Goal: Task Accomplishment & Management: Manage account settings

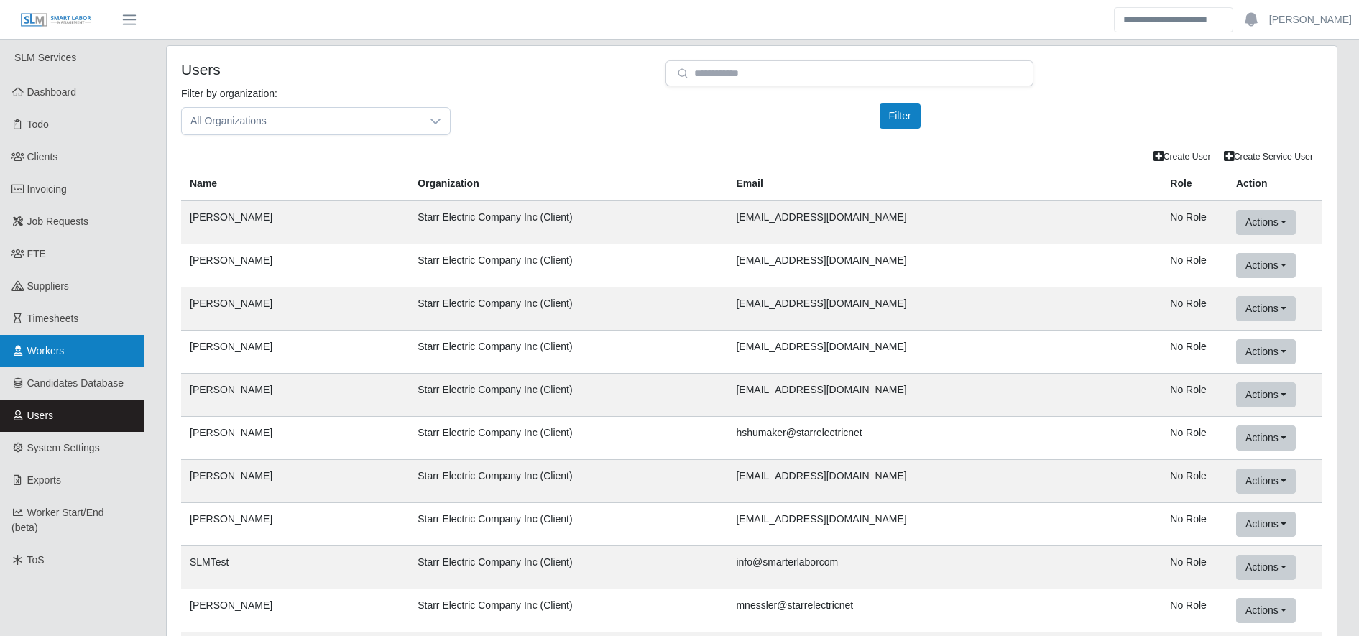
click at [86, 348] on link "Workers" at bounding box center [72, 351] width 144 height 32
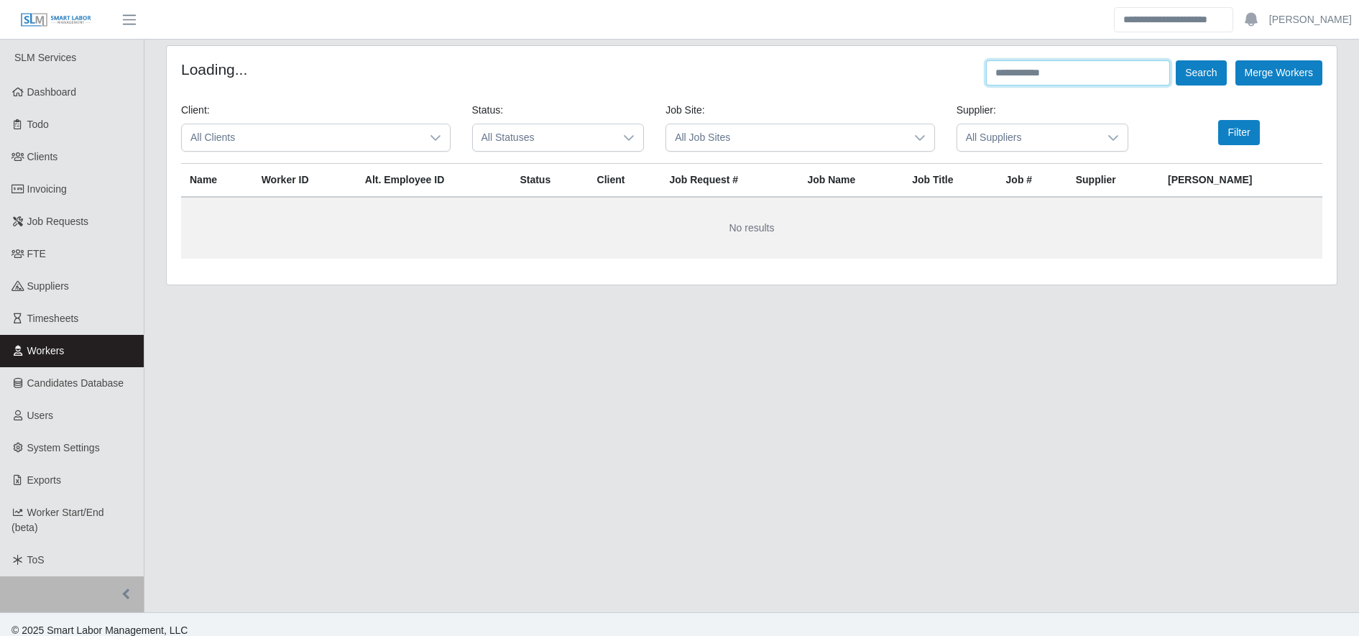
click at [1032, 83] on input "text" at bounding box center [1078, 72] width 184 height 25
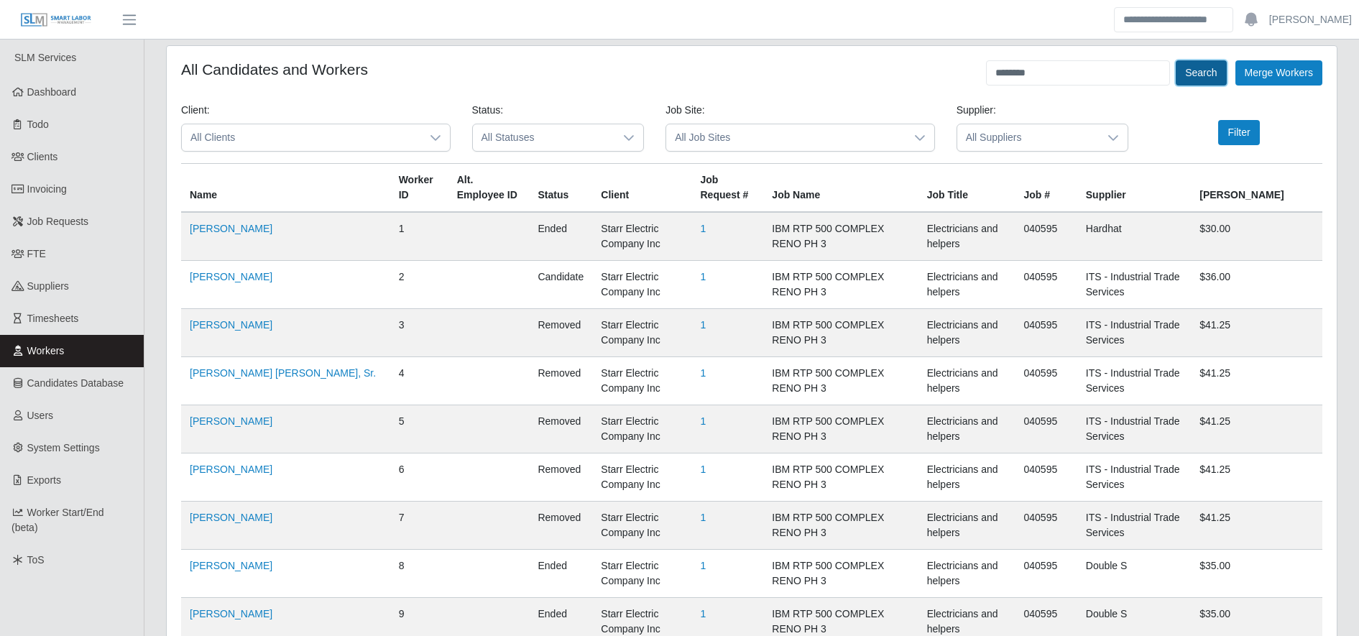
click at [1219, 73] on button "Search" at bounding box center [1201, 72] width 50 height 25
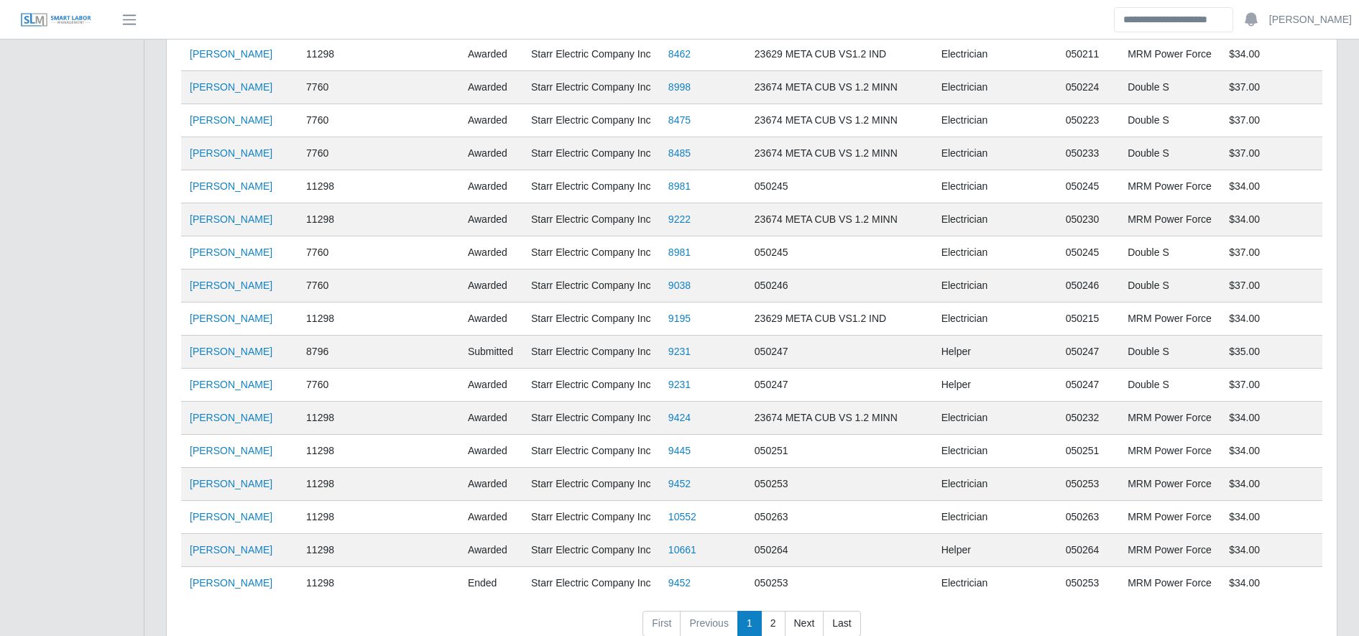
scroll to position [2984, 0]
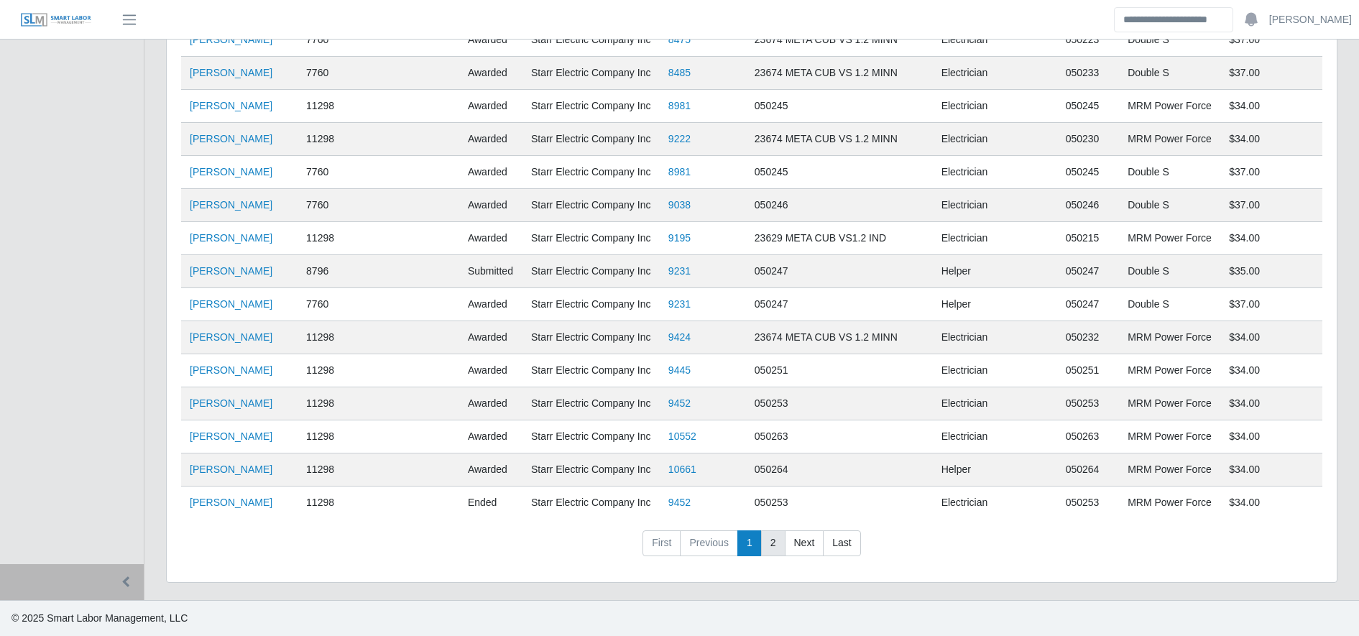
click at [761, 544] on link "2" at bounding box center [773, 543] width 24 height 26
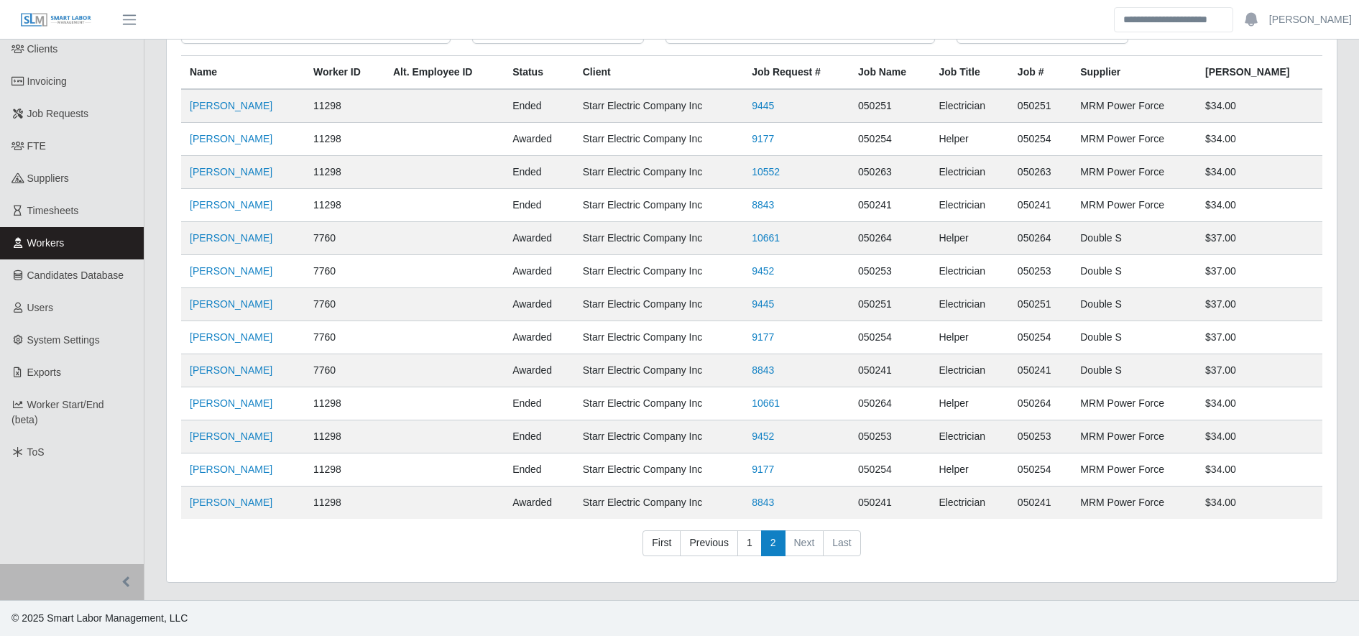
scroll to position [0, 0]
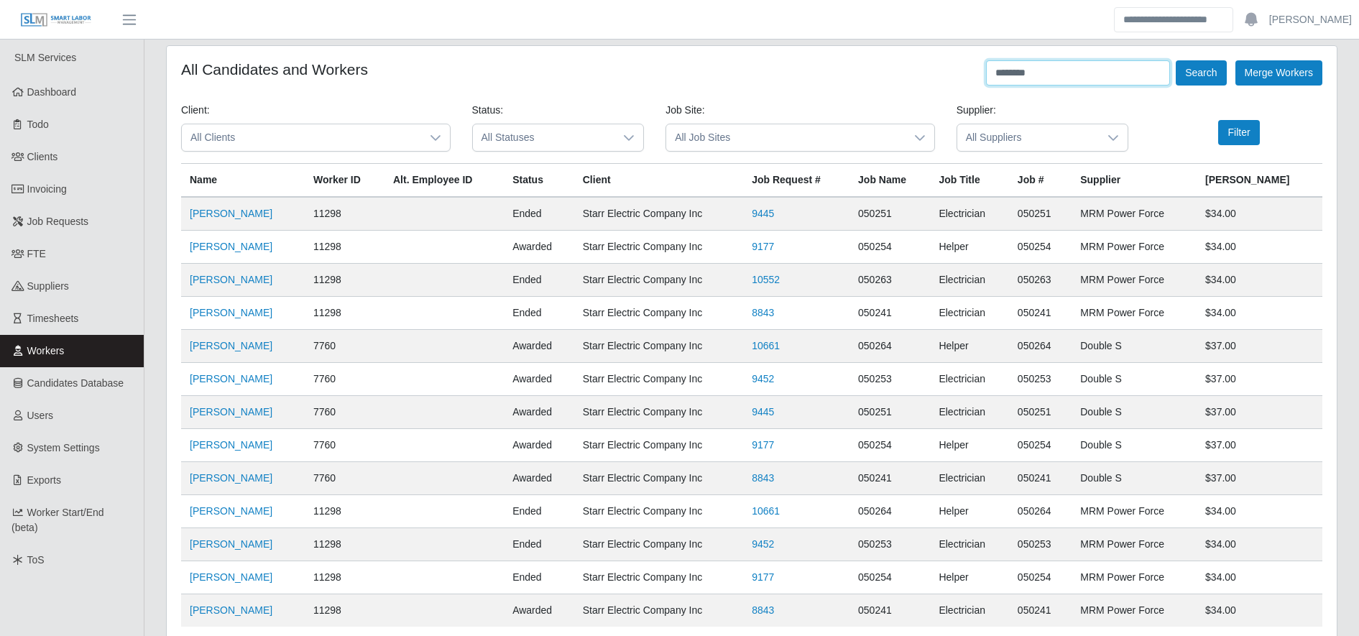
click at [1031, 81] on input "********" at bounding box center [1078, 72] width 184 height 25
click at [1206, 75] on button "Search" at bounding box center [1201, 72] width 50 height 25
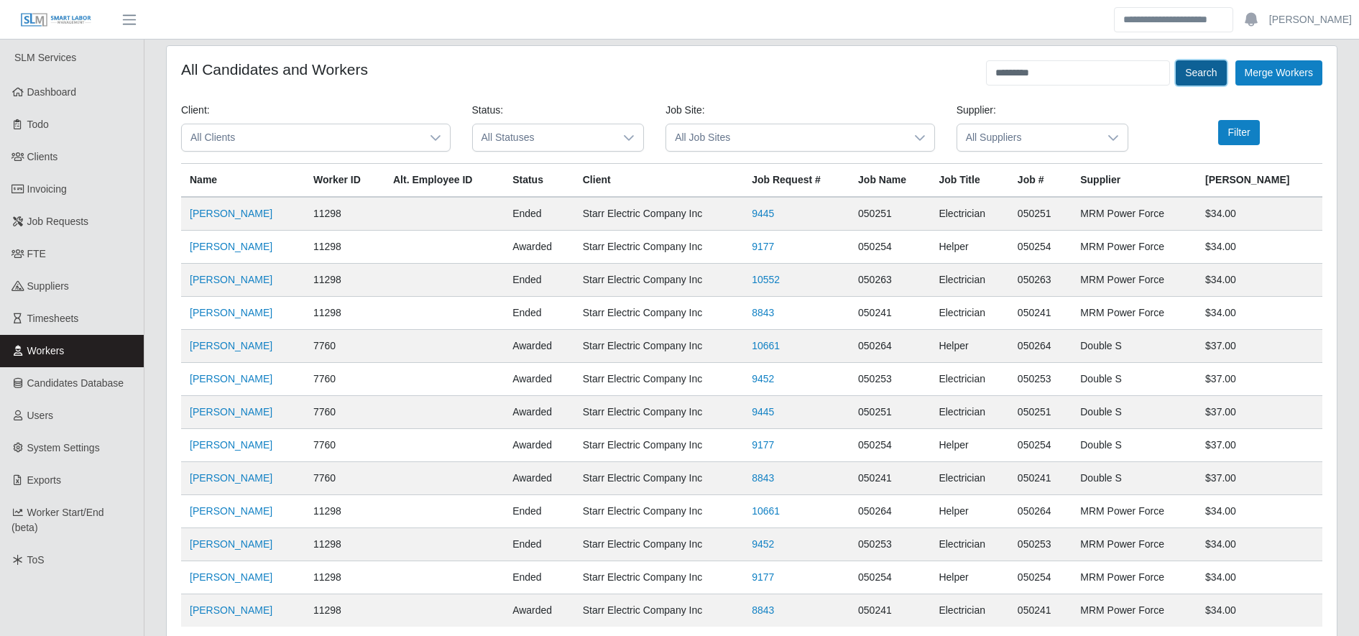
click at [1206, 75] on button "Search" at bounding box center [1201, 72] width 50 height 25
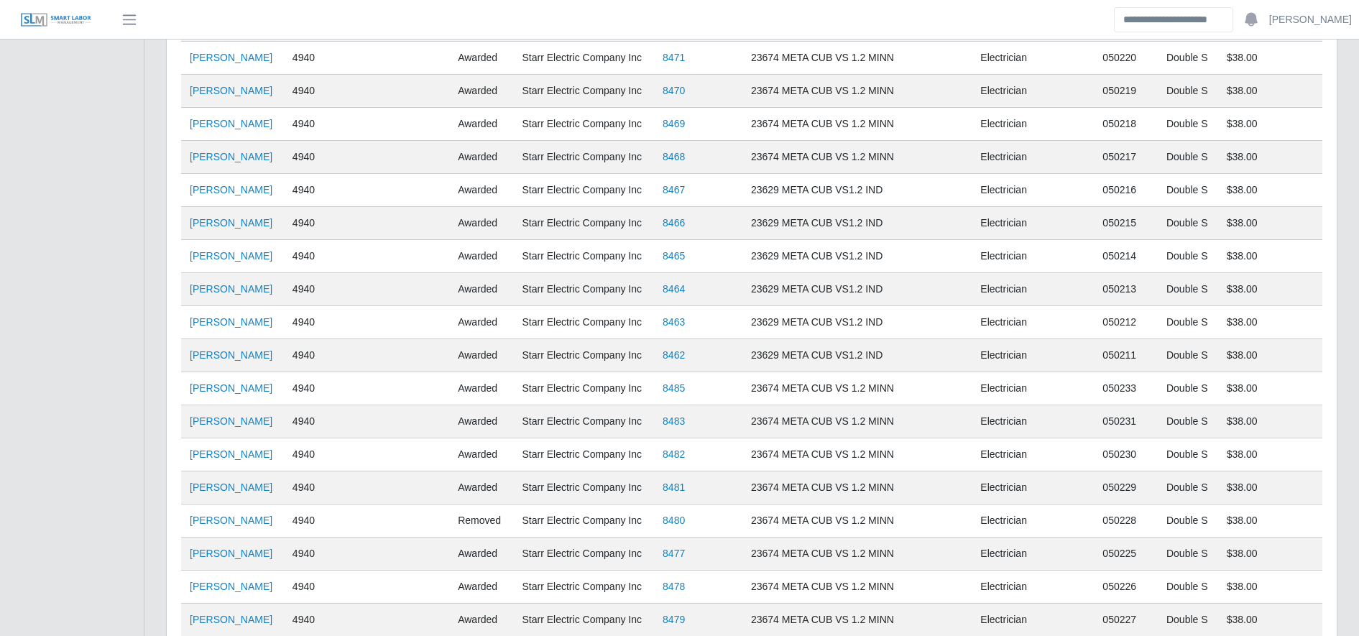
scroll to position [2984, 0]
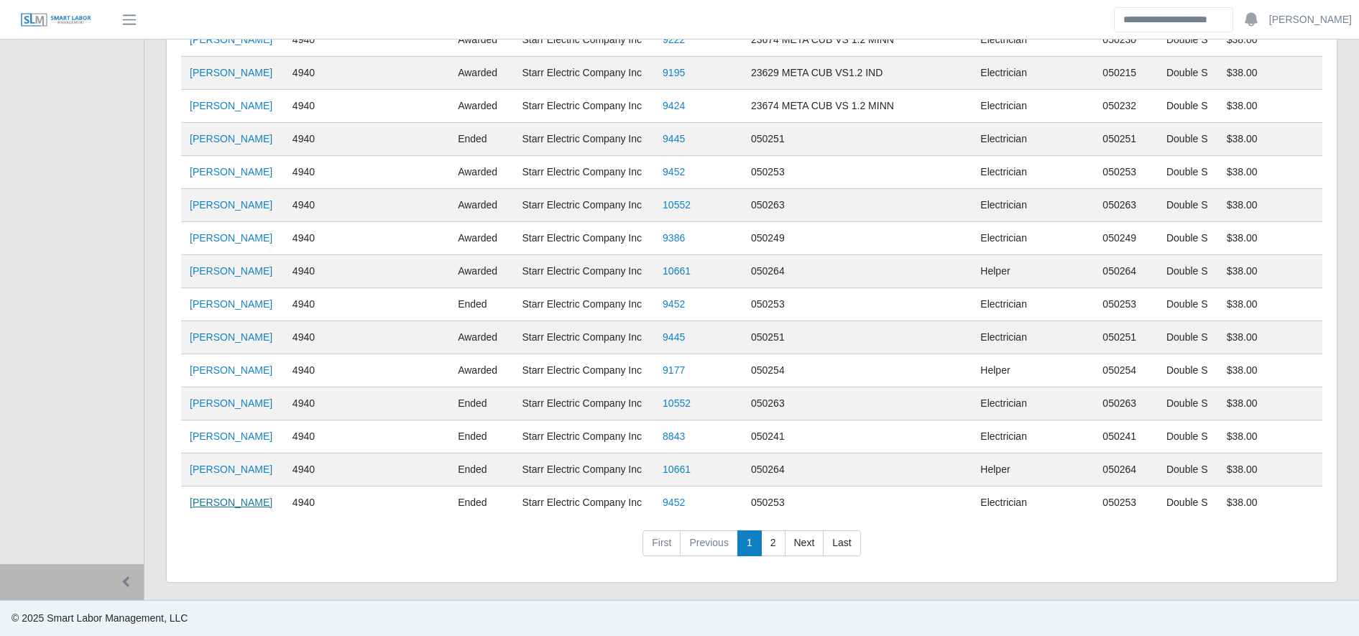
click at [272, 500] on link "[PERSON_NAME]" at bounding box center [231, 503] width 83 height 12
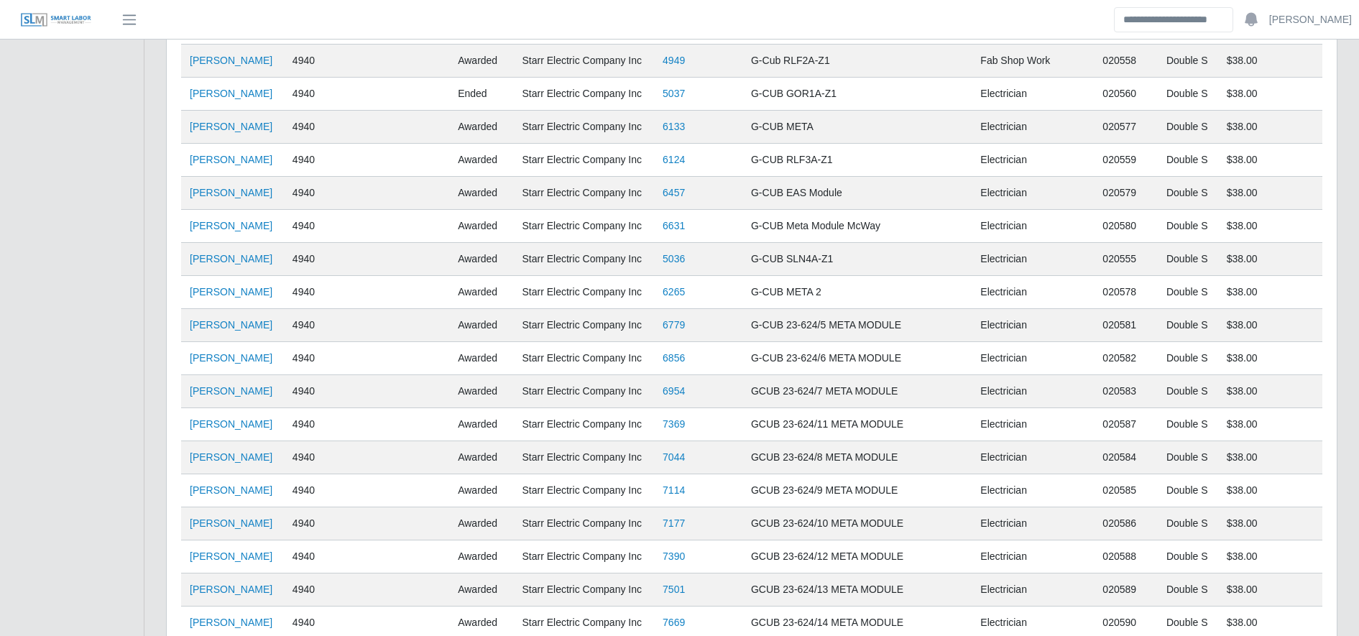
scroll to position [0, 0]
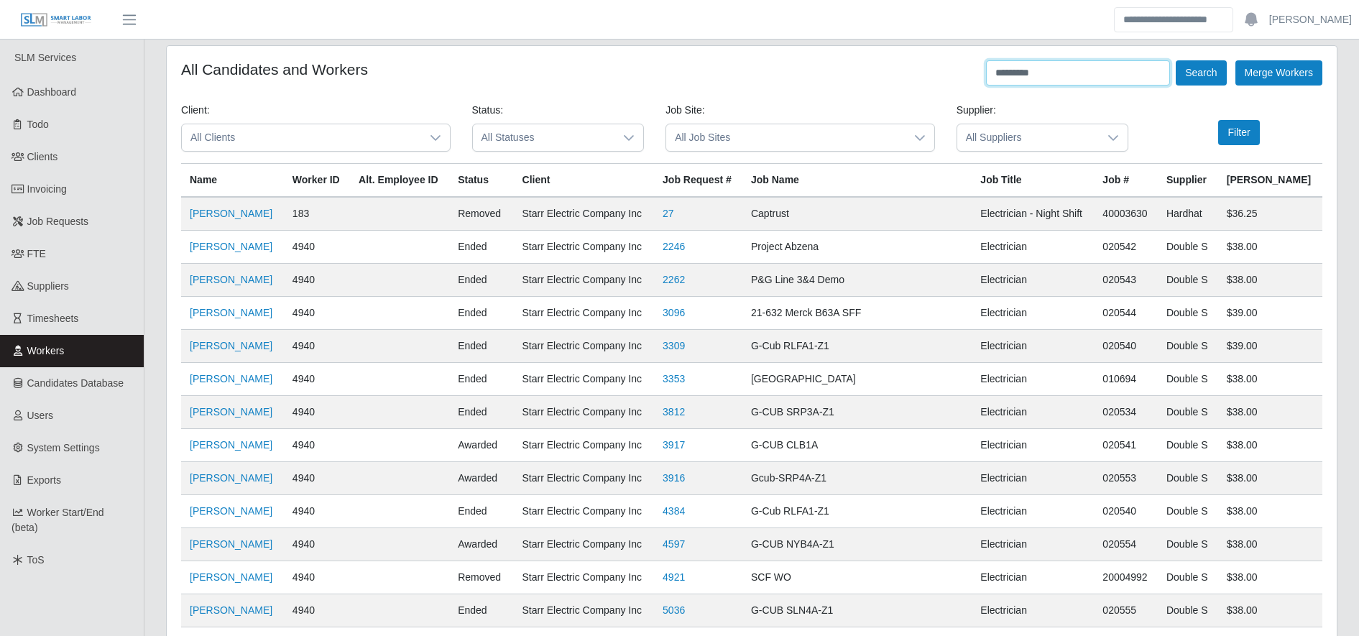
click at [1036, 78] on input "*********" at bounding box center [1078, 72] width 184 height 25
click at [1210, 71] on button "Search" at bounding box center [1201, 72] width 50 height 25
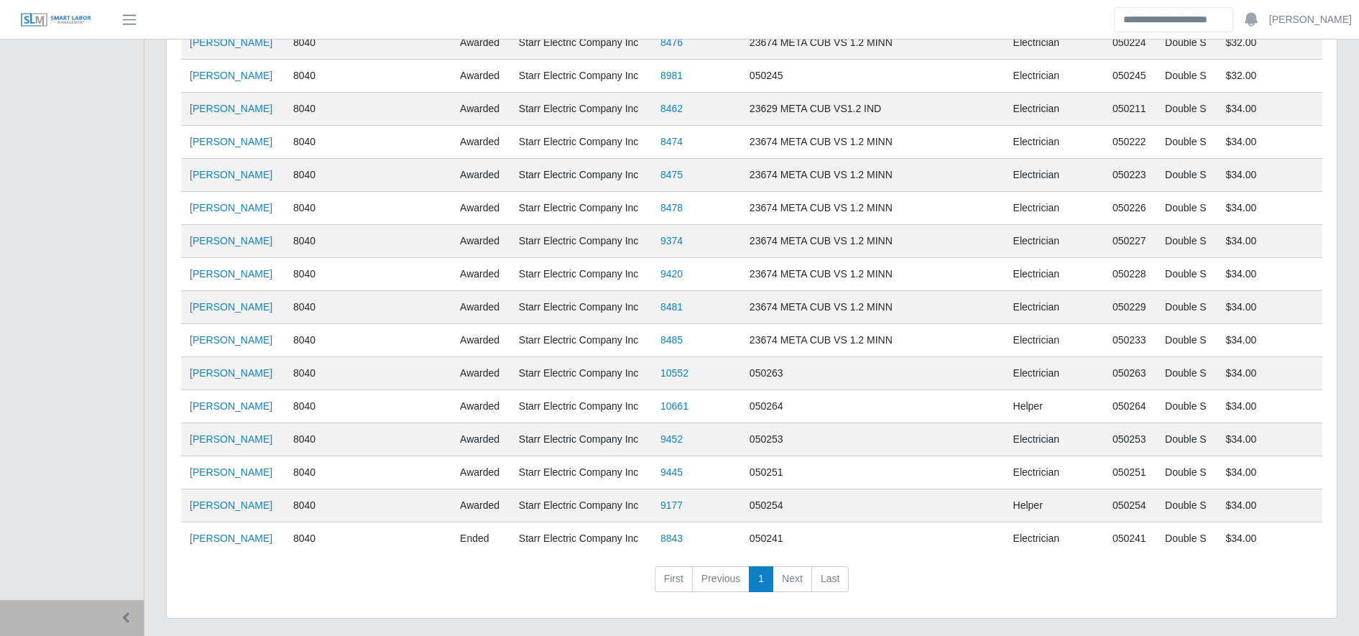
scroll to position [1133, 0]
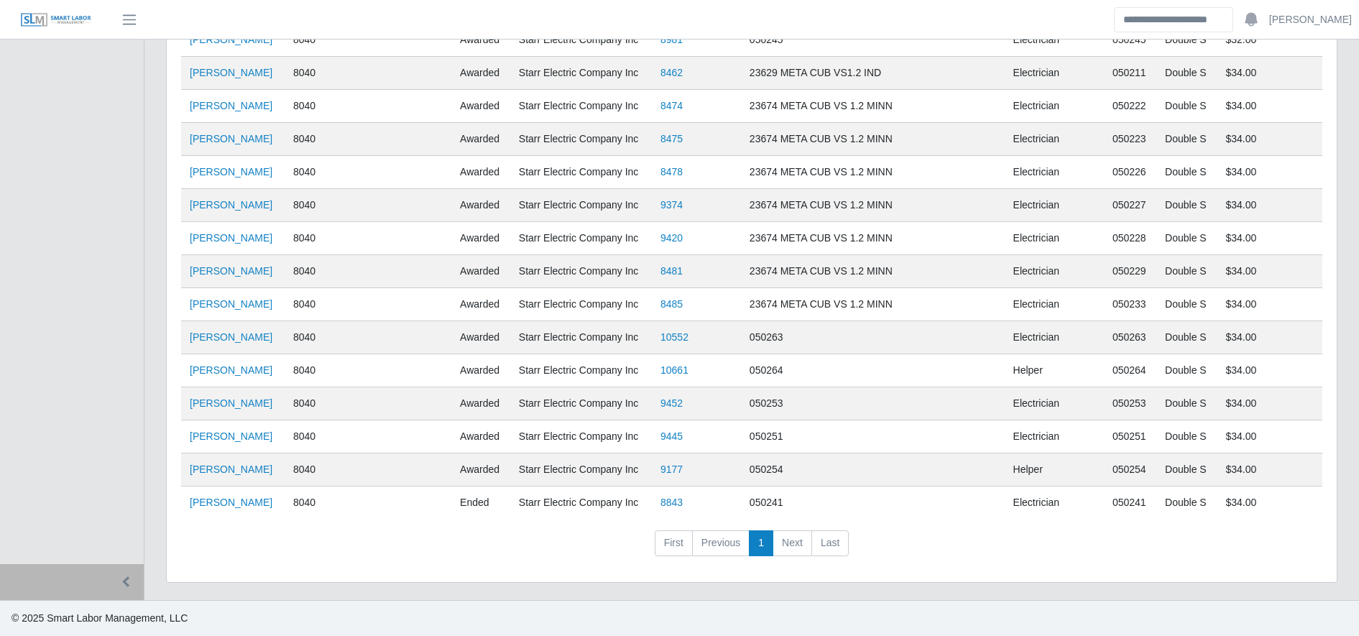
click at [234, 511] on td "[PERSON_NAME]" at bounding box center [233, 503] width 104 height 33
click at [232, 508] on link "Joel Rodruiguez" at bounding box center [231, 503] width 83 height 12
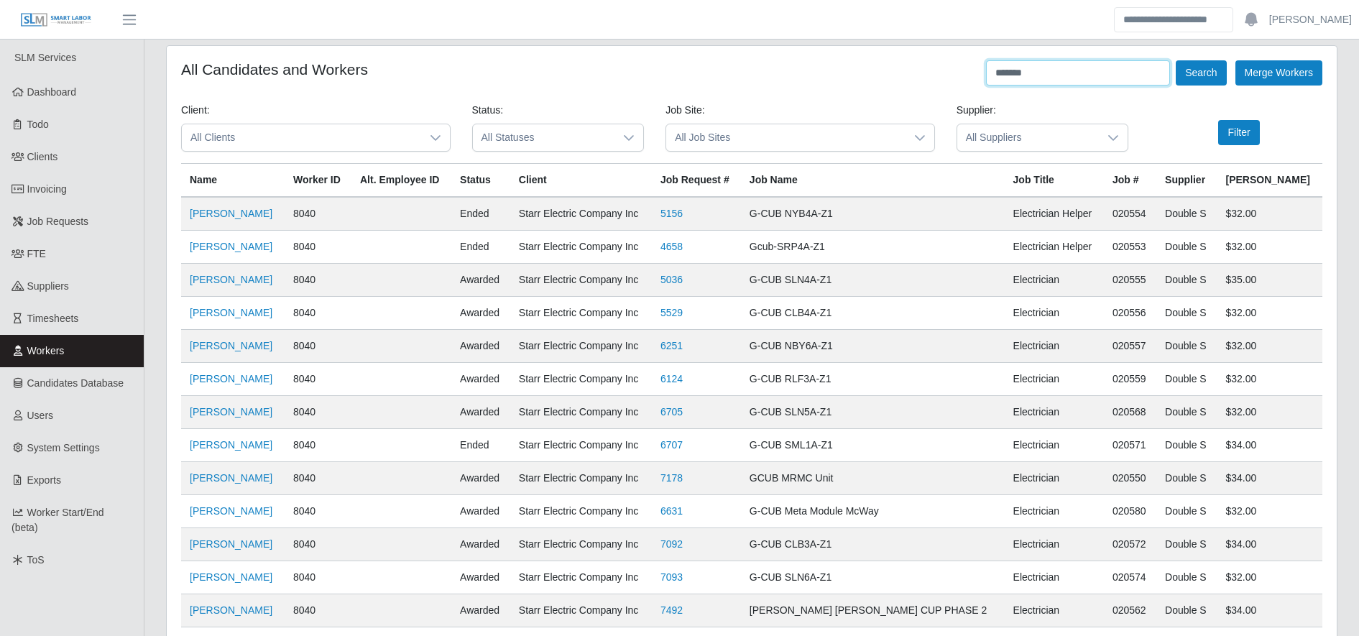
click at [1091, 65] on input "*******" at bounding box center [1078, 72] width 184 height 25
click at [1213, 75] on button "Search" at bounding box center [1201, 72] width 50 height 25
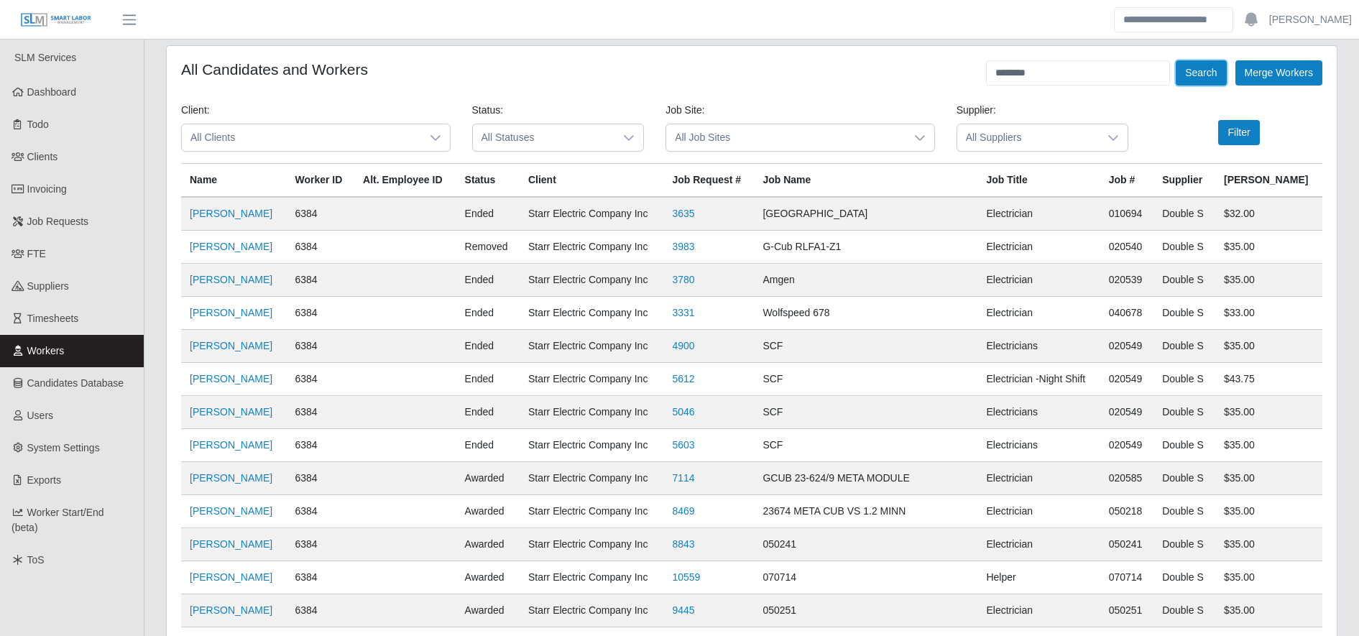
scroll to position [207, 0]
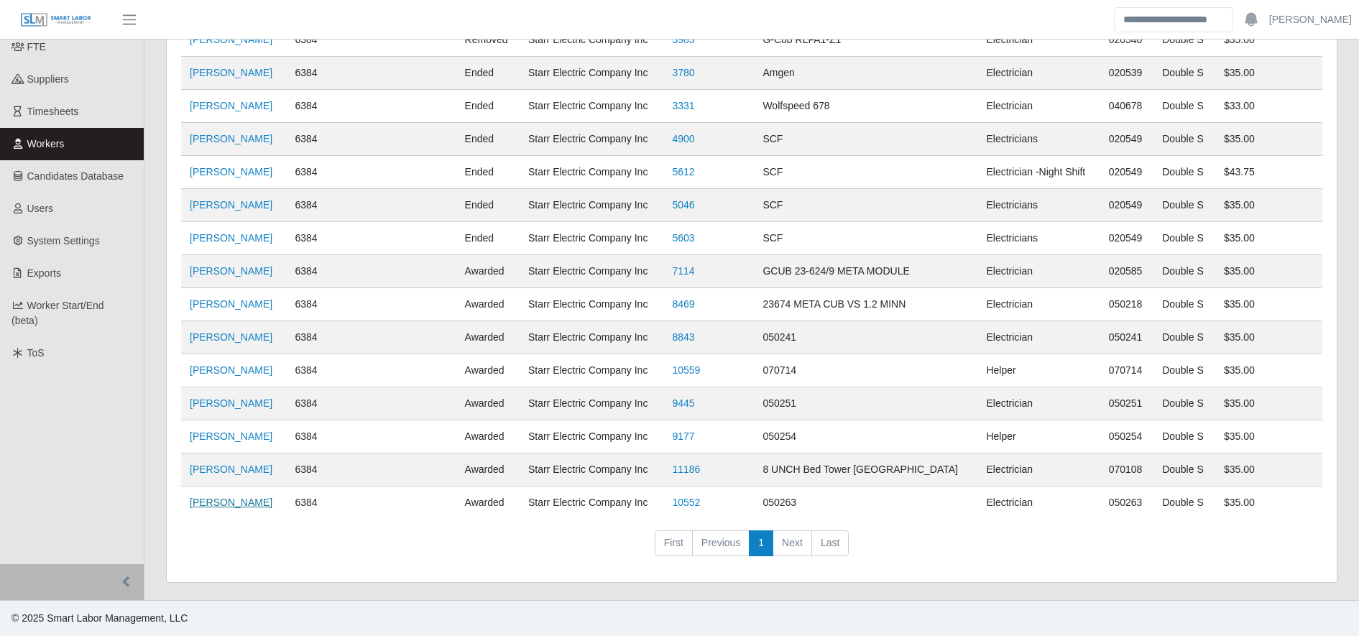
drag, startPoint x: 238, startPoint y: 510, endPoint x: 230, endPoint y: 506, distance: 8.7
click at [230, 506] on td "Jose Paguada" at bounding box center [233, 503] width 105 height 33
click at [230, 506] on link "Jose Paguada" at bounding box center [231, 503] width 83 height 12
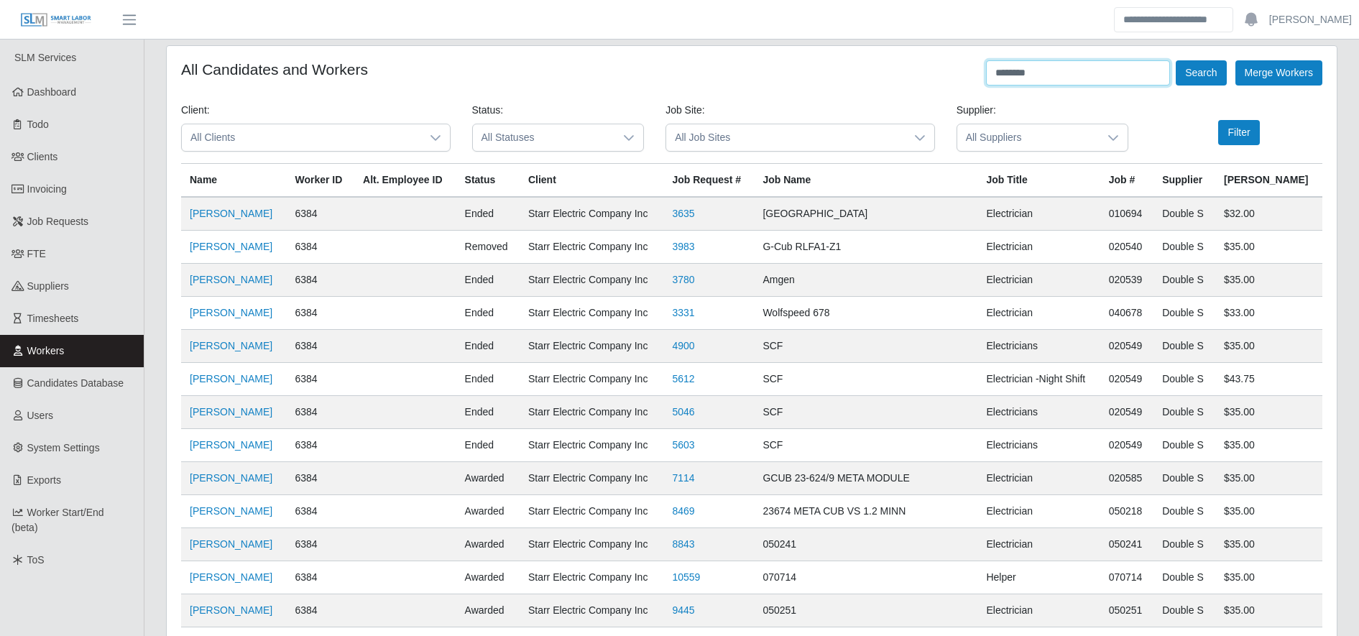
click at [1050, 75] on input "********" at bounding box center [1078, 72] width 184 height 25
type input "*"
click at [1191, 71] on button "Search" at bounding box center [1201, 72] width 50 height 25
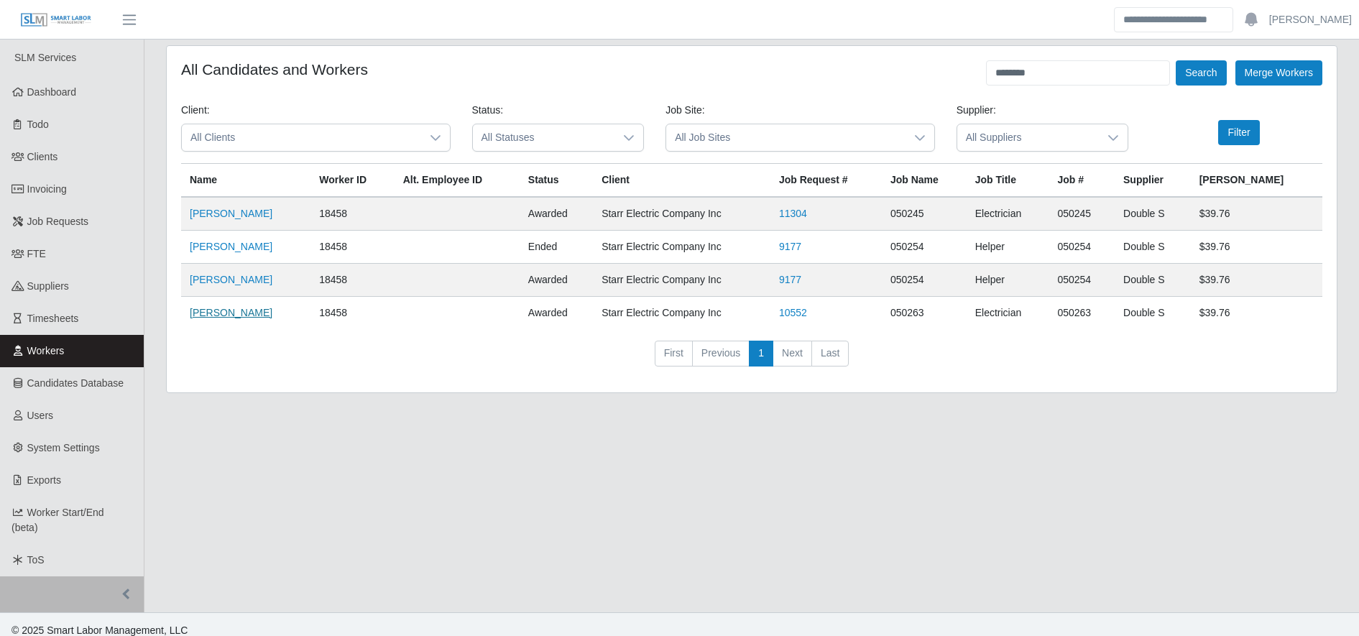
click at [221, 314] on link "[PERSON_NAME]" at bounding box center [231, 313] width 83 height 12
click at [1030, 72] on input "********" at bounding box center [1078, 72] width 184 height 25
click at [1030, 72] on input "*" at bounding box center [1078, 72] width 184 height 25
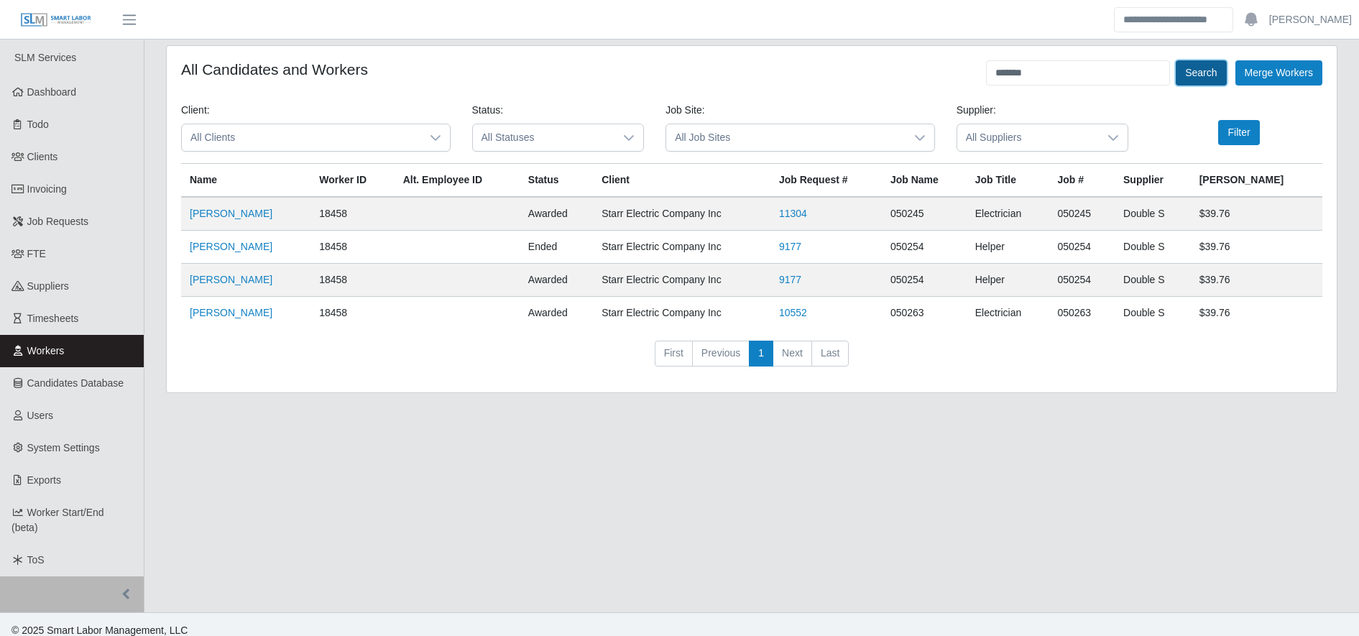
click at [1197, 68] on button "Search" at bounding box center [1201, 72] width 50 height 25
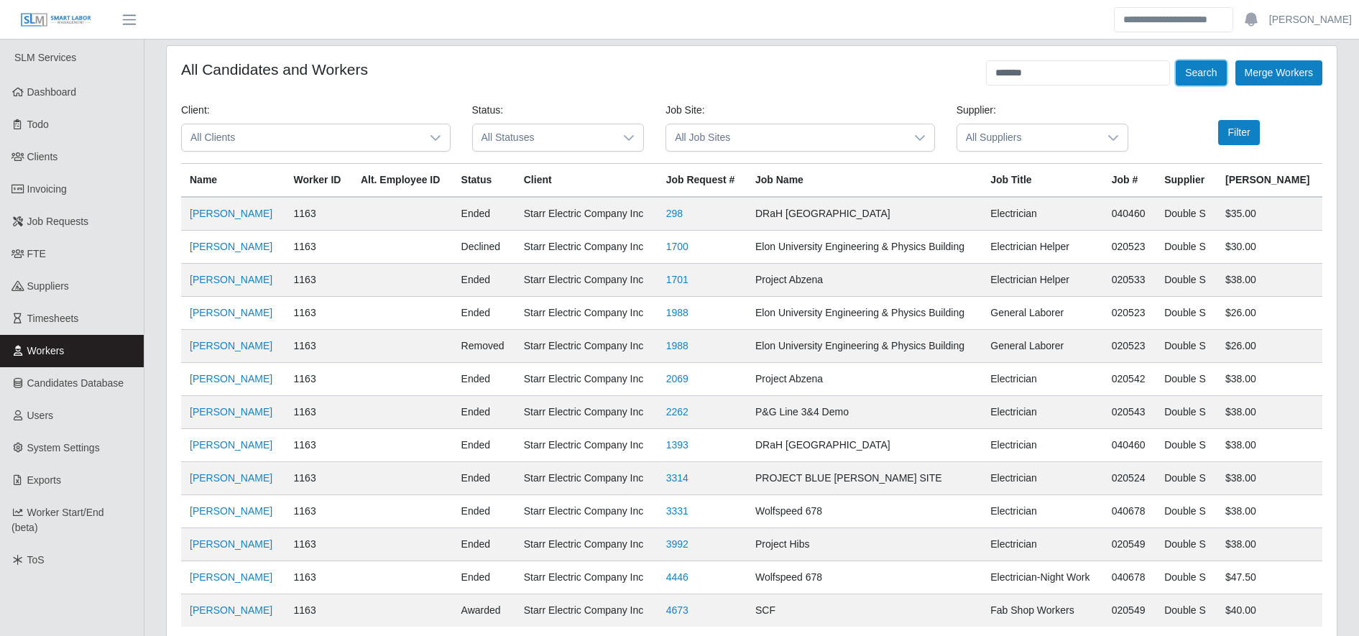
scroll to position [108, 0]
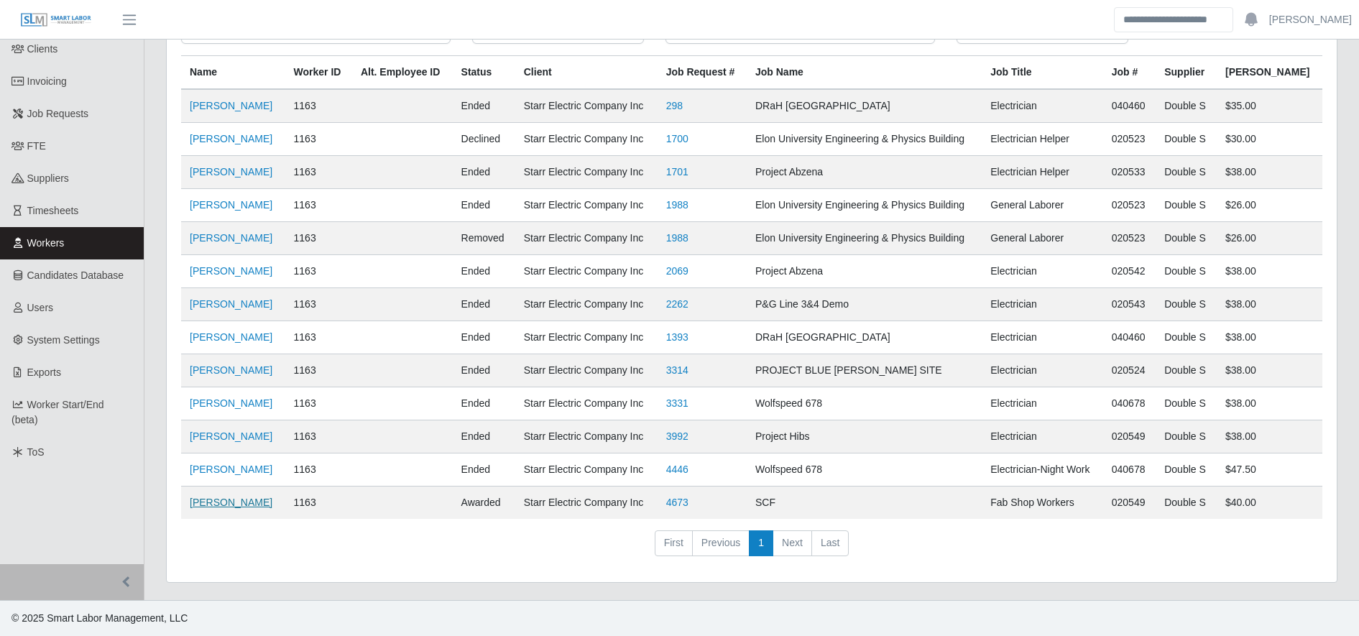
click at [201, 504] on link "Devis Pineda" at bounding box center [231, 503] width 83 height 12
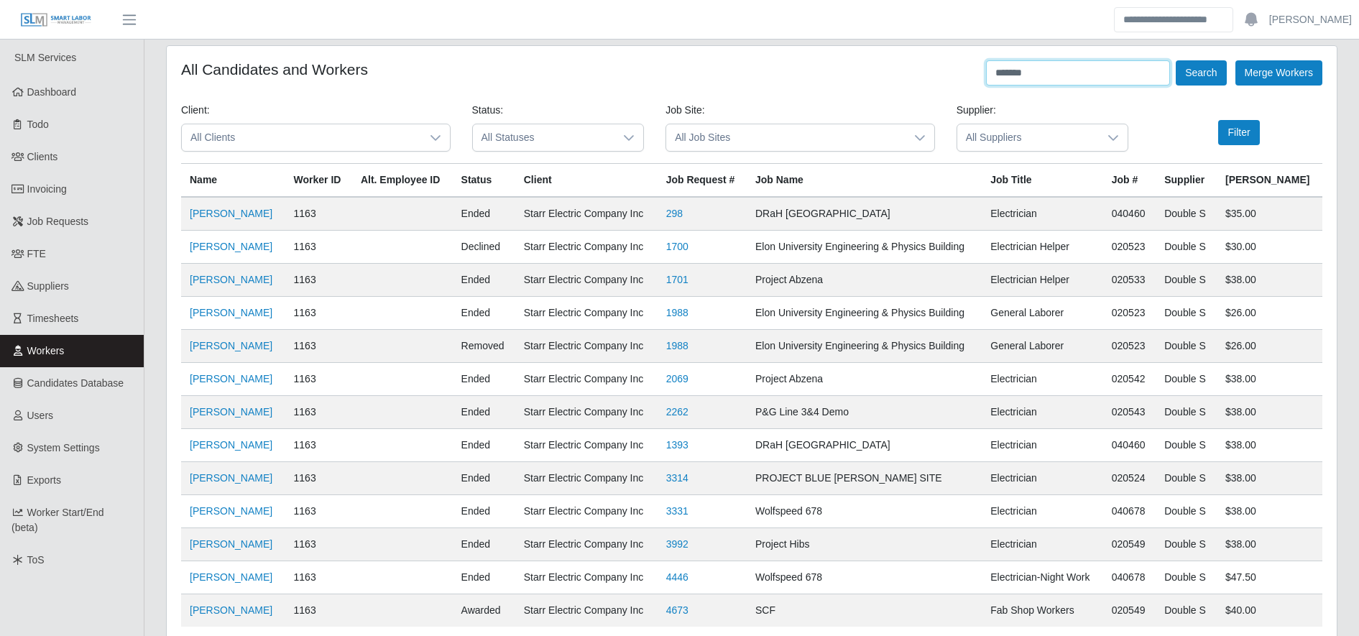
click at [1068, 83] on input "*******" at bounding box center [1078, 72] width 184 height 25
click at [1194, 67] on button "Search" at bounding box center [1201, 72] width 50 height 25
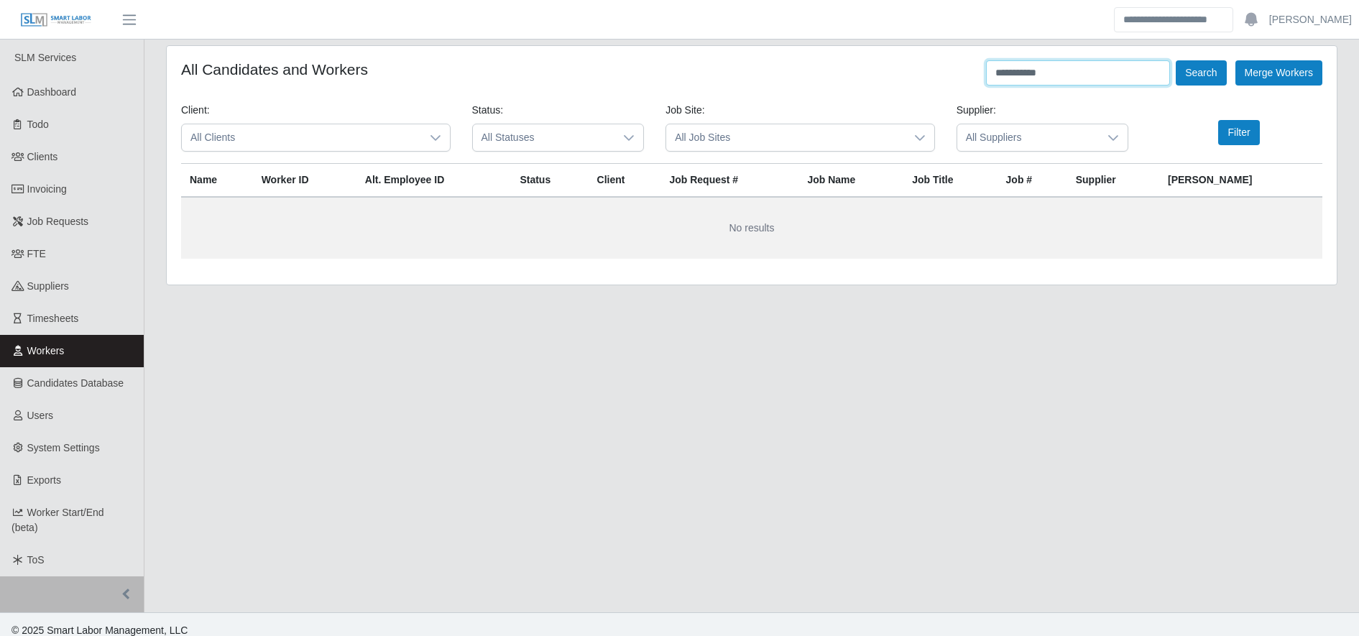
click at [1092, 70] on input "**********" at bounding box center [1078, 72] width 184 height 25
click at [1187, 67] on button "Search" at bounding box center [1201, 72] width 50 height 25
click at [1108, 68] on input "*********" at bounding box center [1078, 72] width 184 height 25
click at [1218, 78] on button "Search" at bounding box center [1201, 72] width 50 height 25
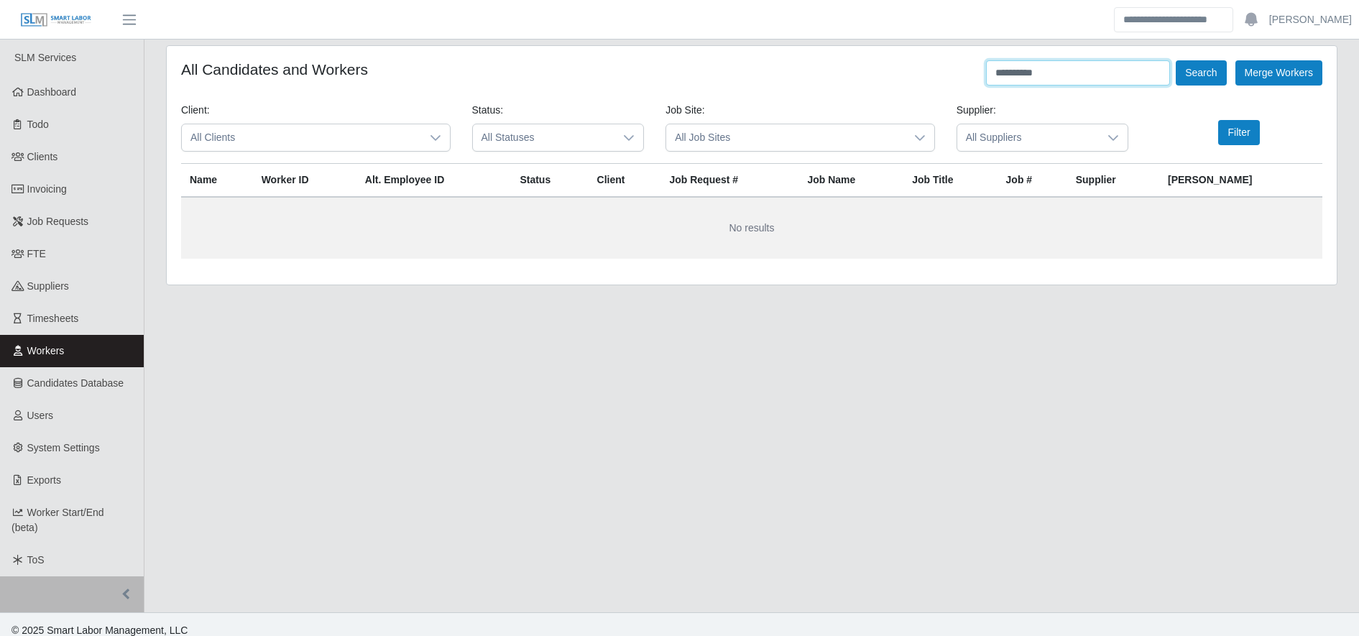
click at [1160, 73] on input "**********" at bounding box center [1078, 72] width 184 height 25
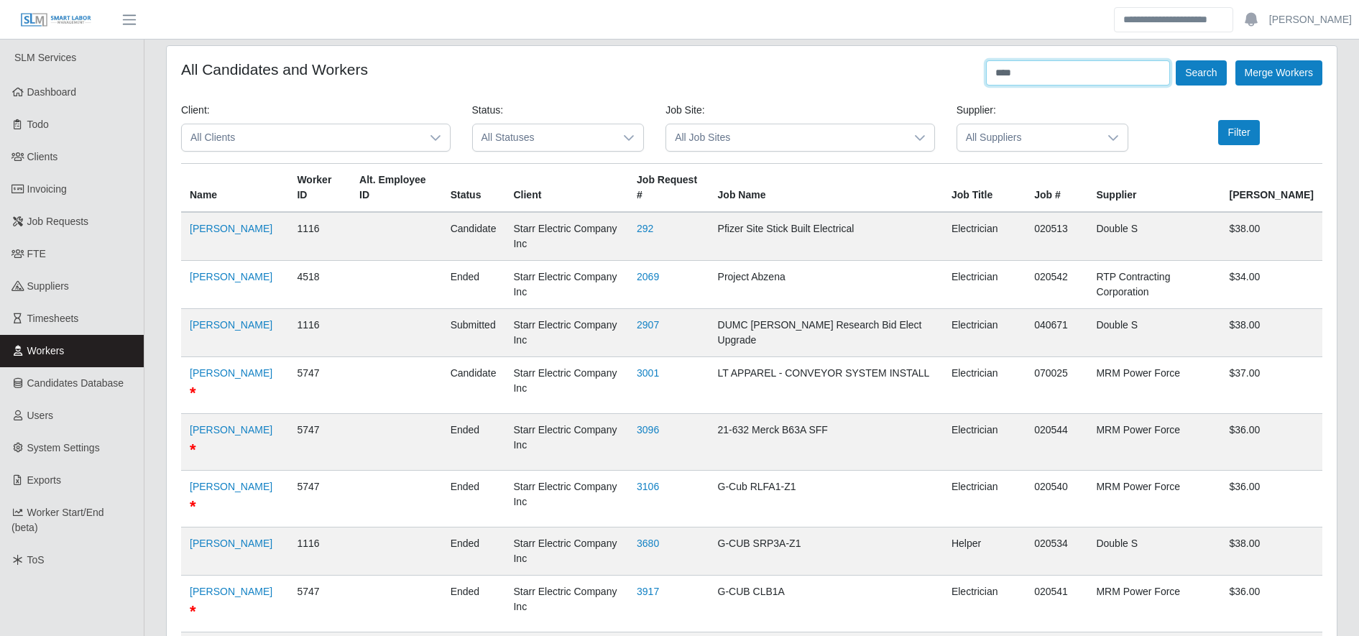
click at [1160, 73] on input "****" at bounding box center [1078, 72] width 184 height 25
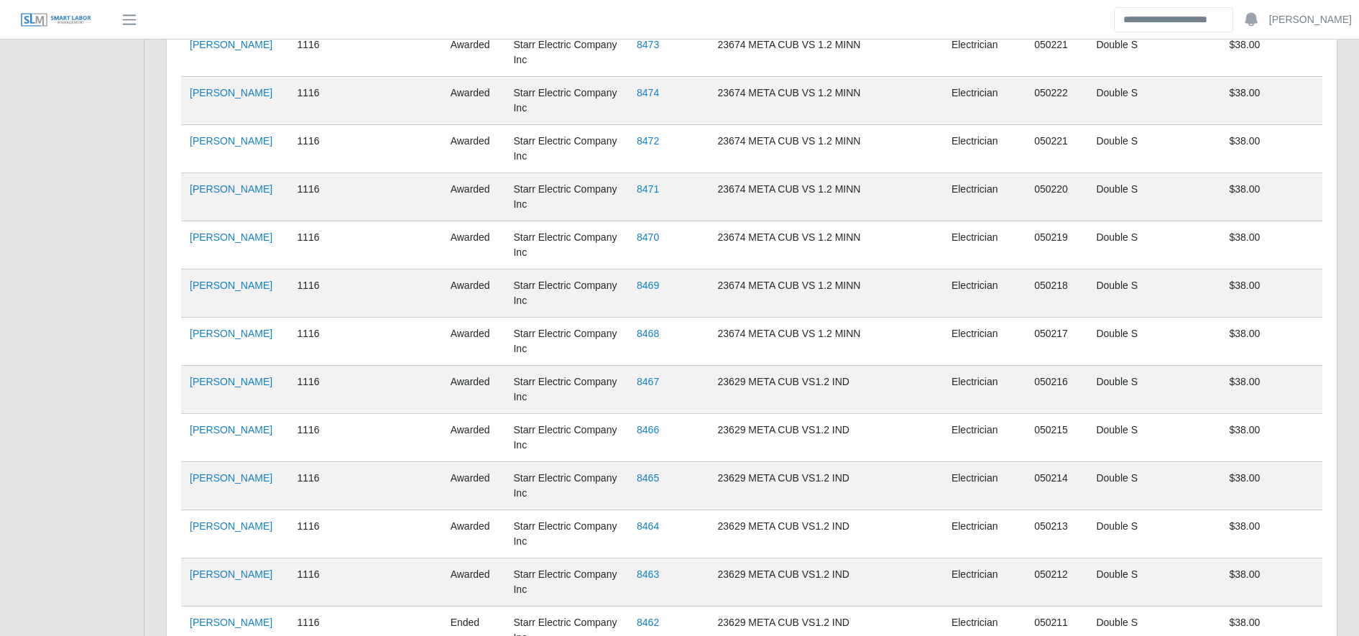
scroll to position [2895, 0]
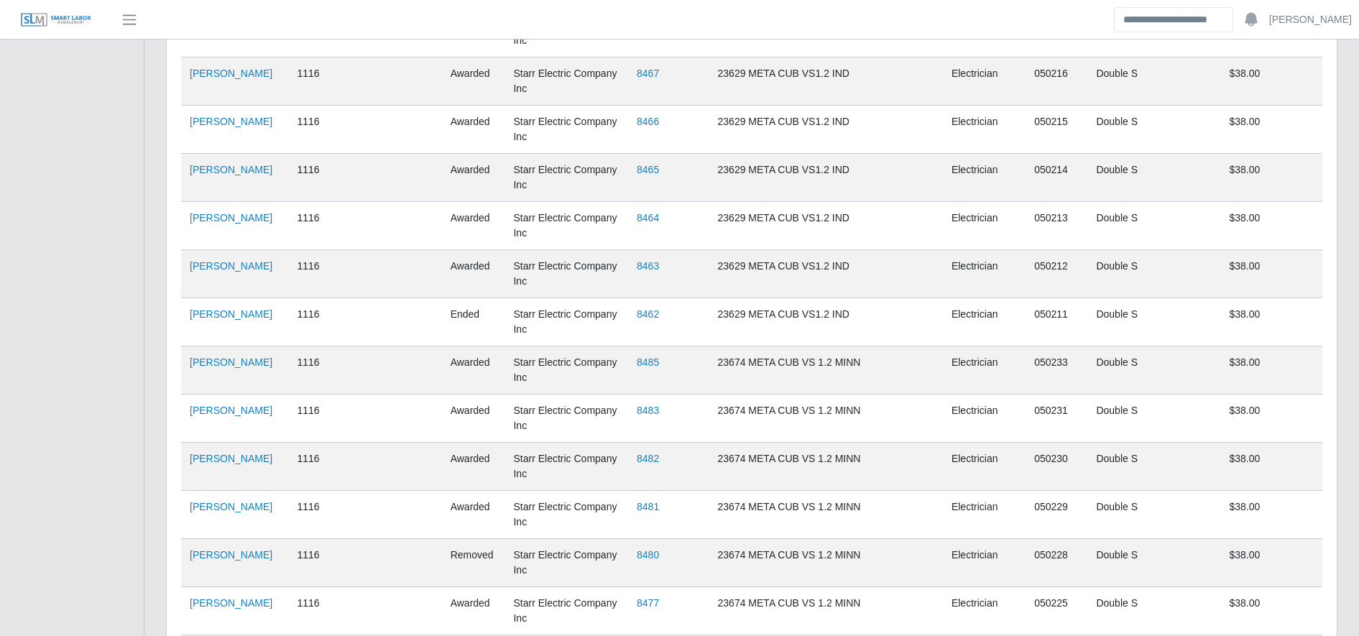
type input "****"
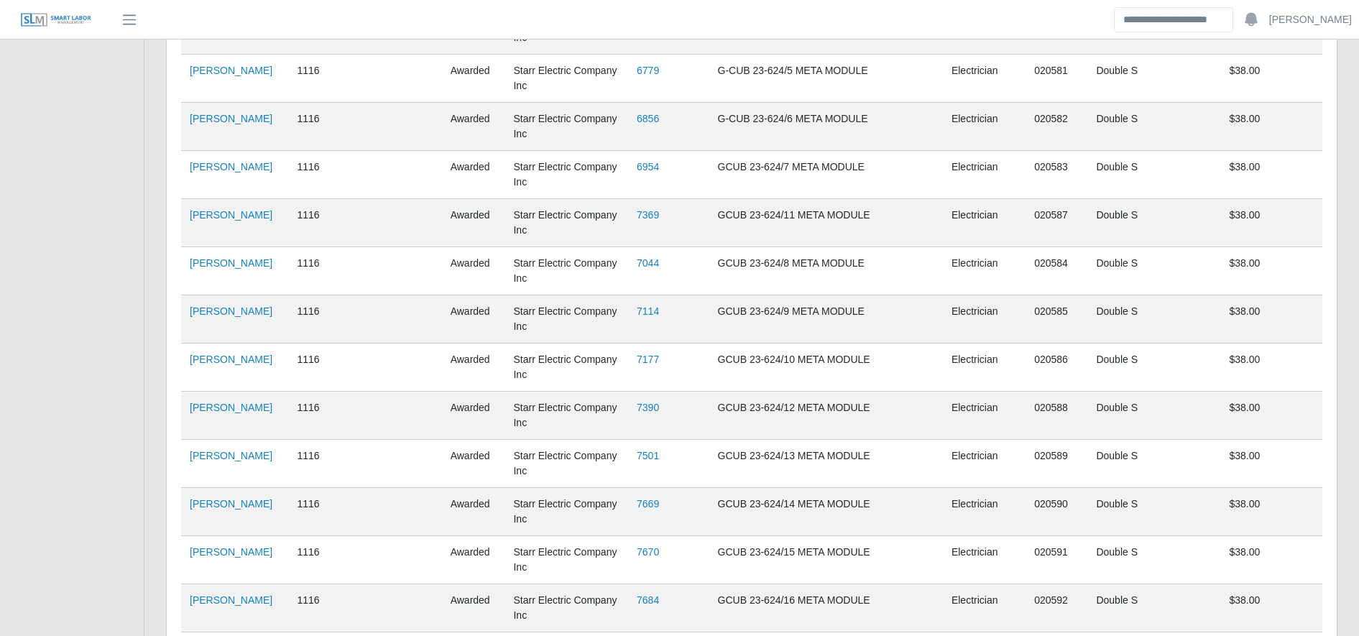
scroll to position [0, 0]
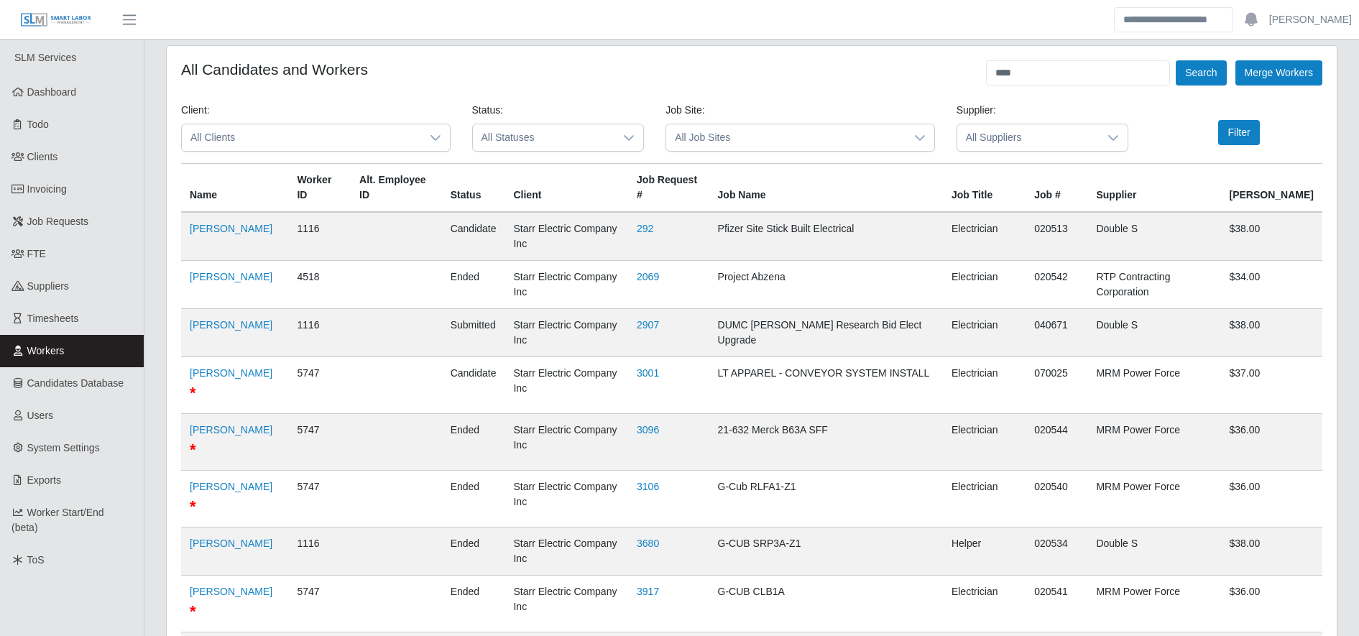
drag, startPoint x: 1045, startPoint y: 20, endPoint x: 1055, endPoint y: 53, distance: 34.6
drag, startPoint x: 1055, startPoint y: 53, endPoint x: 1058, endPoint y: 73, distance: 20.3
click at [1058, 73] on input "****" at bounding box center [1078, 72] width 184 height 25
click at [1038, 72] on input "****" at bounding box center [1078, 72] width 184 height 25
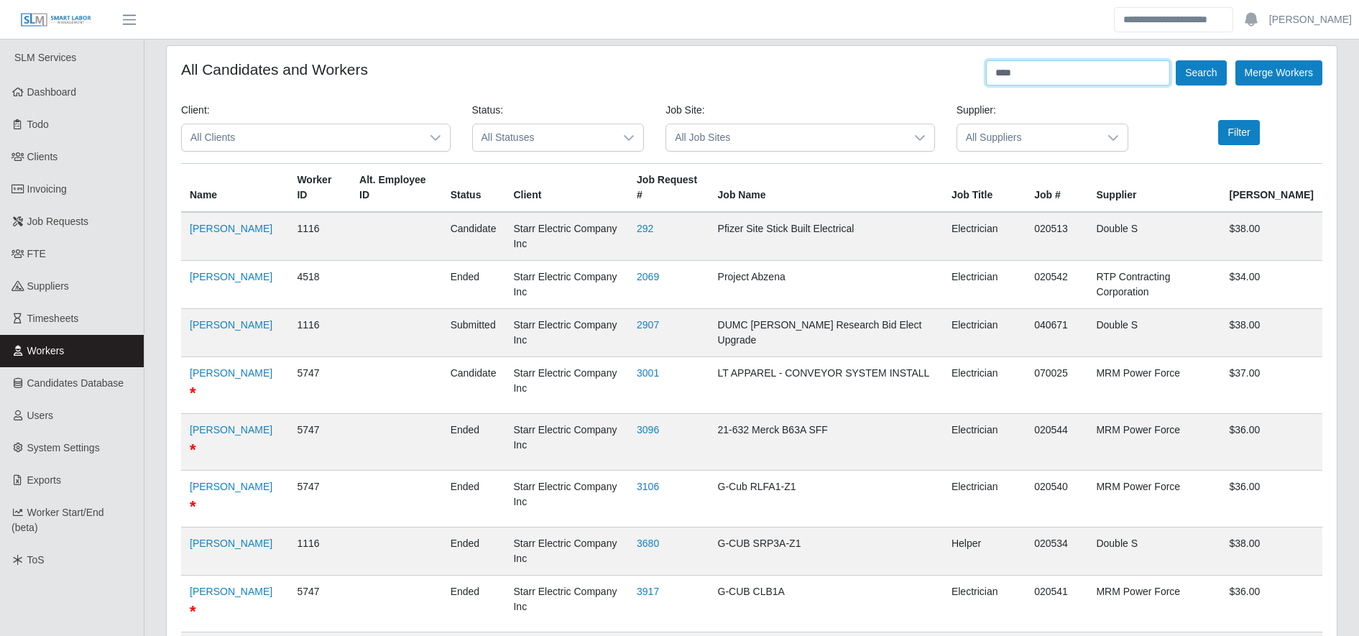
click at [1038, 72] on input "****" at bounding box center [1078, 72] width 184 height 25
click at [1188, 70] on button "Search" at bounding box center [1201, 72] width 50 height 25
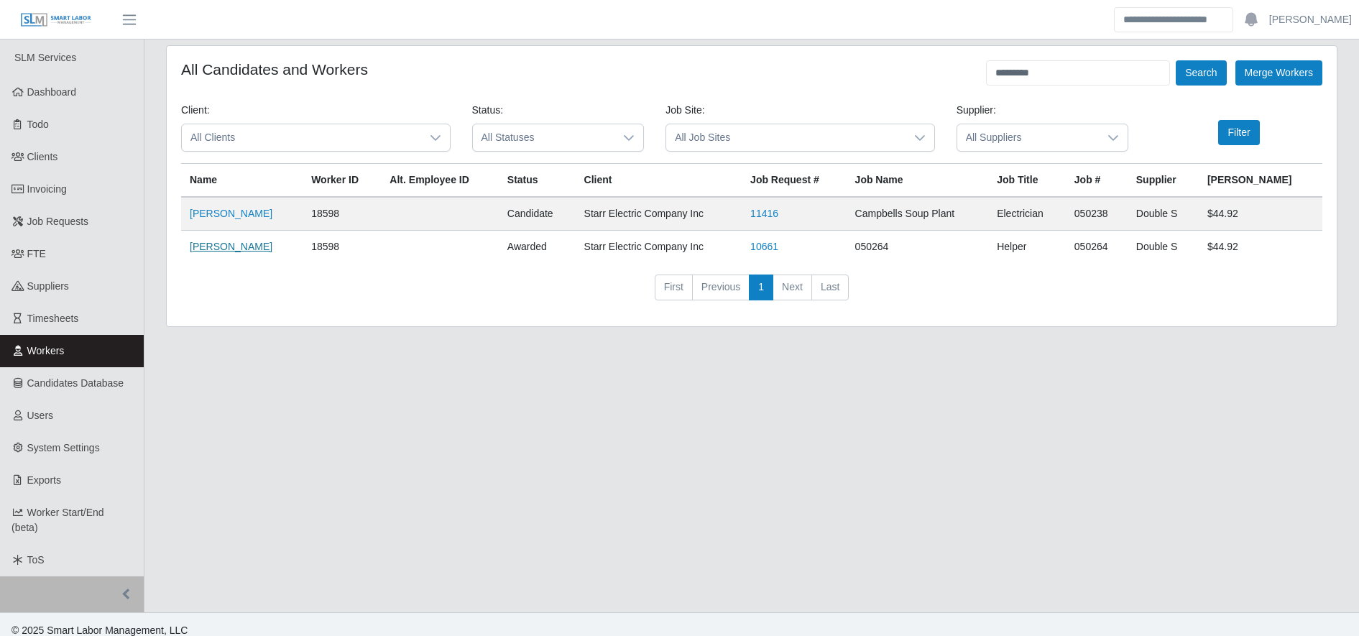
click at [252, 242] on link "Lester Sosa Mejia" at bounding box center [231, 247] width 83 height 12
click at [1077, 70] on input "*********" at bounding box center [1078, 72] width 184 height 25
type input "**********"
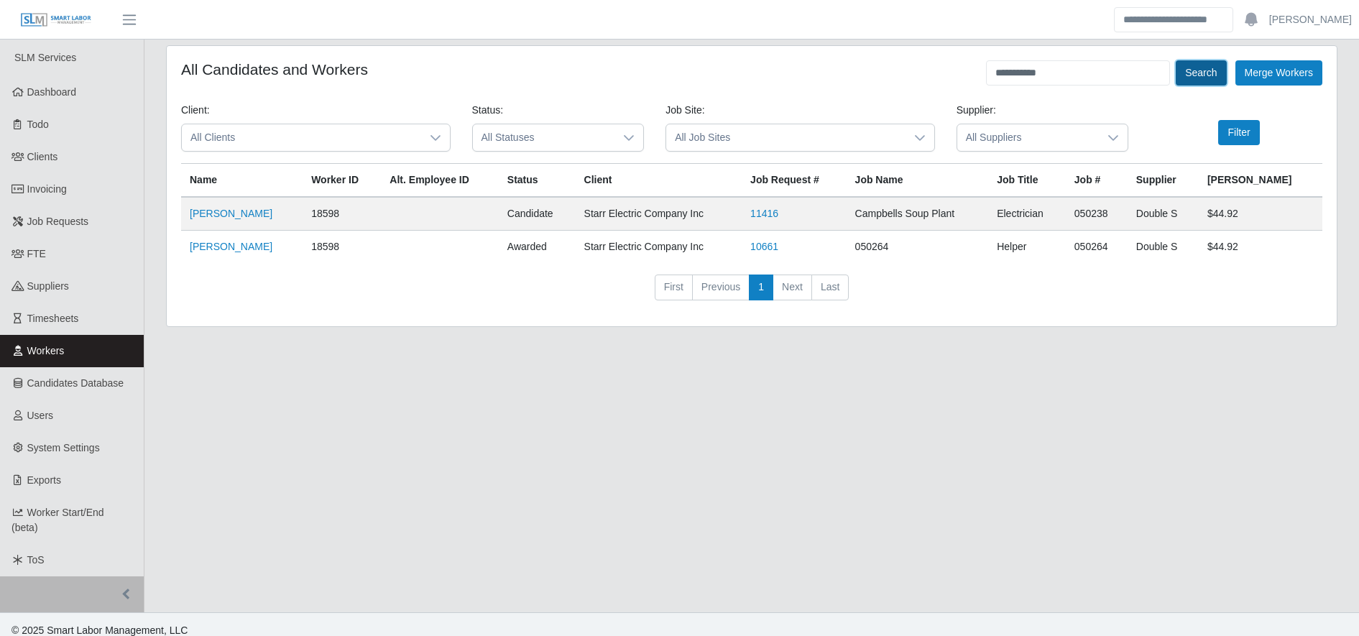
click at [1223, 71] on button "Search" at bounding box center [1201, 72] width 50 height 25
click at [243, 247] on td "Maria Ayala" at bounding box center [241, 247] width 121 height 33
click at [224, 246] on link "Maria Ayala" at bounding box center [231, 247] width 83 height 12
click at [116, 305] on link "Timesheets" at bounding box center [72, 319] width 144 height 32
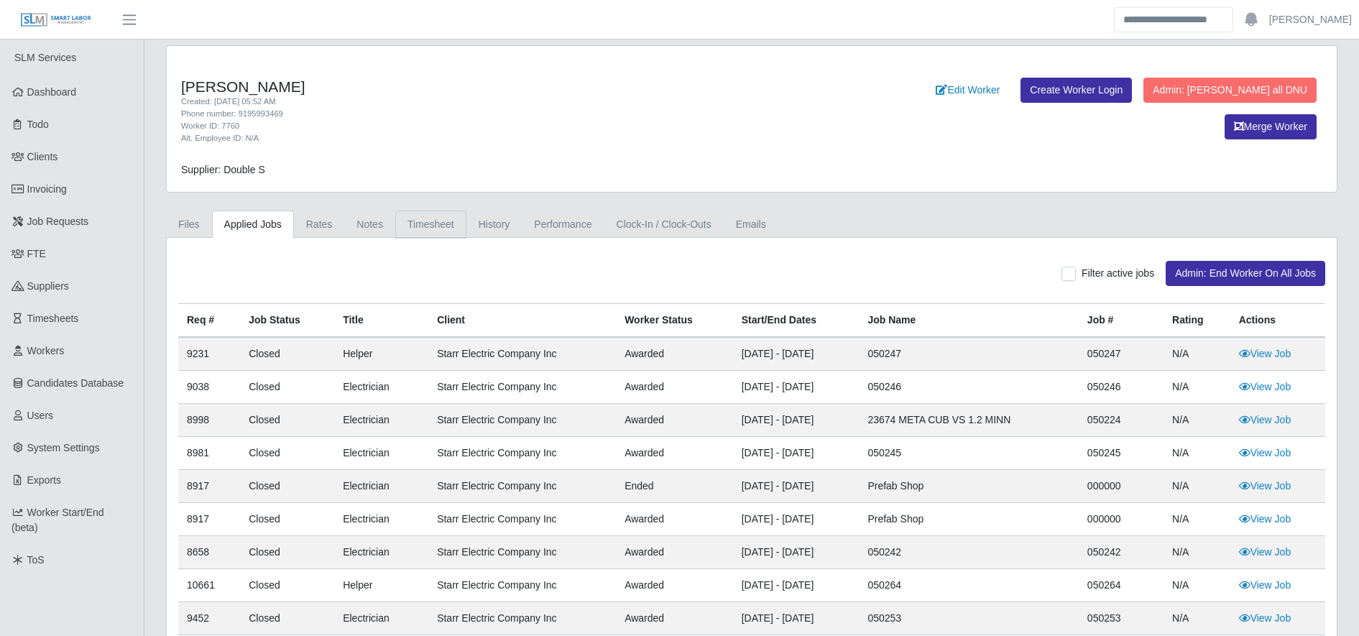
click at [409, 221] on link "Timesheet" at bounding box center [430, 225] width 71 height 28
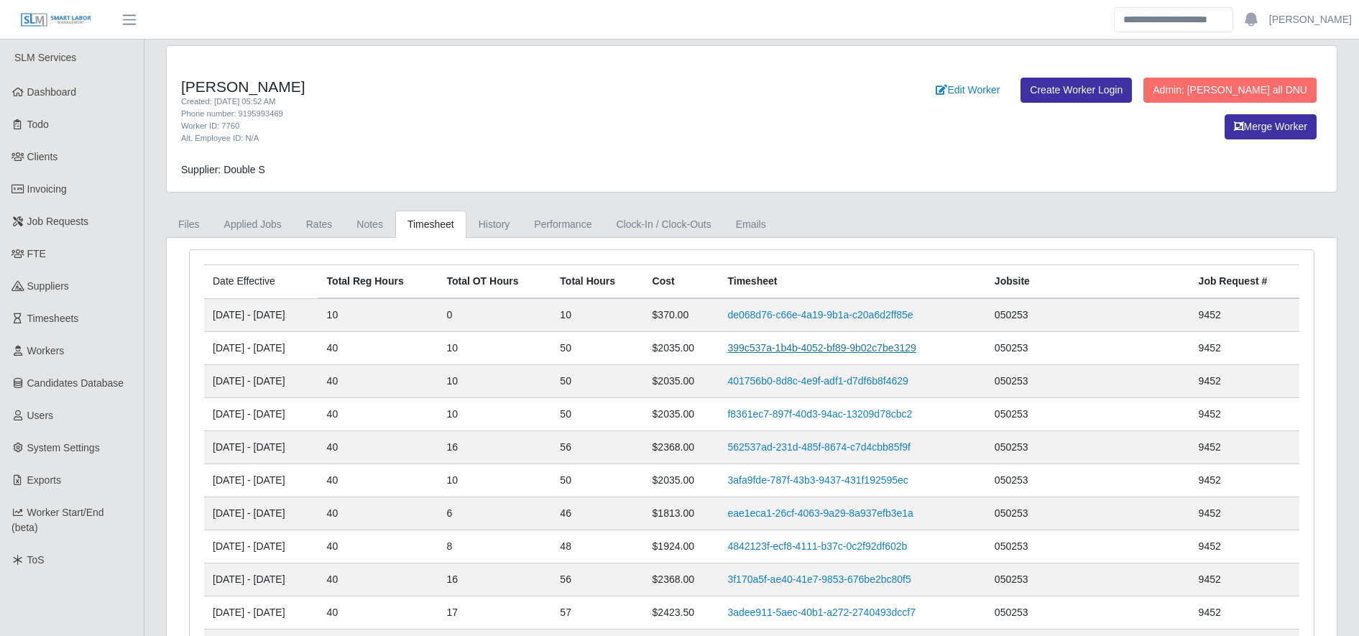
click at [807, 346] on link "399c537a-1b4b-4052-bf89-9b02c7be3129" at bounding box center [821, 348] width 188 height 12
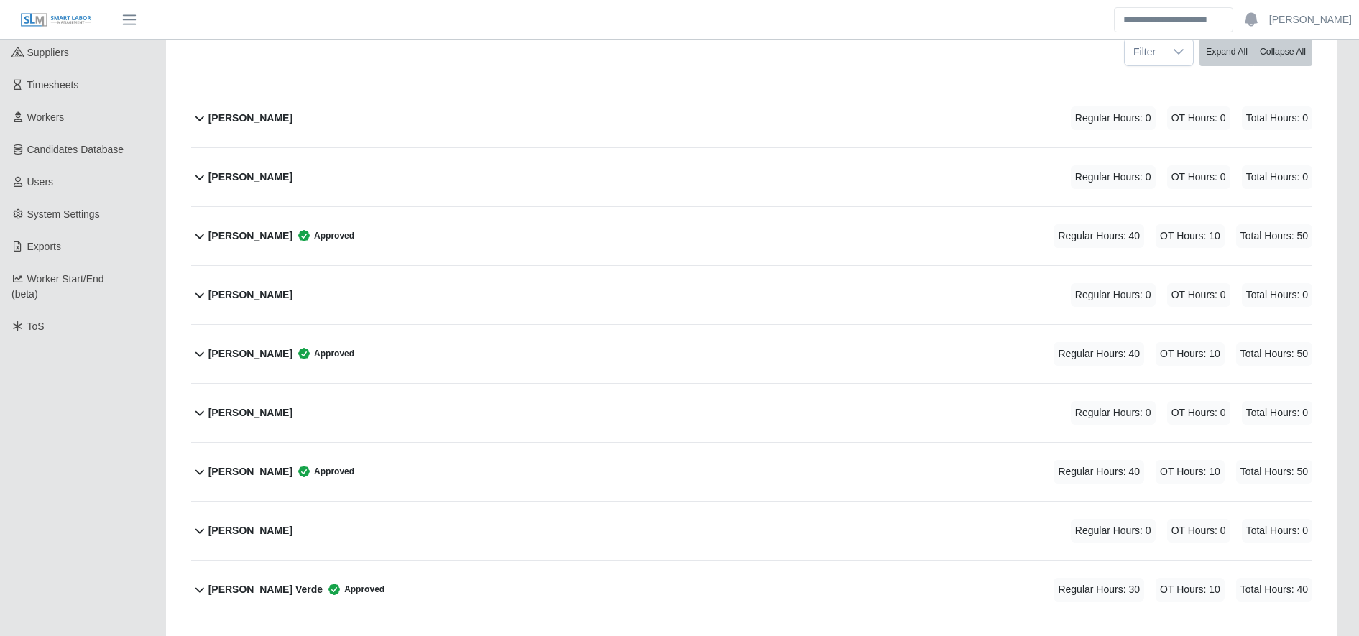
scroll to position [238, 0]
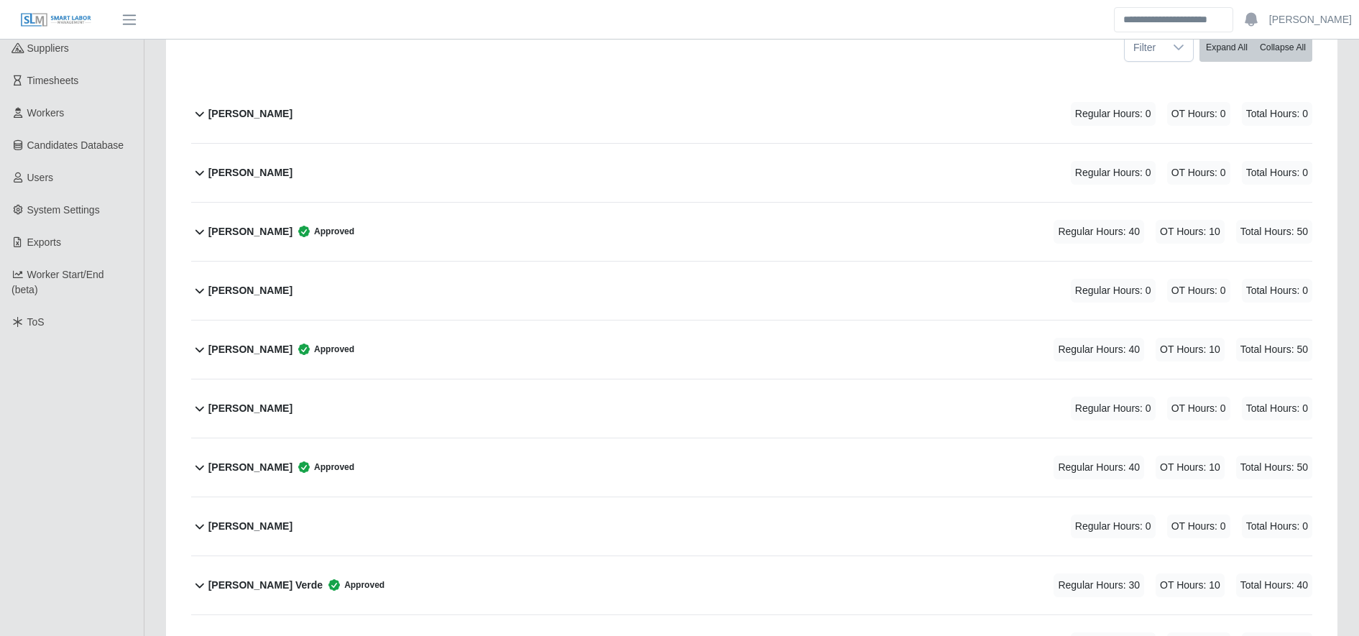
click at [470, 443] on div "Angel Meraz Reyes Sr. Approved Regular Hours: 40 OT Hours: 10 Total Hours: 50" at bounding box center [760, 467] width 1104 height 58
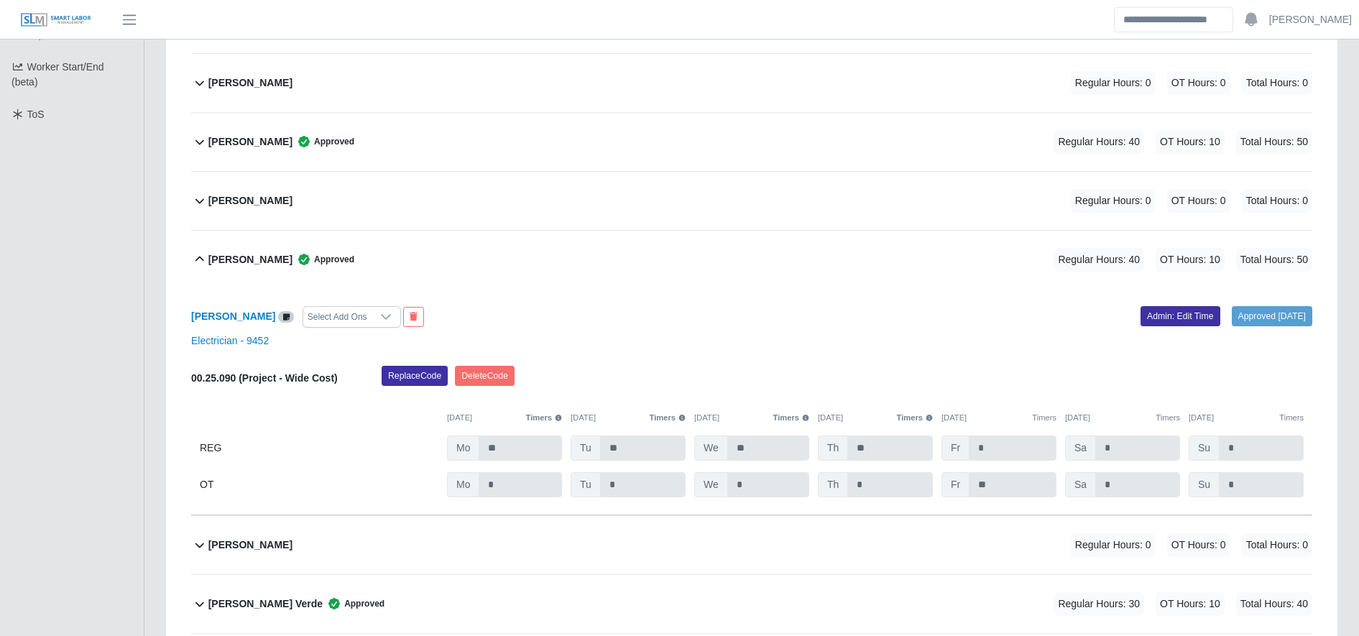
scroll to position [446, 0]
click at [1141, 320] on link "Admin: Edit Time" at bounding box center [1181, 315] width 80 height 20
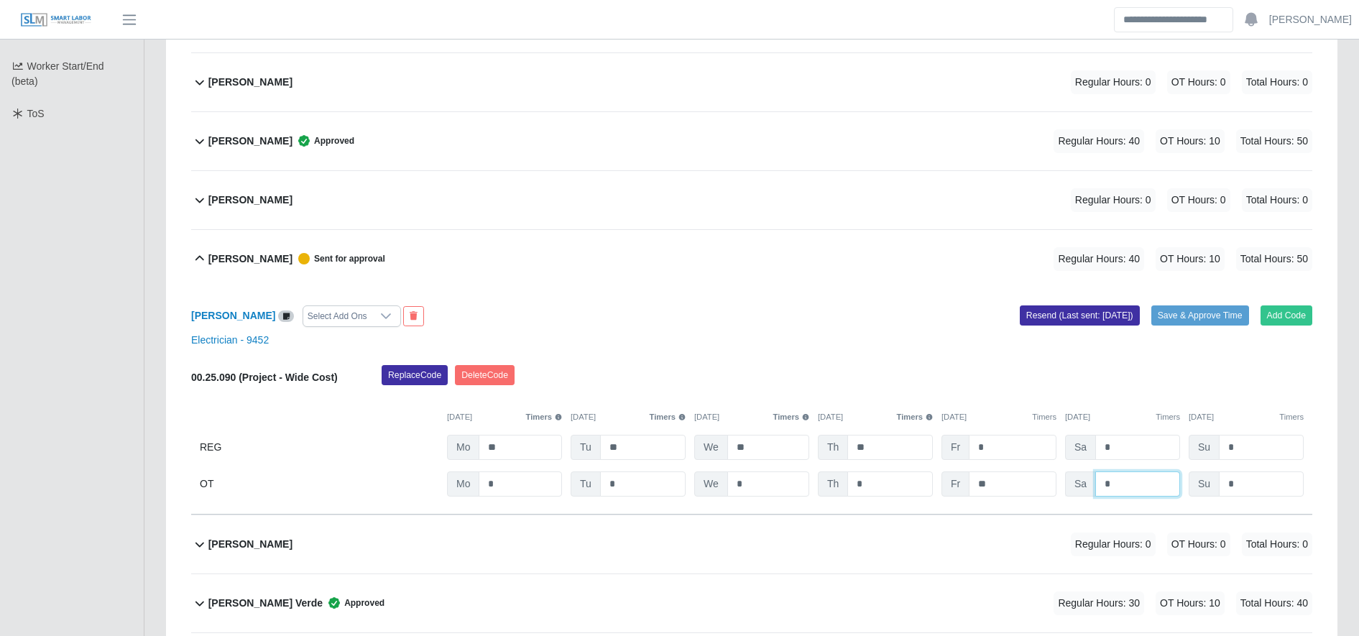
click at [1132, 483] on input "*" at bounding box center [1137, 484] width 85 height 25
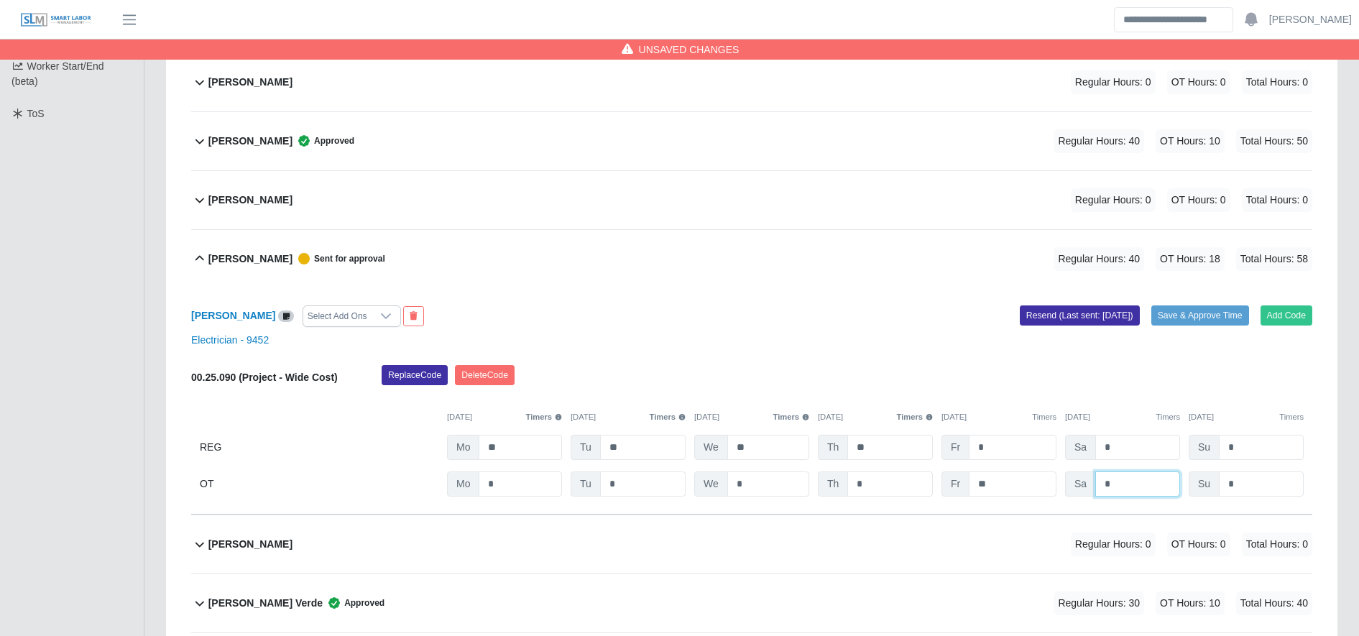
scroll to position [0, 0]
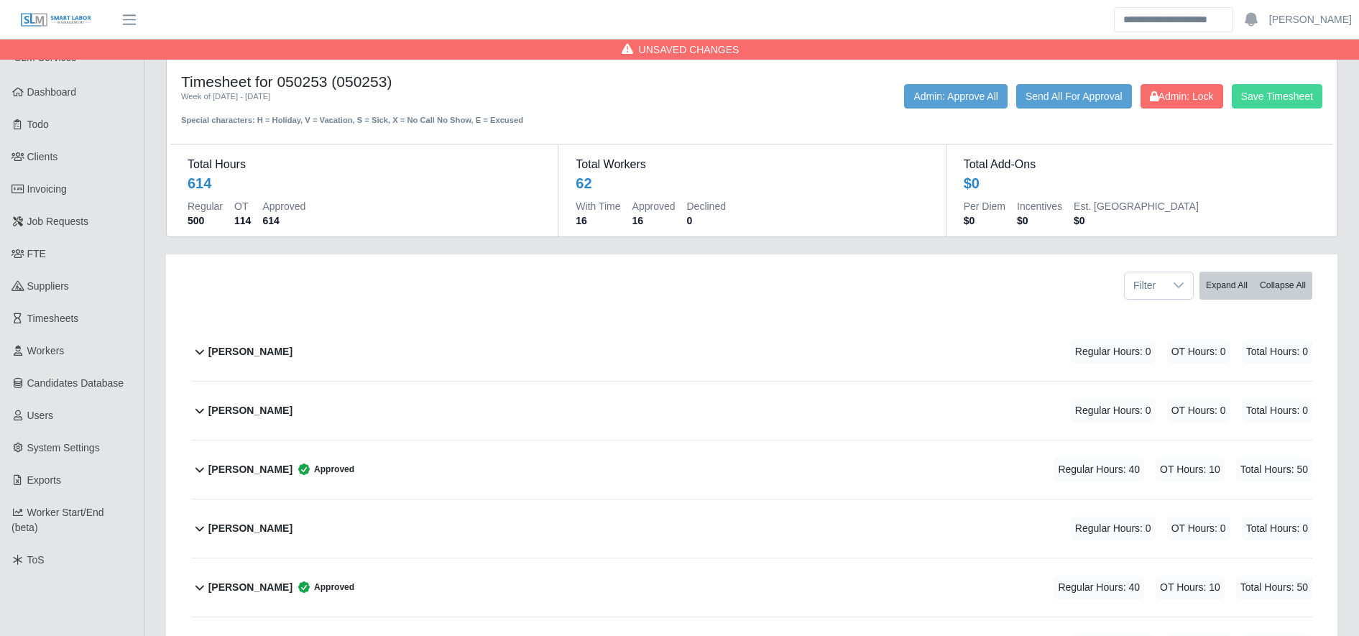
type input "*"
click at [1296, 96] on button "Save Timesheet" at bounding box center [1277, 96] width 91 height 24
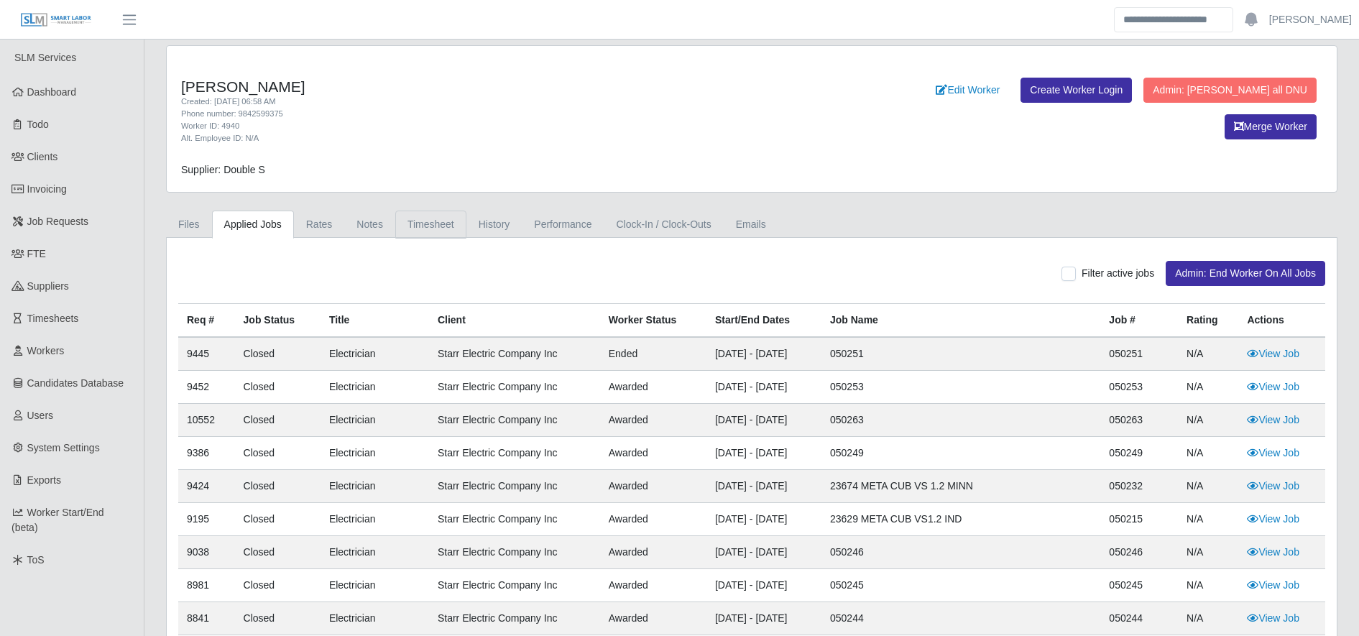
click at [425, 232] on link "Timesheet" at bounding box center [430, 225] width 71 height 28
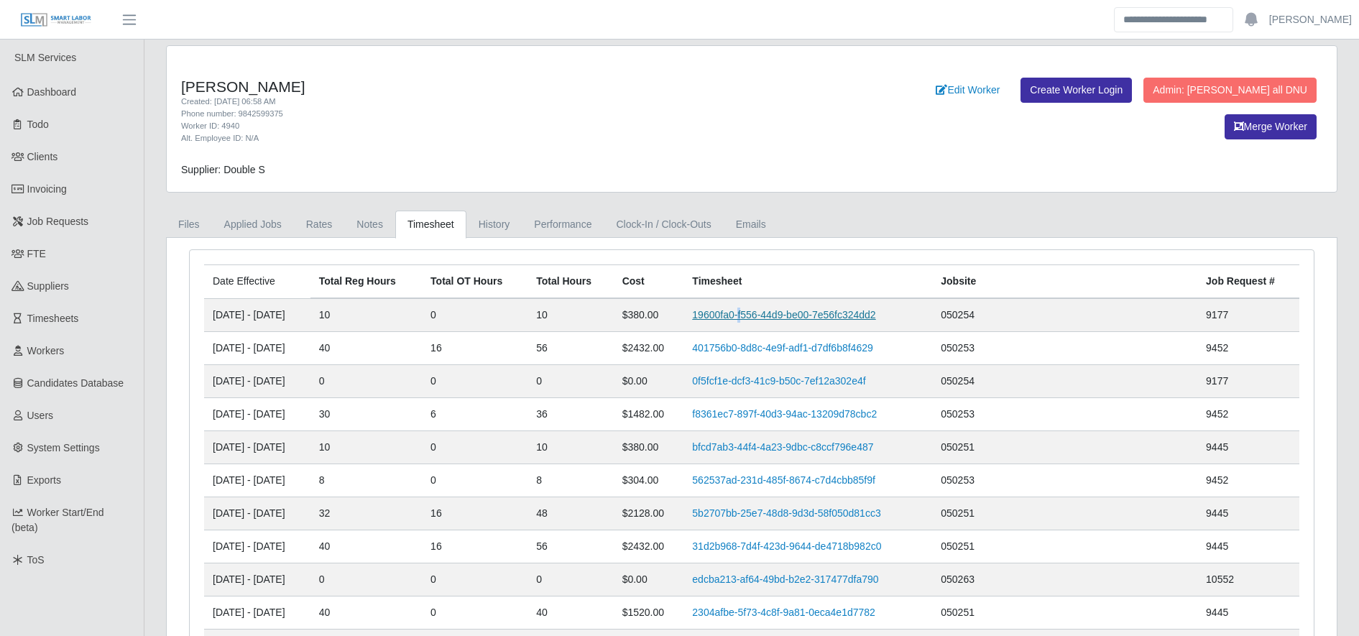
drag, startPoint x: 793, startPoint y: 300, endPoint x: 794, endPoint y: 311, distance: 10.9
click at [794, 311] on td "19600fa0-f556-44d9-be00-7e56fc324dd2" at bounding box center [808, 315] width 249 height 34
click at [794, 311] on link "19600fa0-f556-44d9-be00-7e56fc324dd2" at bounding box center [783, 315] width 183 height 12
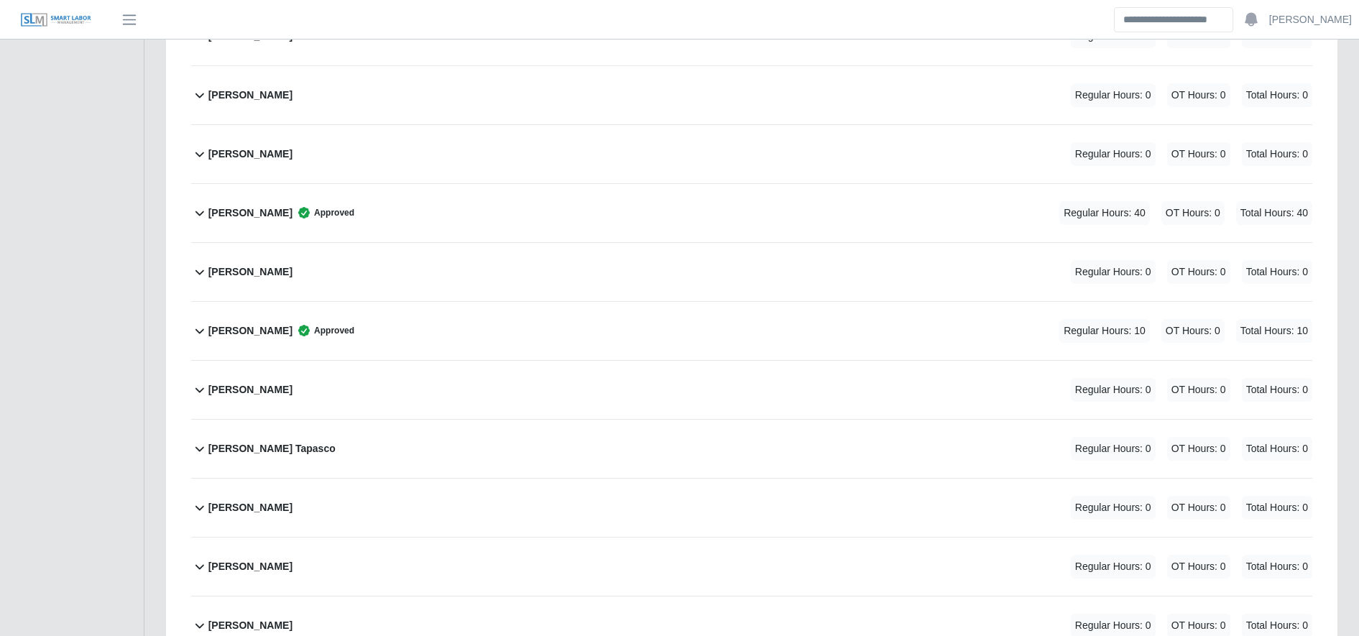
scroll to position [1569, 0]
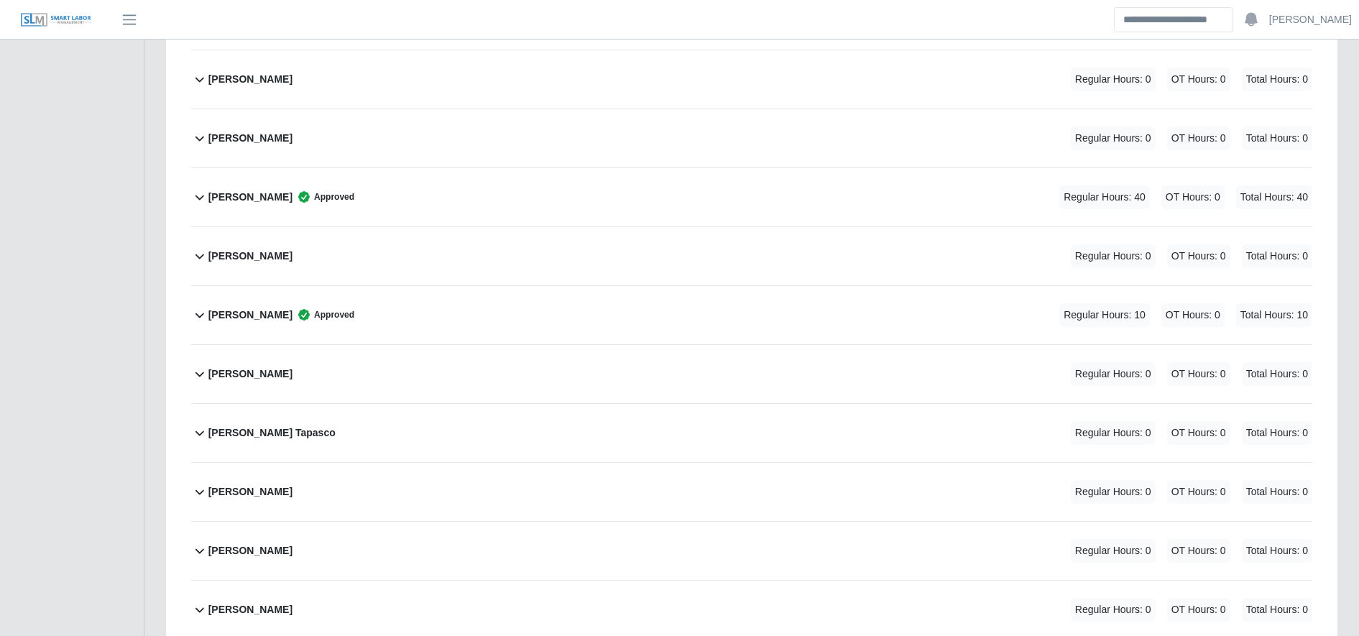
click at [511, 317] on div "[PERSON_NAME] Approved Regular Hours: 10 OT Hours: 0 Total Hours: 10" at bounding box center [760, 315] width 1104 height 58
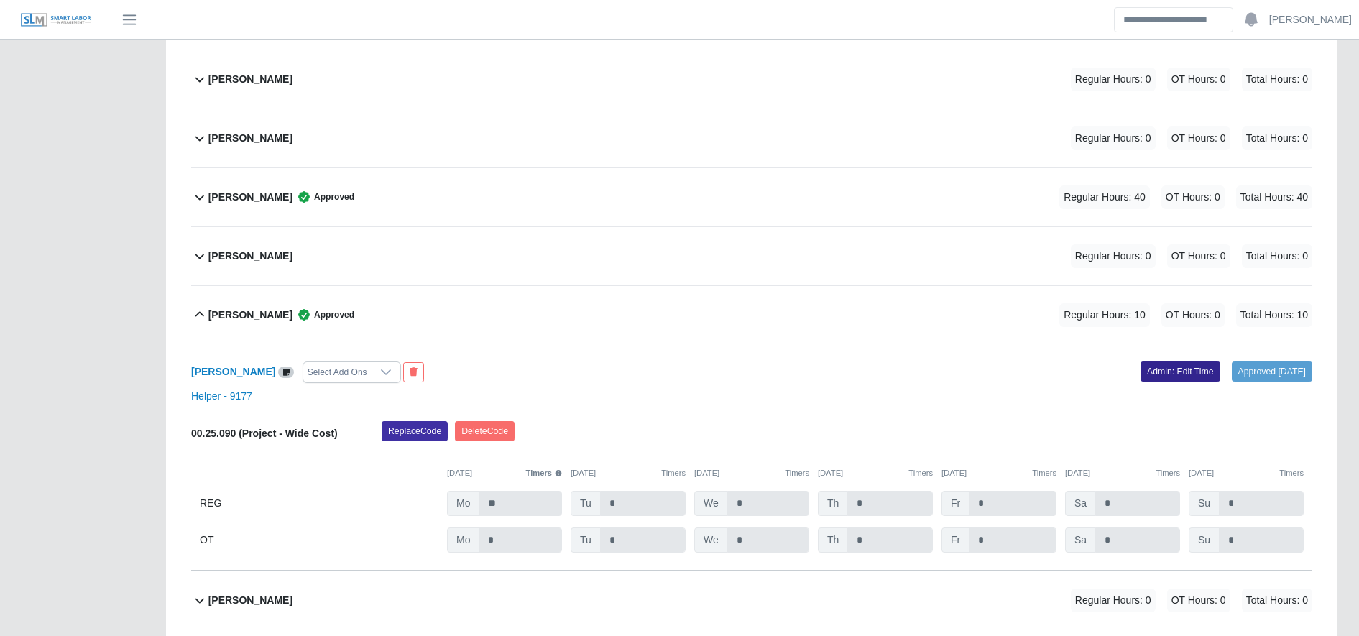
click at [1149, 364] on link "Admin: Edit Time" at bounding box center [1181, 372] width 80 height 20
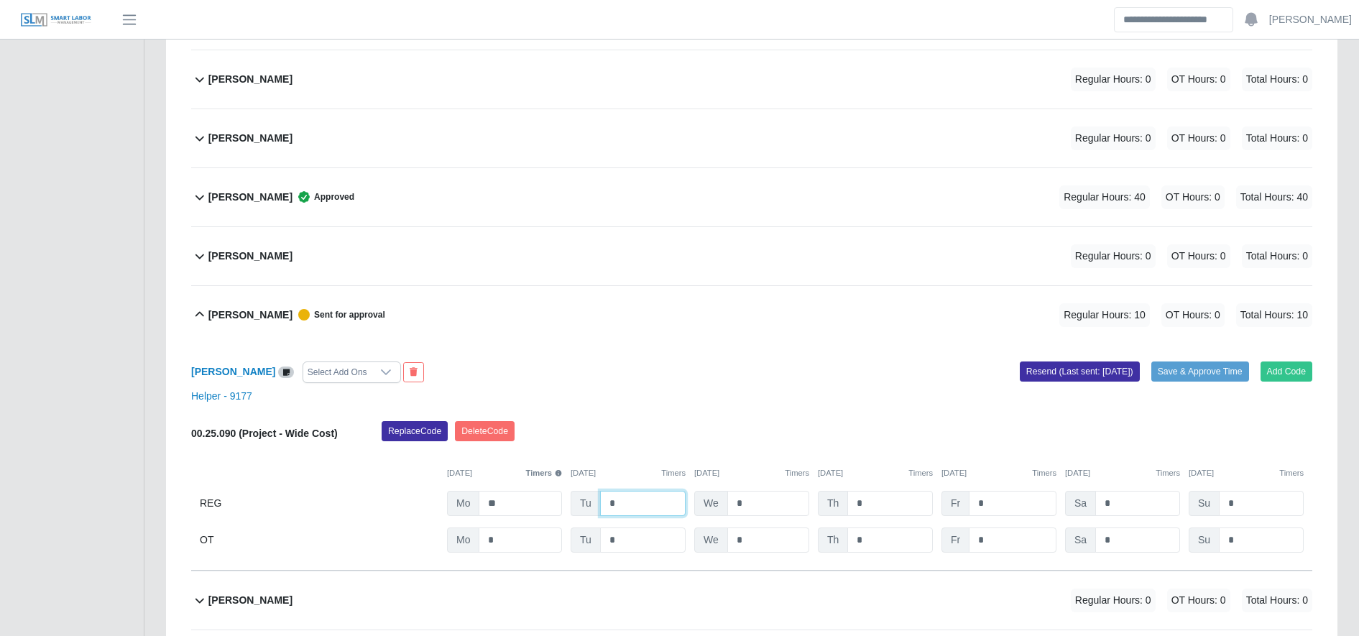
click at [638, 505] on input "*" at bounding box center [643, 503] width 86 height 25
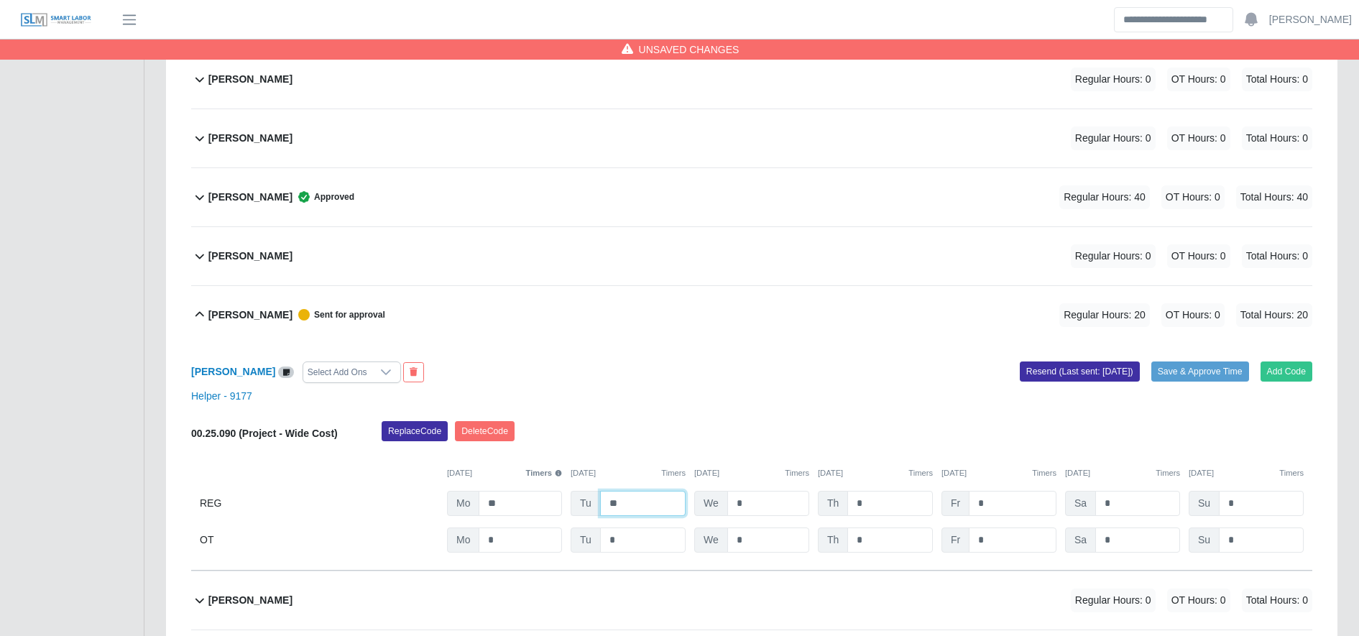
type input "**"
click at [1022, 550] on input "*" at bounding box center [1013, 540] width 88 height 25
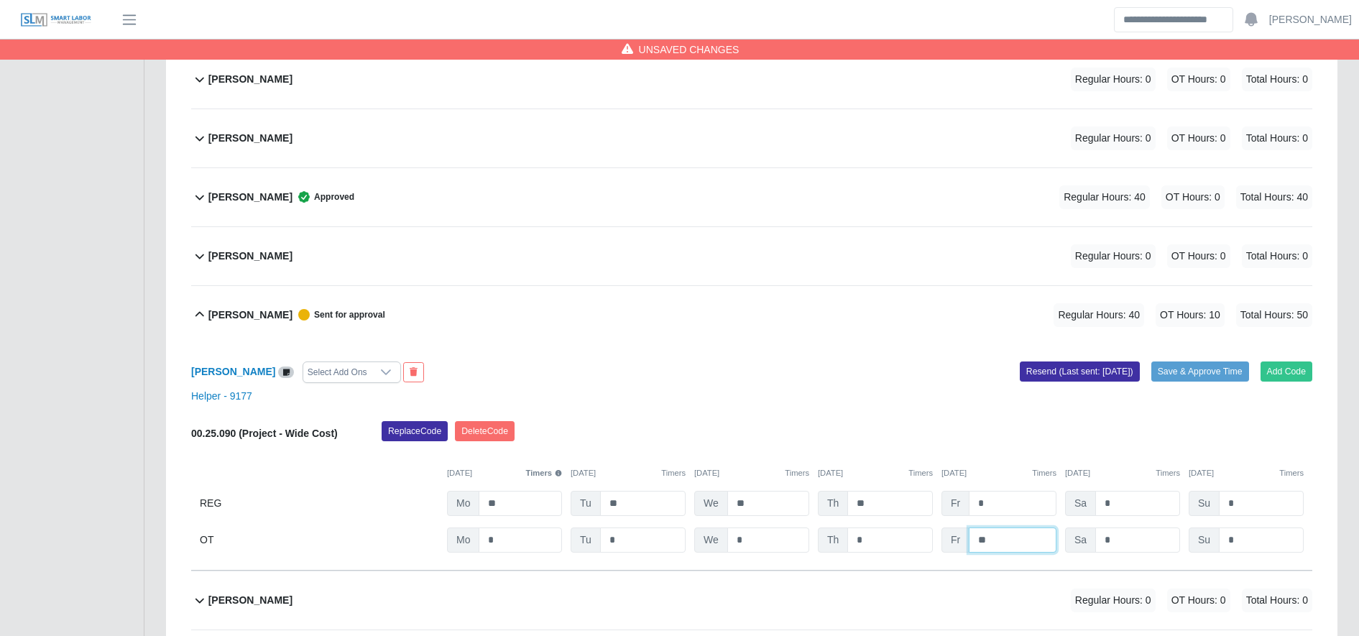
type input "**"
click at [917, 441] on div "Replace Code Delete Code" at bounding box center [847, 435] width 952 height 29
click at [1204, 362] on button "Save & Approve Time" at bounding box center [1200, 372] width 98 height 20
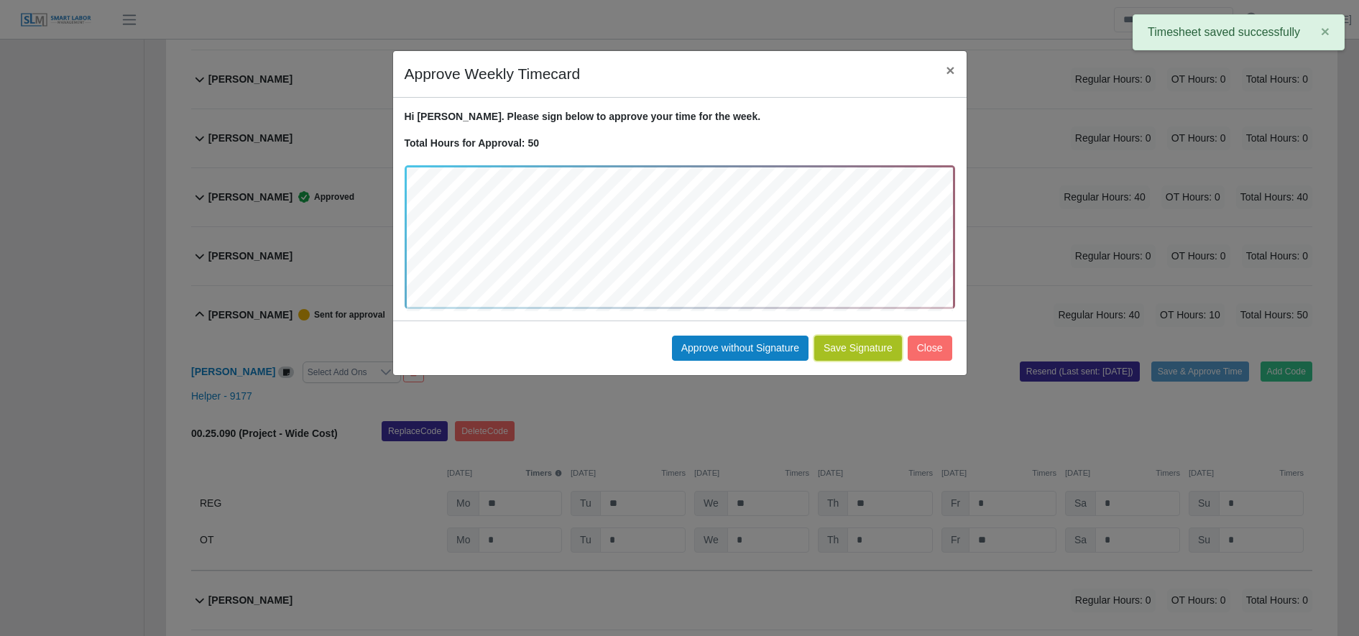
click at [863, 350] on button "Save Signature" at bounding box center [858, 348] width 88 height 25
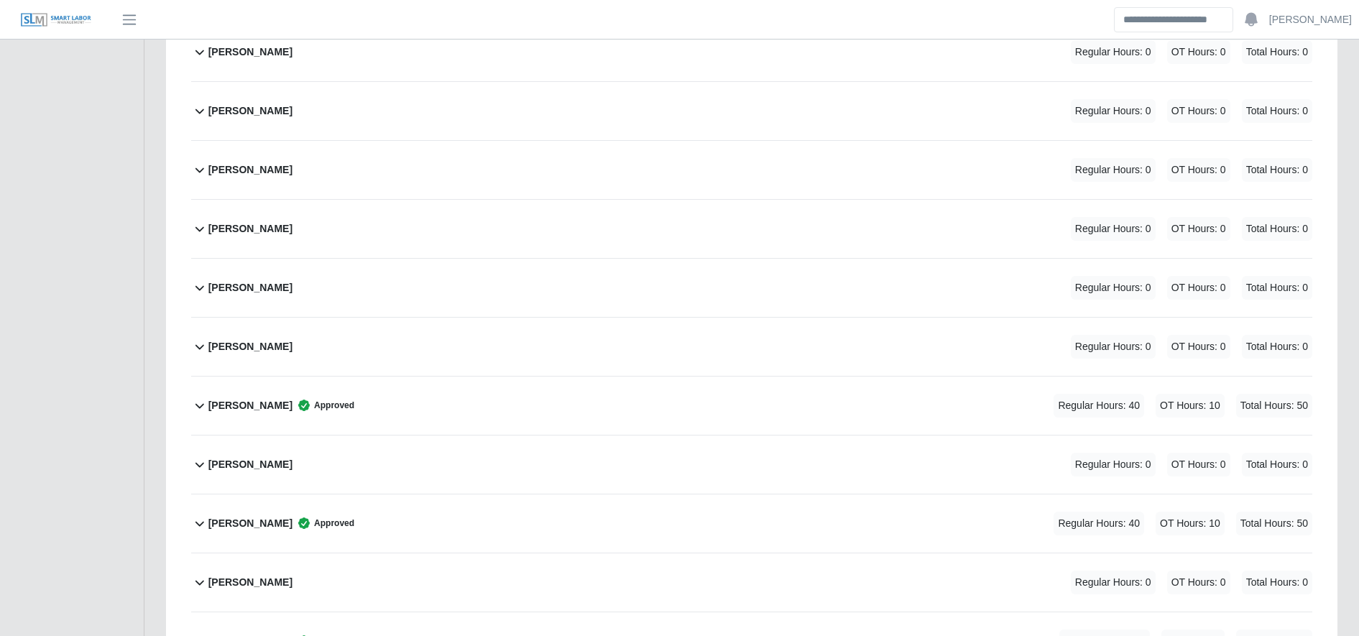
scroll to position [2355, 0]
click at [489, 284] on div "Isidro Bustamante Rosales Regular Hours: 0 OT Hours: 0 Total Hours: 0" at bounding box center [760, 286] width 1104 height 58
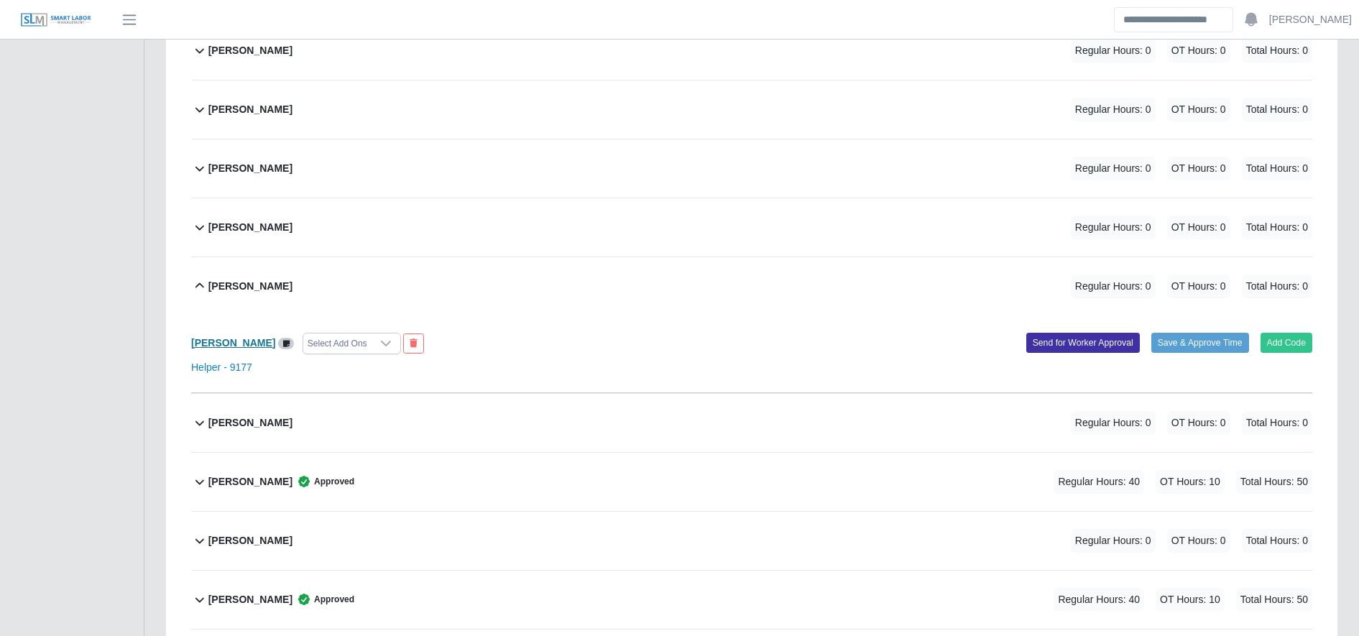
click at [267, 340] on b "Isidro Bustamante Rosales" at bounding box center [233, 343] width 84 height 12
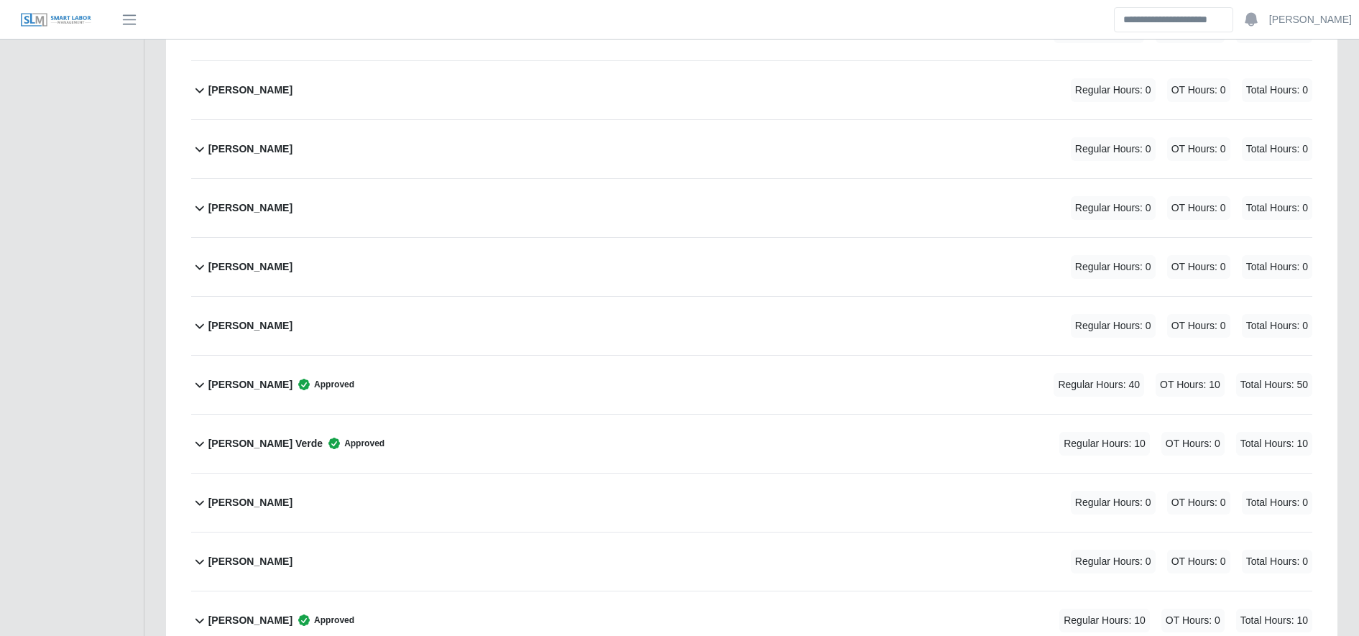
scroll to position [0, 0]
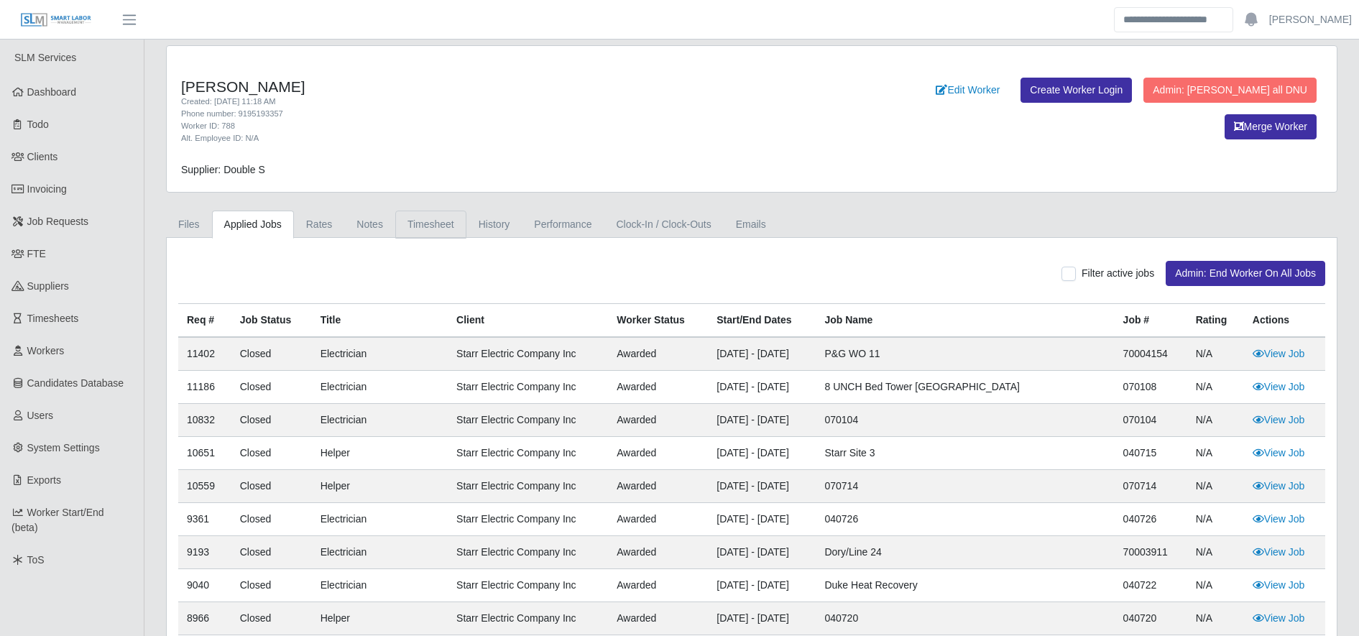
click at [445, 233] on link "Timesheet" at bounding box center [430, 225] width 71 height 28
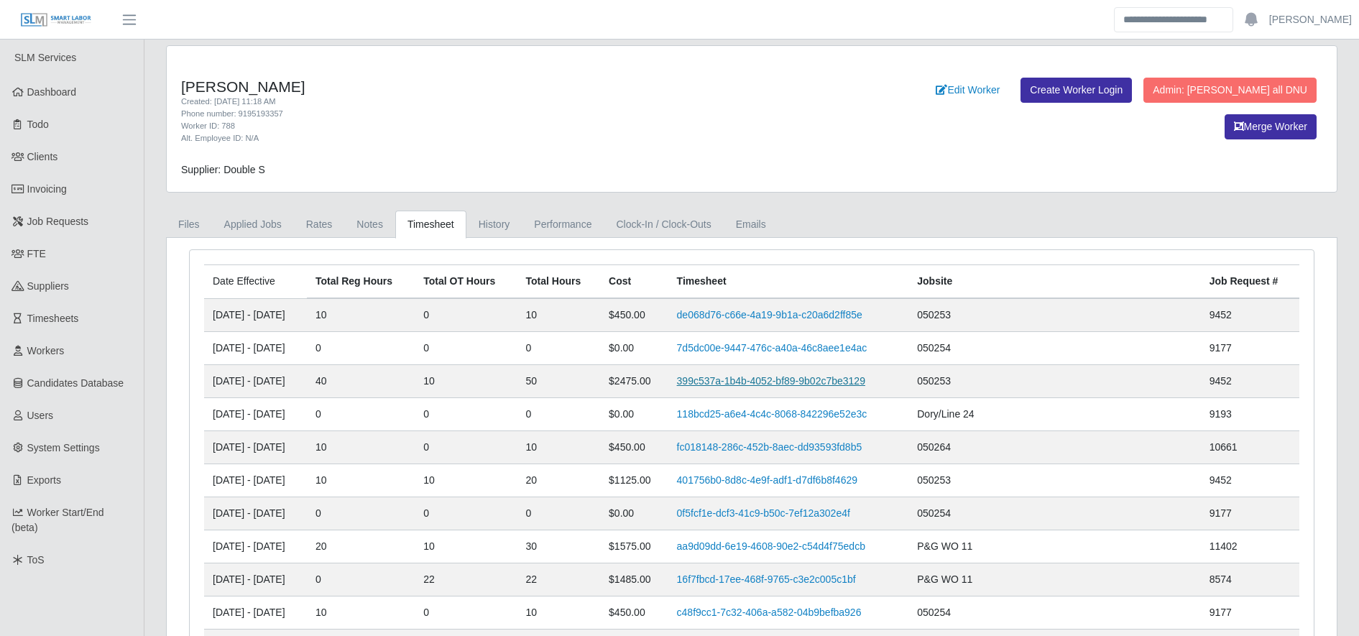
click at [759, 377] on link "399c537a-1b4b-4052-bf89-9b02c7be3129" at bounding box center [771, 381] width 188 height 12
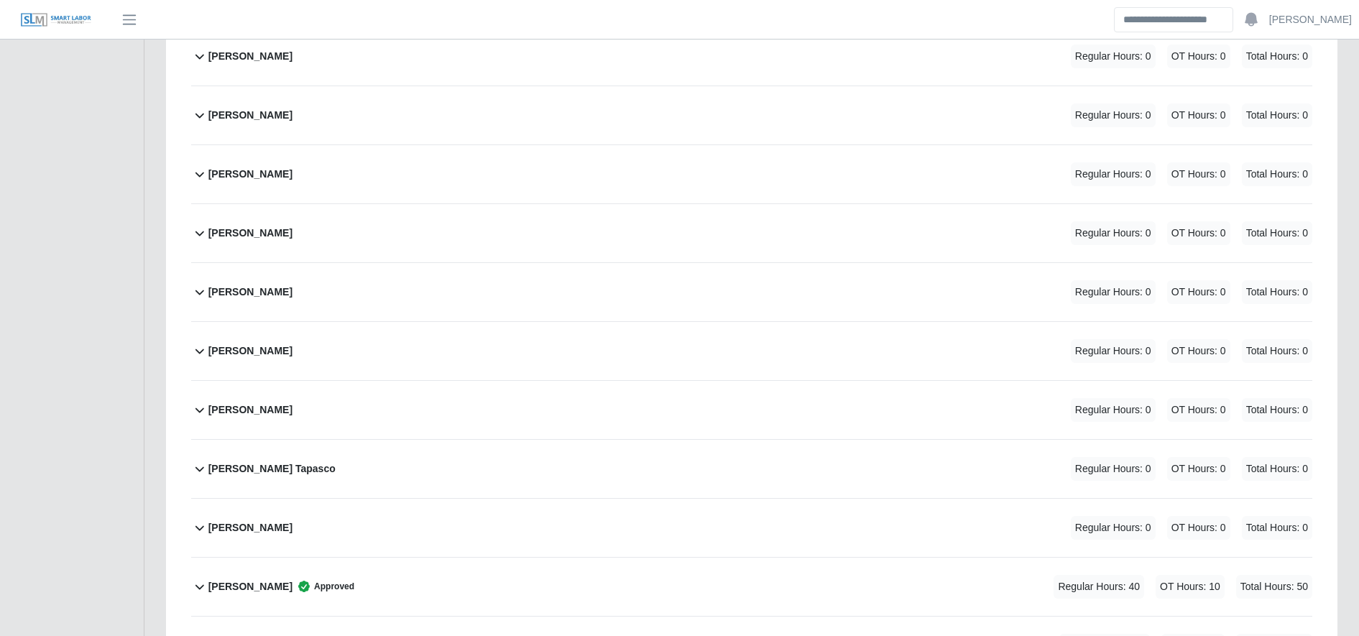
scroll to position [1462, 0]
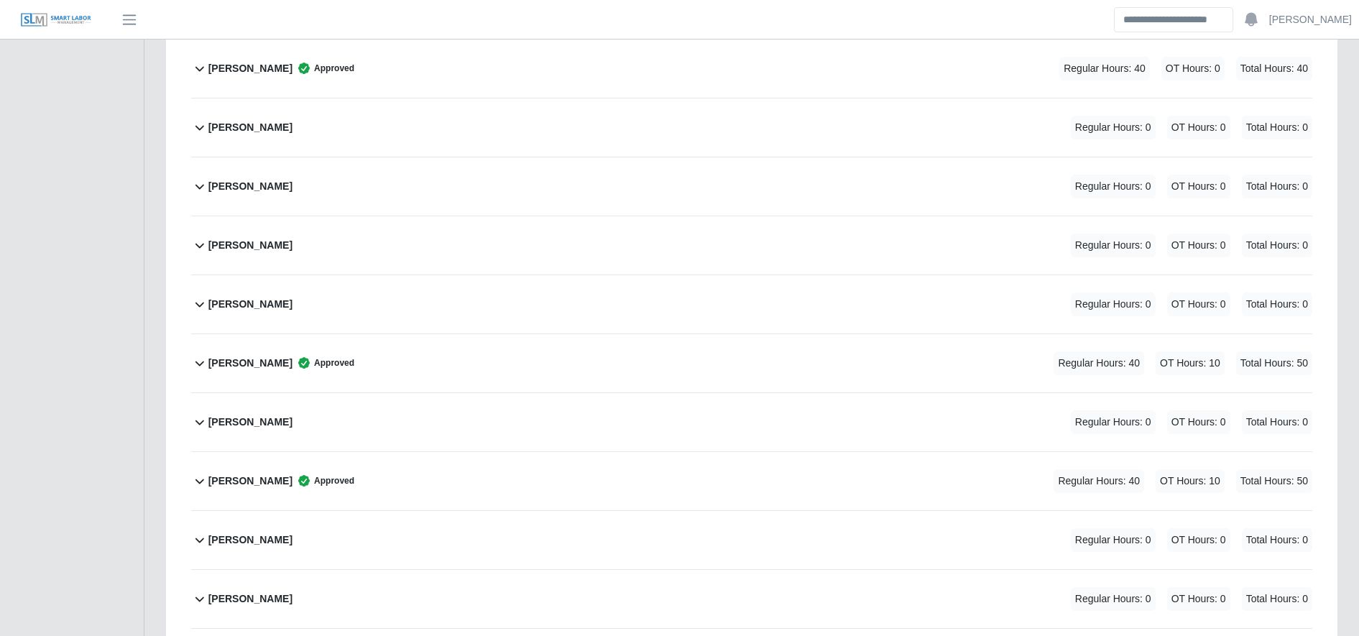
click at [466, 354] on div "[PERSON_NAME] Approved Regular Hours: 40 OT Hours: 10 Total Hours: 50" at bounding box center [760, 363] width 1104 height 58
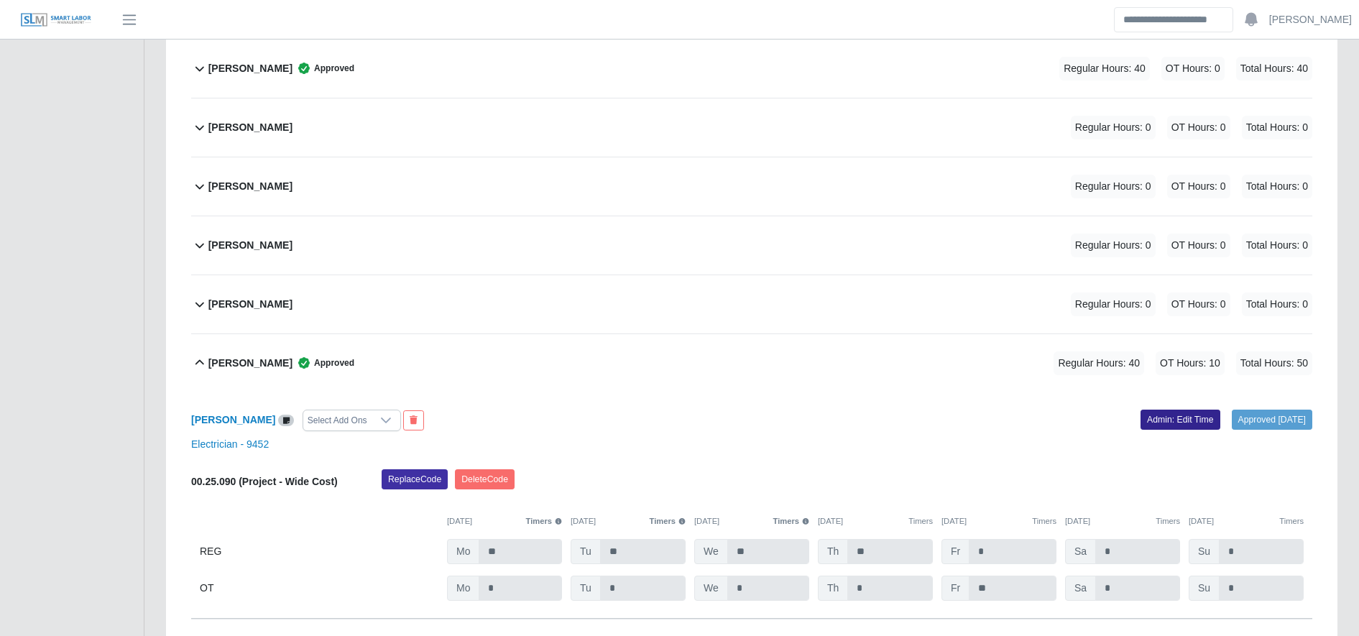
click at [1174, 420] on link "Admin: Edit Time" at bounding box center [1181, 420] width 80 height 20
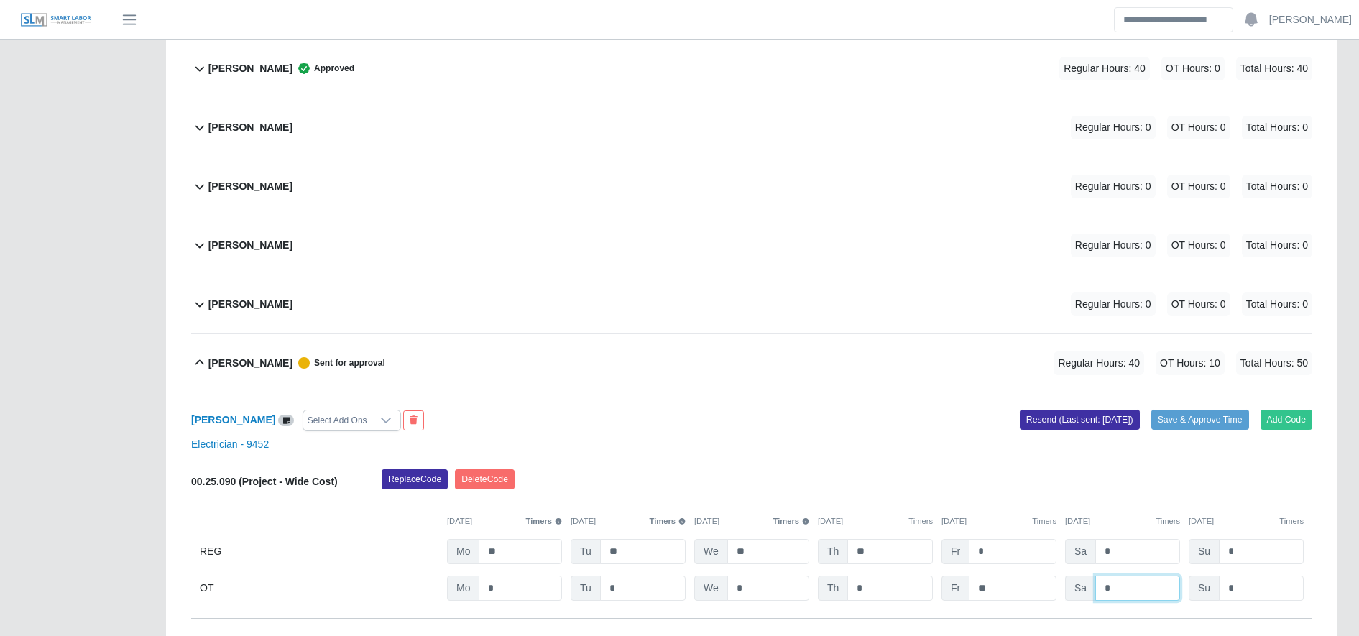
click at [1131, 592] on input "*" at bounding box center [1137, 588] width 85 height 25
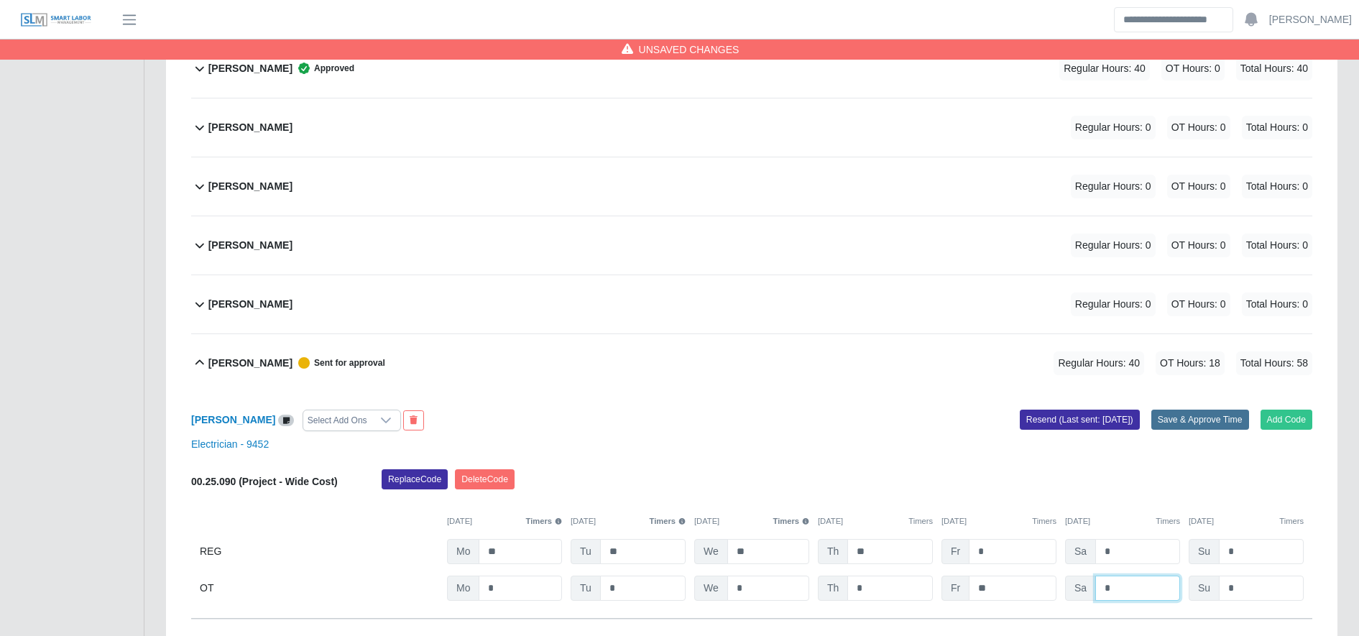
type input "*"
click at [1205, 429] on button "Save & Approve Time" at bounding box center [1200, 420] width 98 height 20
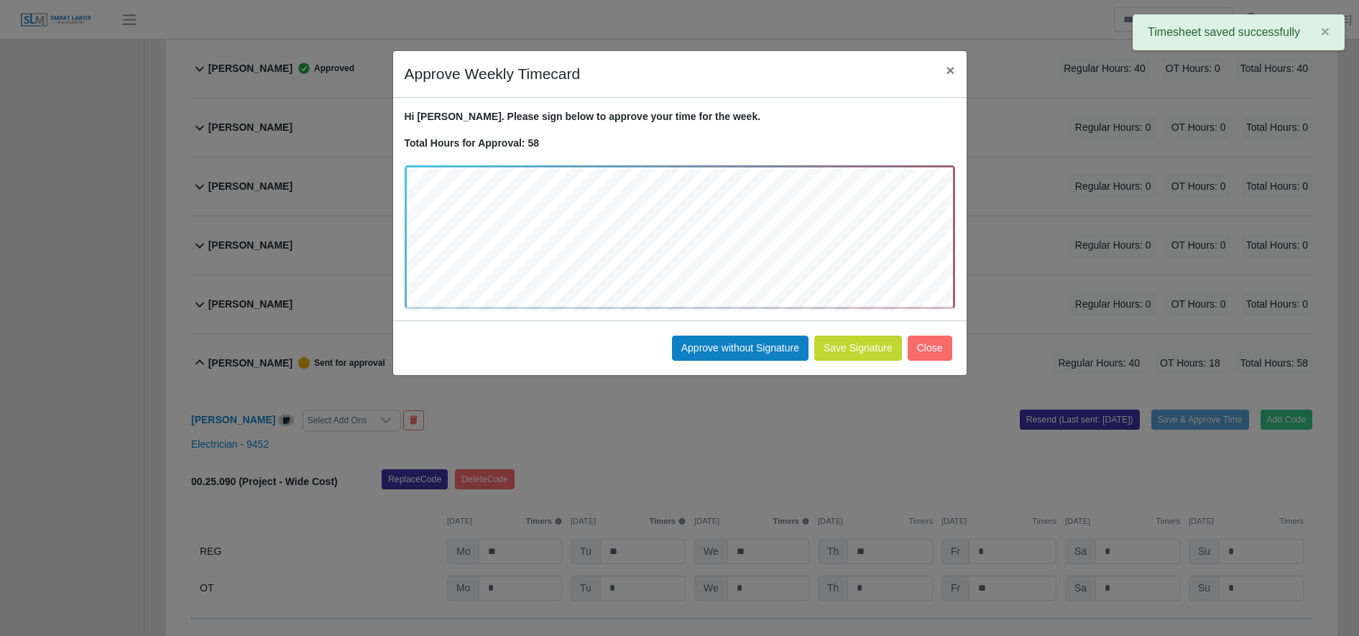
click at [825, 369] on div "Save Signature Approve without Signature Close" at bounding box center [680, 348] width 574 height 55
click at [851, 354] on button "Save Signature" at bounding box center [858, 348] width 88 height 25
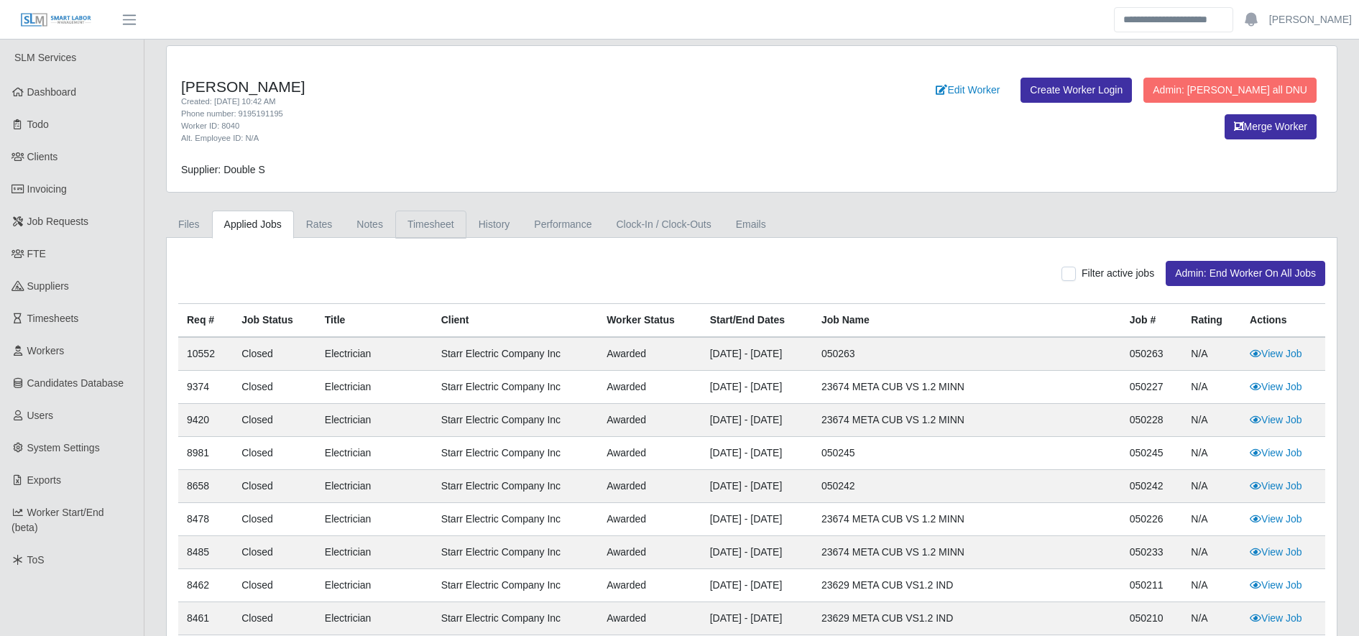
click at [433, 228] on link "Timesheet" at bounding box center [430, 225] width 71 height 28
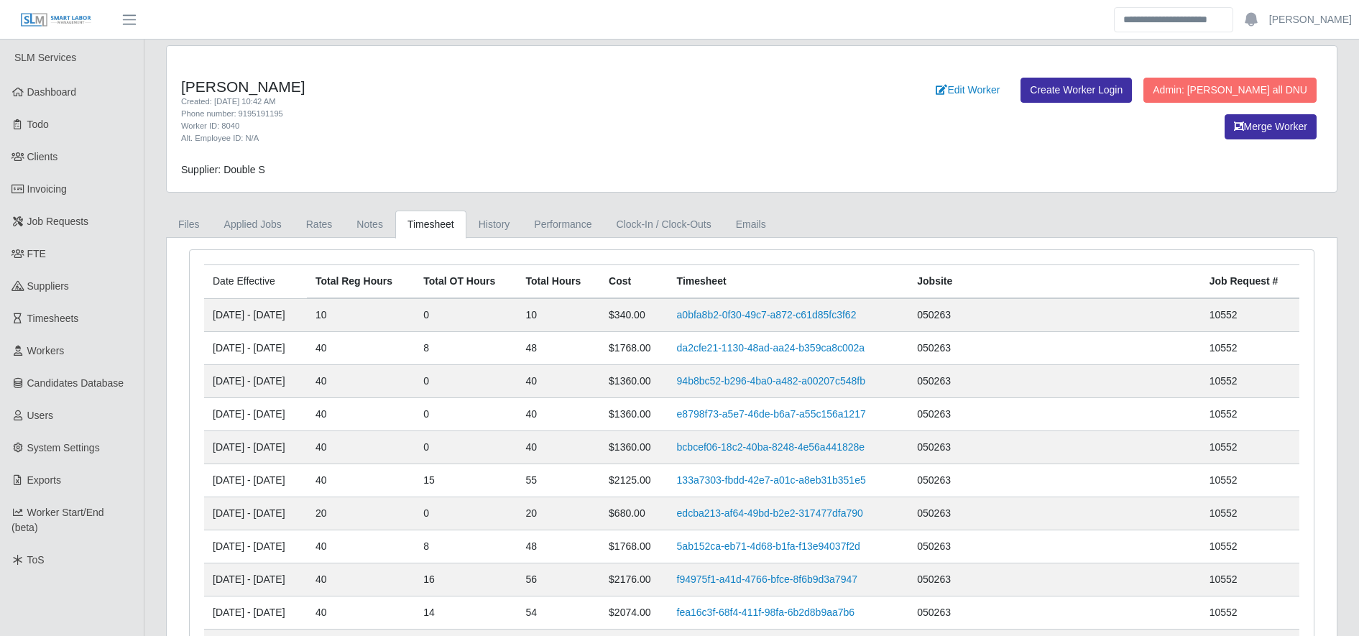
click at [783, 355] on td "da2cfe21-1130-48ad-aa24-b359ca8c002a" at bounding box center [788, 348] width 241 height 33
click at [778, 347] on link "da2cfe21-1130-48ad-aa24-b359ca8c002a" at bounding box center [771, 348] width 188 height 12
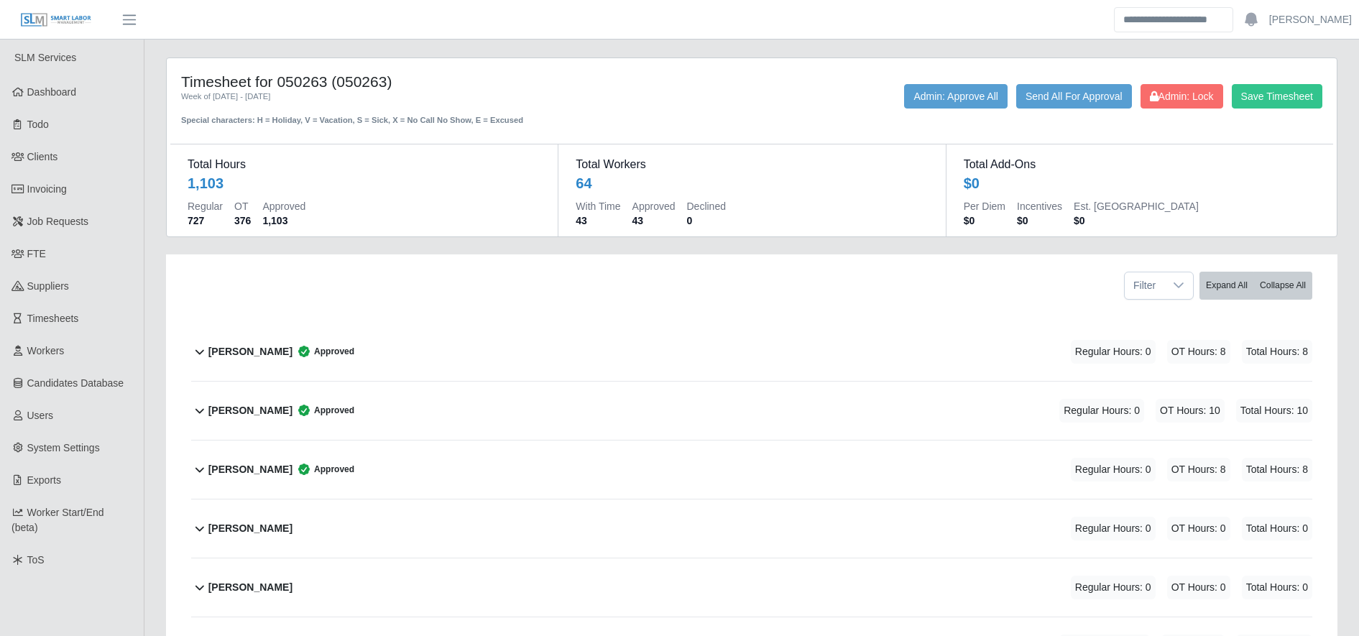
scroll to position [1418, 0]
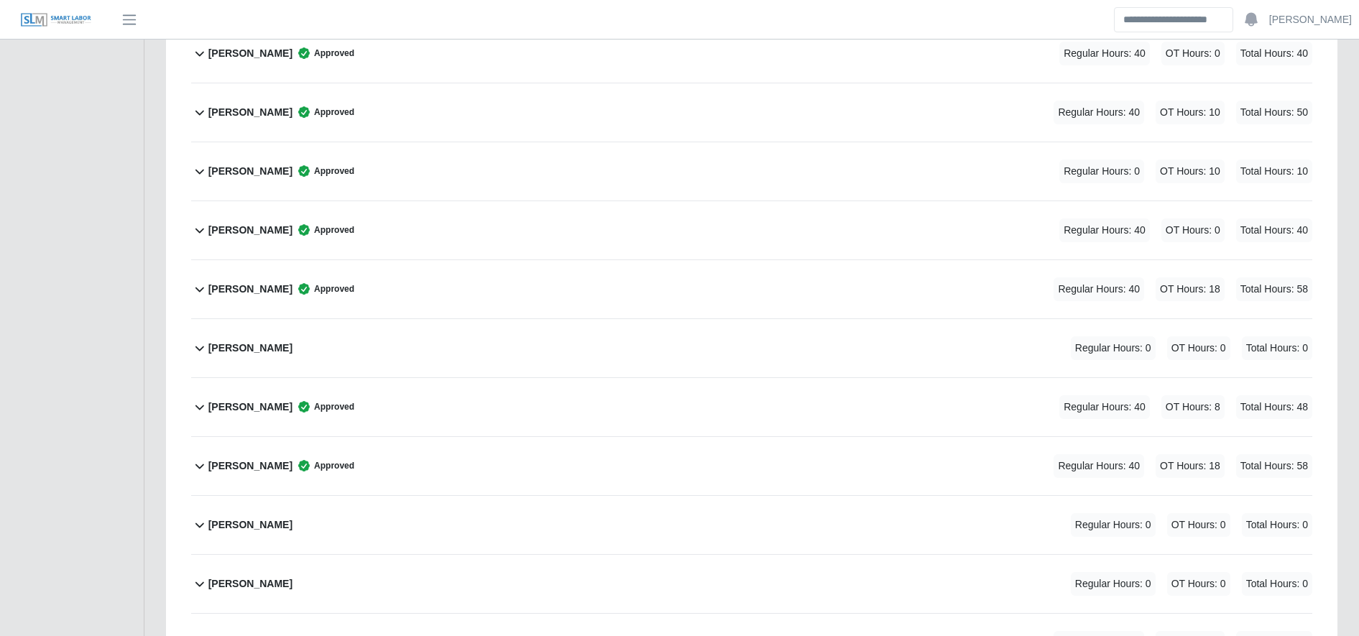
click at [592, 406] on div "Joel Rodruiguez Approved Regular Hours: 40 OT Hours: 8 Total Hours: 48" at bounding box center [760, 407] width 1104 height 58
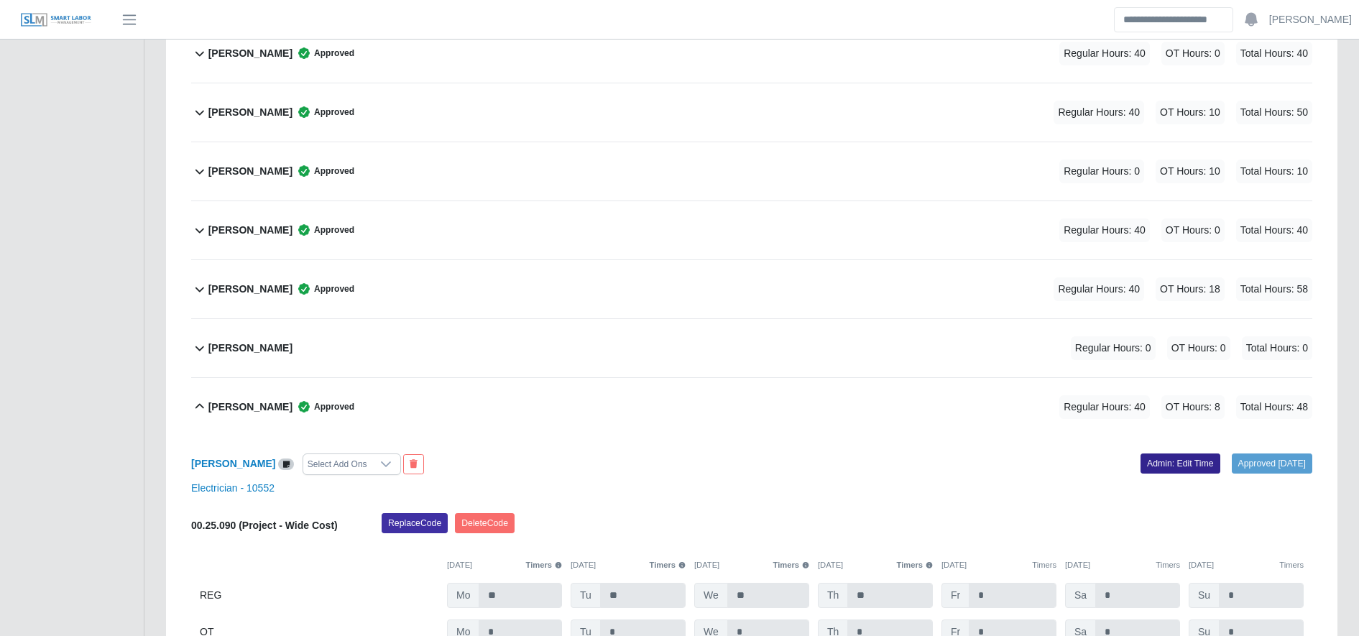
click at [1149, 464] on link "Admin: Edit Time" at bounding box center [1181, 464] width 80 height 20
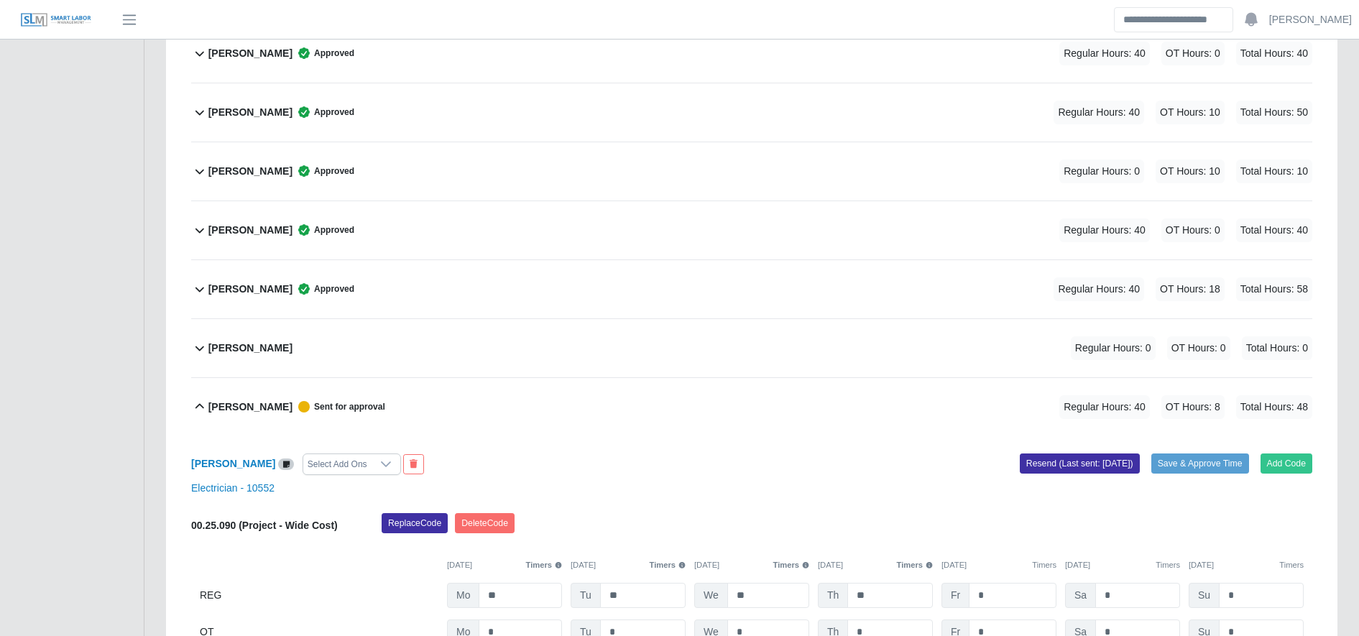
scroll to position [1591, 0]
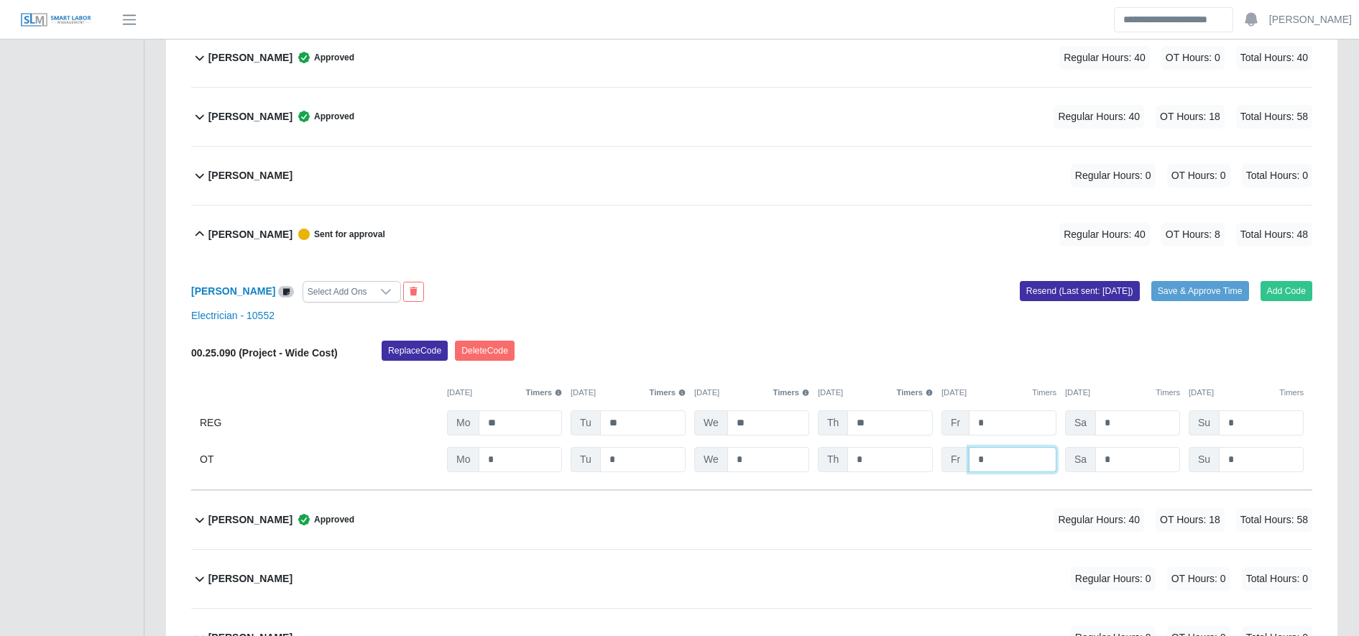
click at [1029, 450] on input "*" at bounding box center [1013, 459] width 88 height 25
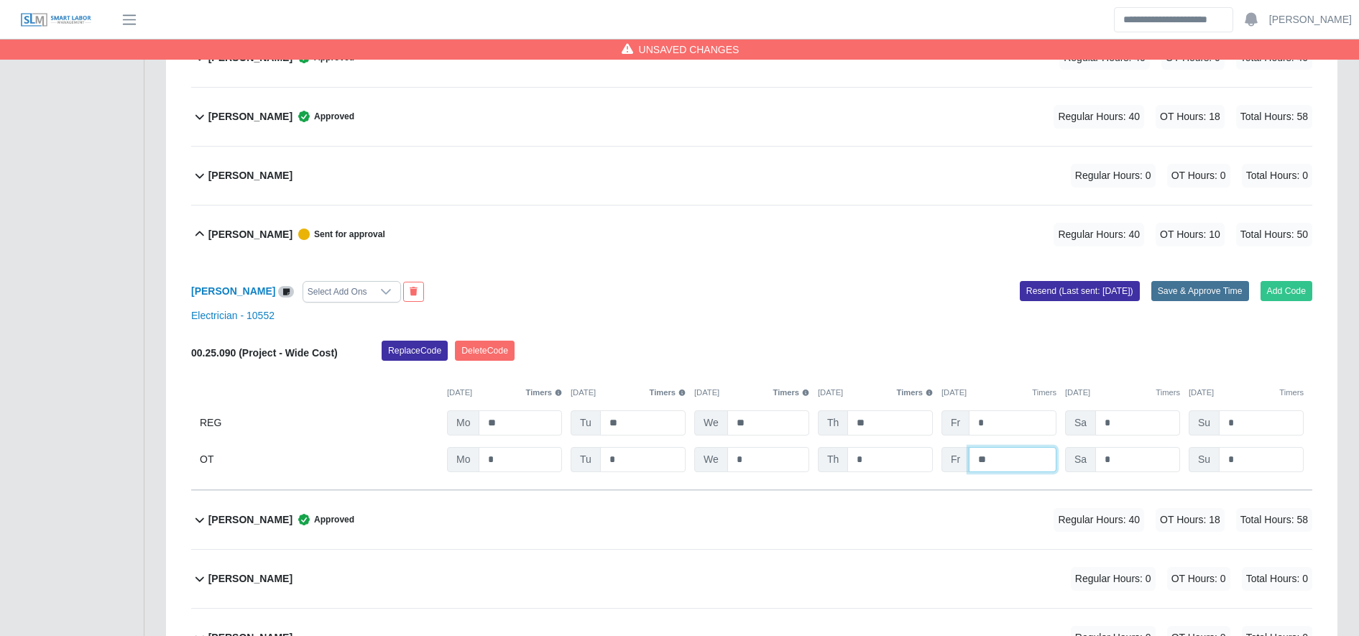
type input "**"
click at [1185, 295] on button "Save & Approve Time" at bounding box center [1200, 291] width 98 height 20
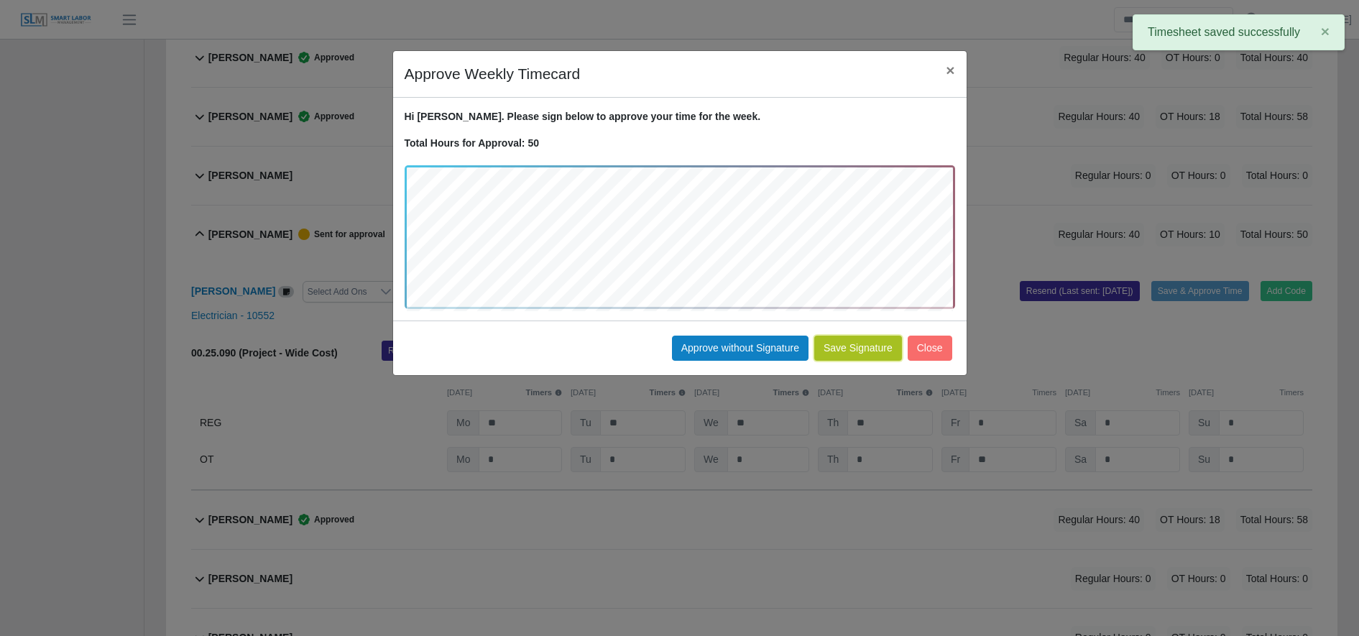
click at [871, 347] on button "Save Signature" at bounding box center [858, 348] width 88 height 25
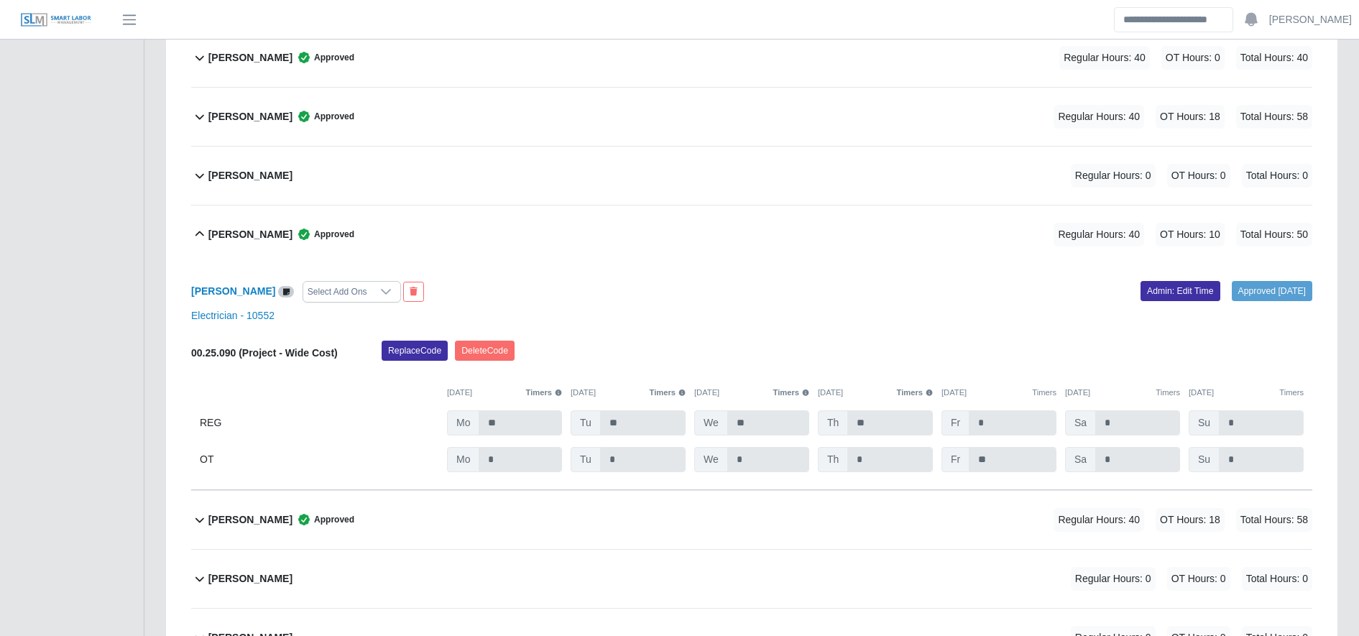
click at [767, 297] on div "Approved 10/14/2025 Admin: Edit Time" at bounding box center [1037, 292] width 571 height 22
click at [559, 563] on div "Jose Montenegro Regular Hours: 0 OT Hours: 0 Total Hours: 0" at bounding box center [760, 579] width 1104 height 58
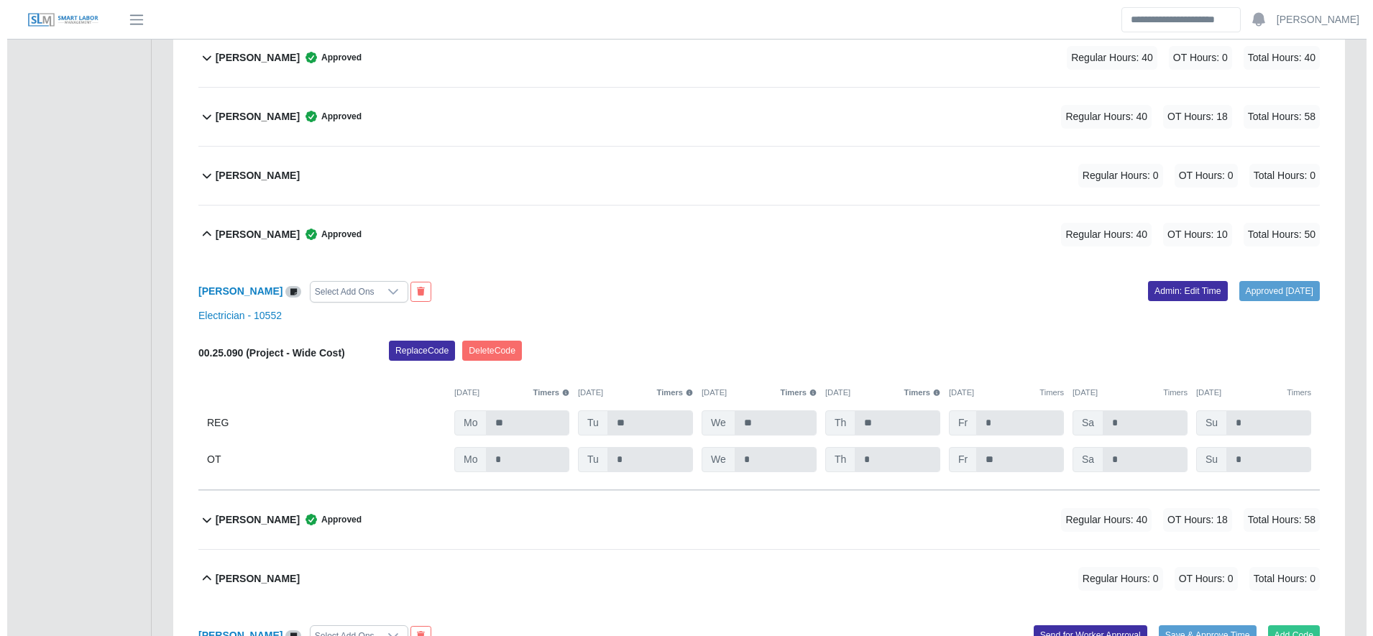
scroll to position [1831, 0]
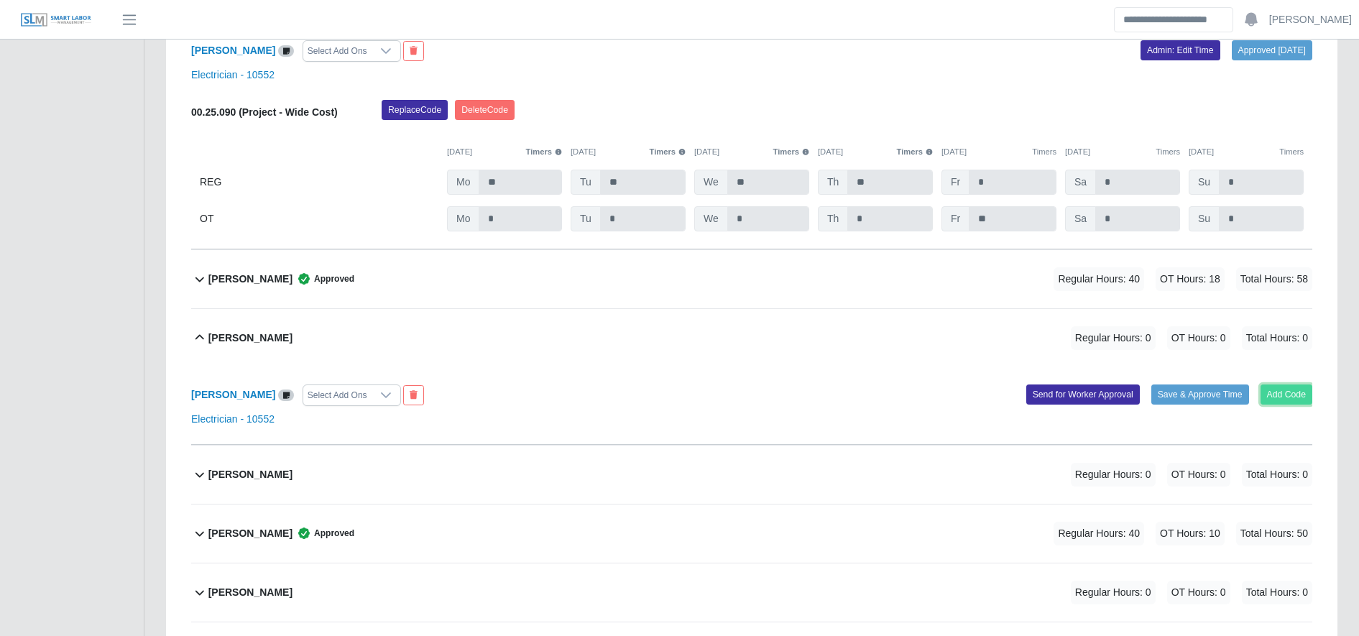
click at [1302, 391] on button "Add Code" at bounding box center [1287, 395] width 52 height 20
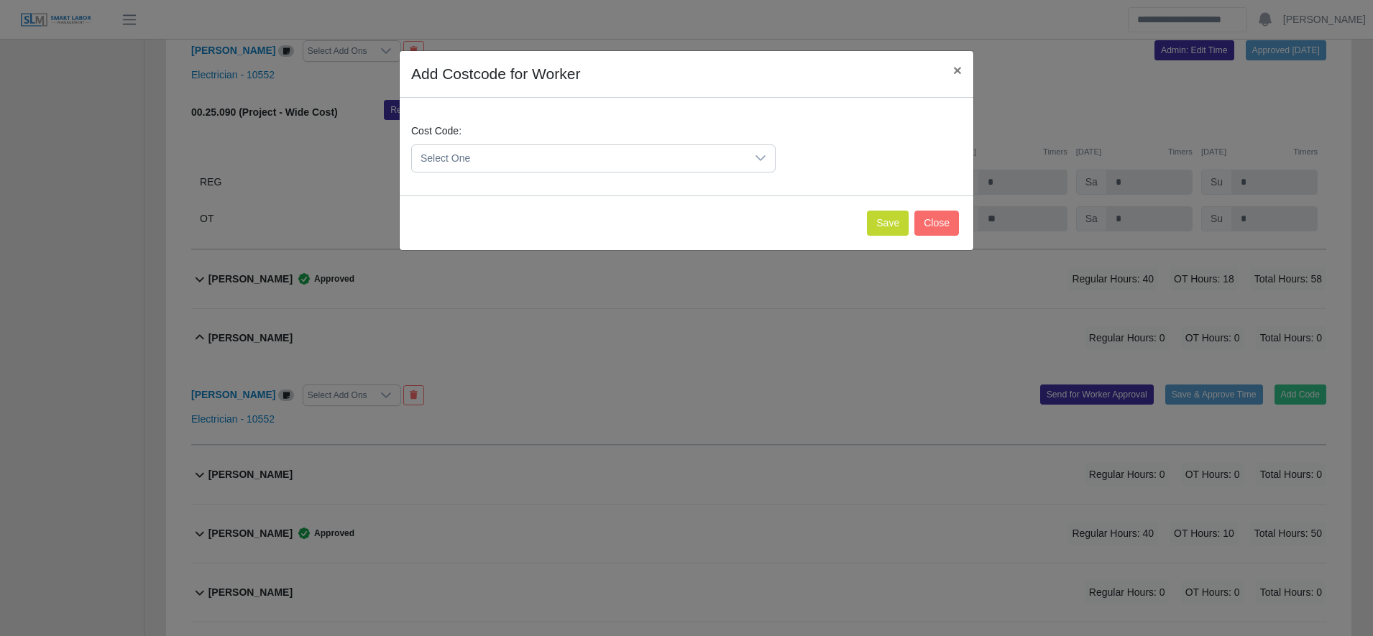
click at [484, 154] on span "Select One" at bounding box center [579, 158] width 334 height 27
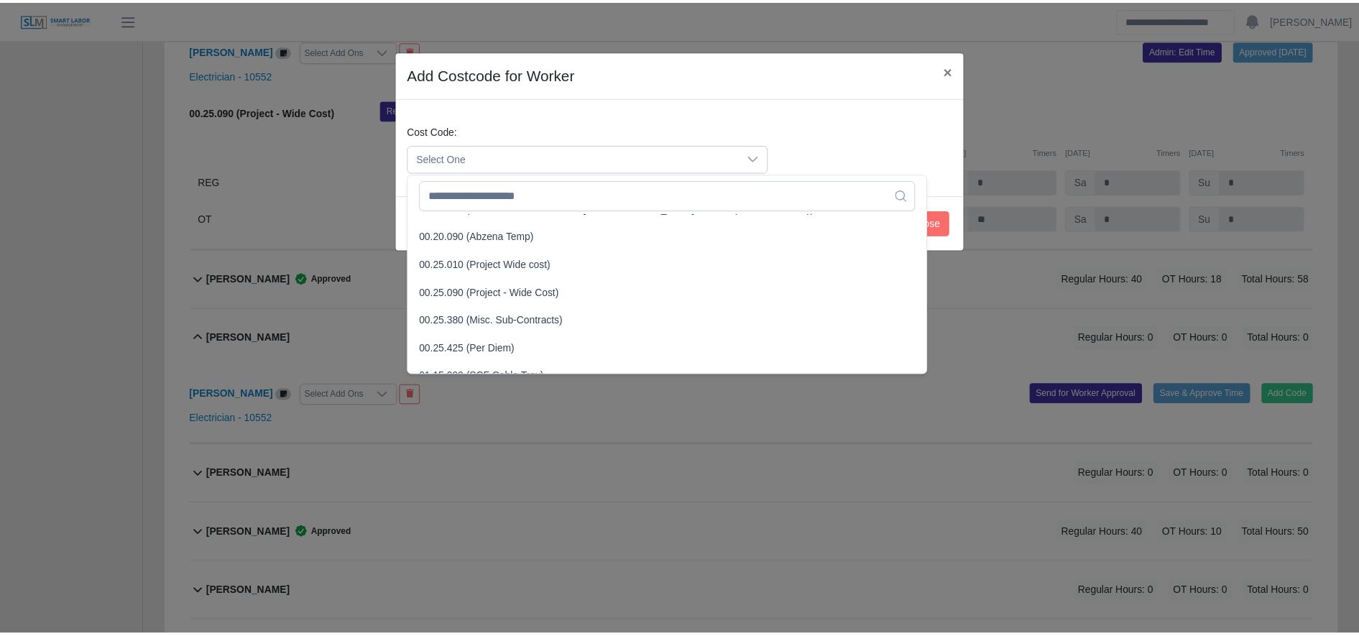
scroll to position [441, 0]
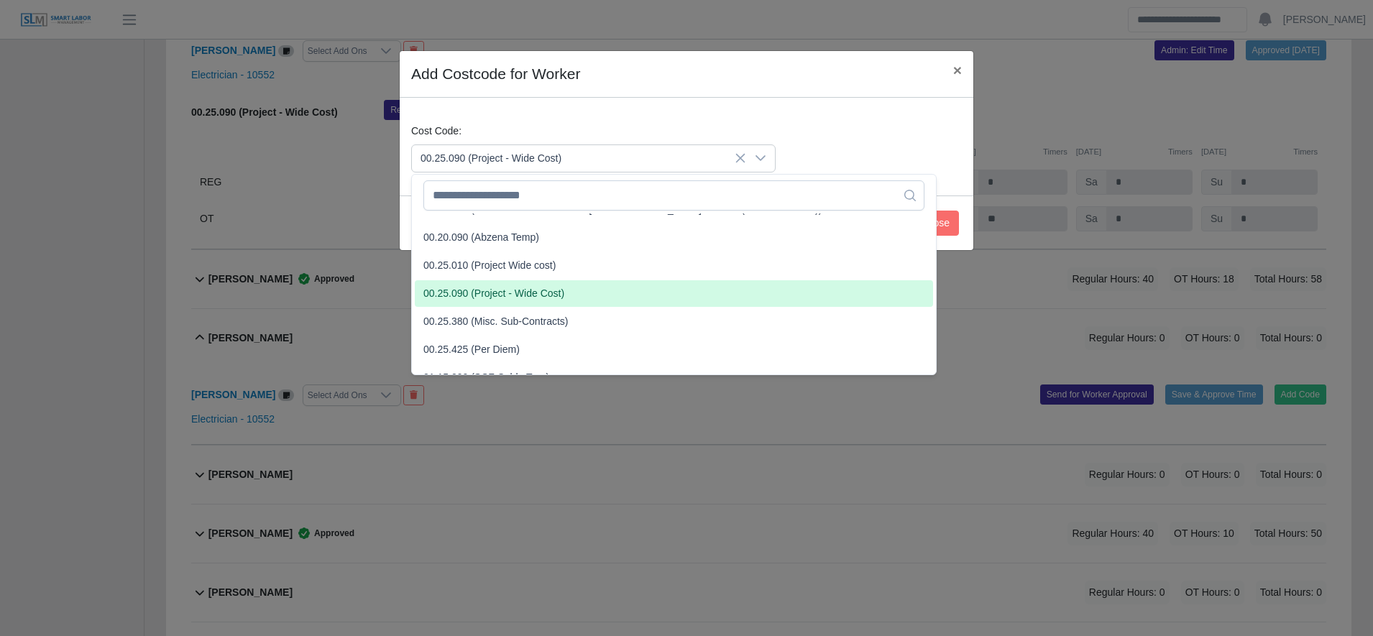
click at [528, 284] on li "00.25.090 (Project - Wide Cost)" at bounding box center [674, 293] width 518 height 27
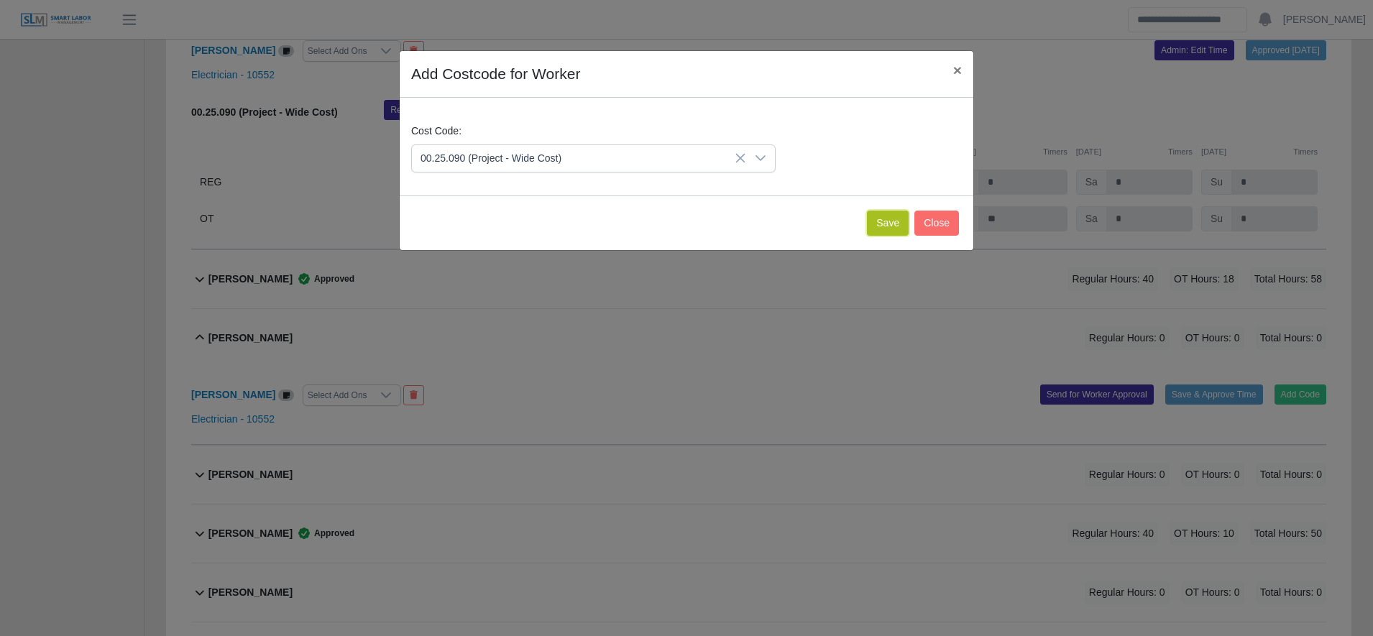
click at [891, 224] on button "Save" at bounding box center [888, 223] width 42 height 25
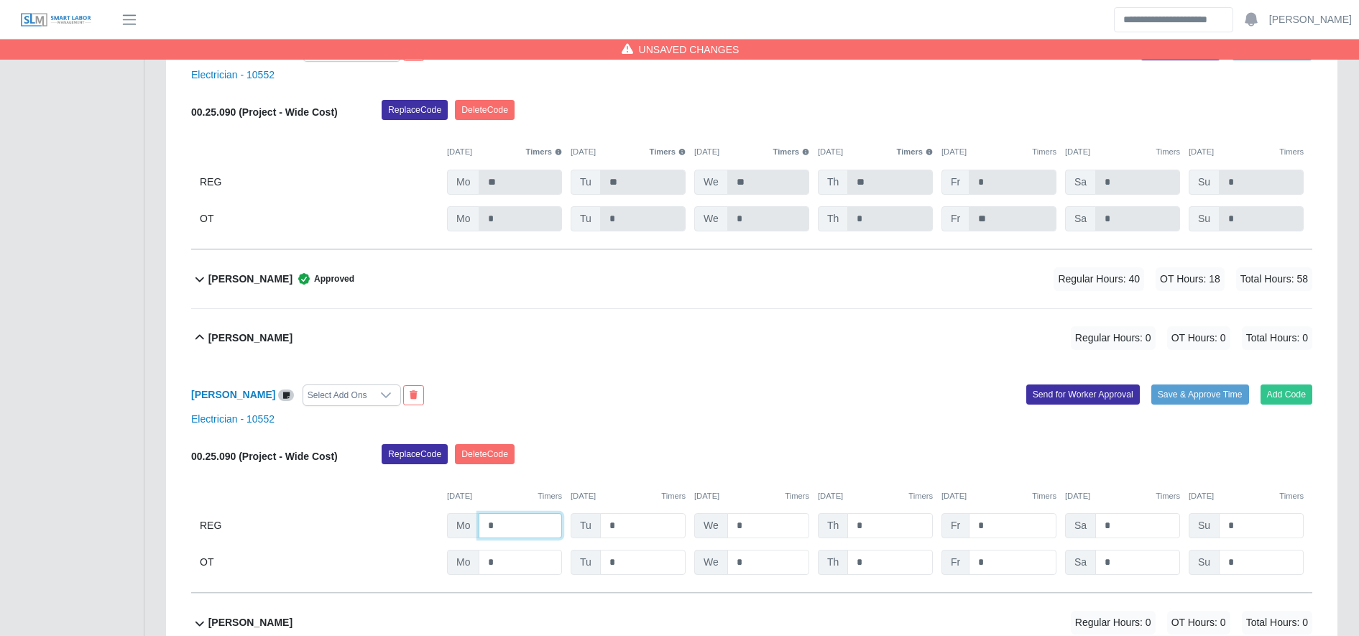
click at [518, 521] on input "*" at bounding box center [520, 525] width 83 height 25
type input "**"
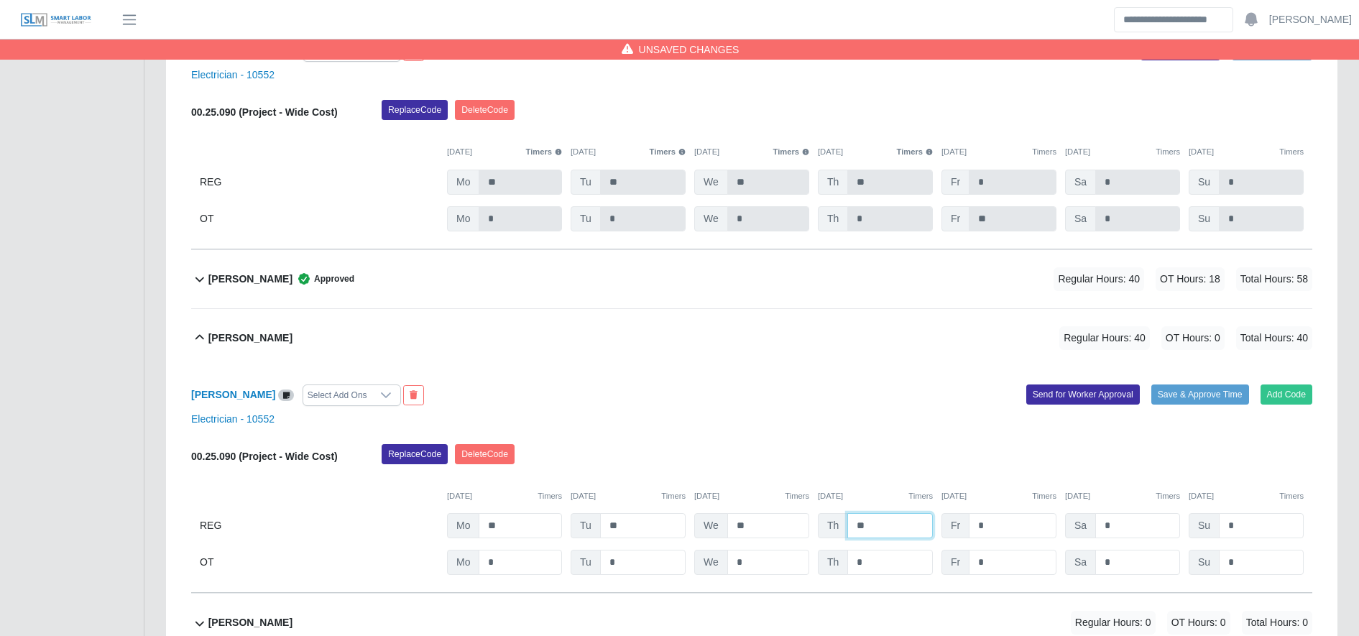
type input "**"
click at [1174, 446] on div "Replace Code Delete Code" at bounding box center [847, 458] width 952 height 29
click at [1067, 400] on button "Send for Worker Approval" at bounding box center [1083, 395] width 114 height 20
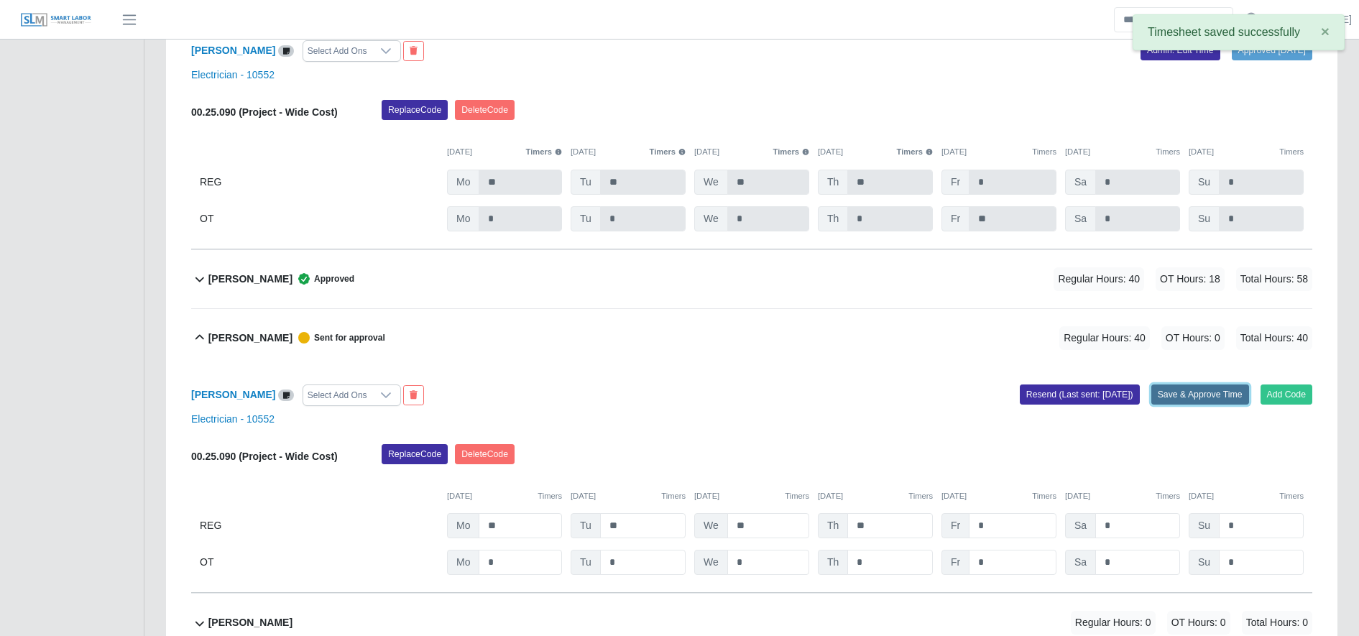
click at [1205, 395] on button "Save & Approve Time" at bounding box center [1200, 395] width 98 height 20
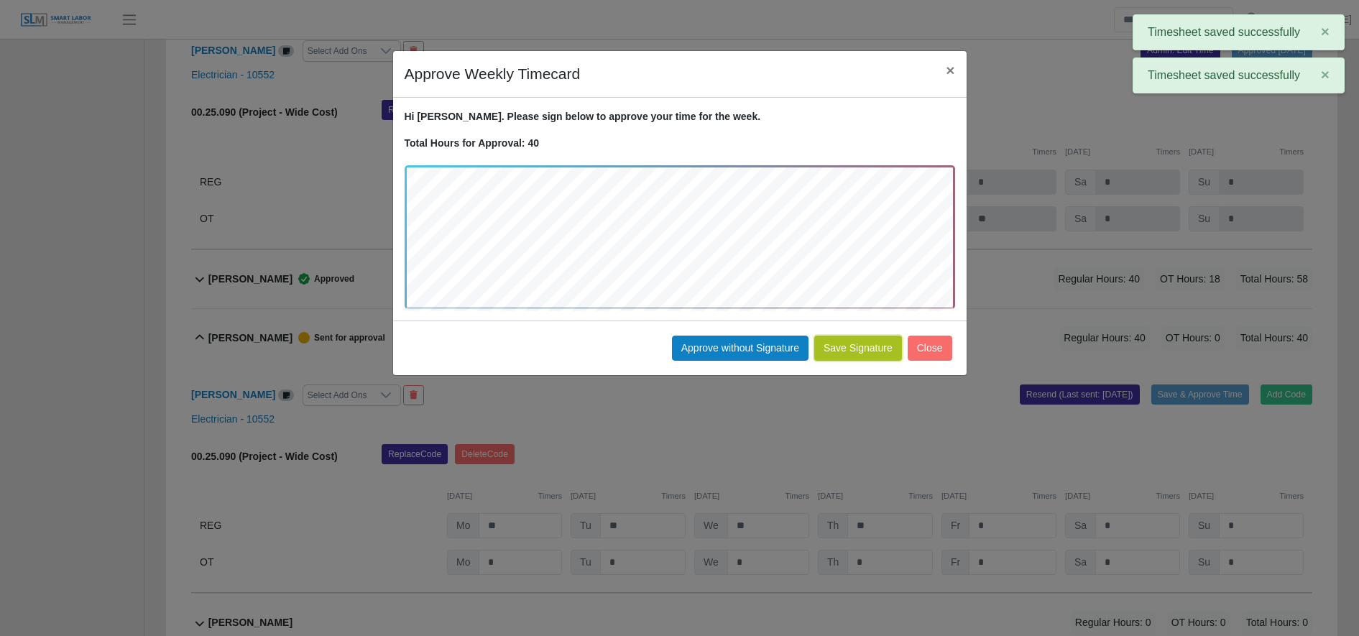
click at [856, 344] on button "Save Signature" at bounding box center [858, 348] width 88 height 25
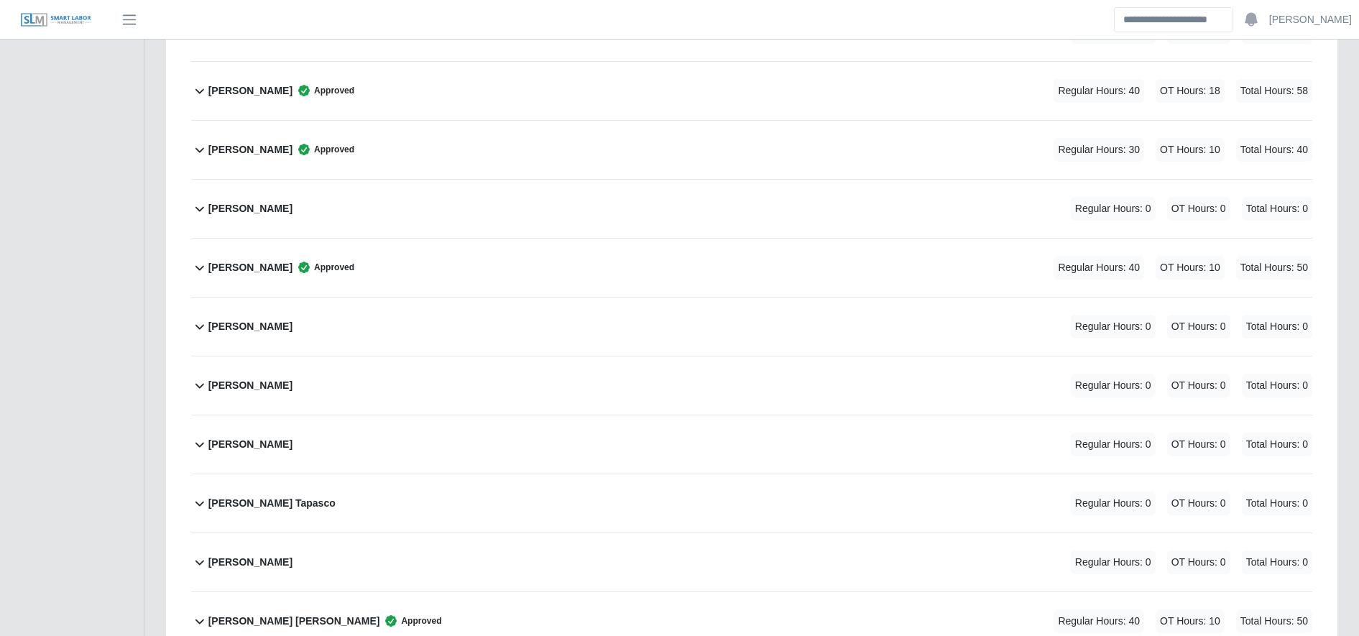
scroll to position [648, 0]
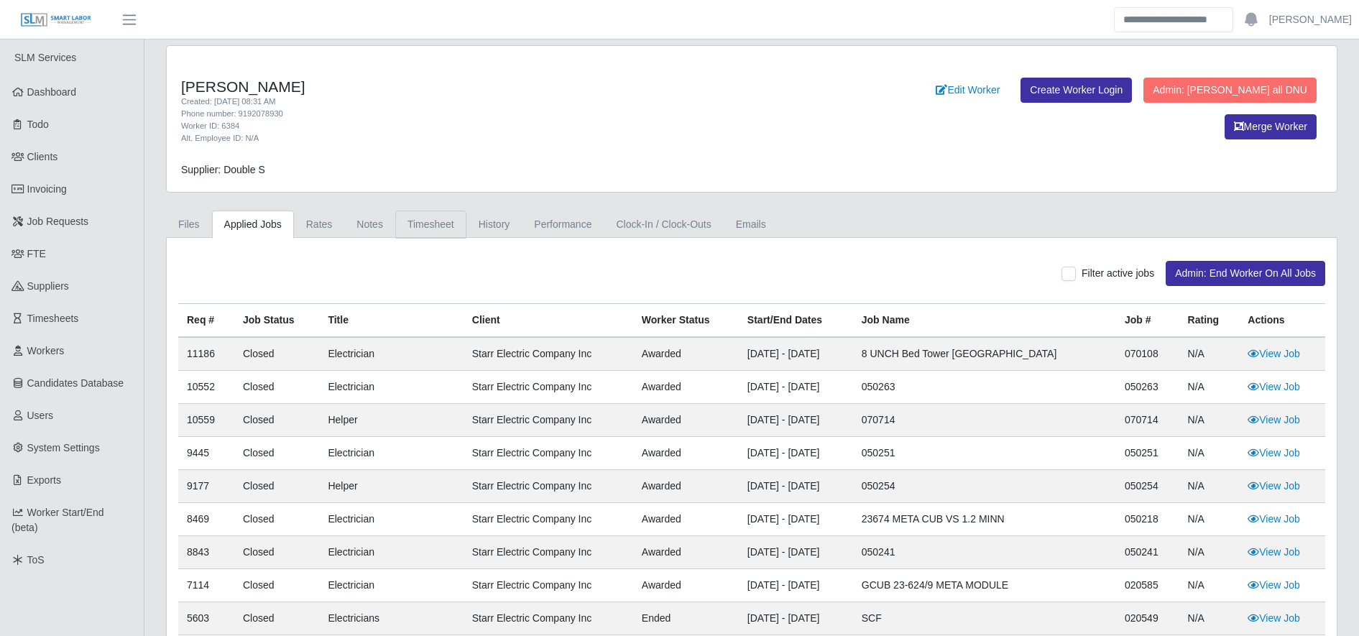
drag, startPoint x: 421, startPoint y: 249, endPoint x: 419, endPoint y: 231, distance: 18.1
click at [419, 231] on div "Files Applied Jobs Rates Notes Timesheet History Performance Clock-In / Clock-O…" at bounding box center [751, 550] width 1193 height 679
click at [419, 231] on link "Timesheet" at bounding box center [430, 225] width 71 height 28
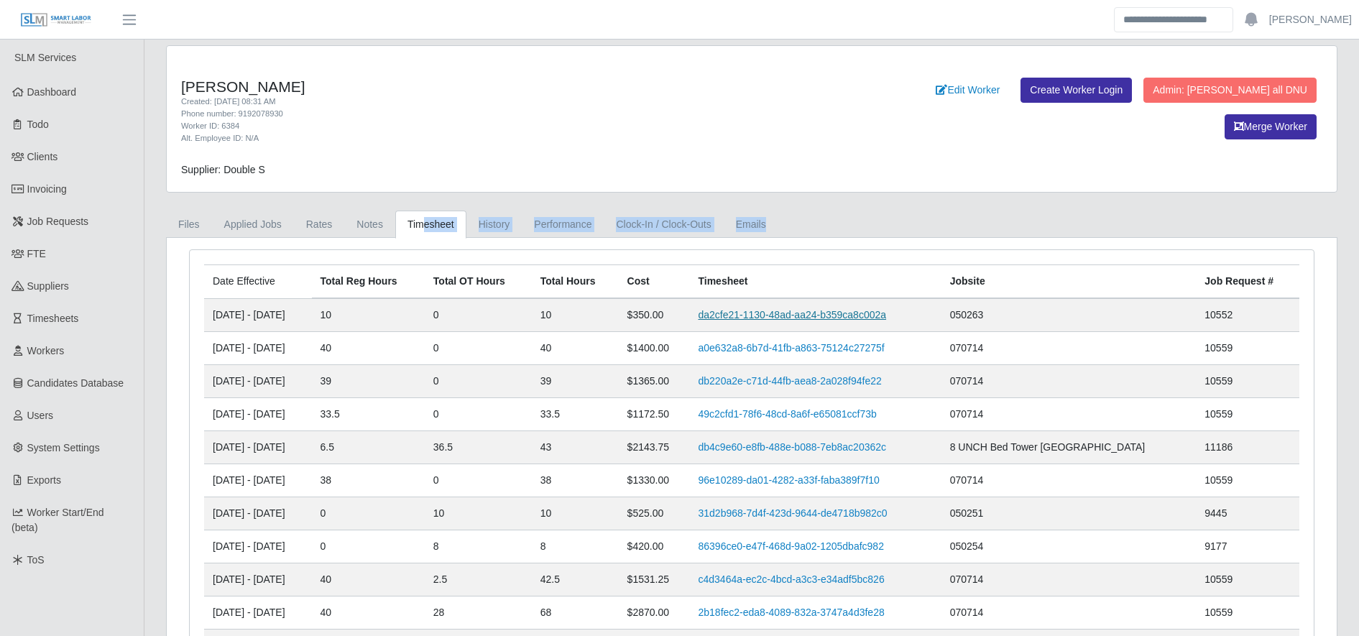
click at [796, 317] on link "da2cfe21-1130-48ad-aa24-b359ca8c002a" at bounding box center [792, 315] width 188 height 12
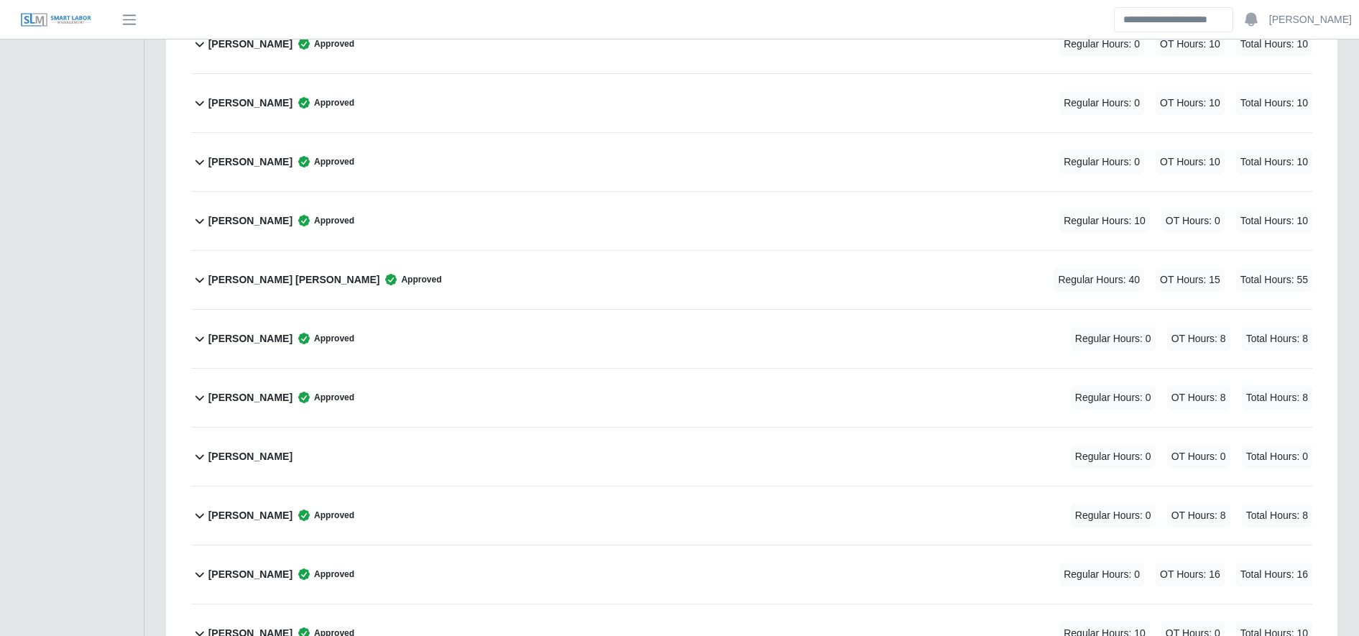
scroll to position [2134, 0]
click at [428, 210] on div "[PERSON_NAME] Approved Regular Hours: 10 OT Hours: 0 Total Hours: 10" at bounding box center [760, 222] width 1104 height 58
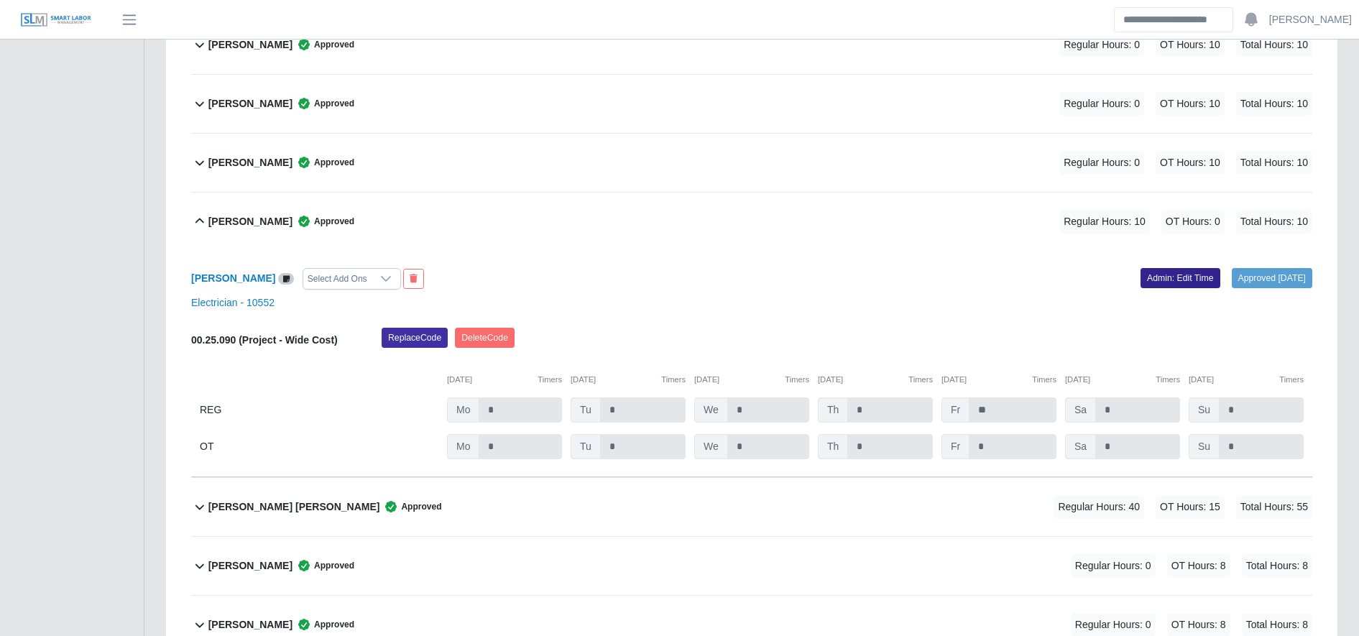
click at [1182, 275] on link "Admin: Edit Time" at bounding box center [1181, 278] width 80 height 20
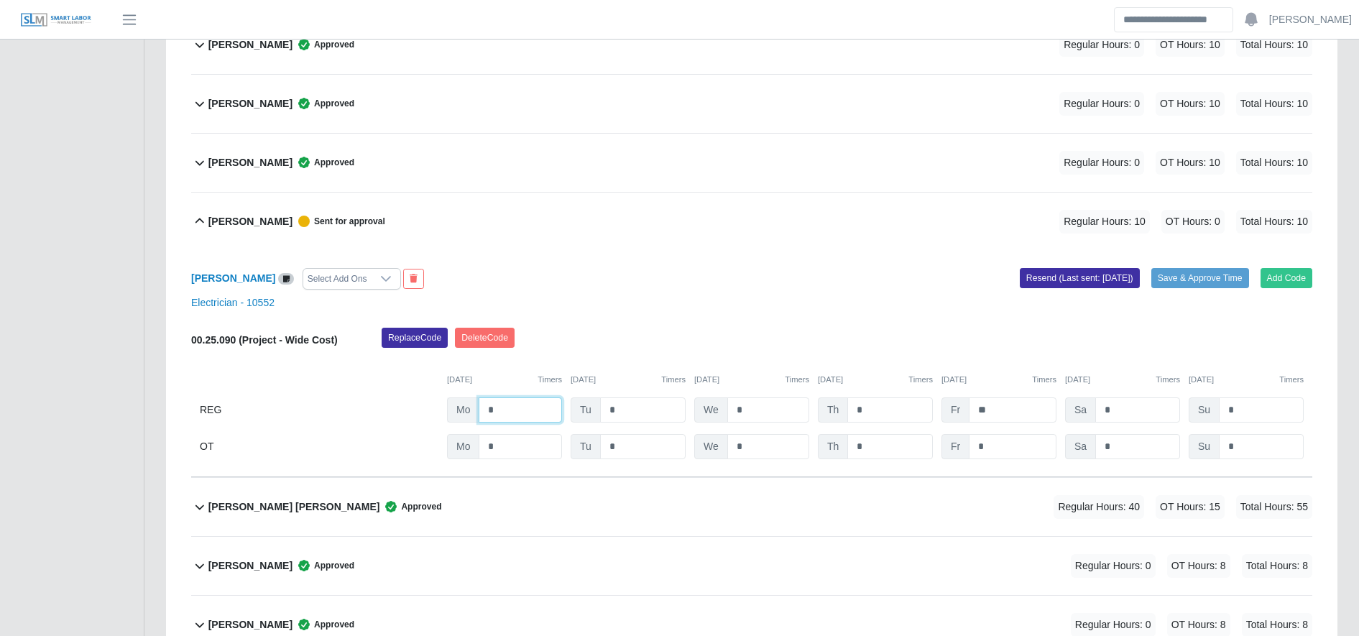
click at [515, 413] on input "*" at bounding box center [520, 409] width 83 height 25
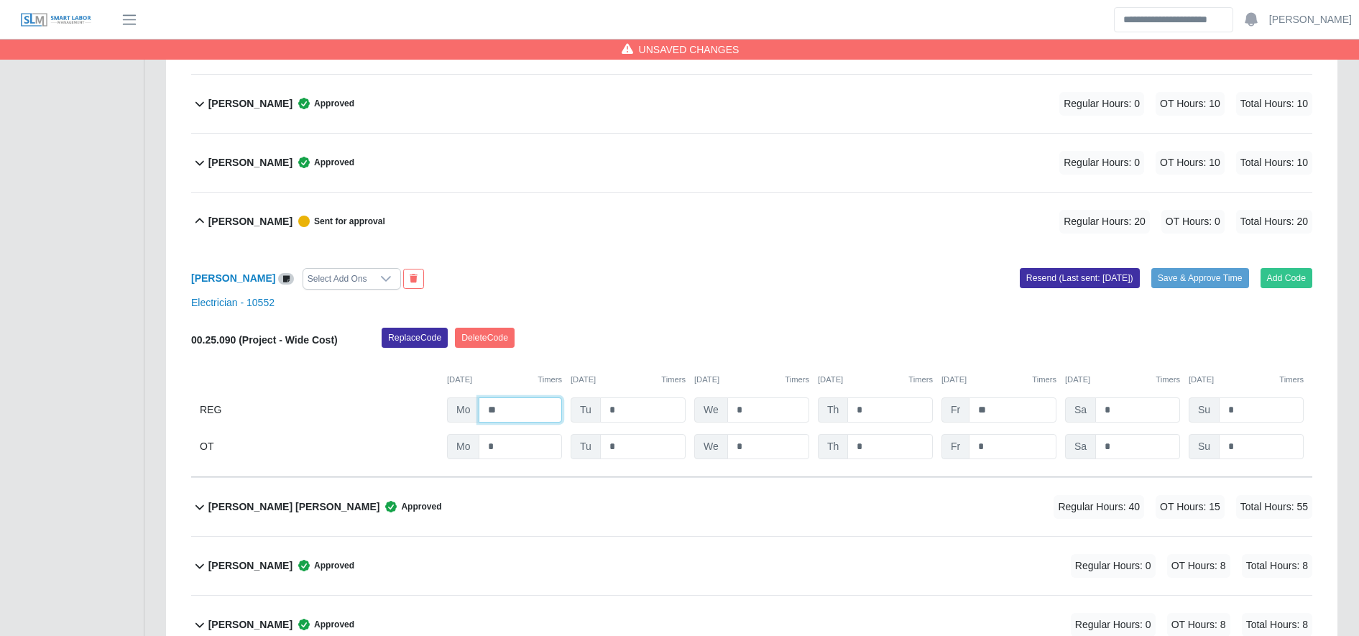
type input "**"
click at [1013, 415] on input "**" at bounding box center [1013, 409] width 88 height 25
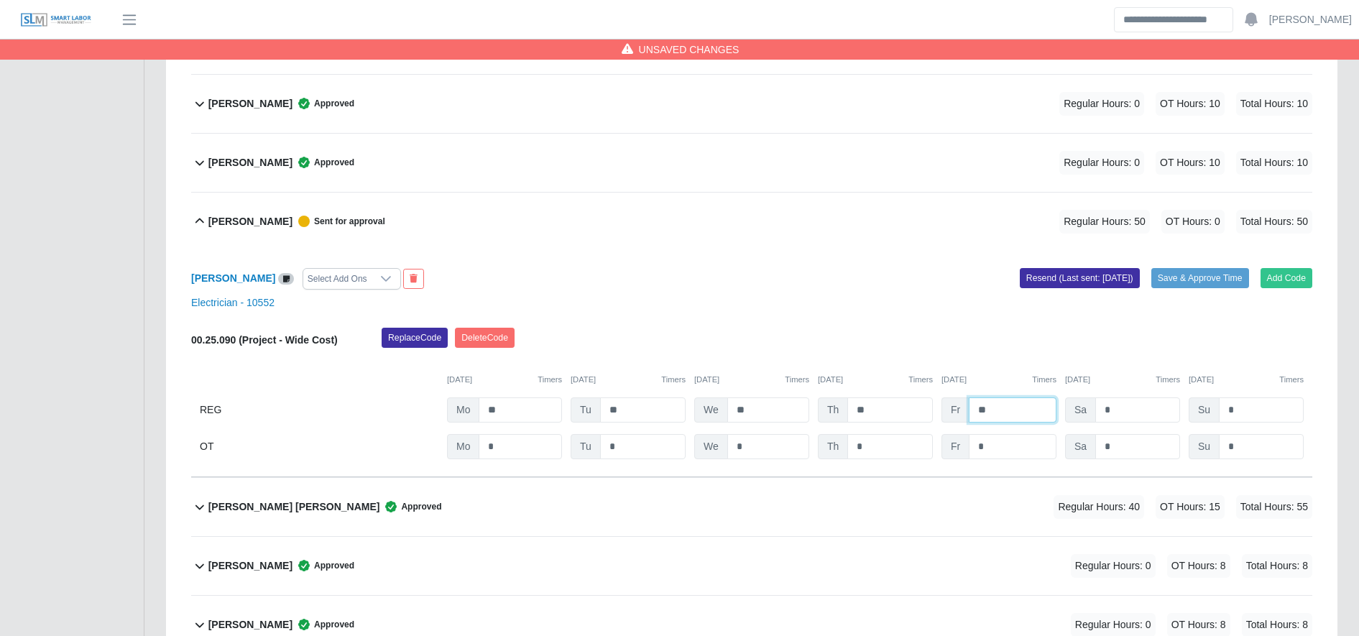
click at [1013, 415] on input "**" at bounding box center [1013, 409] width 88 height 25
type input "*"
click at [1021, 458] on input "*" at bounding box center [1013, 446] width 88 height 25
type input "*"
click at [1186, 284] on button "Save & Approve Time" at bounding box center [1200, 278] width 98 height 20
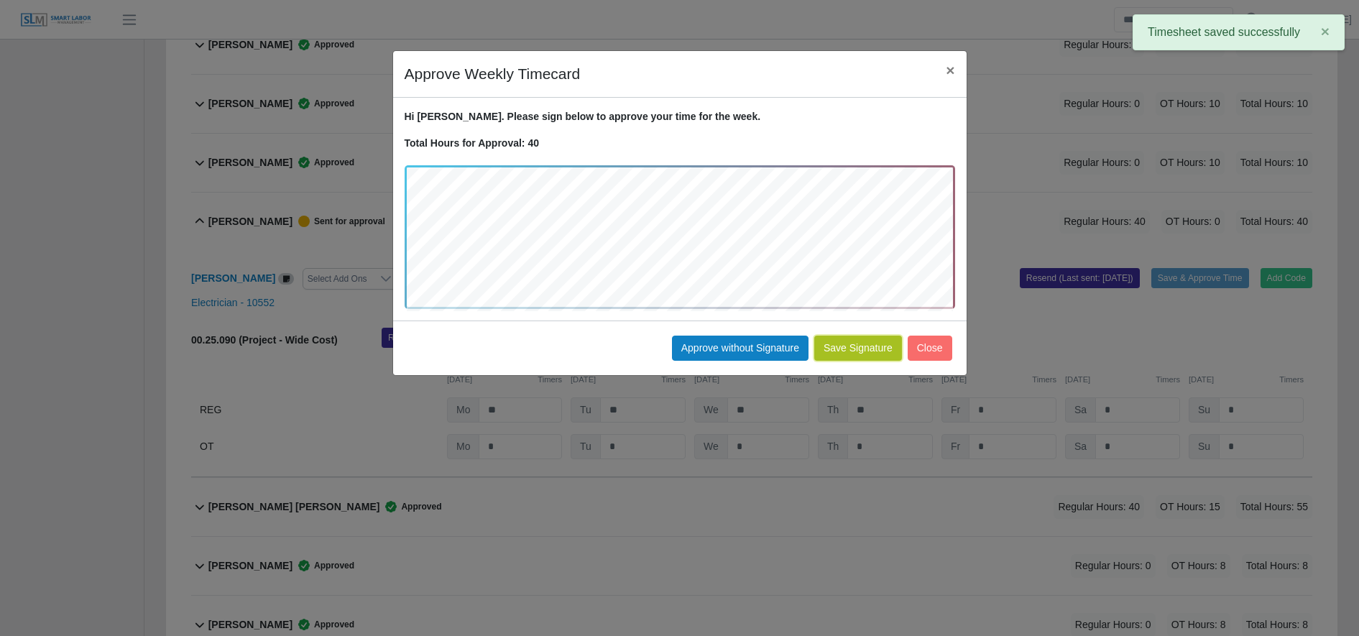
click at [838, 344] on button "Save Signature" at bounding box center [858, 348] width 88 height 25
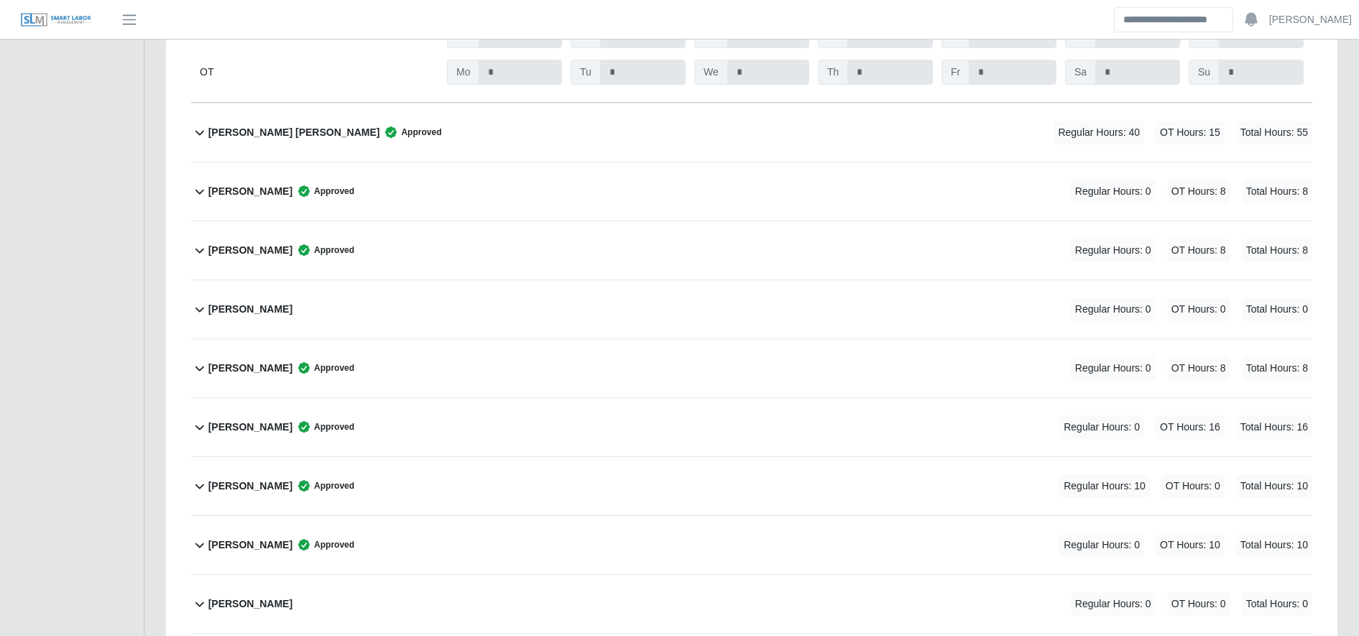
scroll to position [2521, 0]
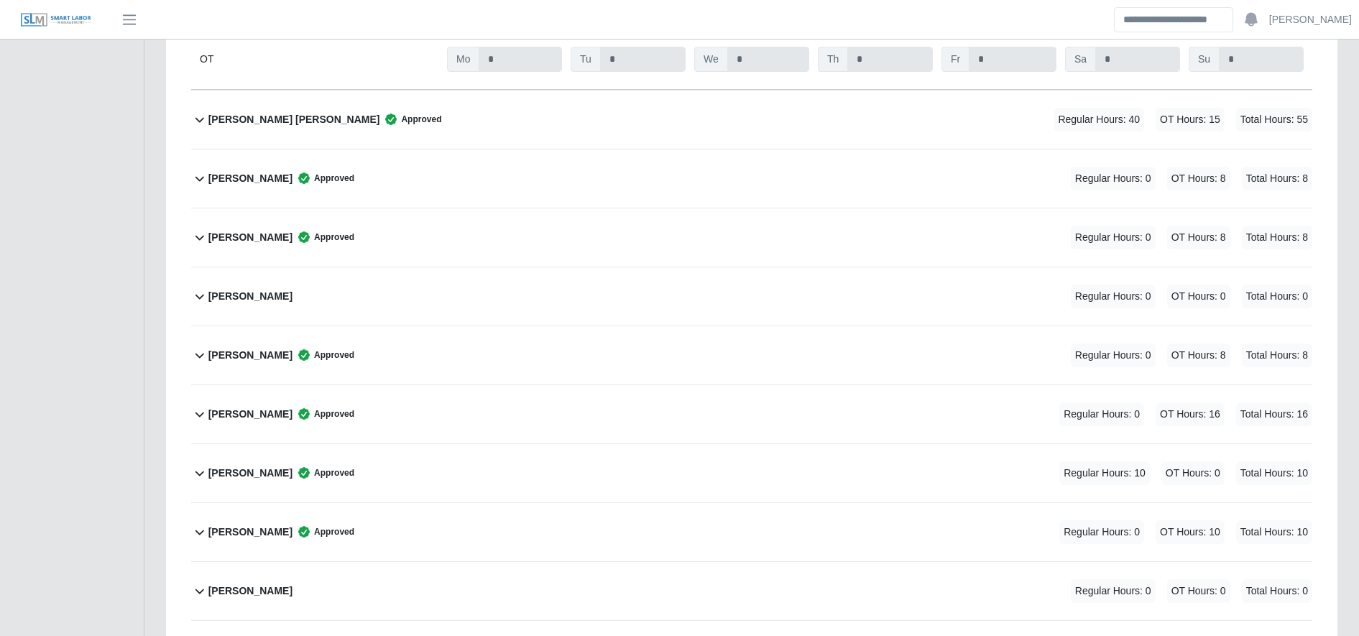
click at [442, 461] on div "Junior Rodriguez Approved Regular Hours: 10 OT Hours: 0 Total Hours: 10" at bounding box center [760, 473] width 1104 height 58
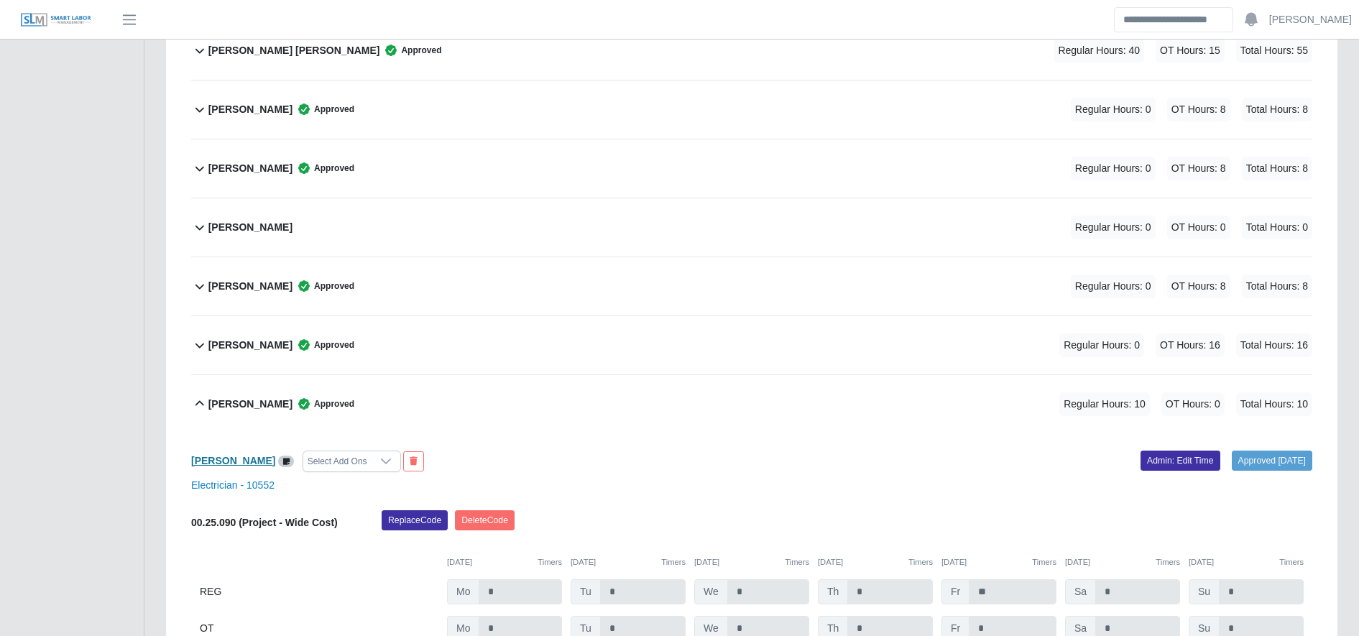
scroll to position [2644, 0]
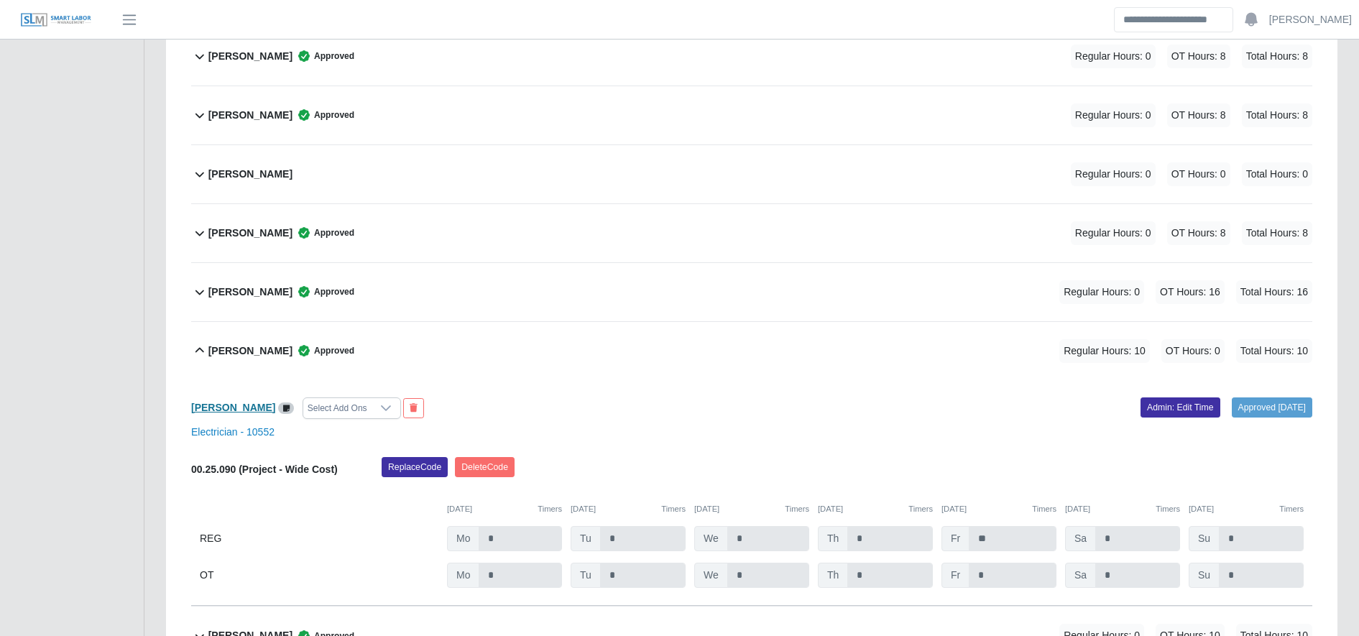
click at [226, 407] on b "[PERSON_NAME]" at bounding box center [233, 408] width 84 height 12
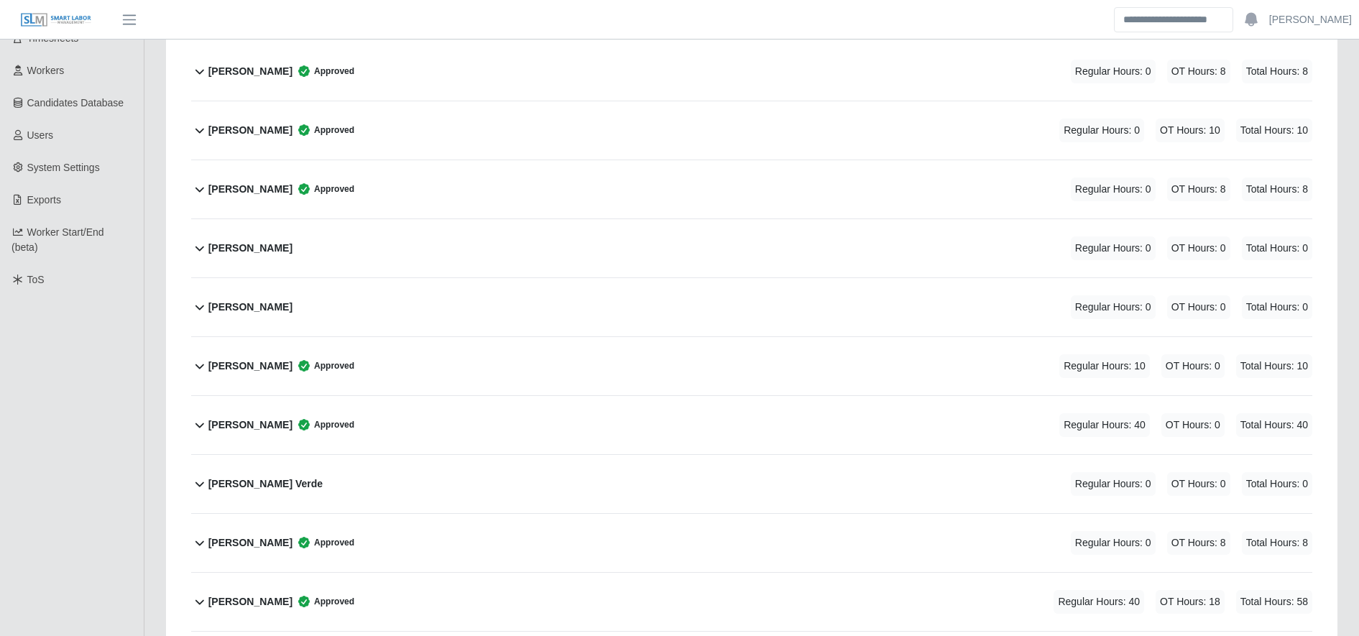
scroll to position [0, 0]
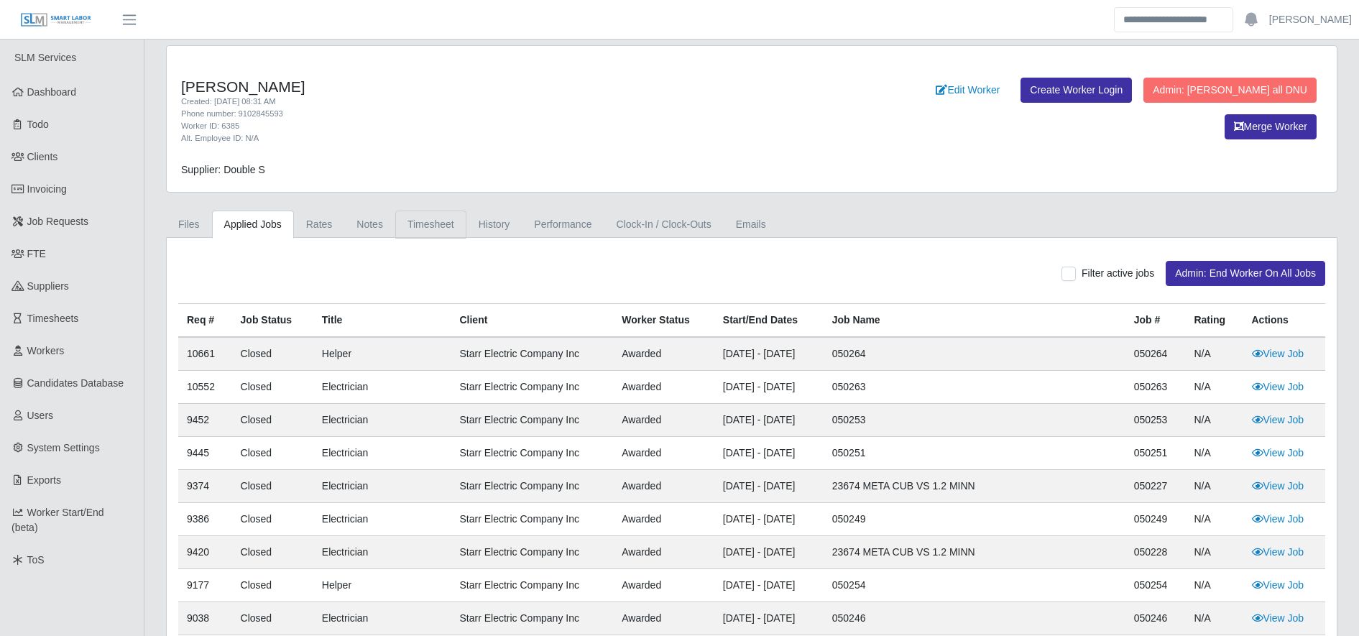
click at [417, 211] on link "Timesheet" at bounding box center [430, 225] width 71 height 28
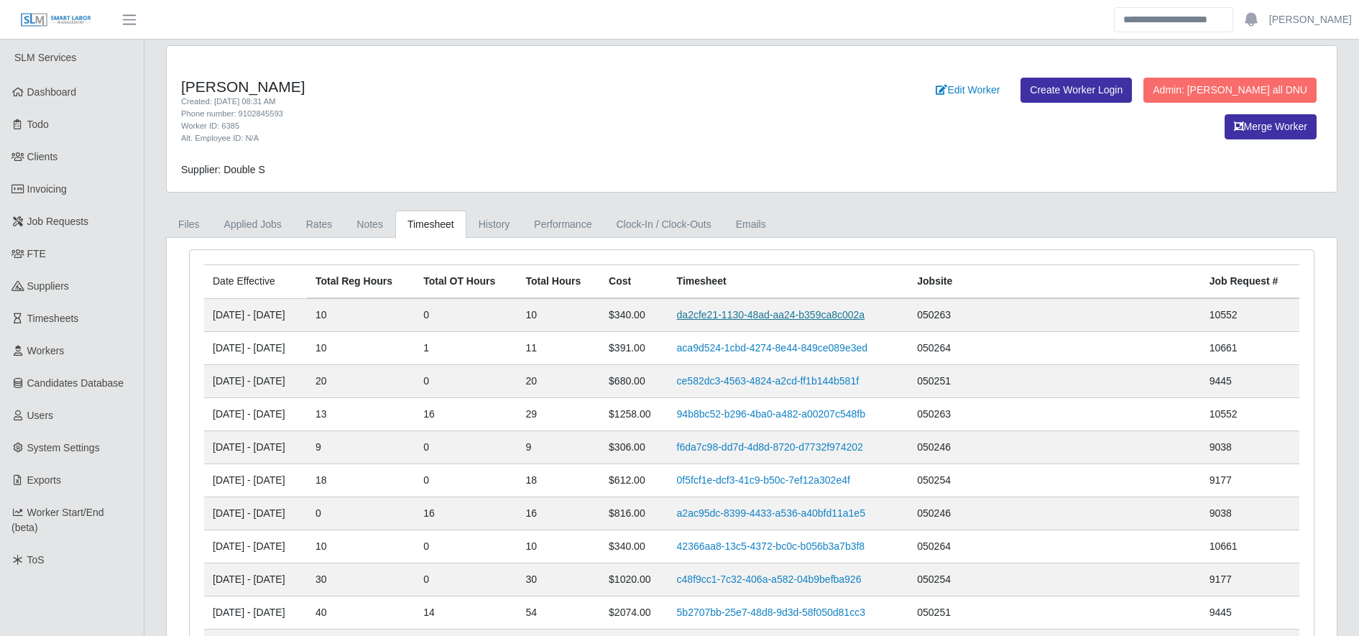
click at [786, 310] on link "da2cfe21-1130-48ad-aa24-b359ca8c002a" at bounding box center [771, 315] width 188 height 12
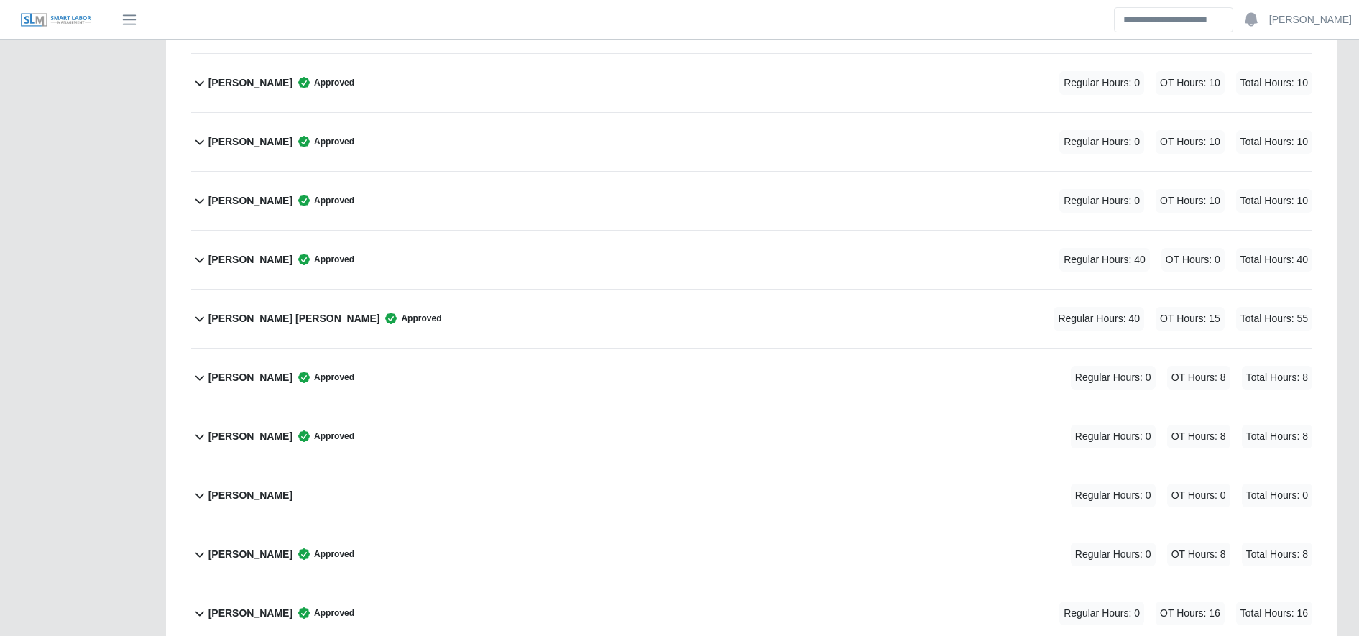
scroll to position [2163, 0]
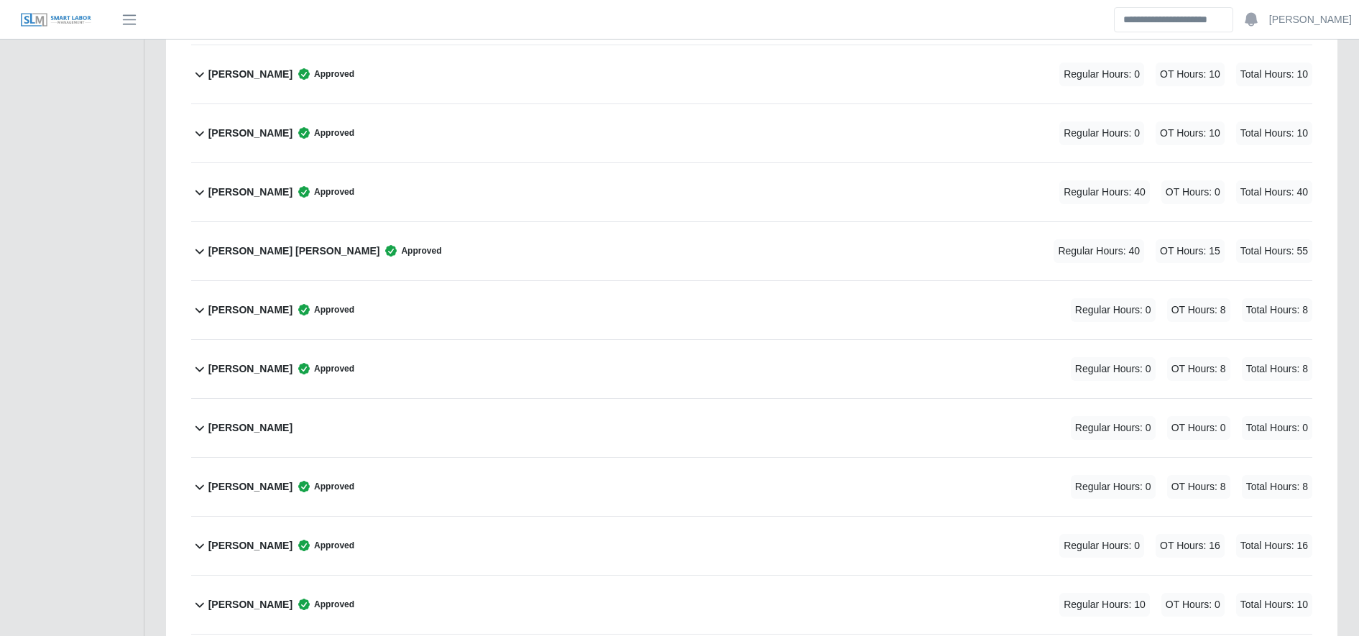
click at [469, 587] on div "Junior Rodriguez Approved Regular Hours: 10 OT Hours: 0 Total Hours: 10" at bounding box center [760, 605] width 1104 height 58
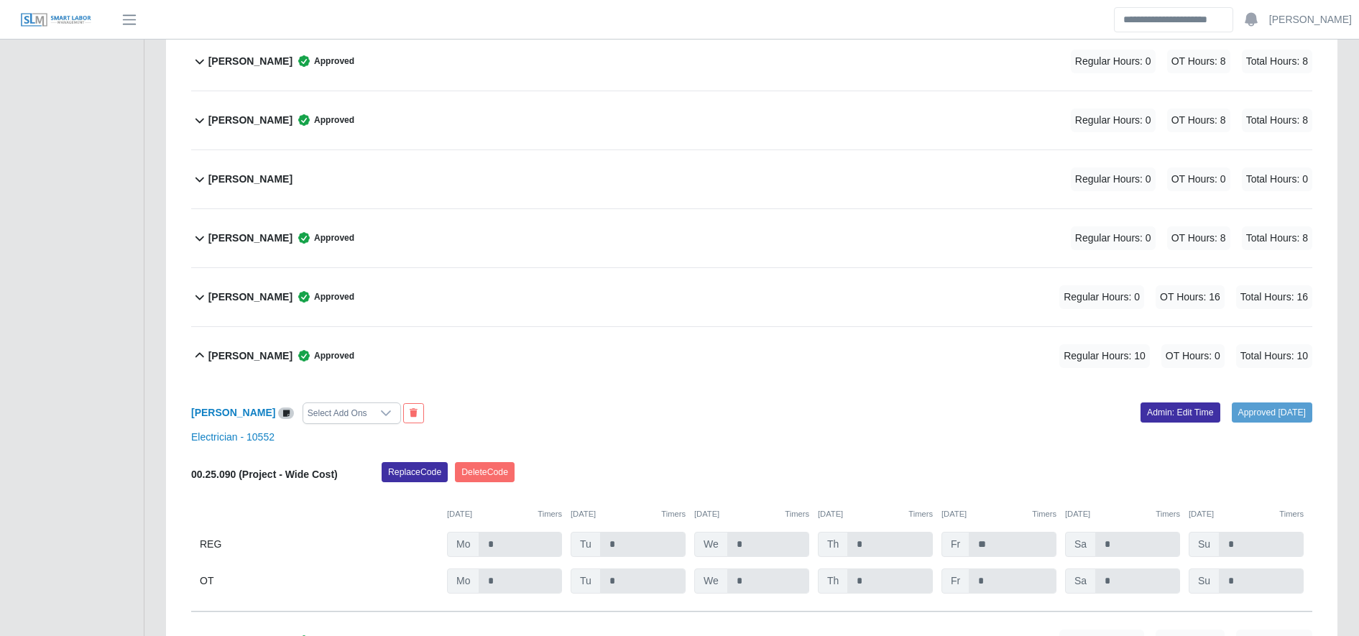
scroll to position [2423, 0]
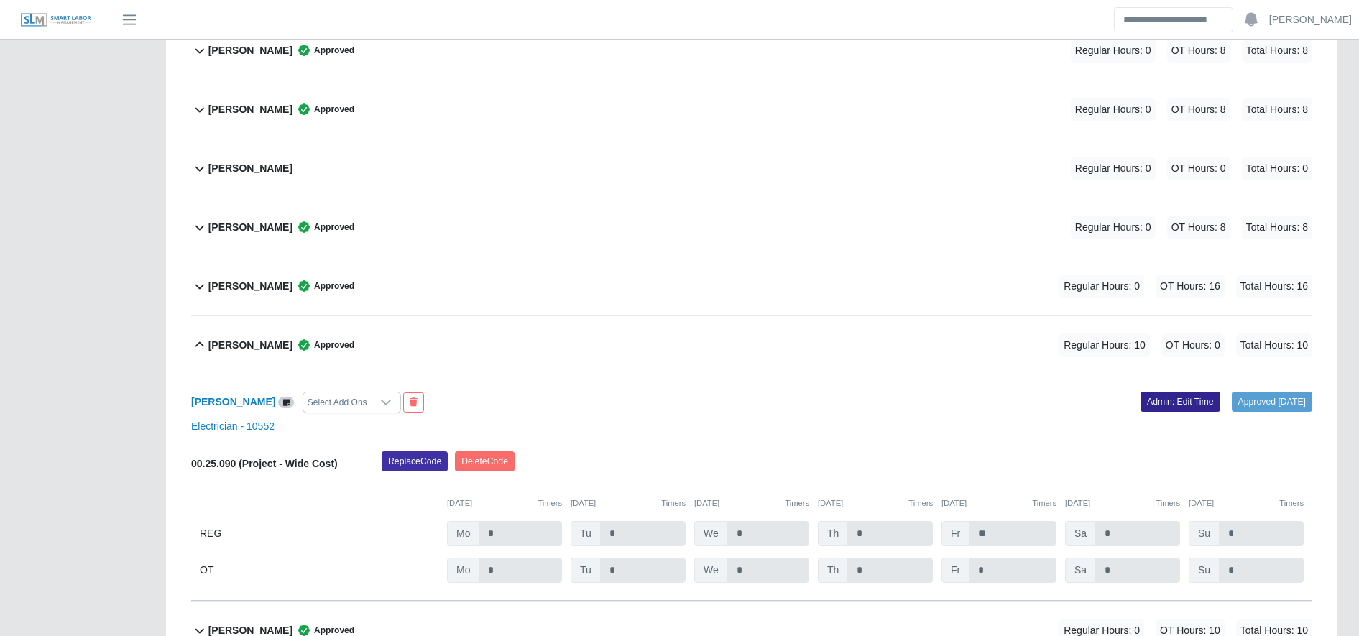
click at [1169, 395] on link "Admin: Edit Time" at bounding box center [1181, 402] width 80 height 20
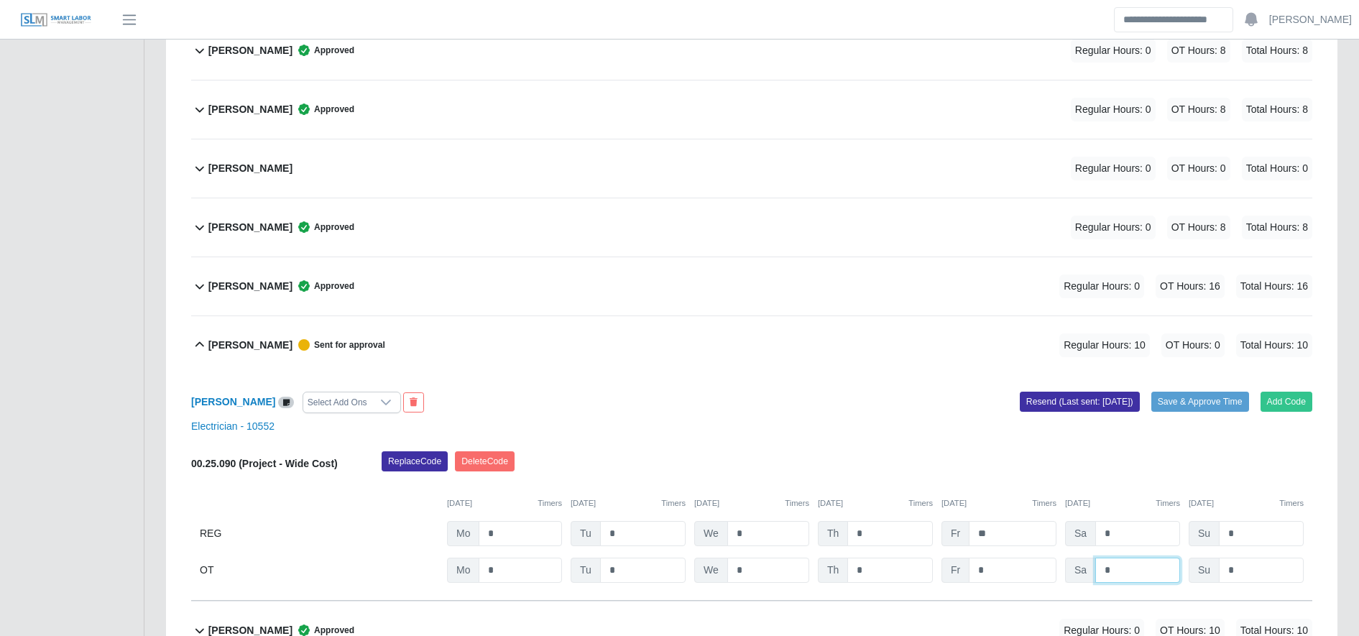
click at [1144, 571] on input "*" at bounding box center [1137, 570] width 85 height 25
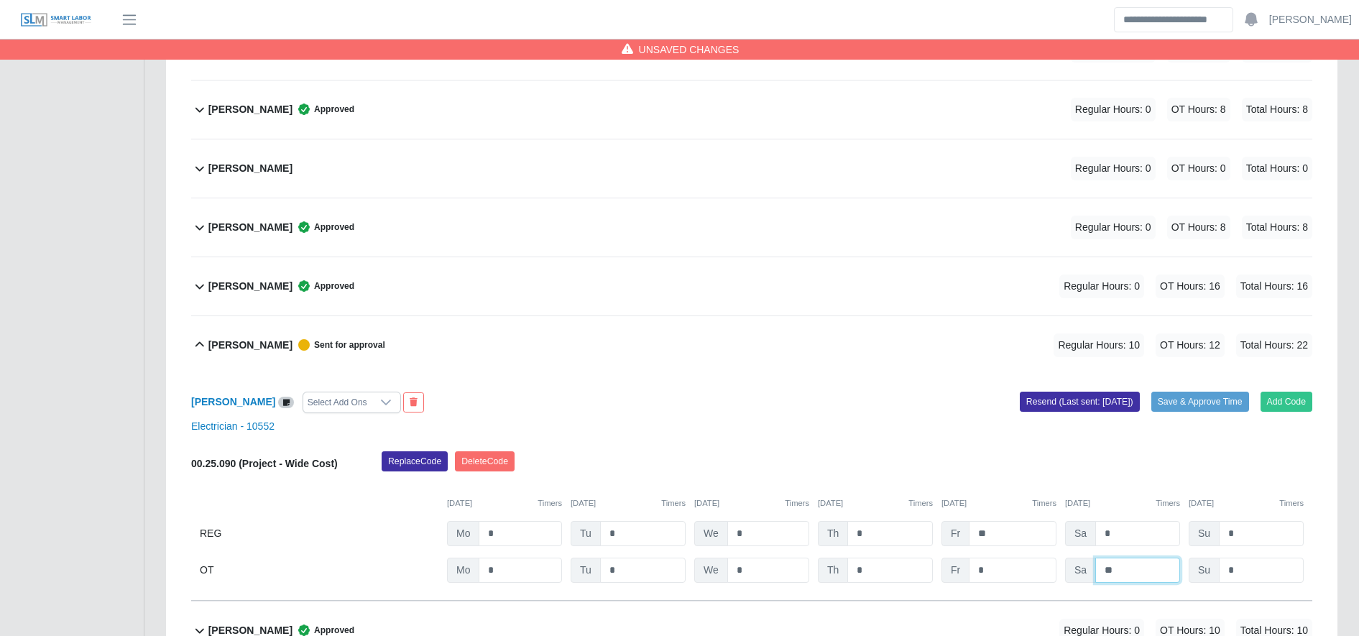
type input "**"
click at [983, 441] on div "Junior Rodriguez Select Add Ons Add Code Save & Approve Time Resend (Last sent:…" at bounding box center [751, 487] width 1121 height 226
click at [1172, 411] on button "Save & Approve Time" at bounding box center [1200, 402] width 98 height 20
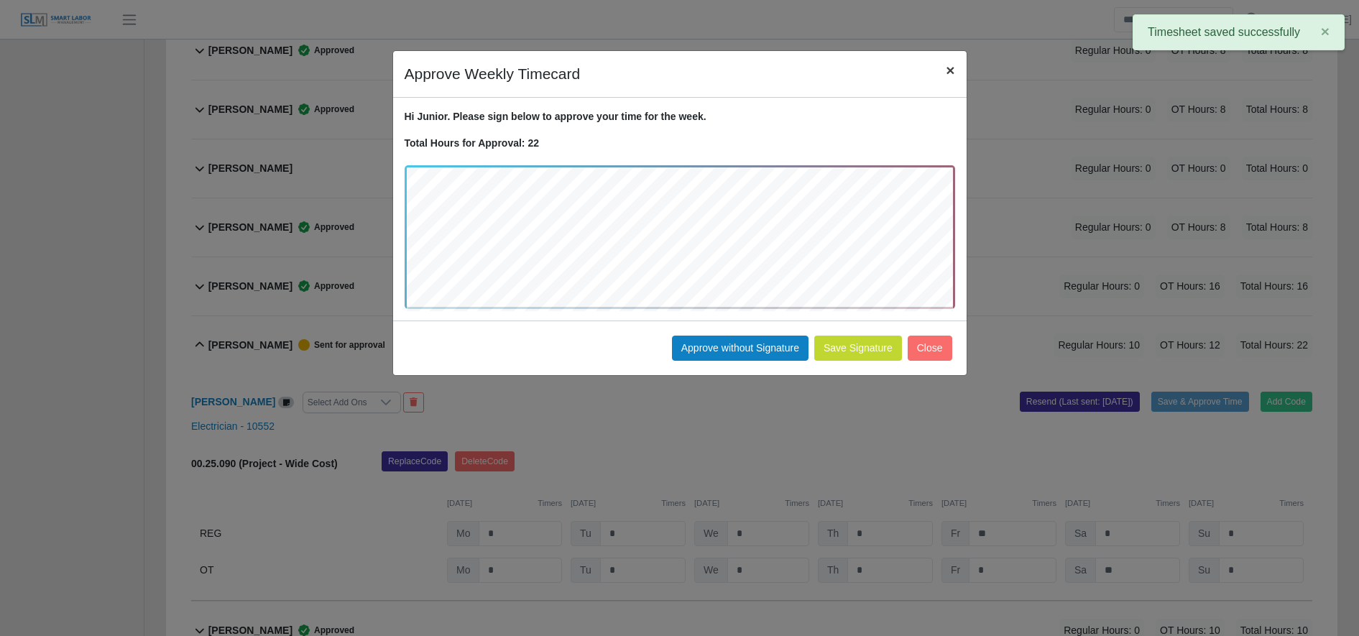
click at [946, 81] on button "×" at bounding box center [950, 70] width 32 height 38
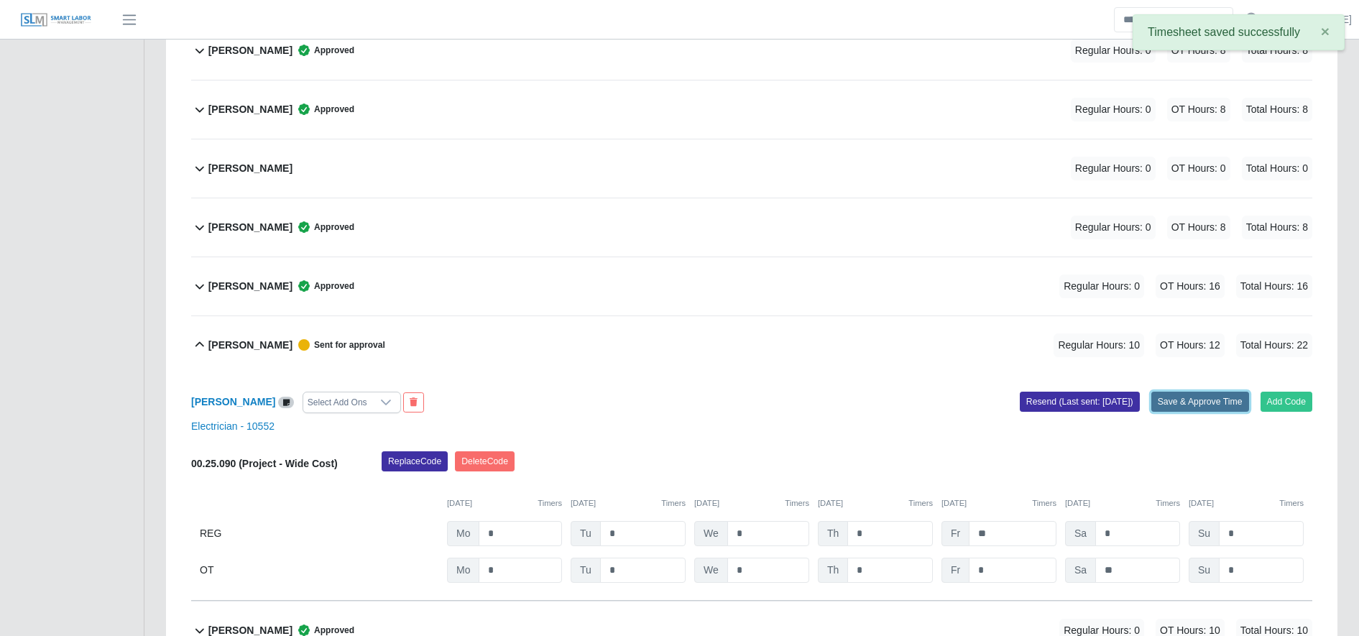
click at [1177, 401] on button "Save & Approve Time" at bounding box center [1200, 402] width 98 height 20
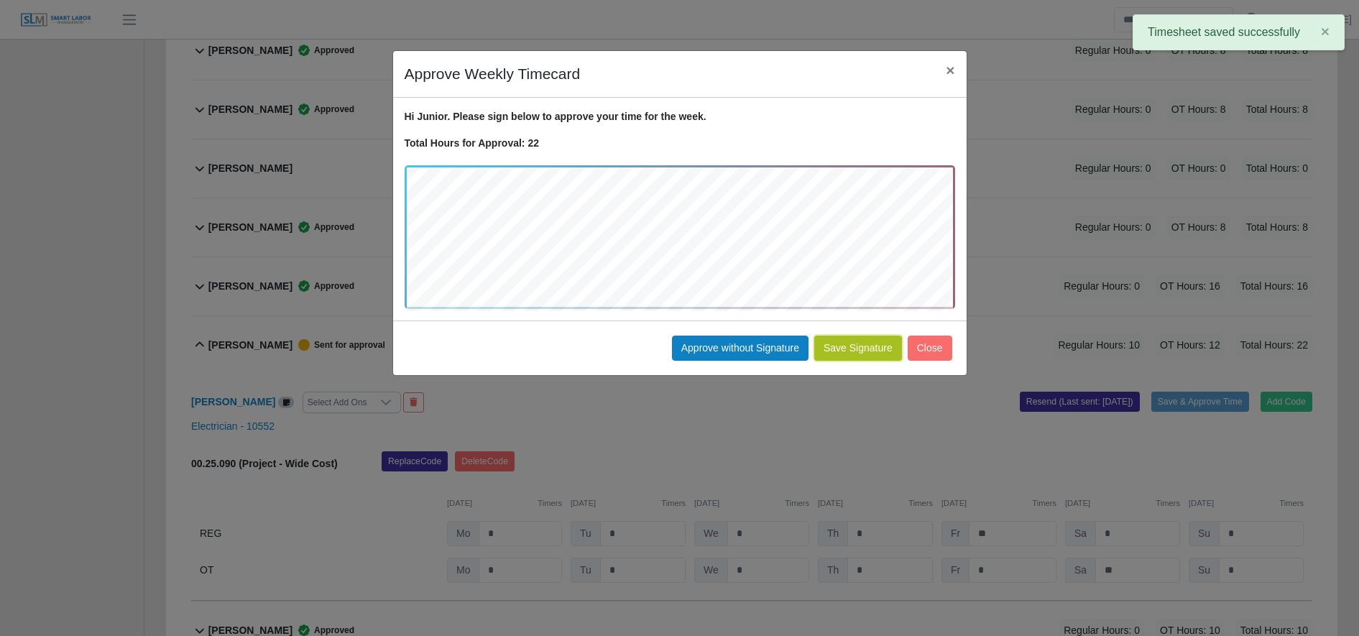
click at [871, 359] on button "Save Signature" at bounding box center [858, 348] width 88 height 25
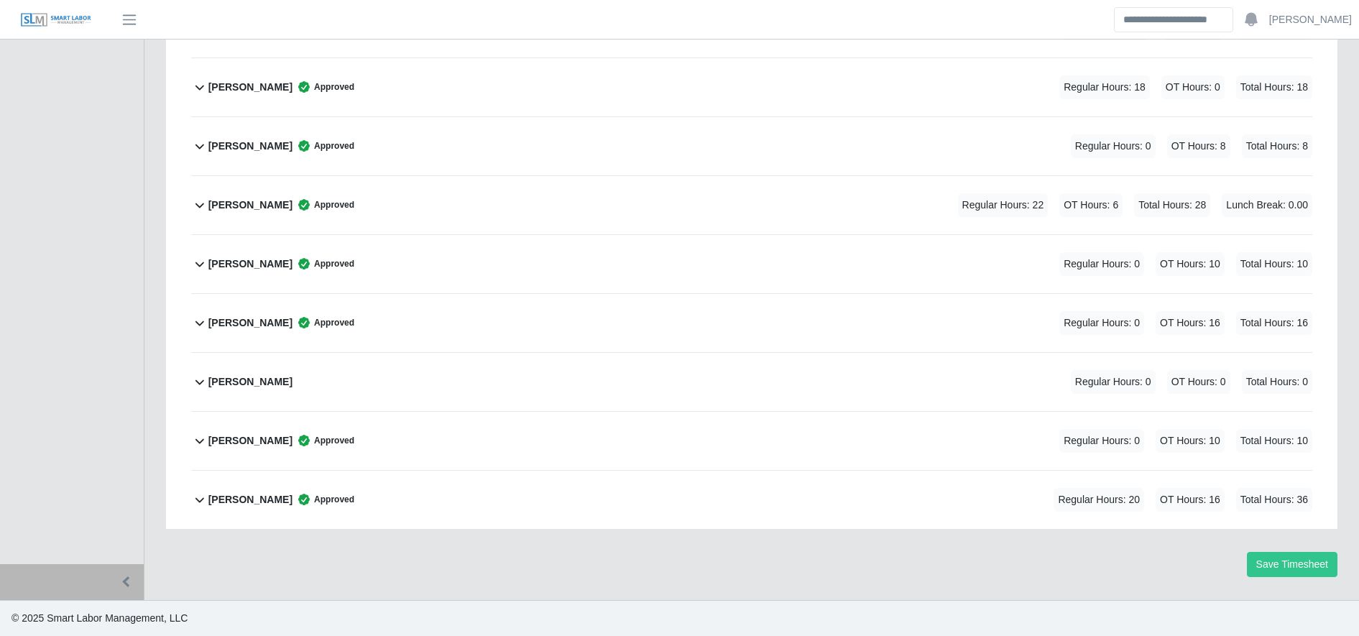
scroll to position [3335, 0]
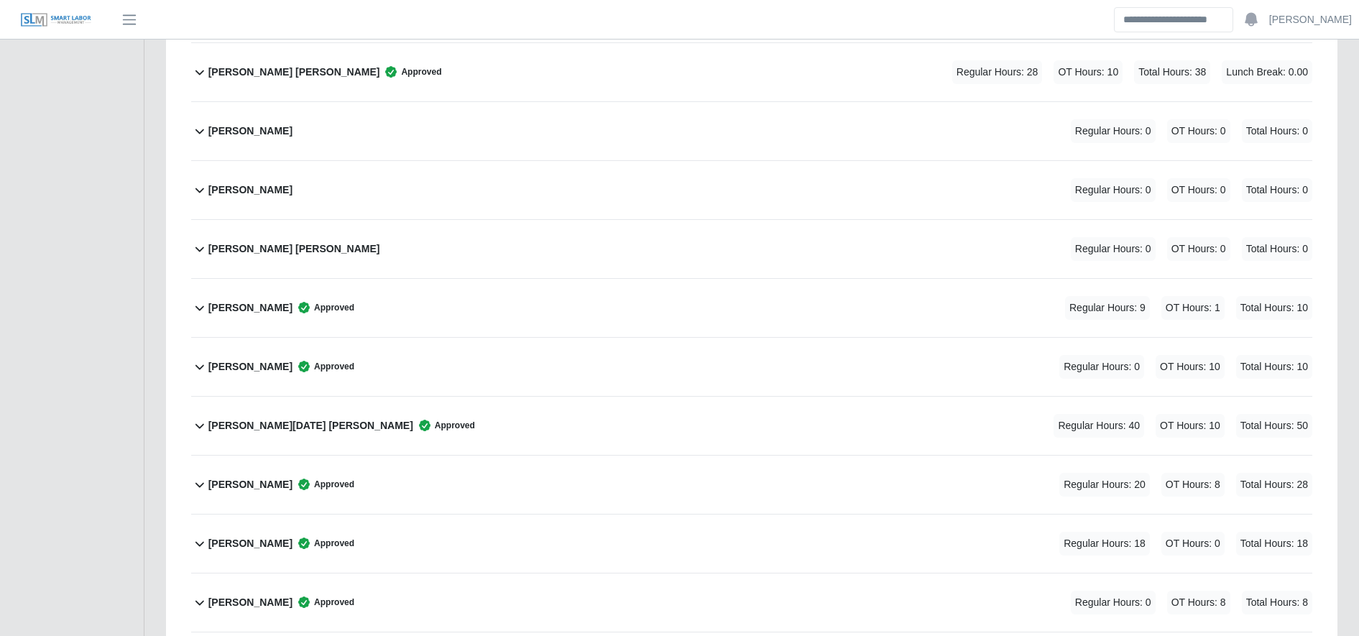
click at [323, 236] on div "Orli Caseres Cantor Regular Hours: 0 OT Hours: 0 Total Hours: 0" at bounding box center [760, 249] width 1104 height 58
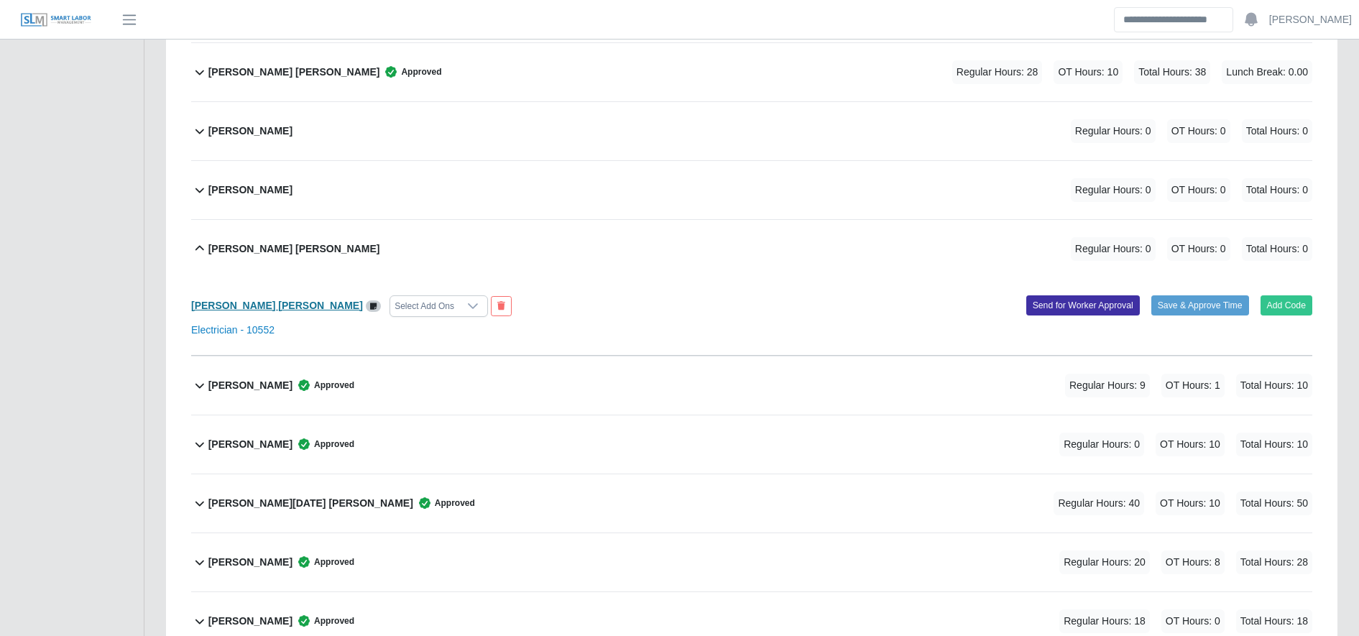
click at [267, 305] on b "Orli Caseres Cantor" at bounding box center [277, 306] width 172 height 12
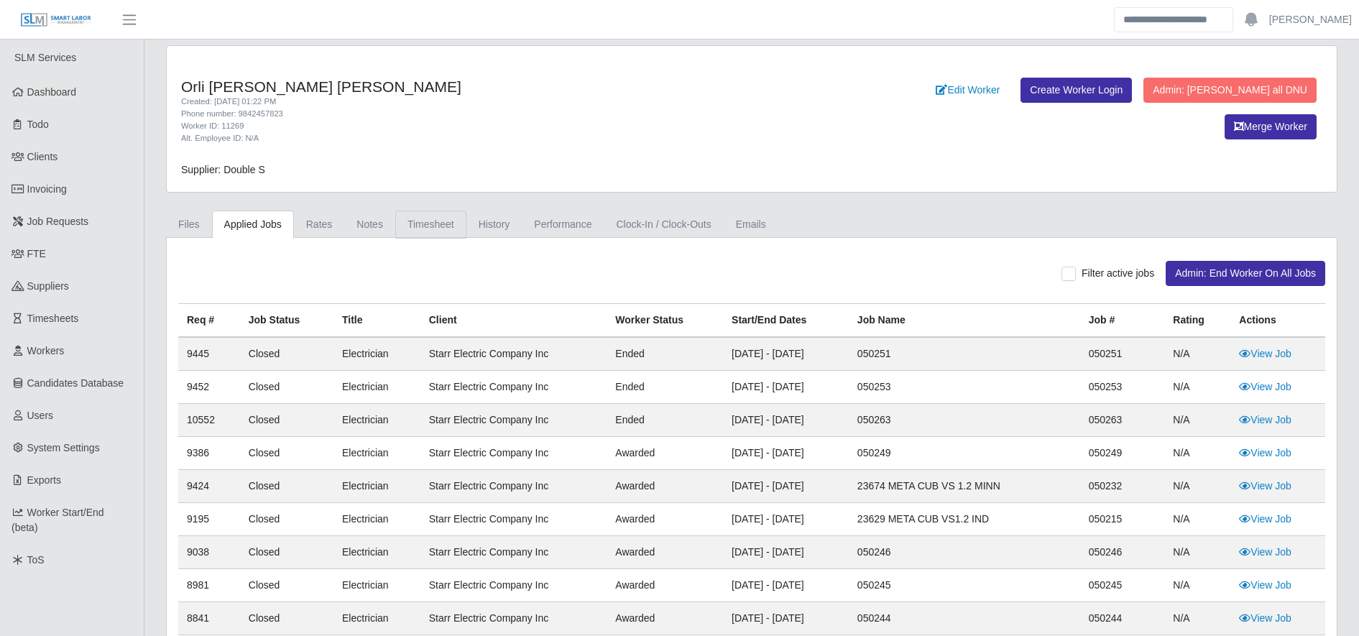
click at [442, 224] on link "Timesheet" at bounding box center [430, 225] width 71 height 28
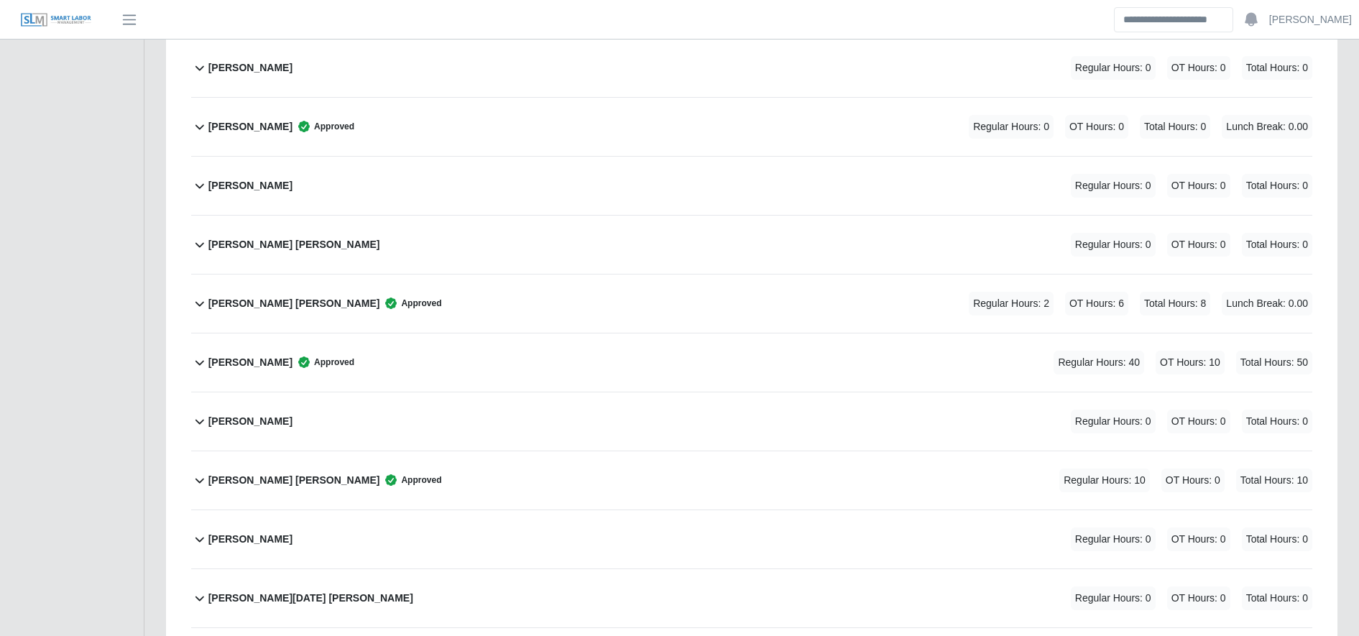
scroll to position [2760, 0]
click at [436, 474] on div "[PERSON_NAME] [PERSON_NAME] Approved Regular Hours: 10 OT Hours: 0 Total Hours:…" at bounding box center [760, 480] width 1104 height 58
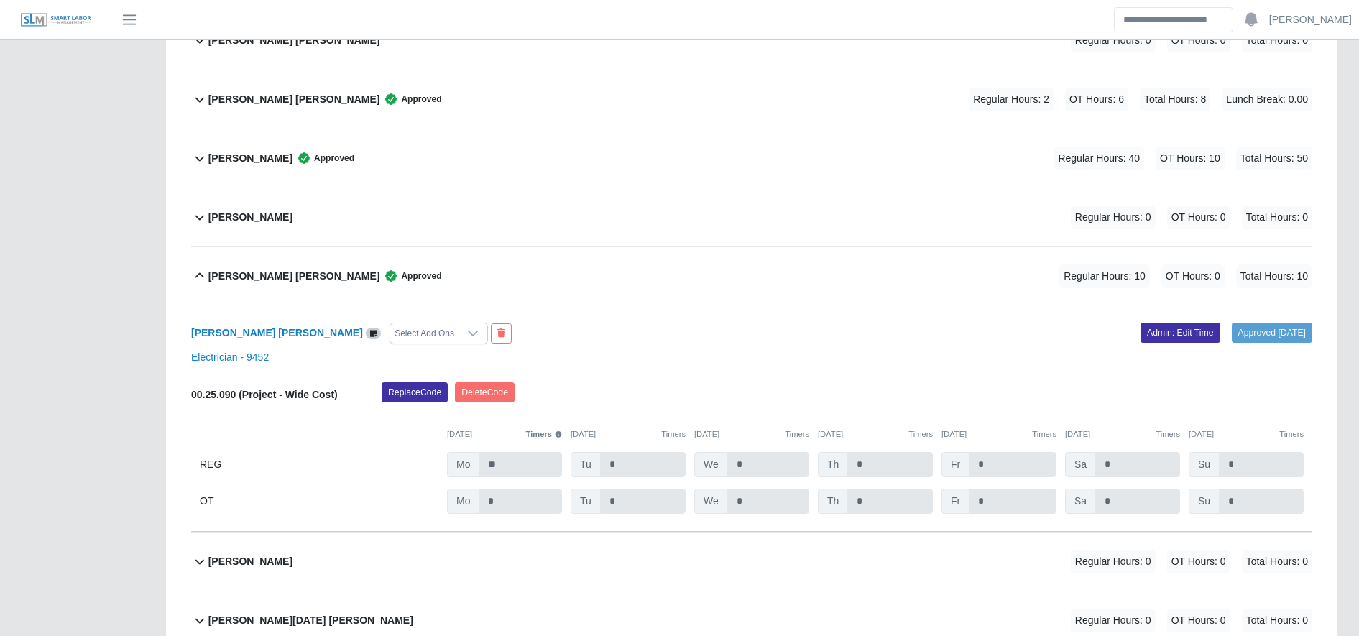
scroll to position [2966, 0]
click at [1166, 332] on link "Admin: Edit Time" at bounding box center [1181, 331] width 80 height 20
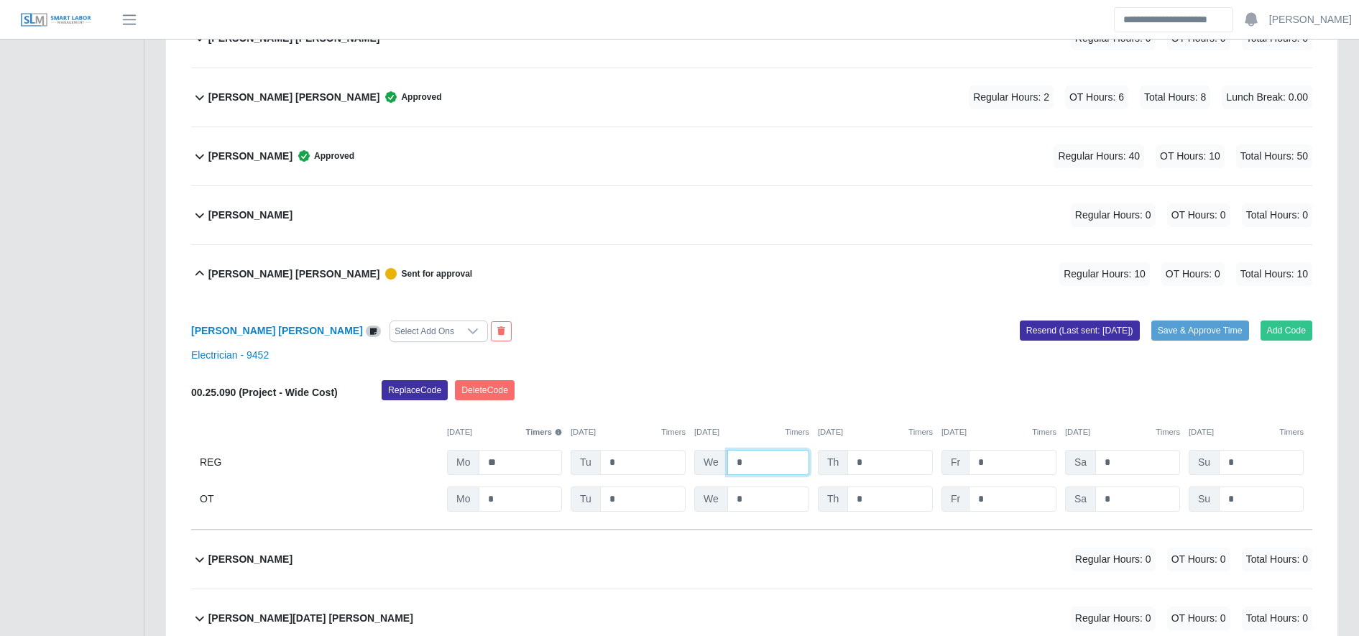
click at [763, 454] on input "*" at bounding box center [768, 462] width 82 height 25
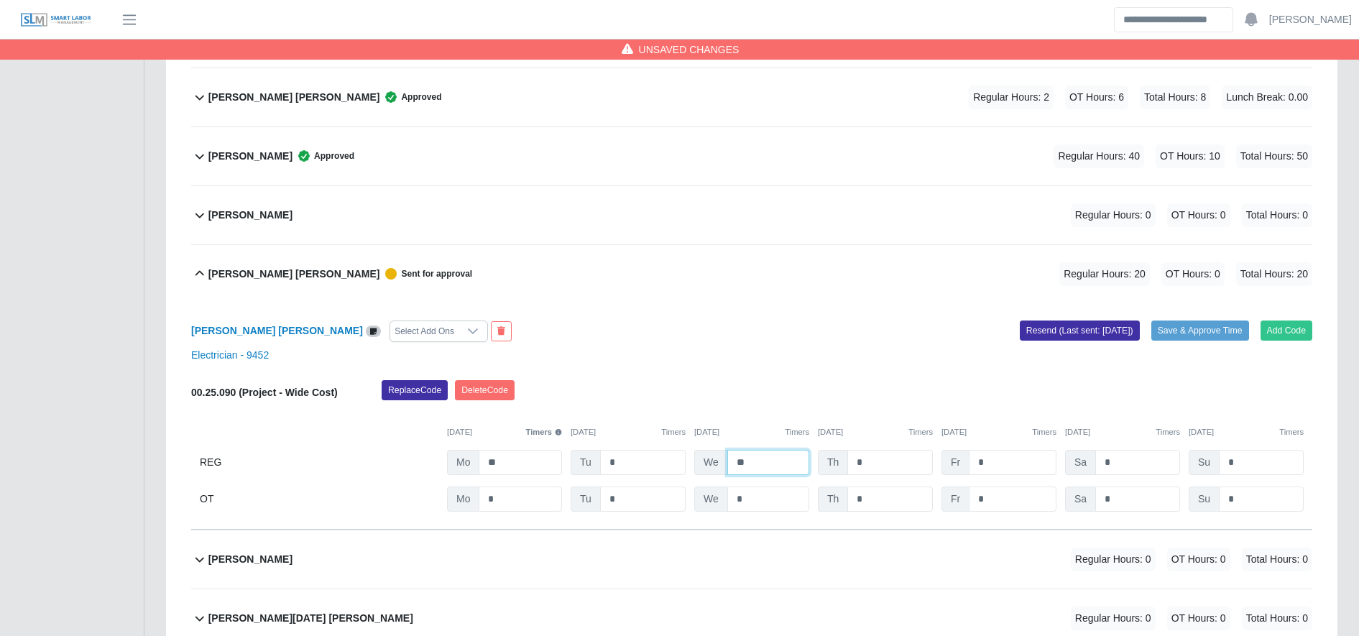
type input "**"
click at [976, 495] on input "*" at bounding box center [1013, 499] width 88 height 25
type input "**"
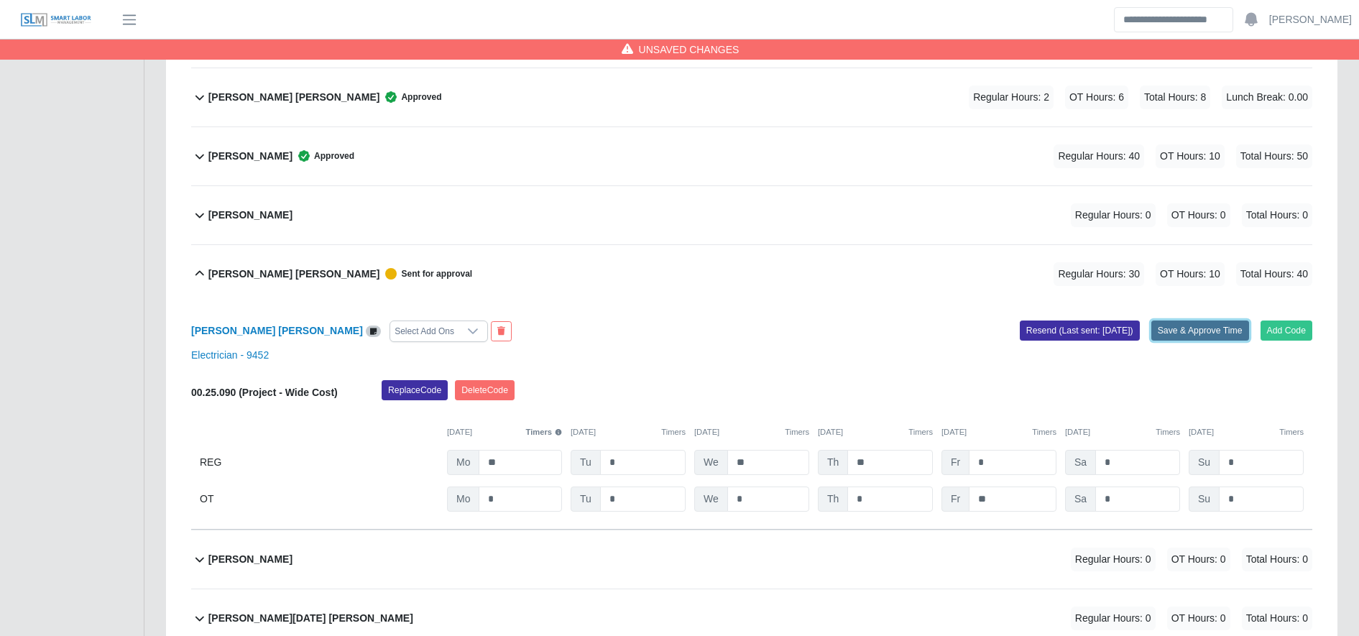
click at [1195, 332] on button "Save & Approve Time" at bounding box center [1200, 331] width 98 height 20
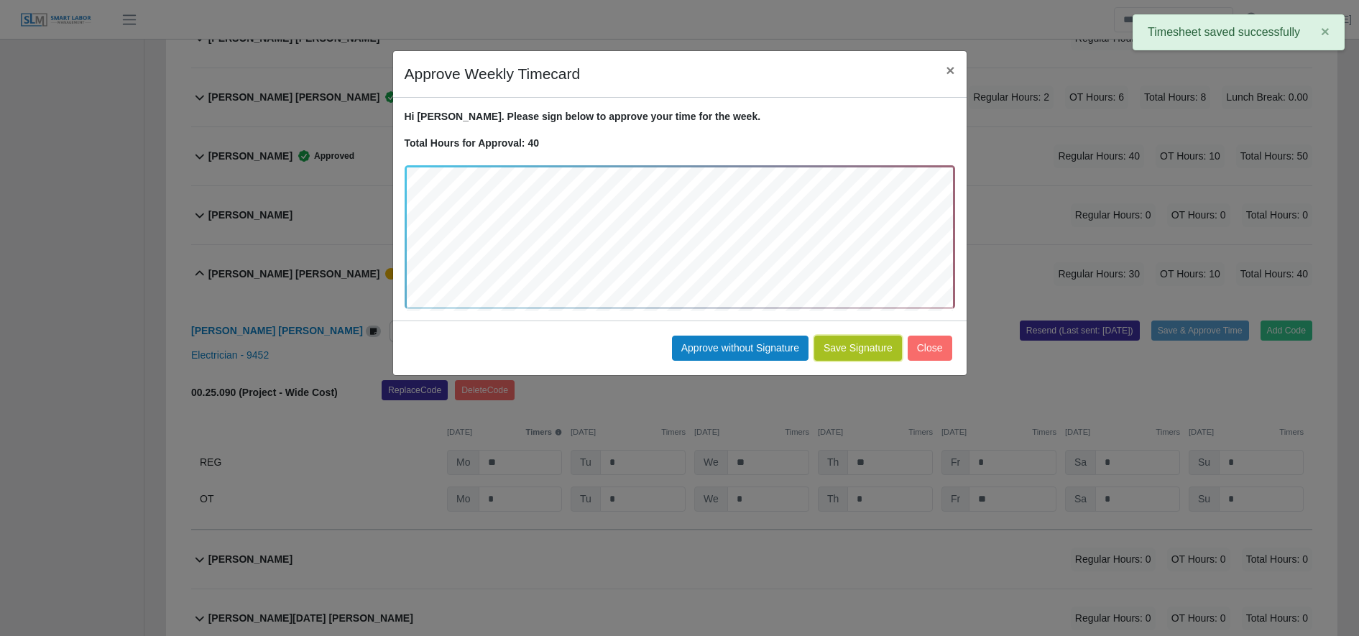
click at [860, 341] on button "Save Signature" at bounding box center [858, 348] width 88 height 25
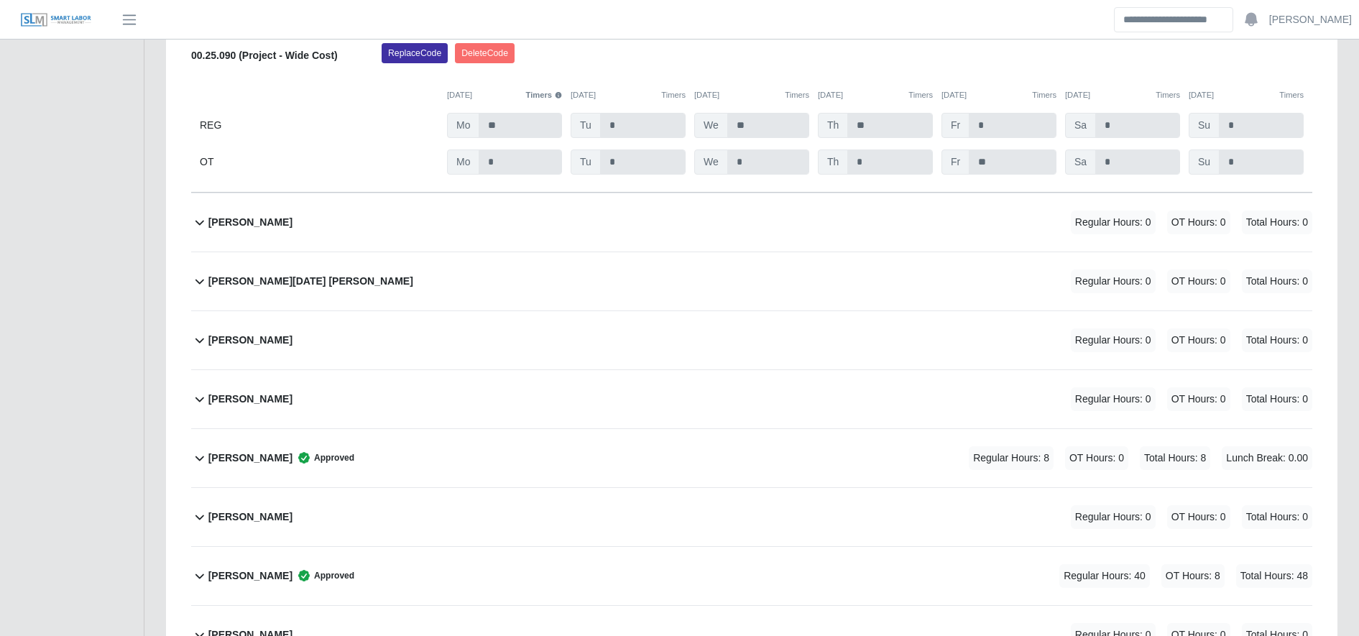
scroll to position [3404, 0]
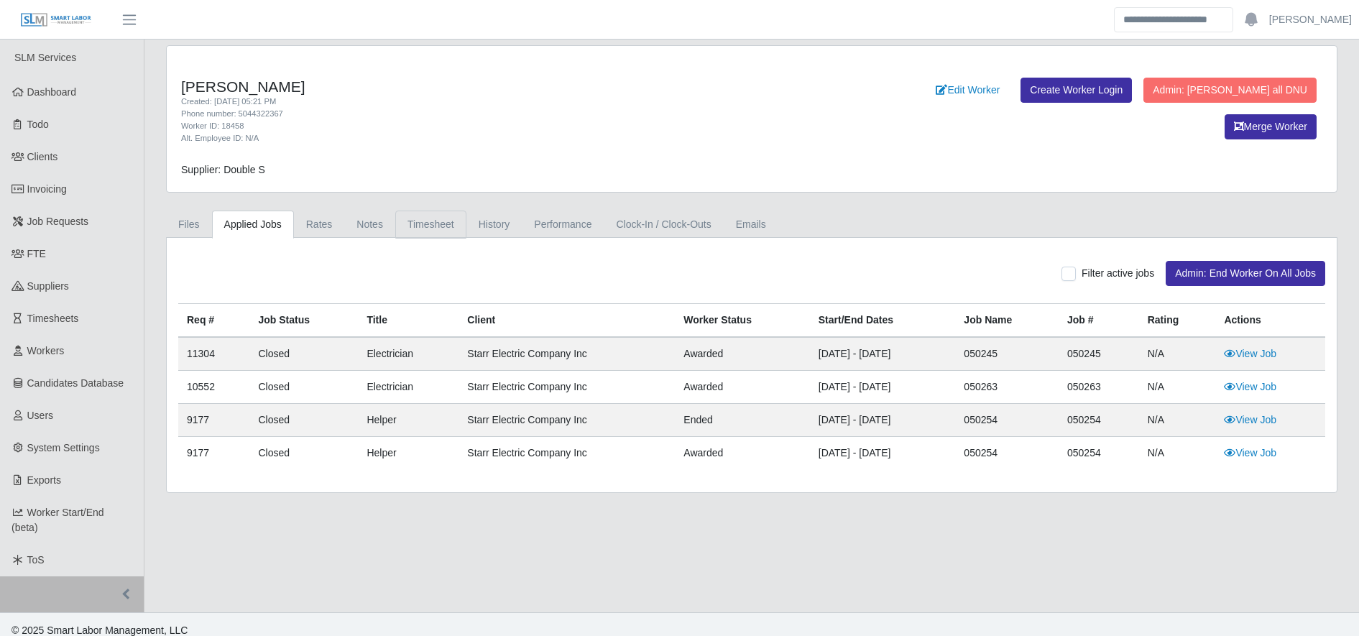
click at [435, 214] on link "Timesheet" at bounding box center [430, 225] width 71 height 28
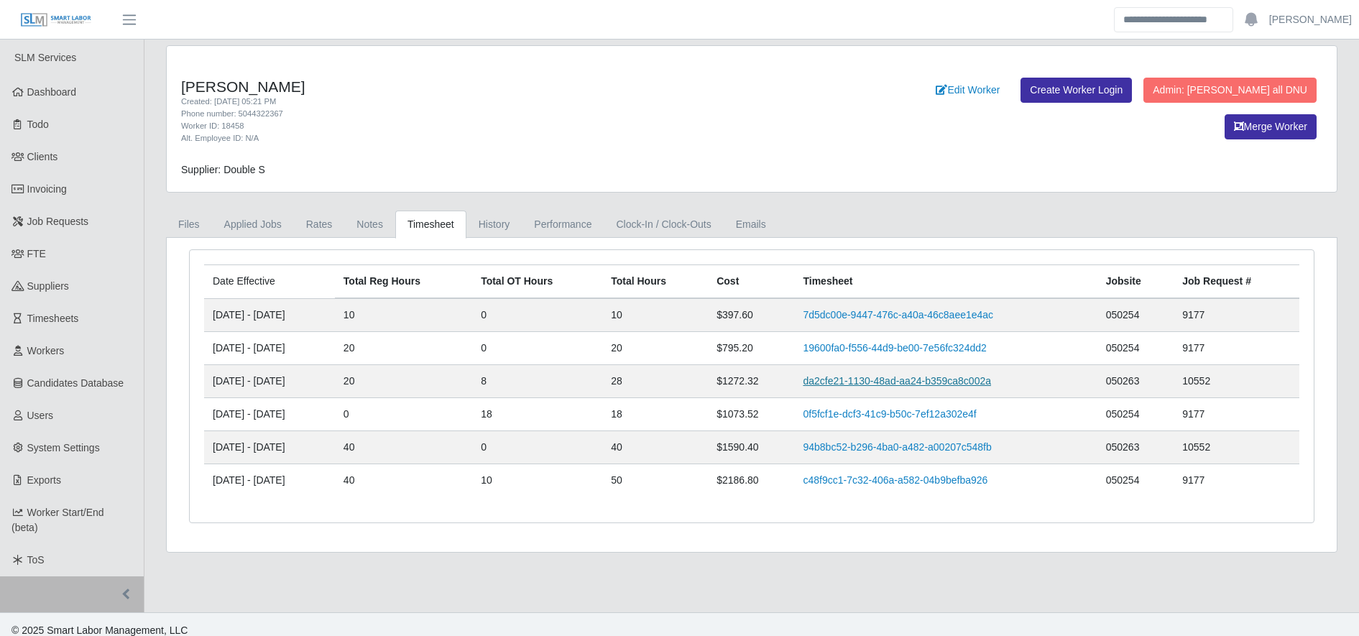
click at [899, 387] on link "da2cfe21-1130-48ad-aa24-b359ca8c002a" at bounding box center [897, 381] width 188 height 12
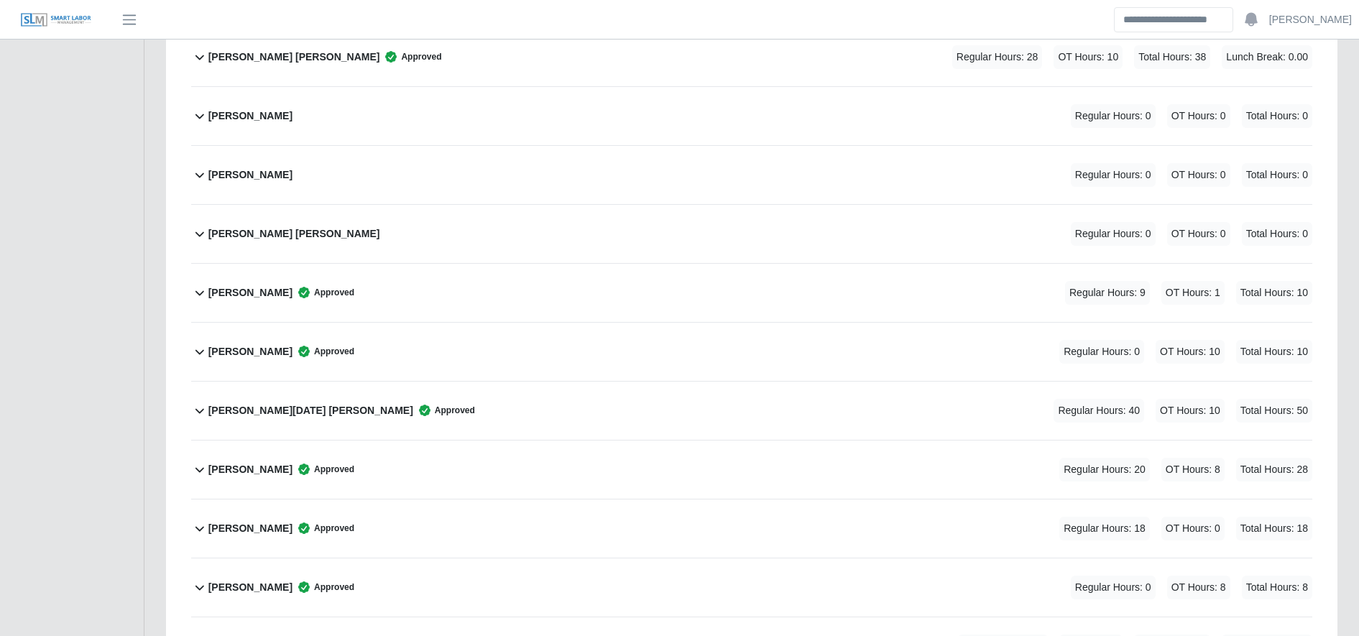
scroll to position [3125, 0]
click at [798, 462] on div "Ramiro Villanueva Jr. Approved Regular Hours: 20 OT Hours: 8 Total Hours: 28" at bounding box center [760, 468] width 1104 height 58
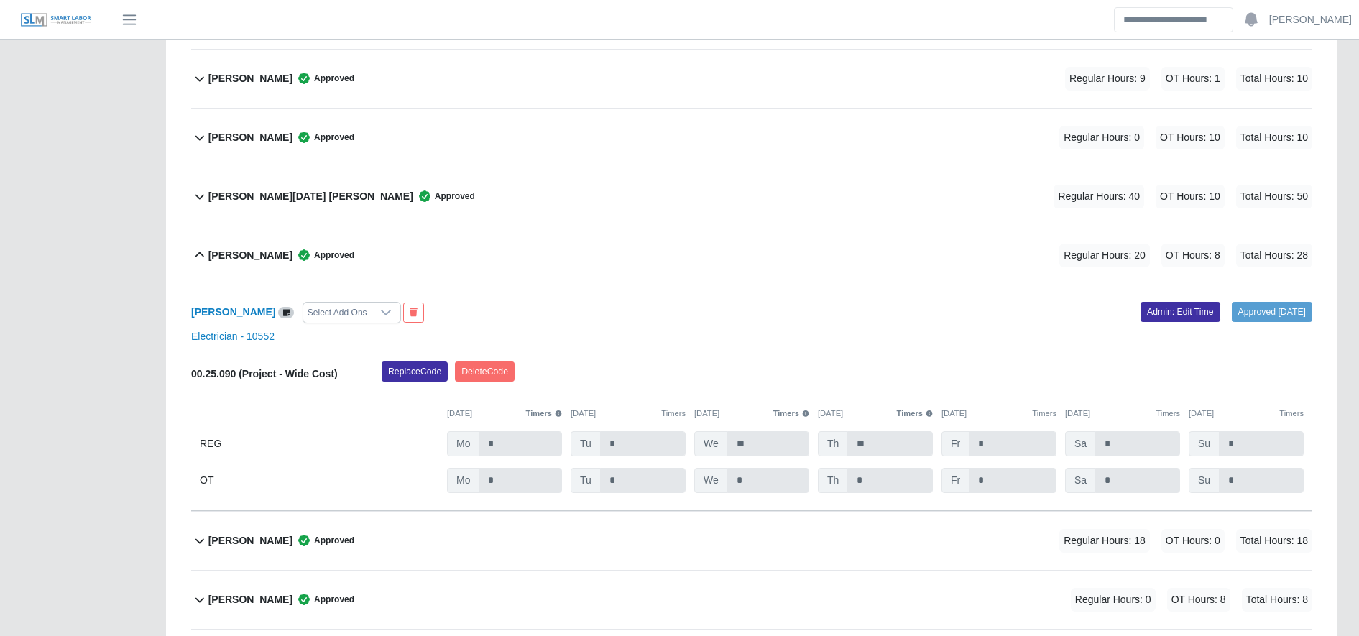
scroll to position [3342, 0]
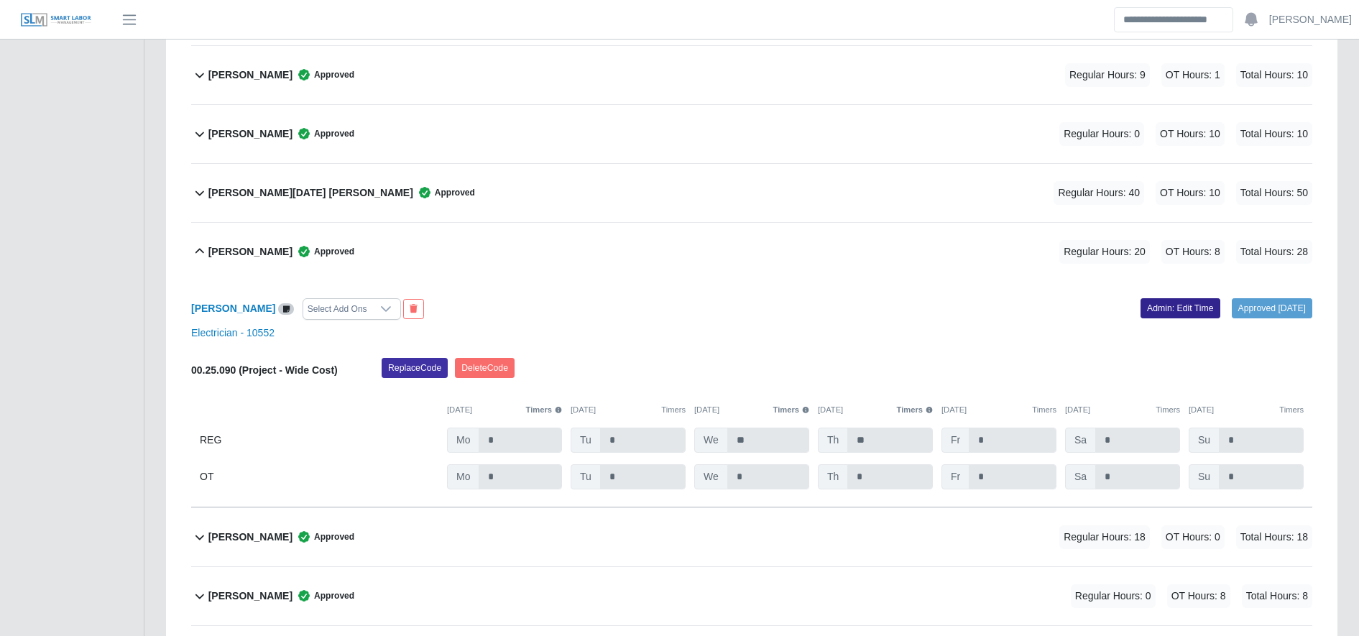
click at [1187, 306] on link "Admin: Edit Time" at bounding box center [1181, 308] width 80 height 20
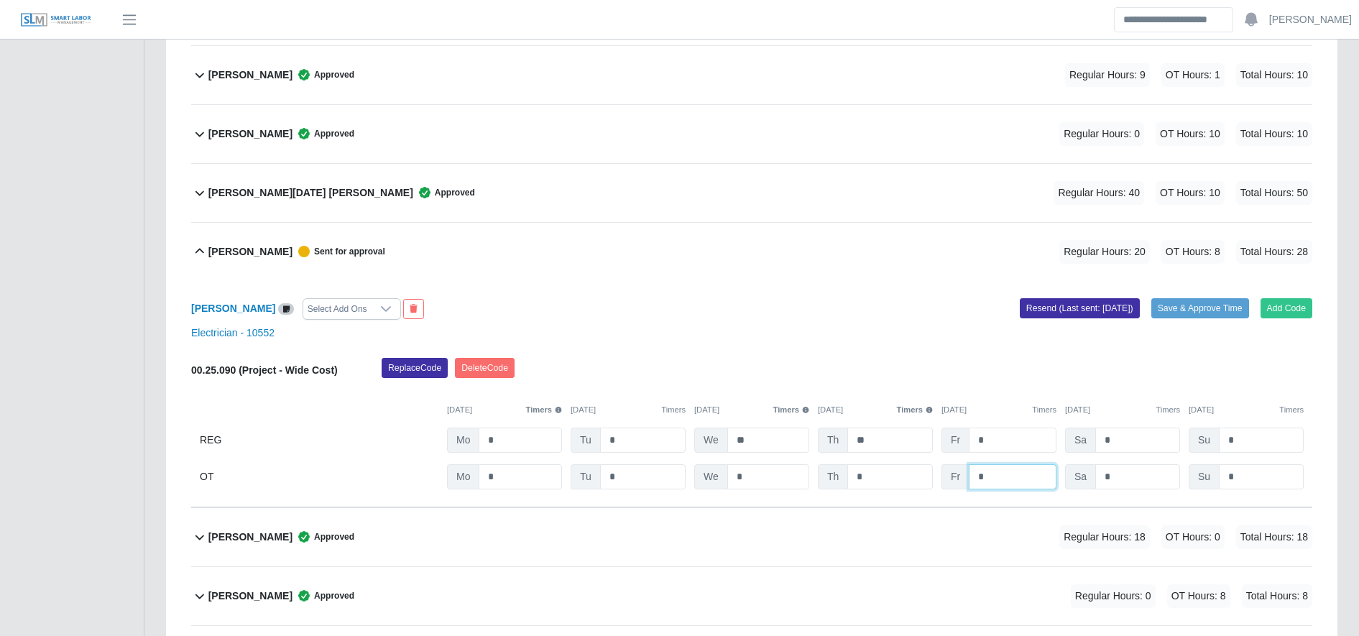
click at [1013, 476] on input "*" at bounding box center [1013, 476] width 88 height 25
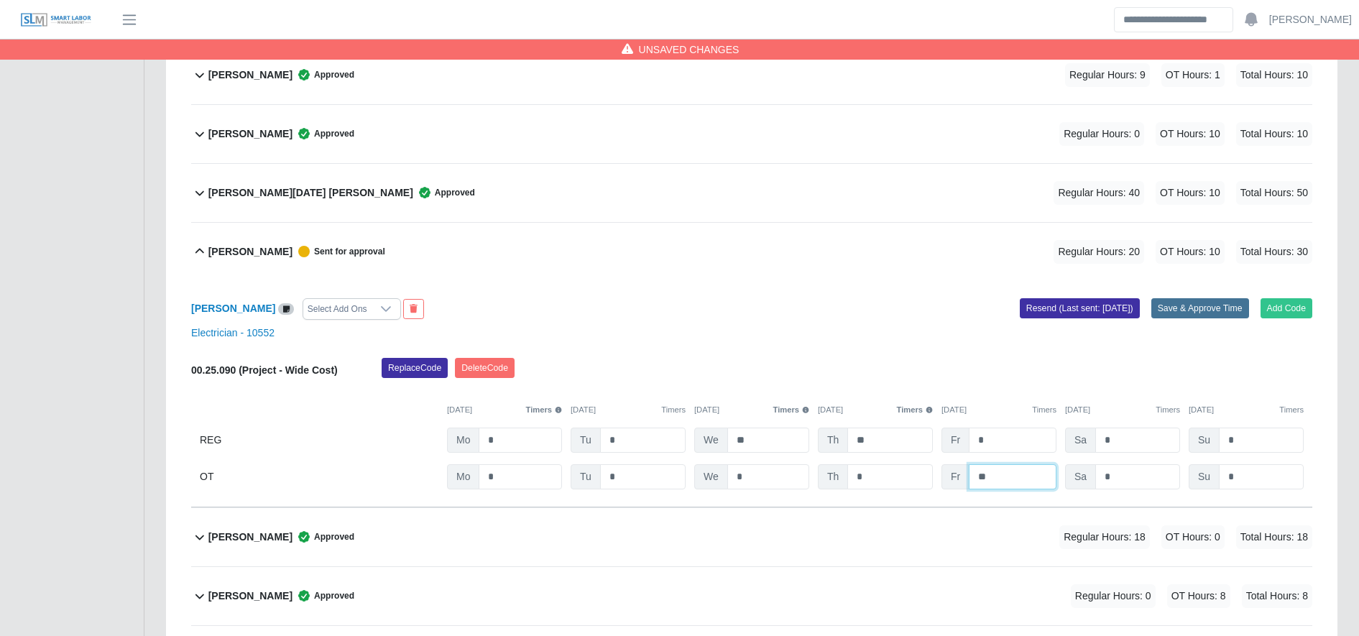
type input "**"
click at [1197, 298] on button "Save & Approve Time" at bounding box center [1200, 308] width 98 height 20
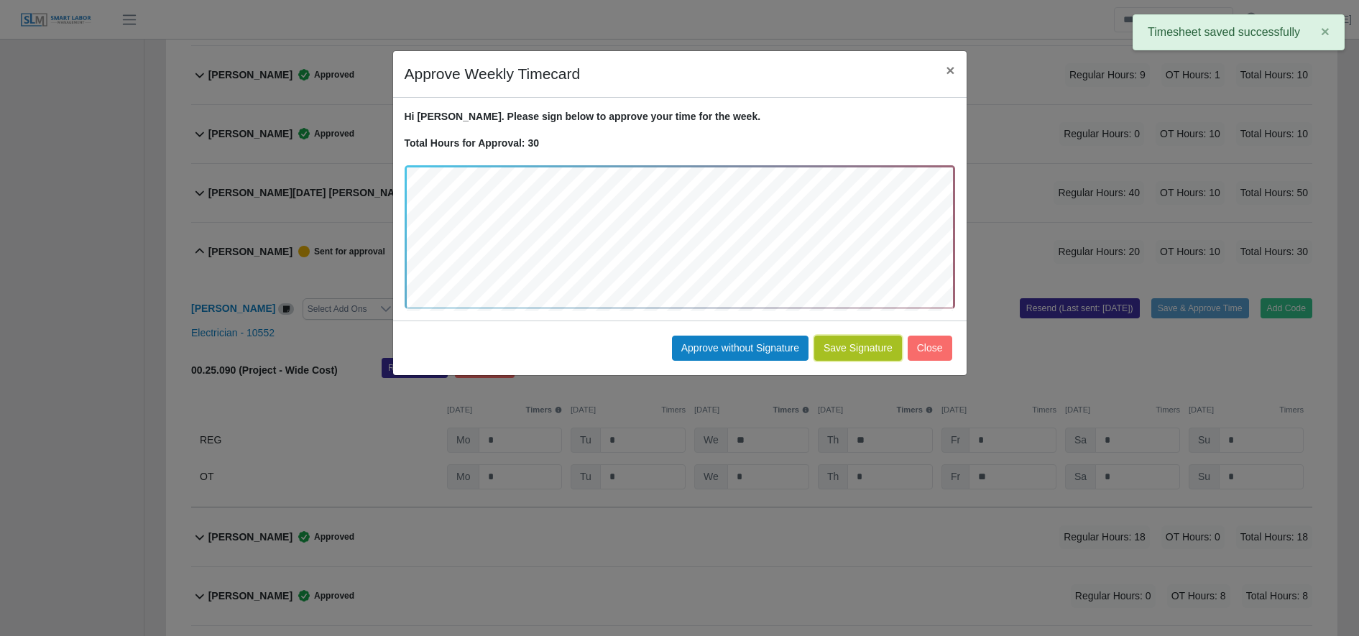
click at [830, 352] on button "Save Signature" at bounding box center [858, 348] width 88 height 25
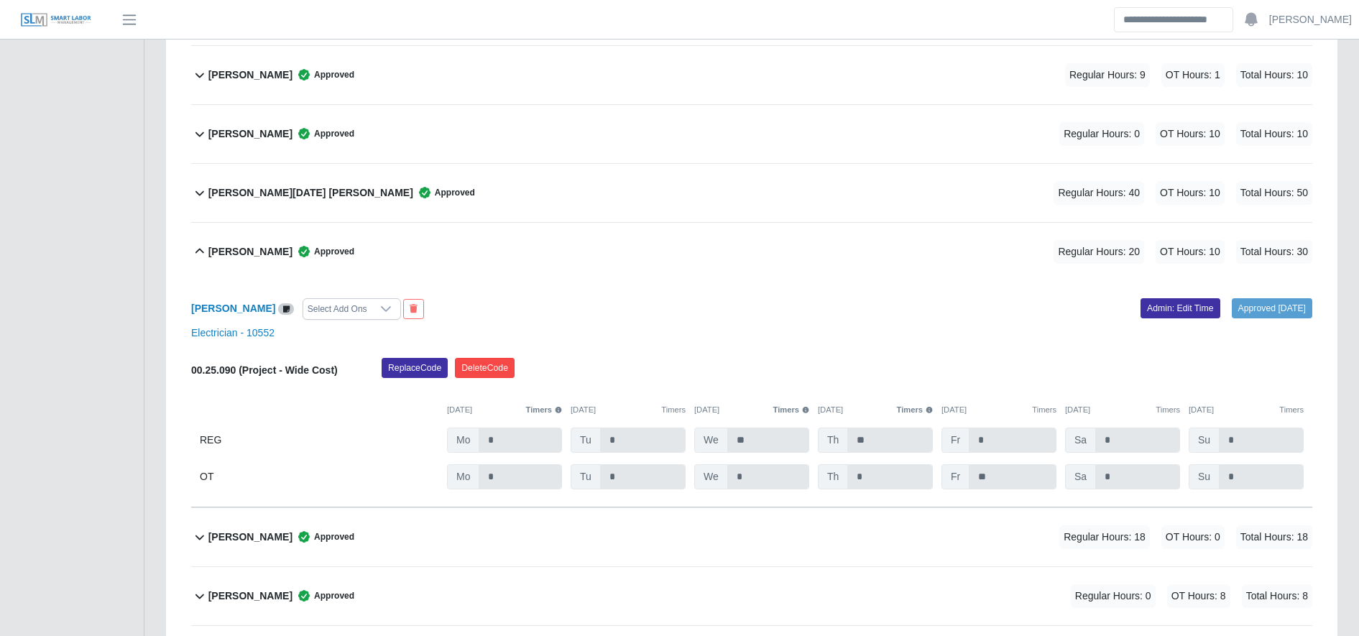
scroll to position [3791, 0]
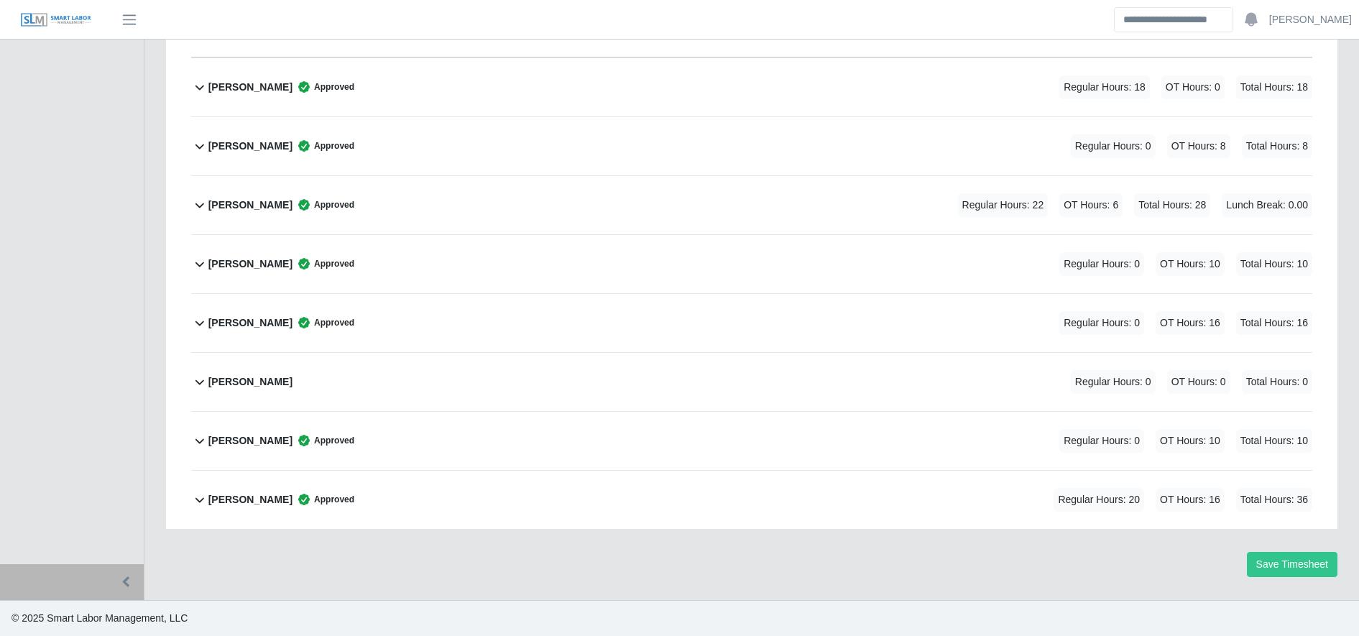
click at [318, 92] on span "Approved" at bounding box center [324, 87] width 62 height 14
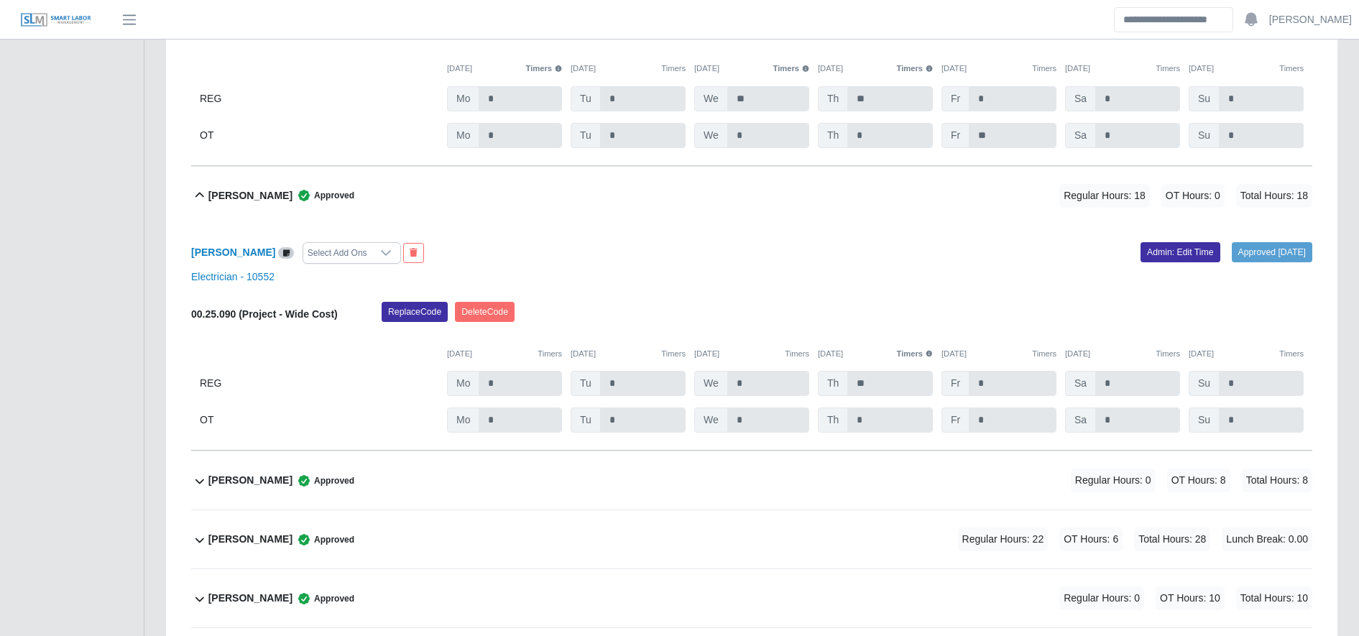
scroll to position [3681, 0]
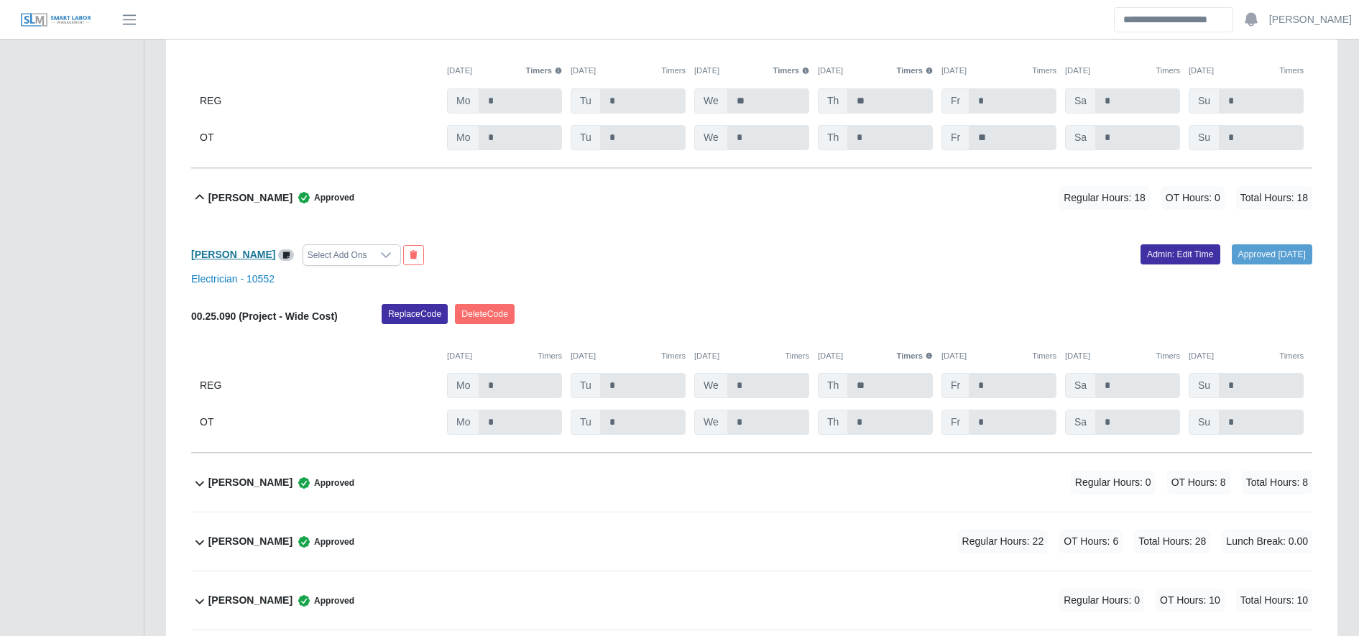
click at [220, 262] on div "Rene Portillo Select Add Ons" at bounding box center [465, 255] width 571 height 22
click at [220, 260] on b "[PERSON_NAME]" at bounding box center [233, 255] width 84 height 12
click at [230, 253] on b "[PERSON_NAME]" at bounding box center [233, 255] width 84 height 12
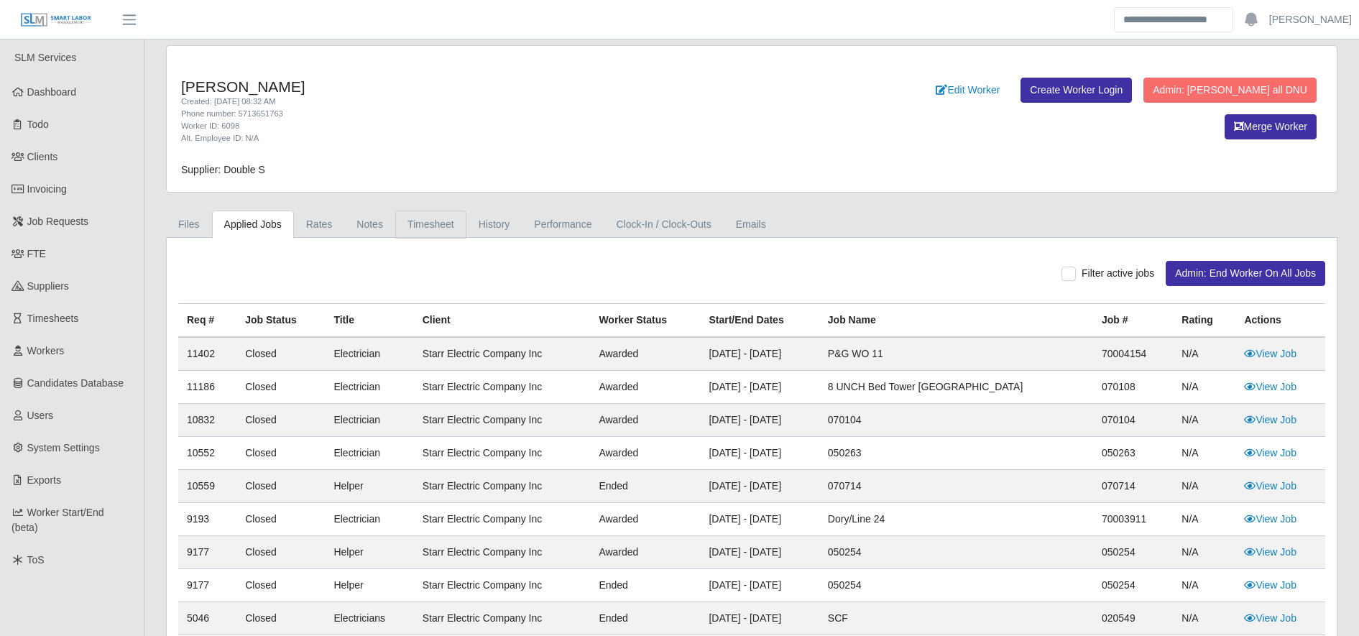
click at [438, 225] on link "Timesheet" at bounding box center [430, 225] width 71 height 28
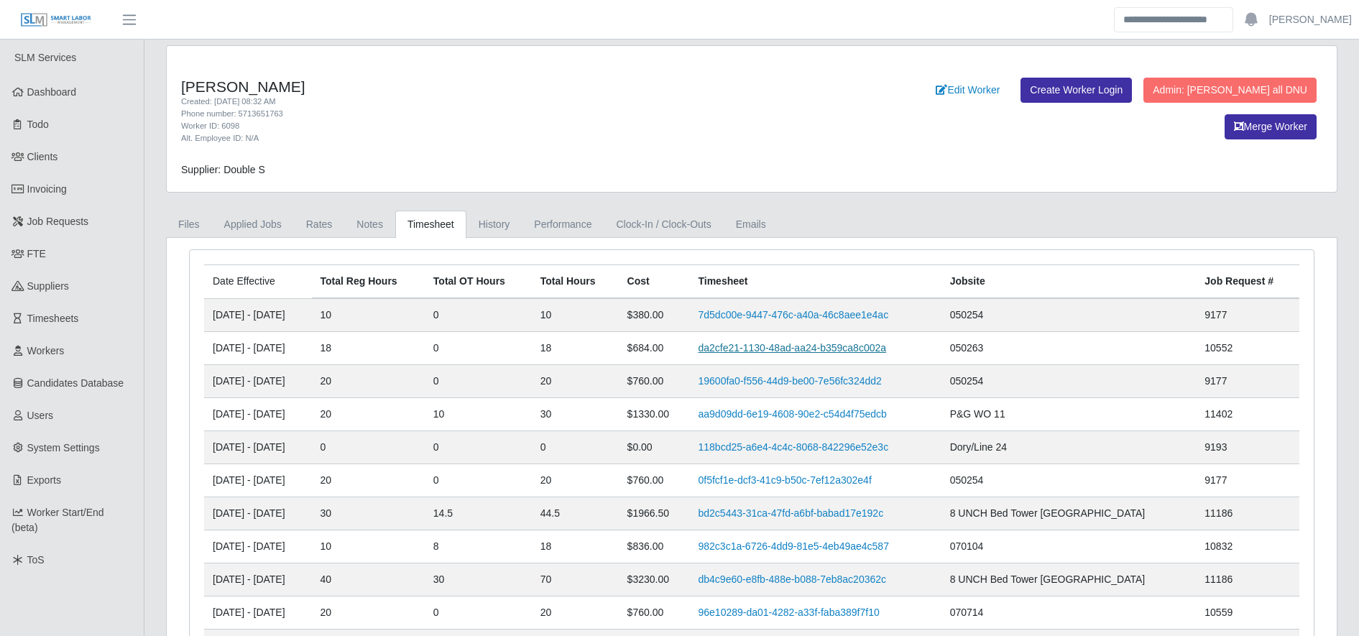
click at [797, 346] on link "da2cfe21-1130-48ad-aa24-b359ca8c002a" at bounding box center [792, 348] width 188 height 12
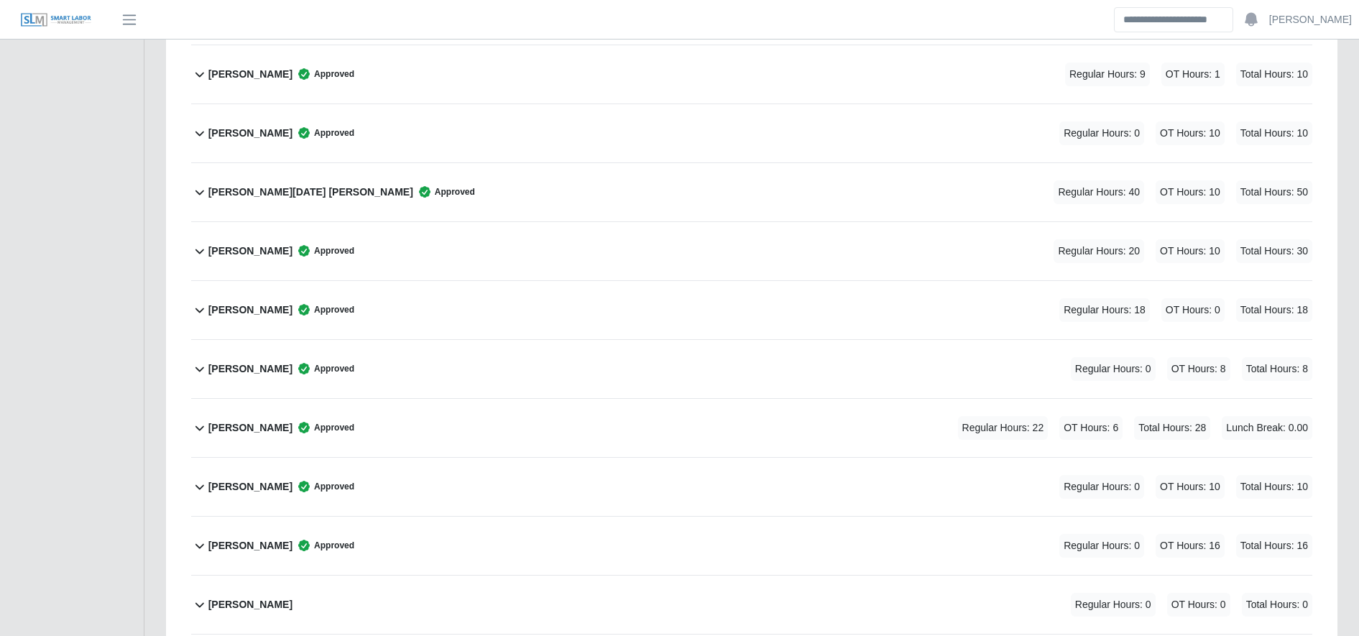
scroll to position [3343, 0]
click at [392, 309] on div "[PERSON_NAME] Approved Regular Hours: 18 OT Hours: 0 Total Hours: 18" at bounding box center [760, 309] width 1104 height 58
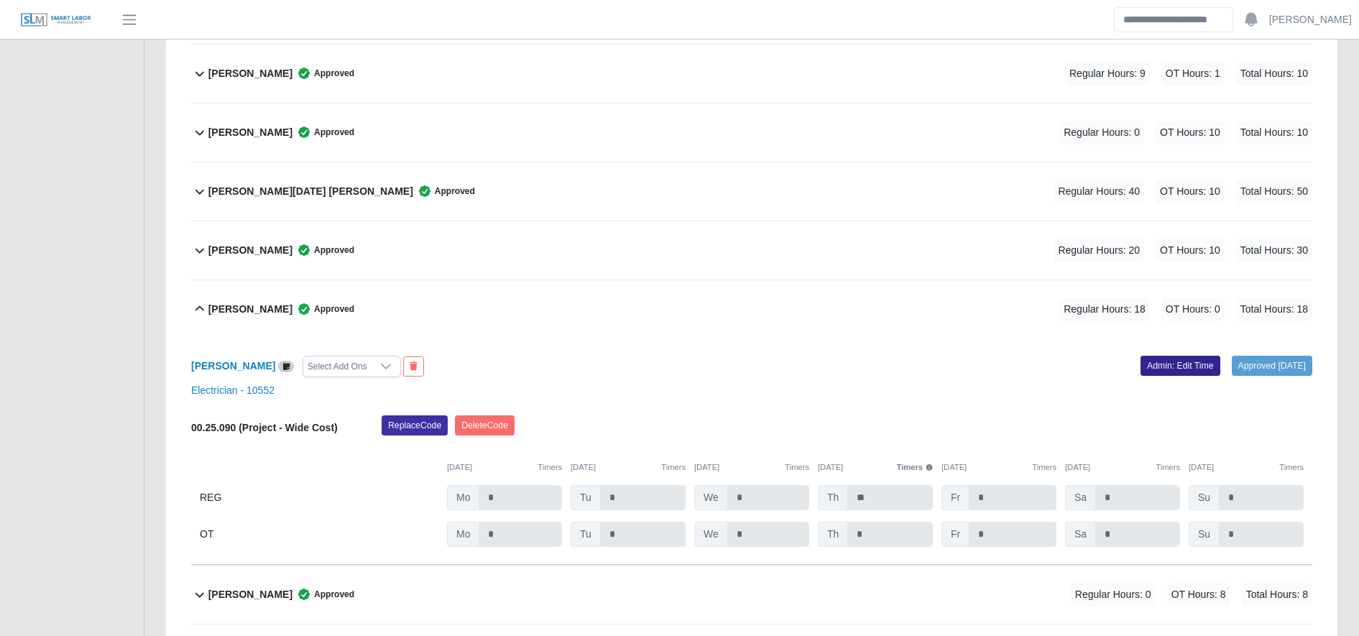
click at [1159, 361] on link "Admin: Edit Time" at bounding box center [1181, 366] width 80 height 20
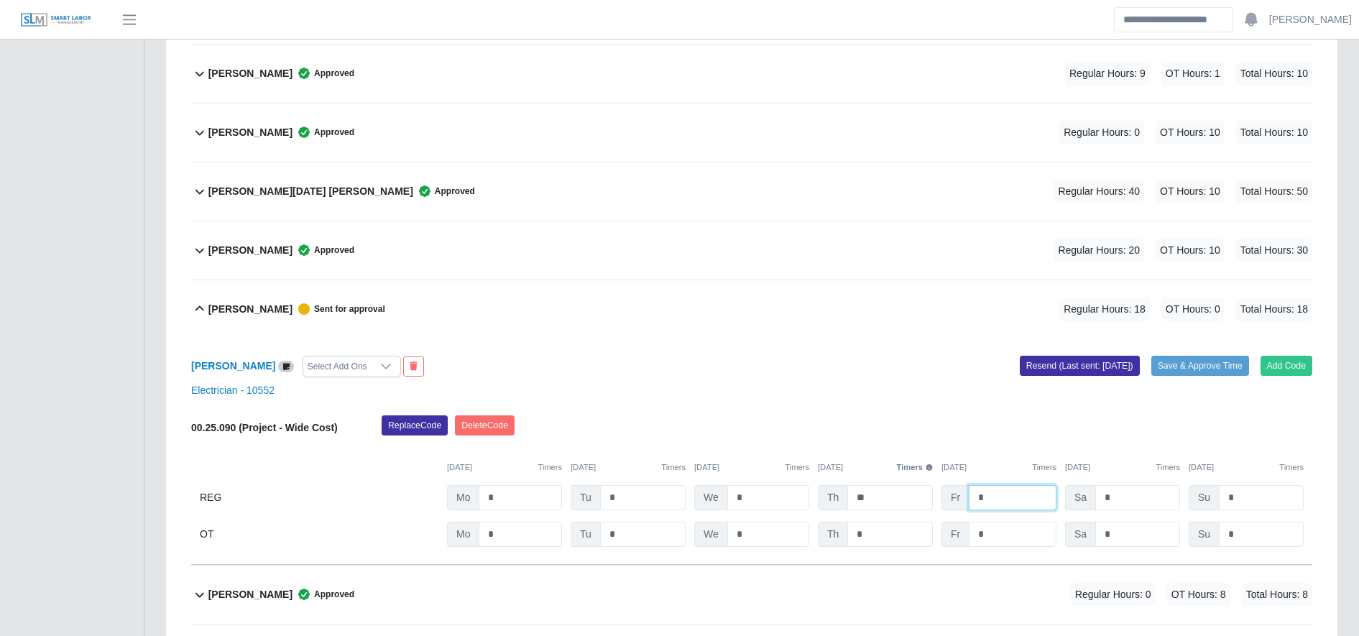
click at [1029, 504] on input "*" at bounding box center [1013, 497] width 88 height 25
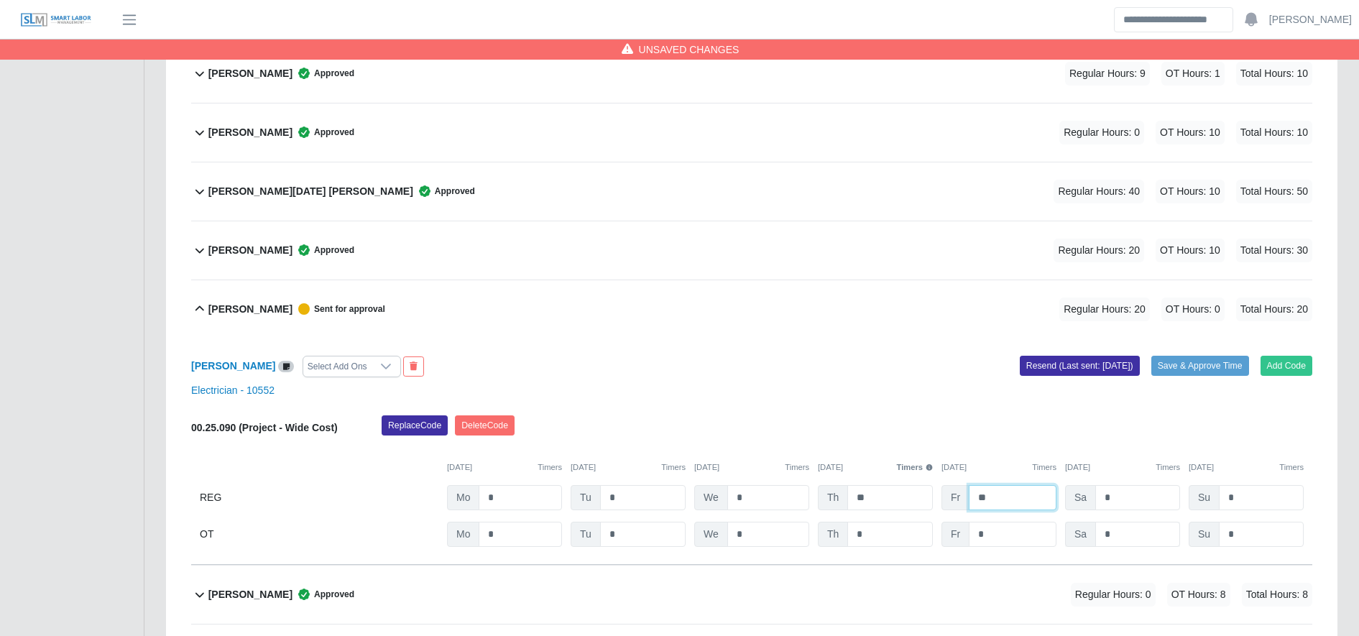
type input "**"
click at [1129, 533] on input "*" at bounding box center [1137, 534] width 85 height 25
type input "*"
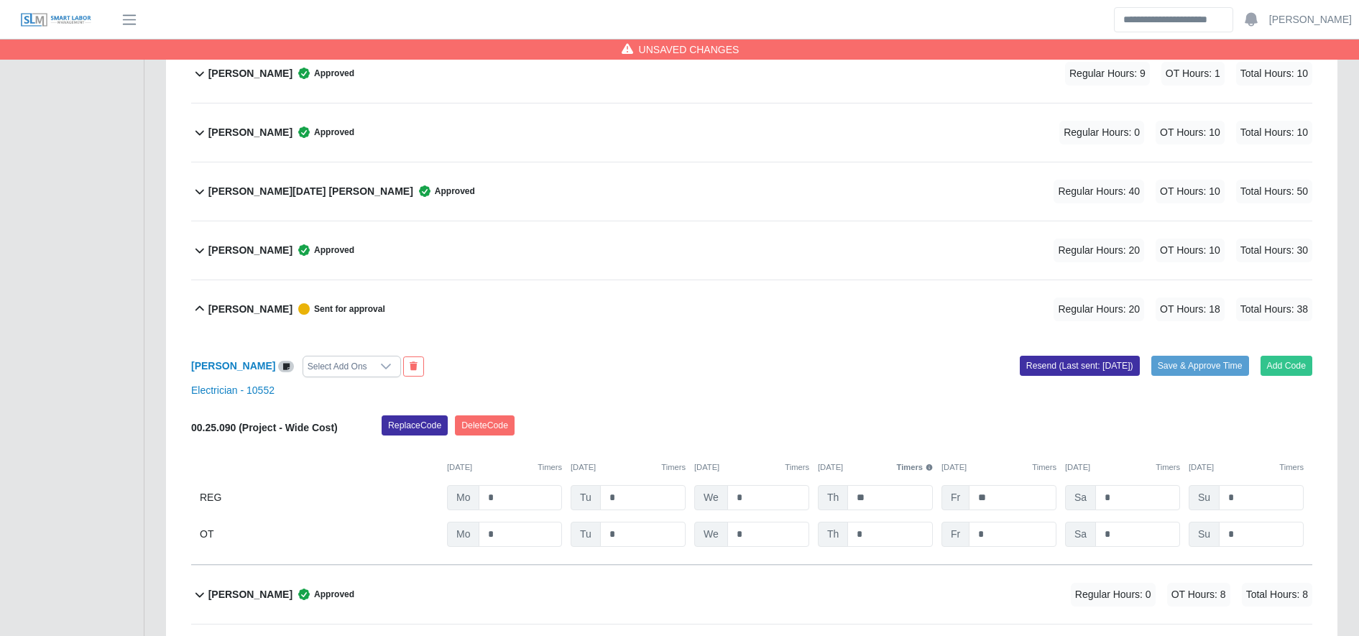
click at [906, 451] on div "10/06/2025 Timers 10/07/2025 Timers 10/08/2025 Timers 10/09/2025 Timers 10/10/2…" at bounding box center [751, 458] width 1121 height 29
click at [1225, 364] on button "Save & Approve Time" at bounding box center [1200, 366] width 98 height 20
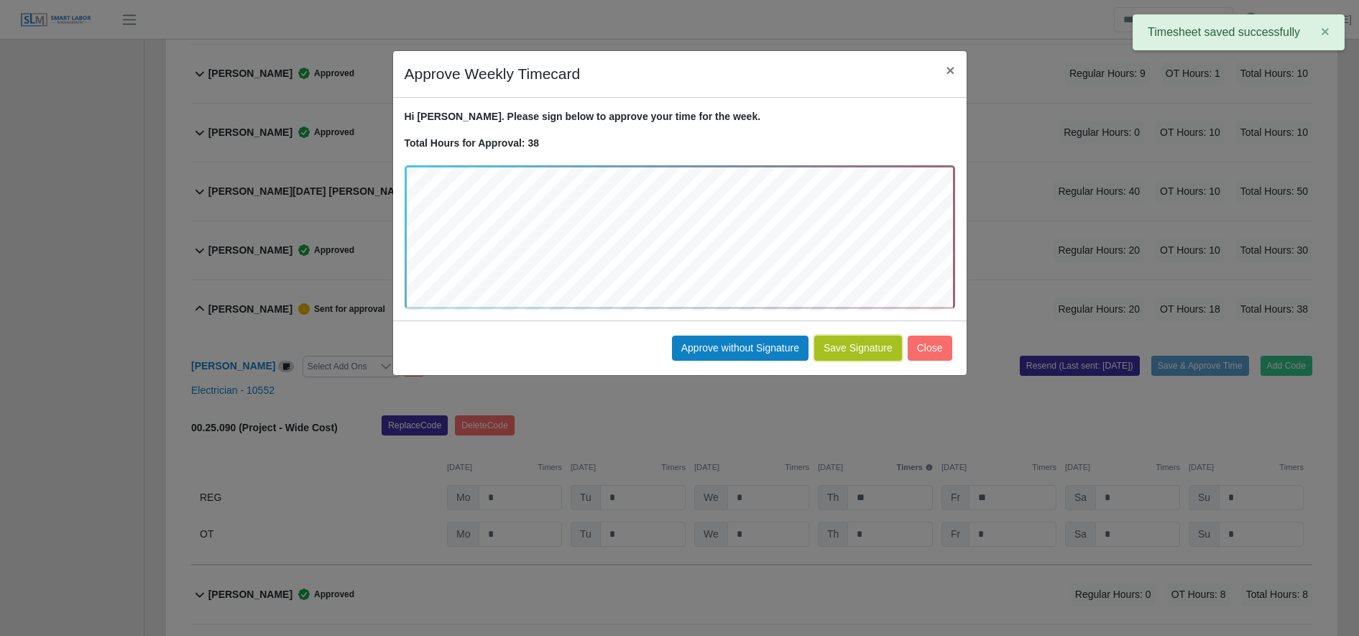
click at [873, 354] on button "Save Signature" at bounding box center [858, 348] width 88 height 25
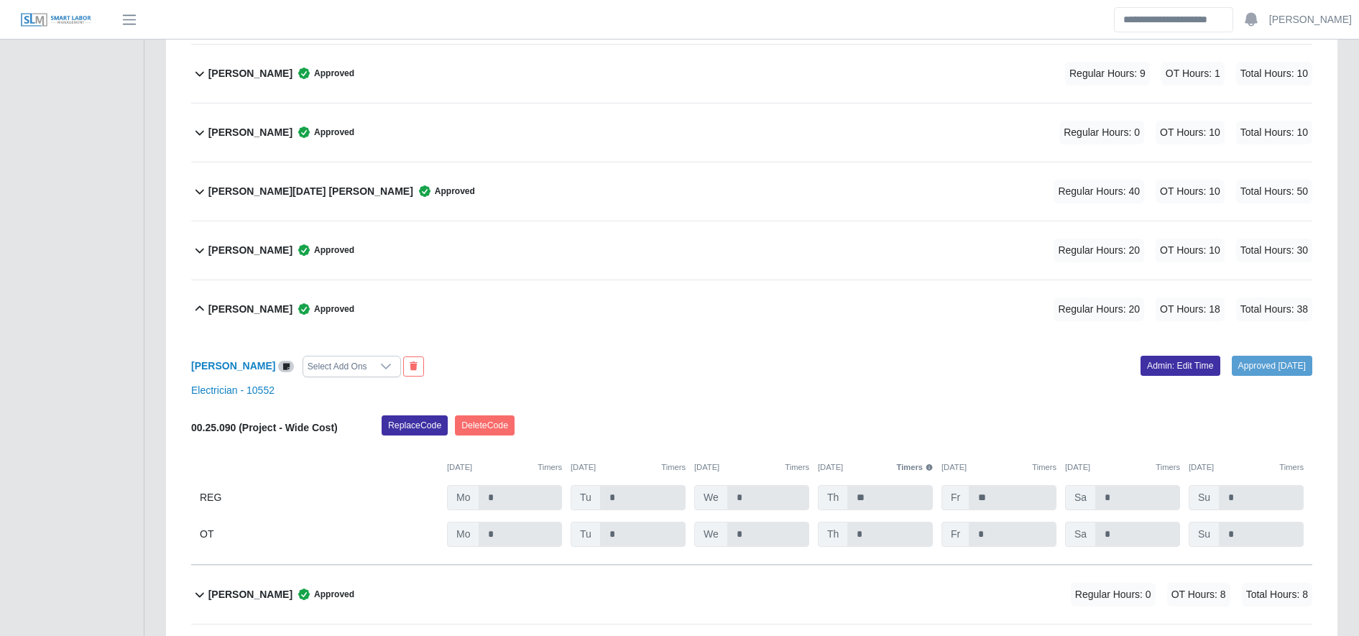
scroll to position [3791, 0]
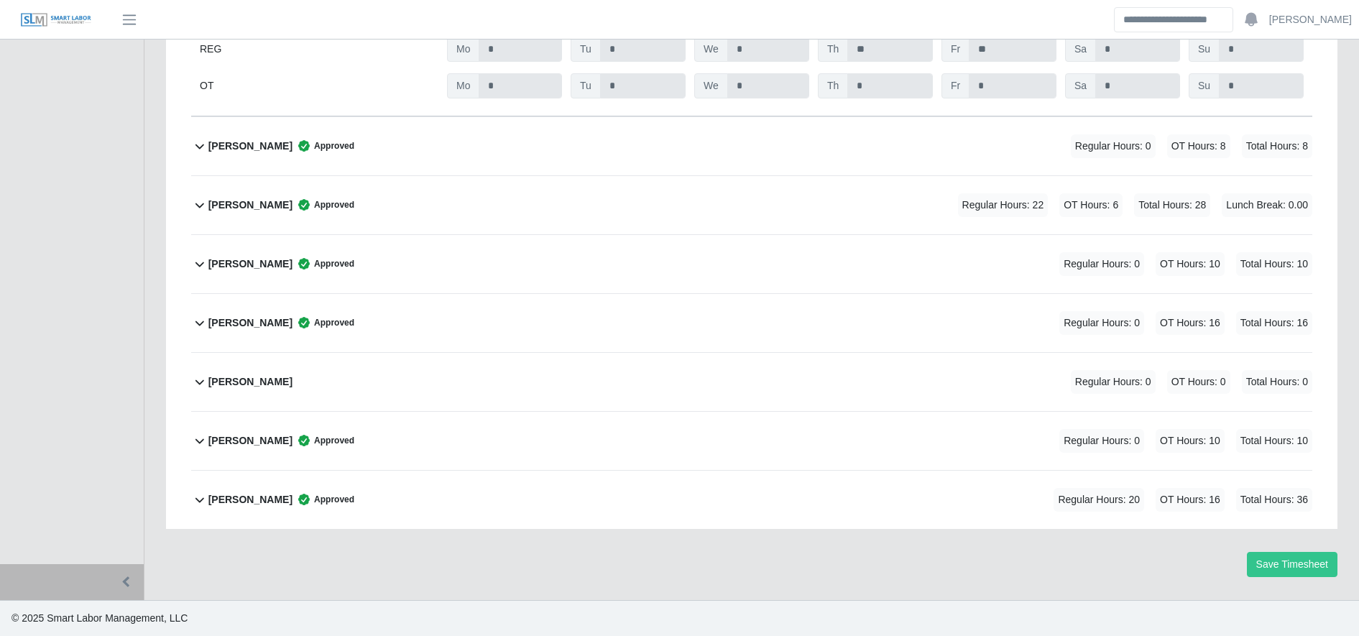
click at [408, 495] on div "Yobany Granados Meraz Approved Regular Hours: 20 OT Hours: 16 Total Hours: 36" at bounding box center [760, 500] width 1104 height 58
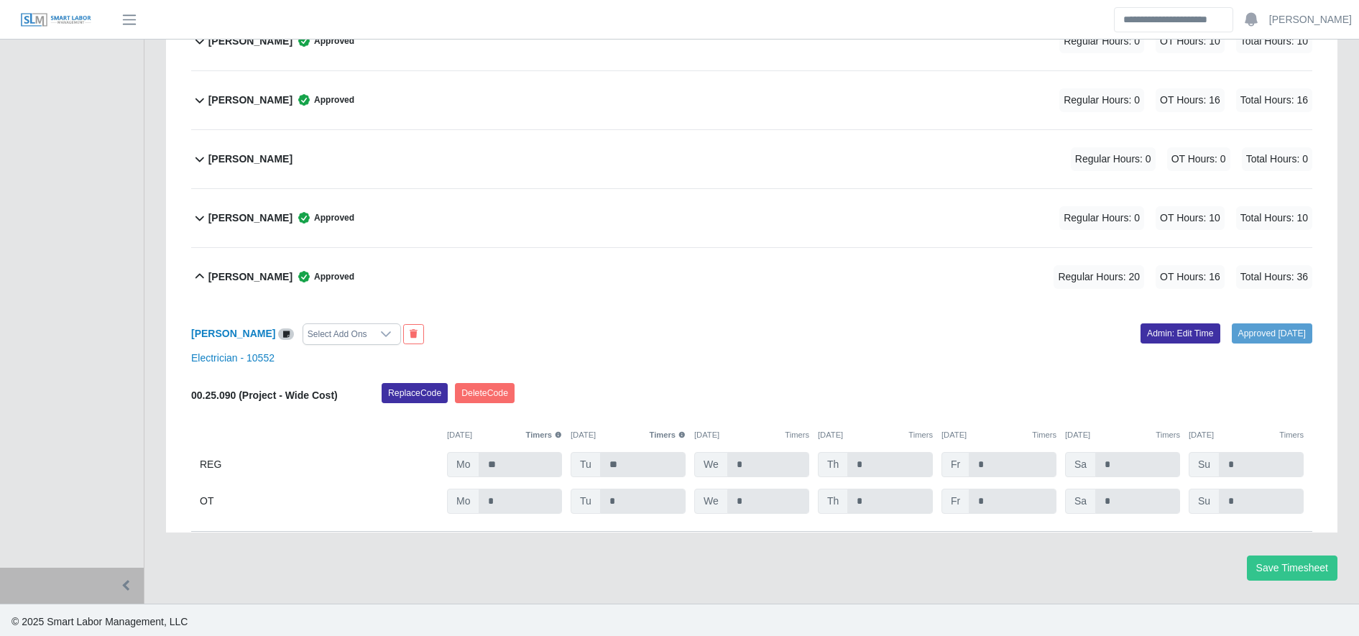
scroll to position [4019, 0]
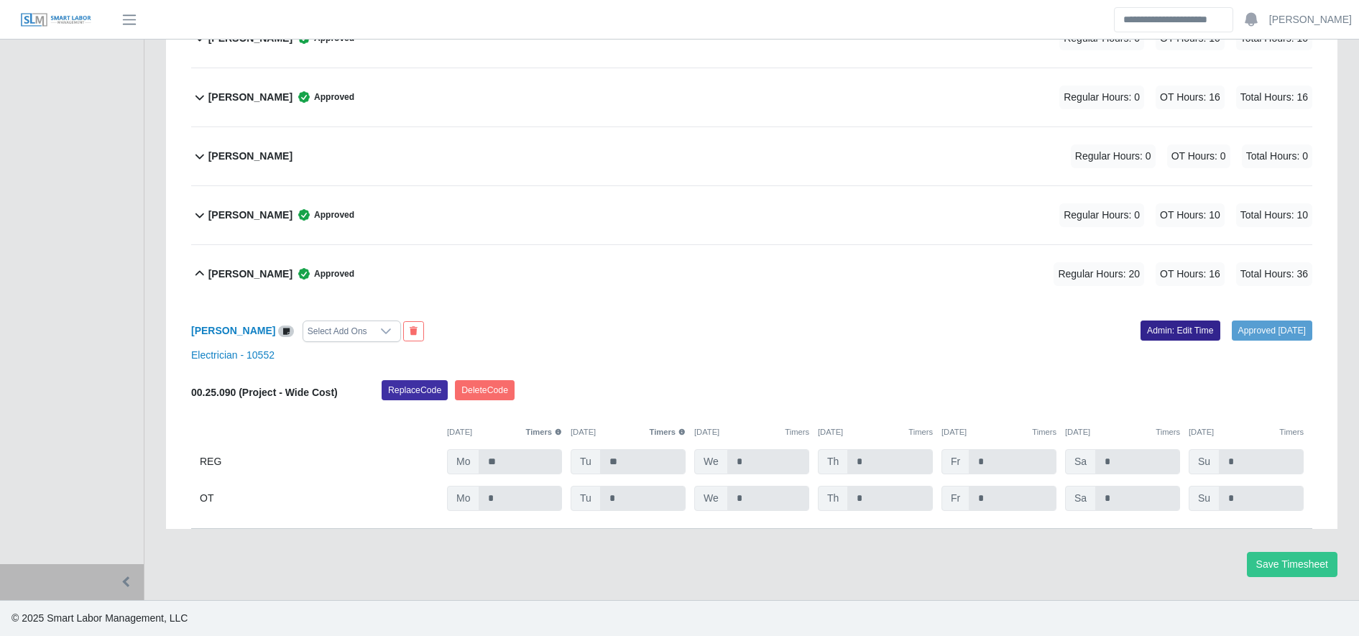
click at [1143, 333] on link "Admin: Edit Time" at bounding box center [1181, 331] width 80 height 20
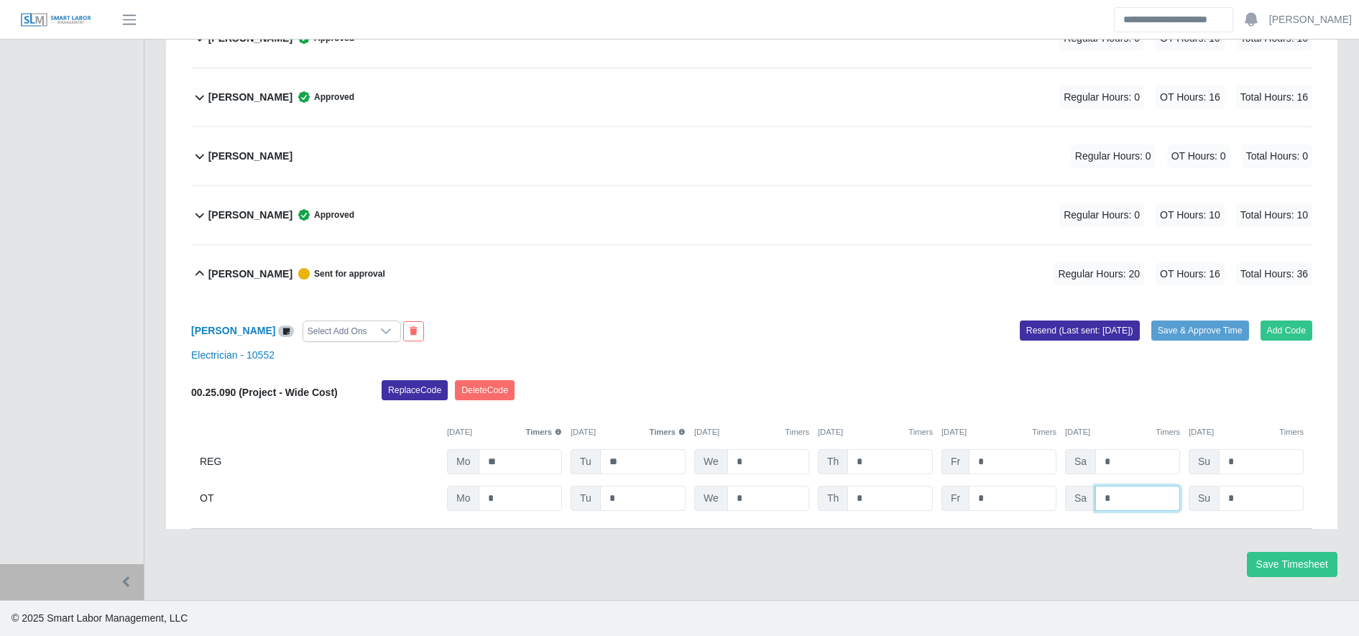
click at [1128, 496] on input "*" at bounding box center [1137, 498] width 85 height 25
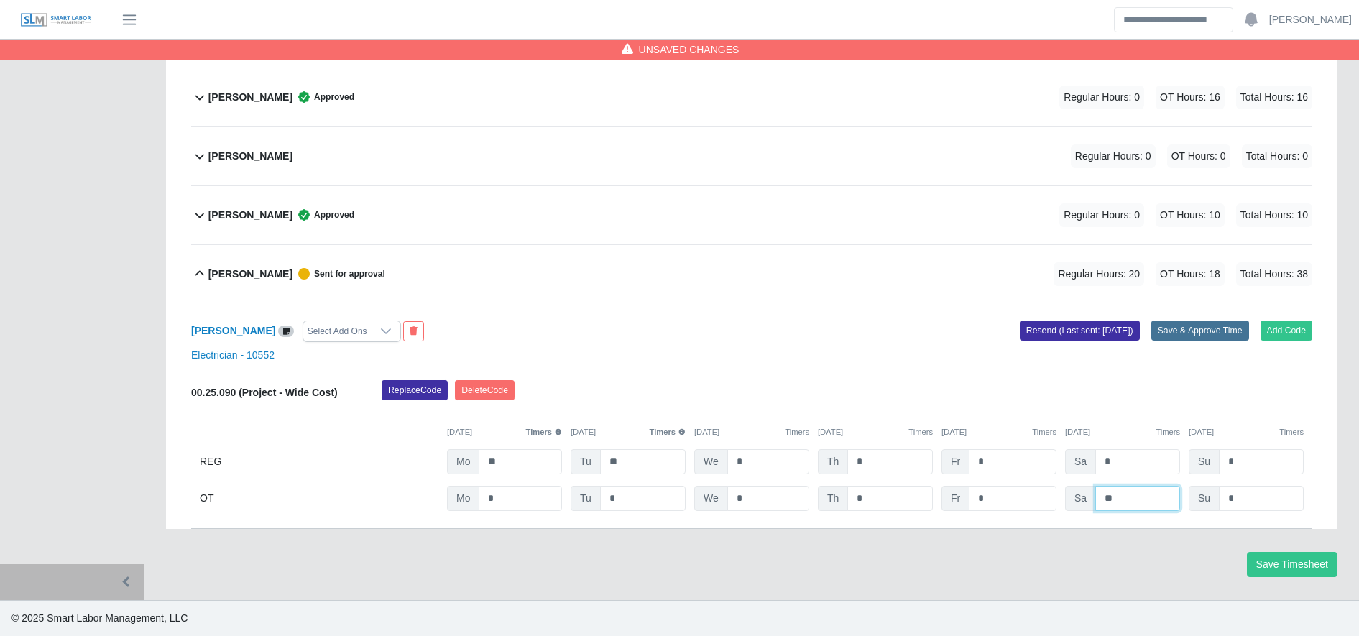
type input "**"
click at [1195, 334] on button "Save & Approve Time" at bounding box center [1200, 331] width 98 height 20
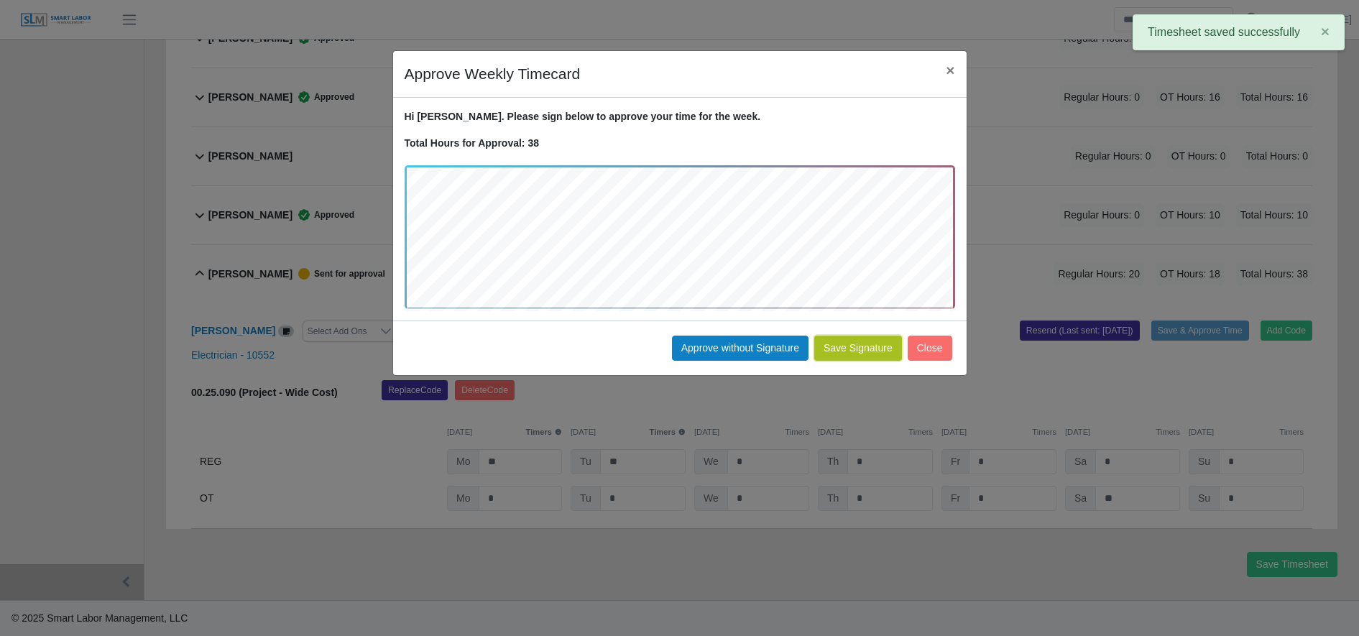
click at [874, 354] on button "Save Signature" at bounding box center [858, 348] width 88 height 25
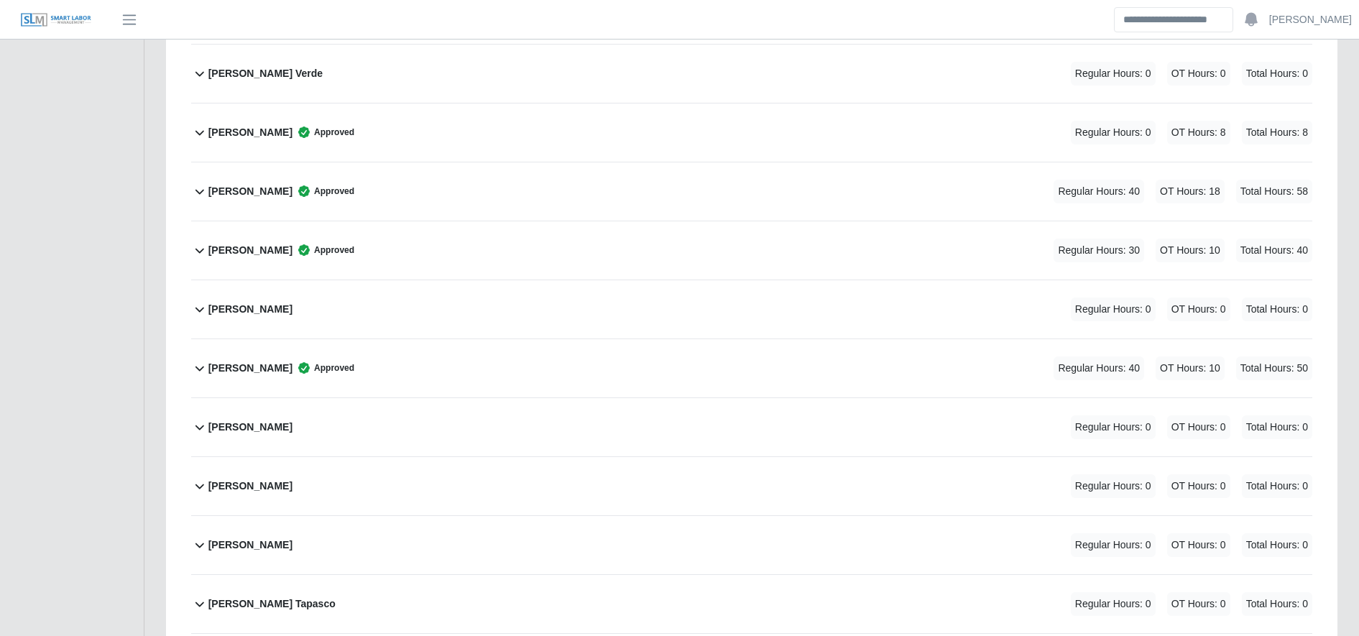
scroll to position [0, 0]
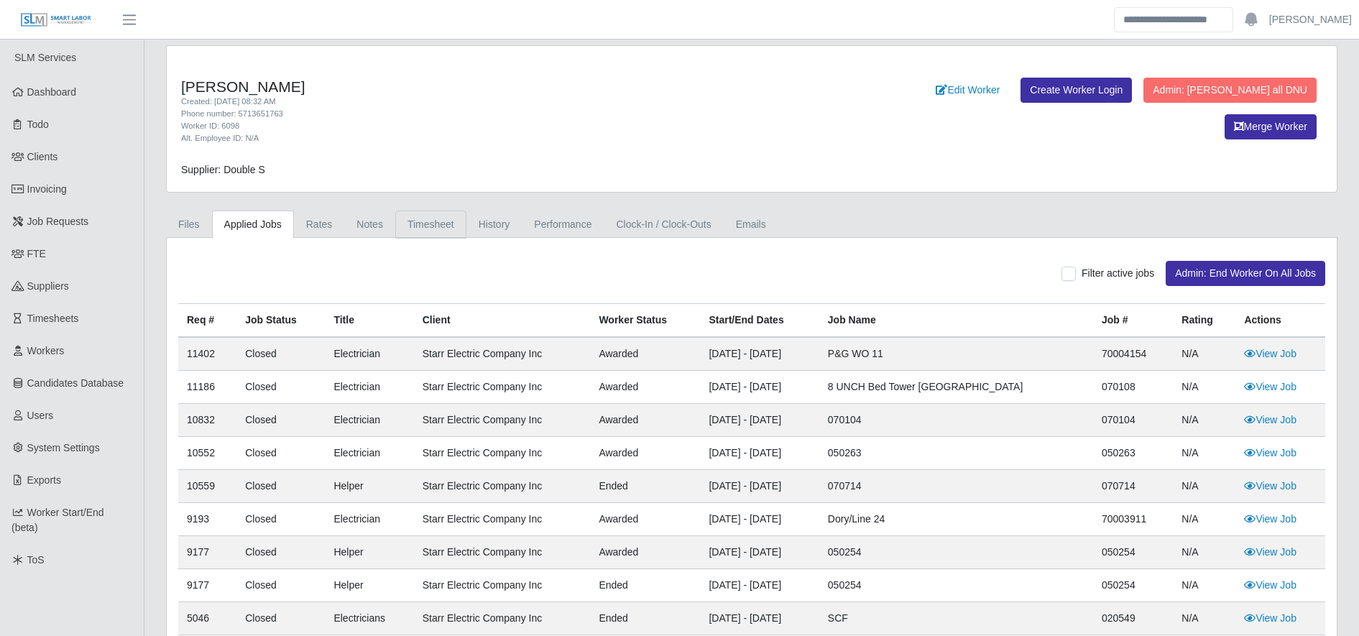
click at [422, 224] on link "Timesheet" at bounding box center [430, 225] width 71 height 28
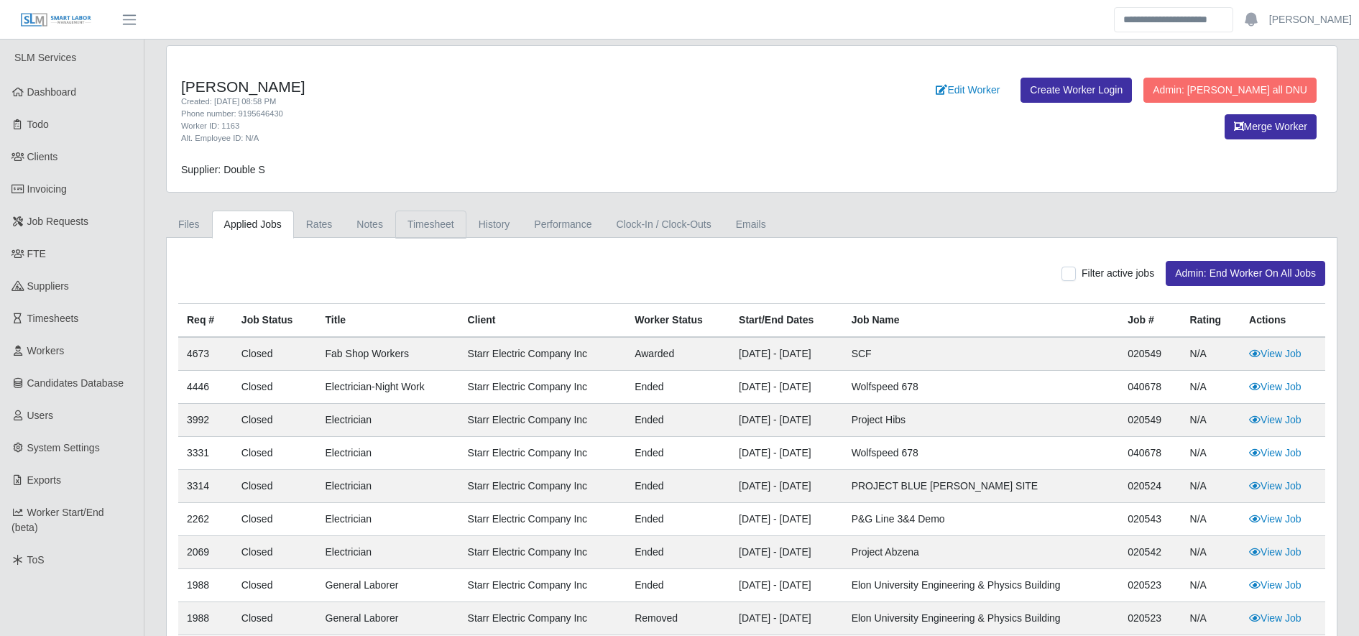
click at [411, 223] on link "Timesheet" at bounding box center [430, 225] width 71 height 28
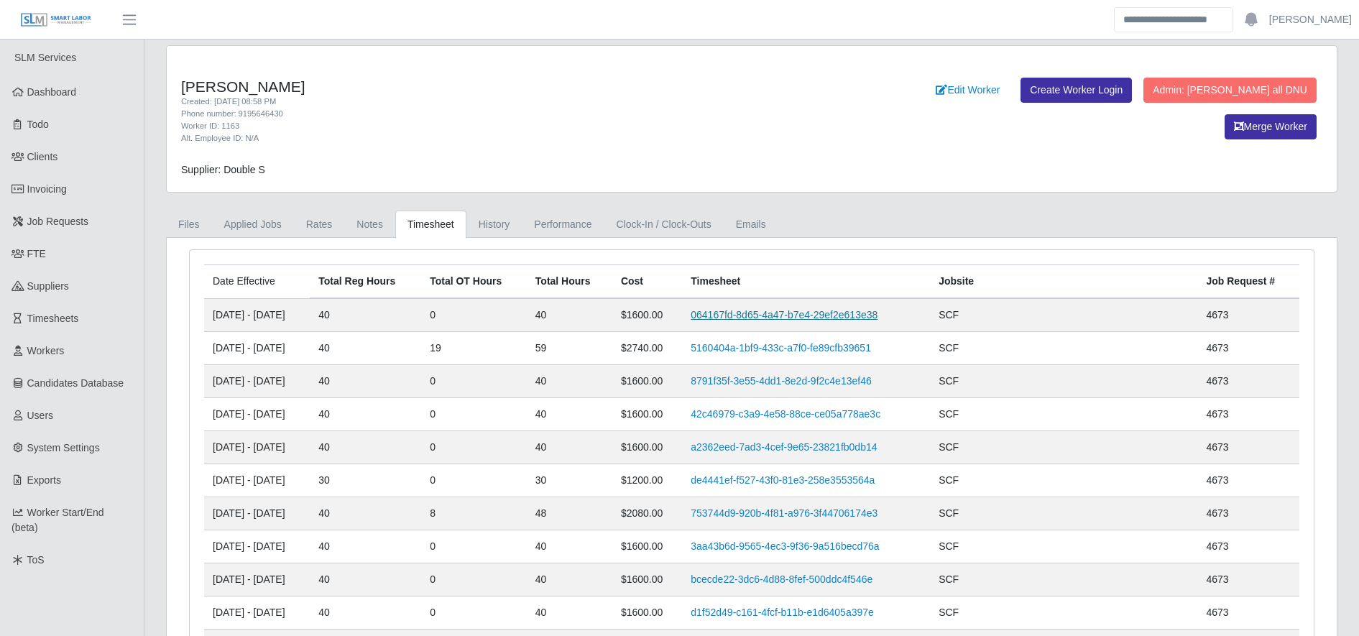
click at [727, 319] on link "064167fd-8d65-4a47-b7e4-29ef2e613e38" at bounding box center [784, 315] width 187 height 12
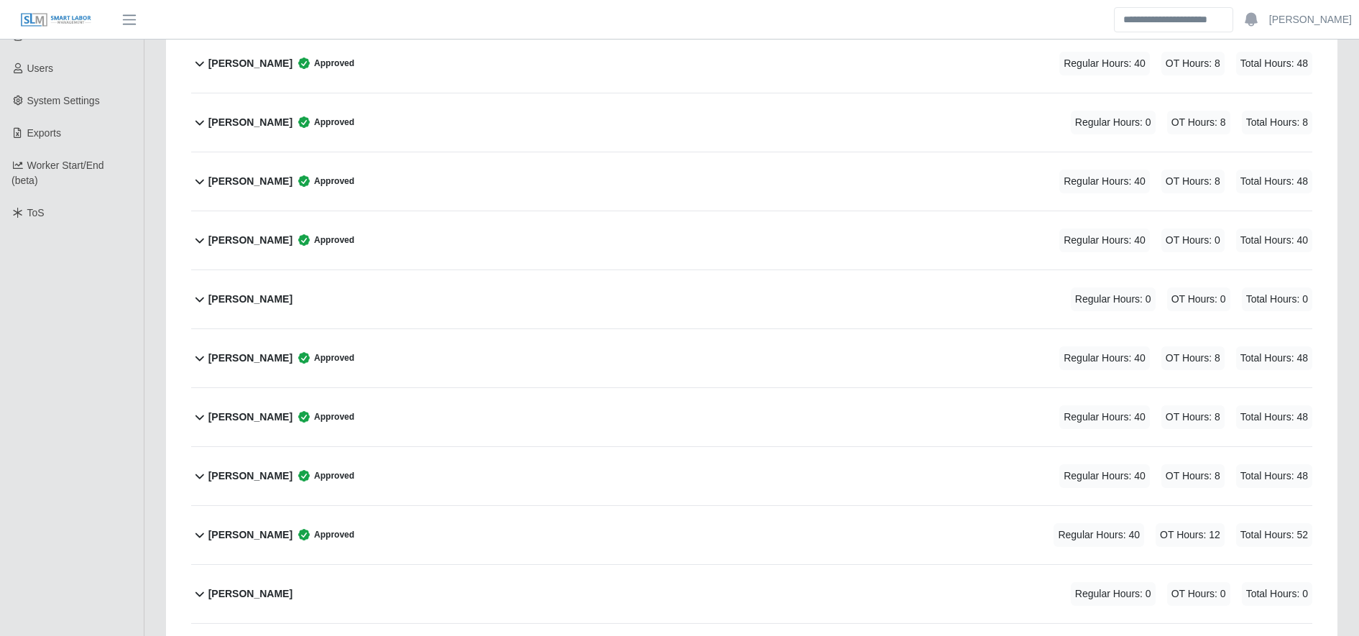
scroll to position [346, 0]
click at [443, 245] on div "[PERSON_NAME] Approved Regular Hours: 40 OT Hours: 0 Total Hours: 40" at bounding box center [760, 242] width 1104 height 58
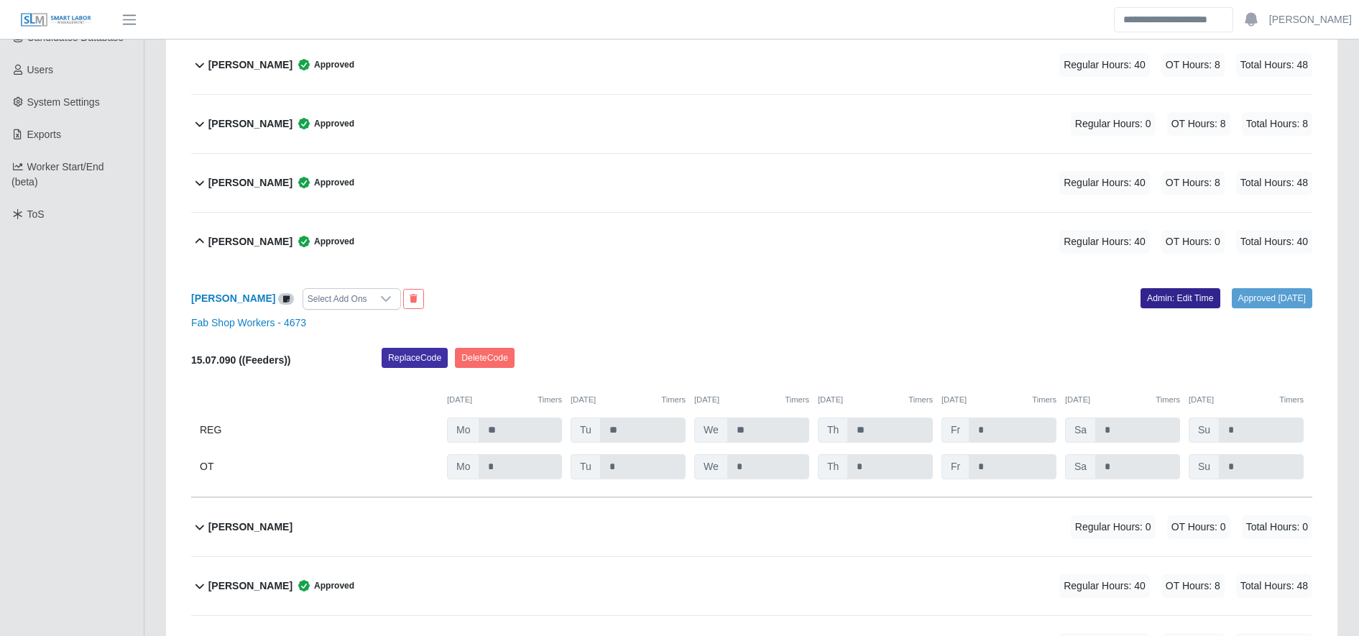
click at [1141, 297] on link "Admin: Edit Time" at bounding box center [1181, 298] width 80 height 20
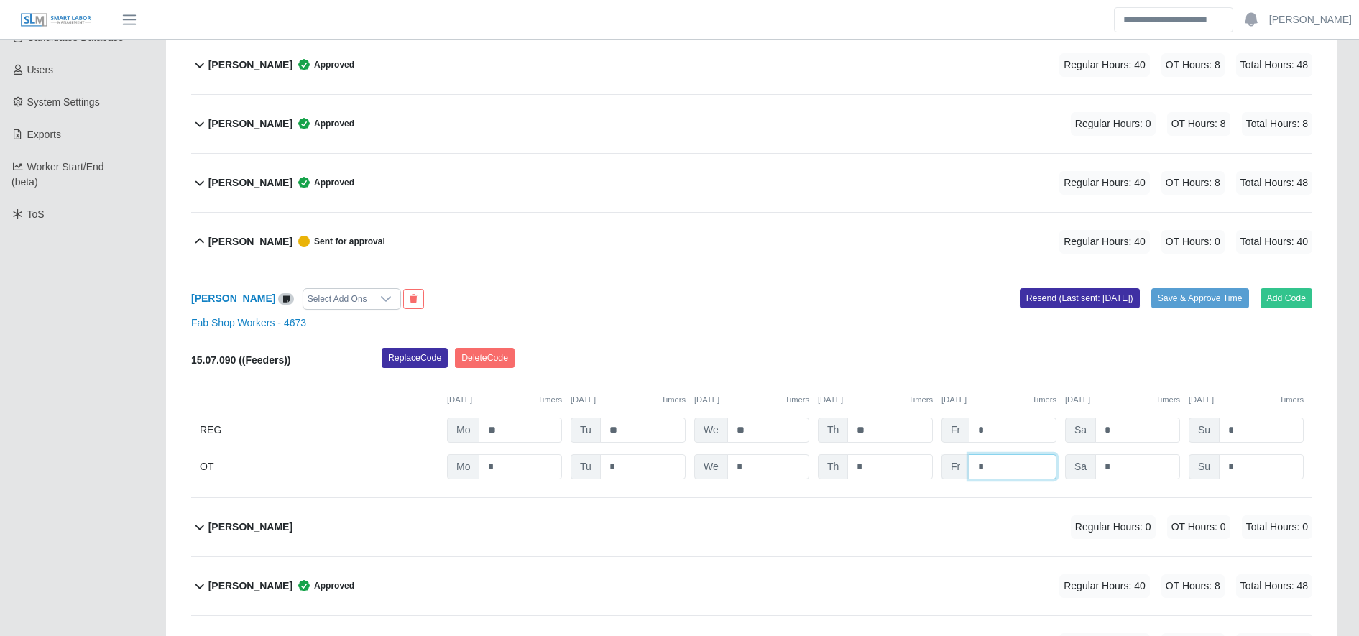
click at [993, 473] on input "*" at bounding box center [1013, 466] width 88 height 25
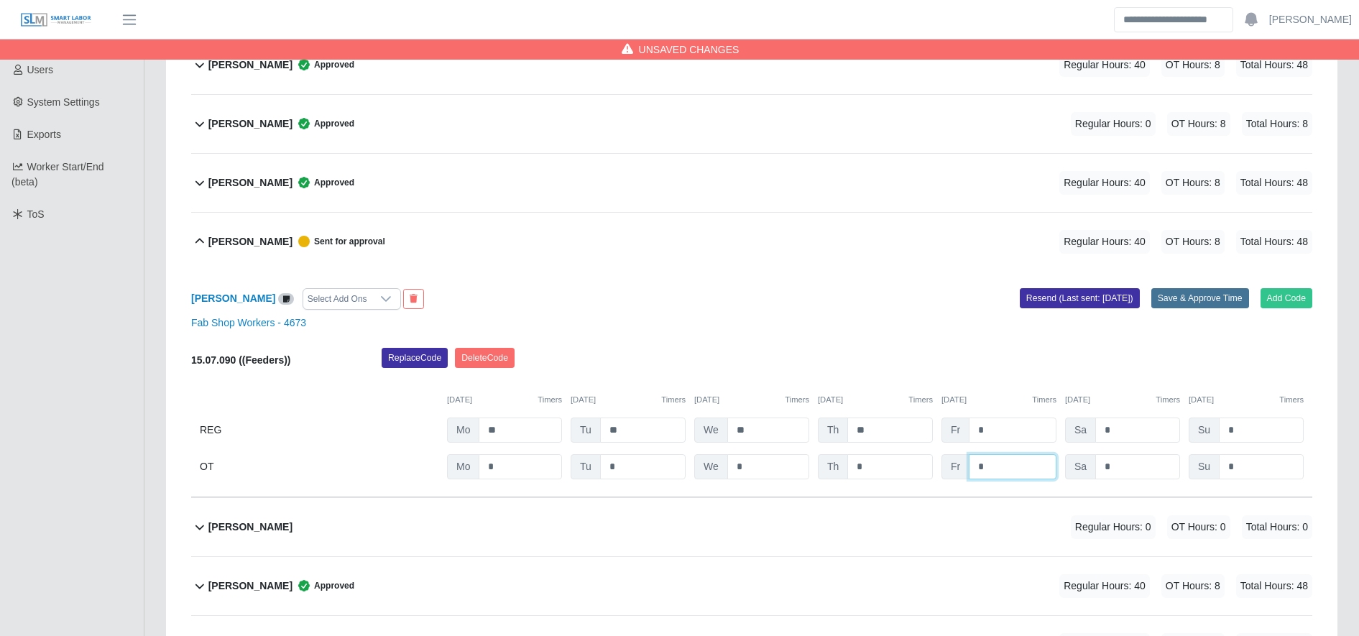
type input "*"
click at [1211, 306] on button "Save & Approve Time" at bounding box center [1200, 298] width 98 height 20
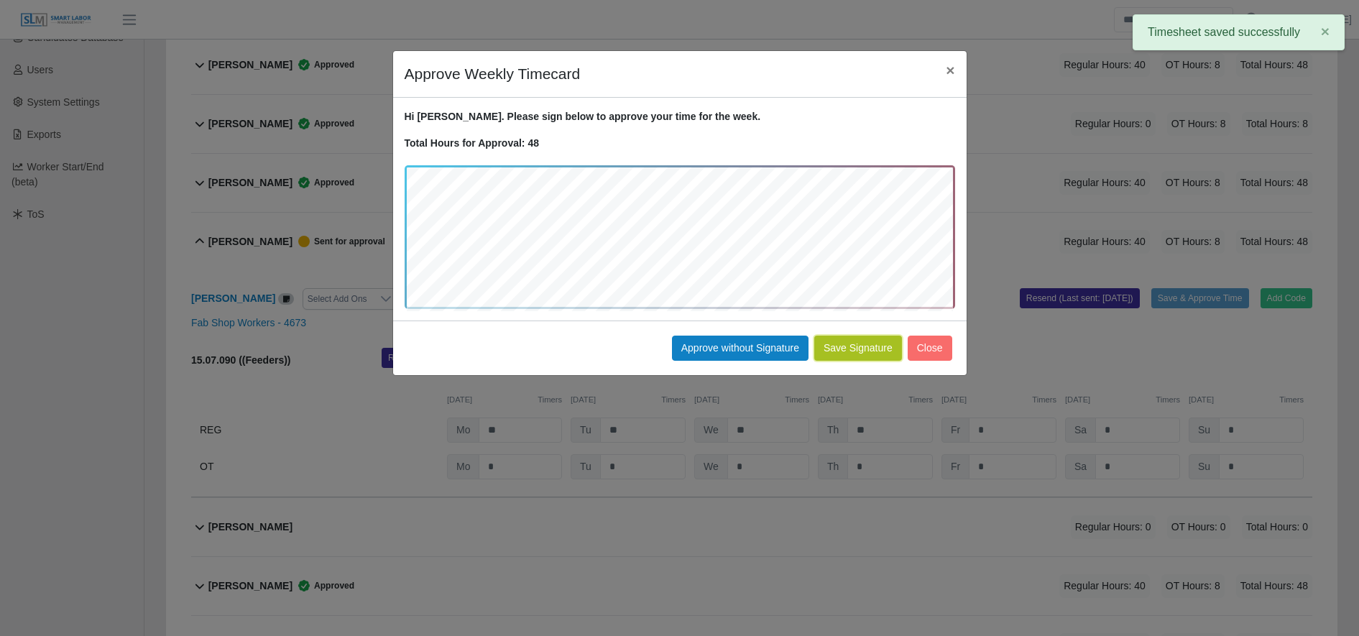
click at [883, 341] on button "Save Signature" at bounding box center [858, 348] width 88 height 25
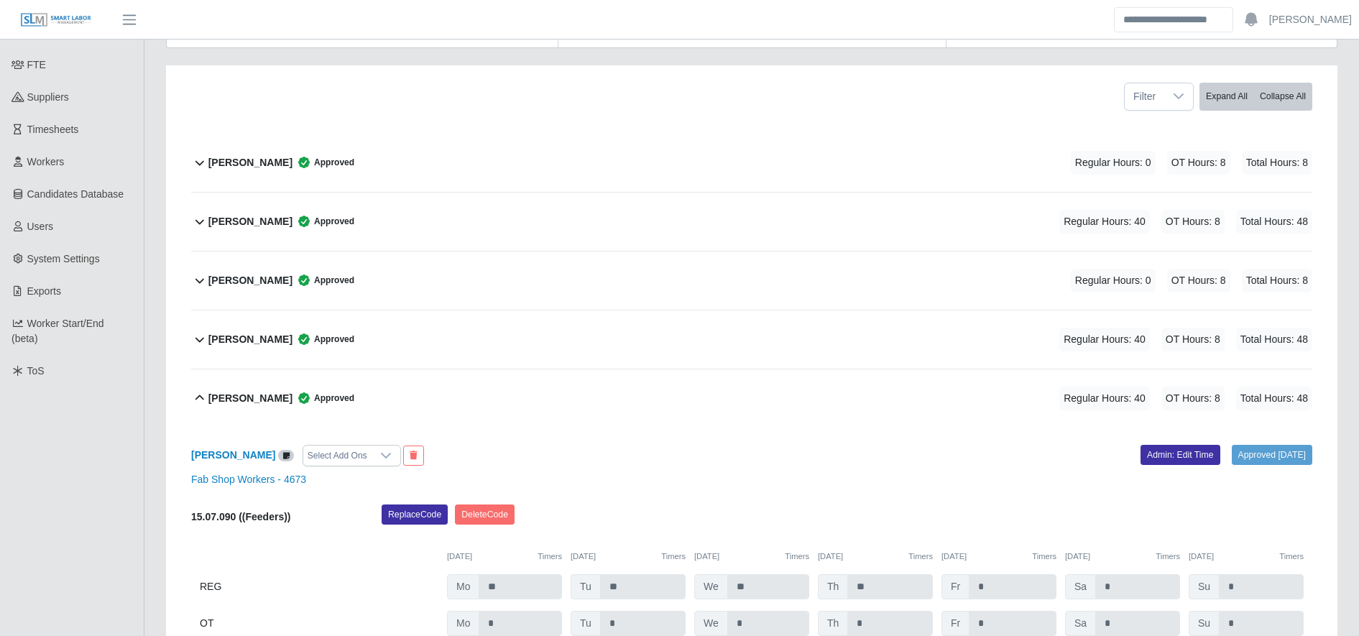
scroll to position [0, 0]
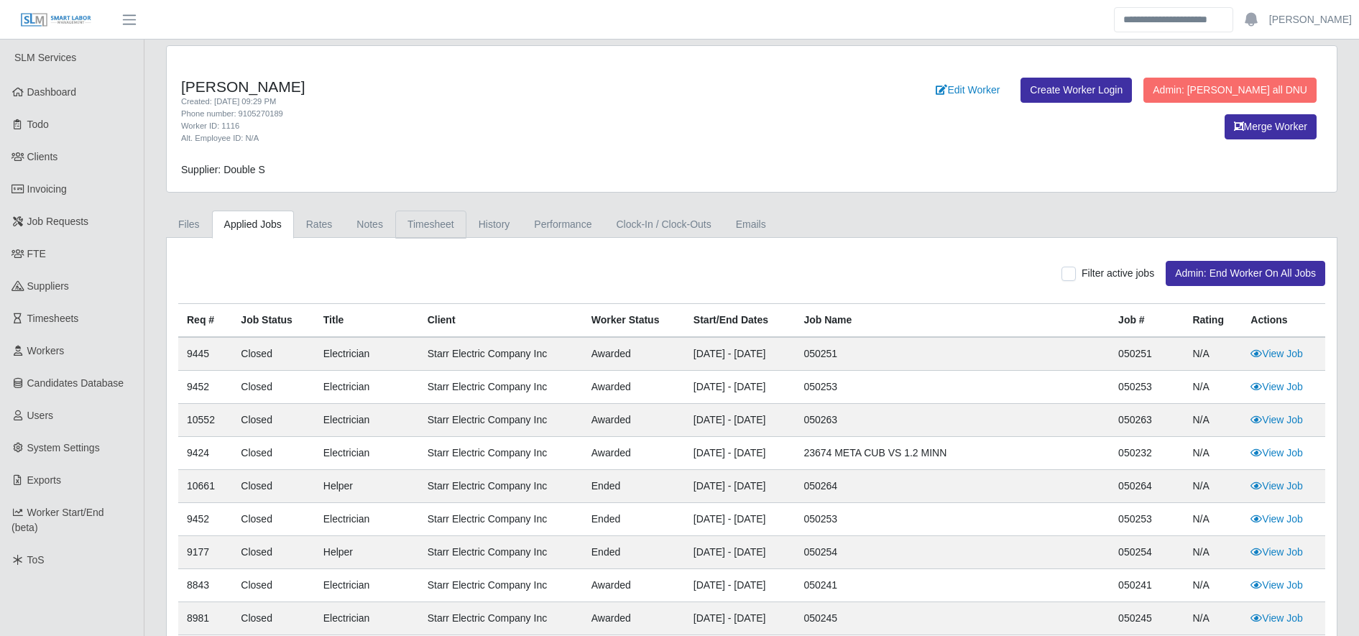
click at [442, 227] on link "Timesheet" at bounding box center [430, 225] width 71 height 28
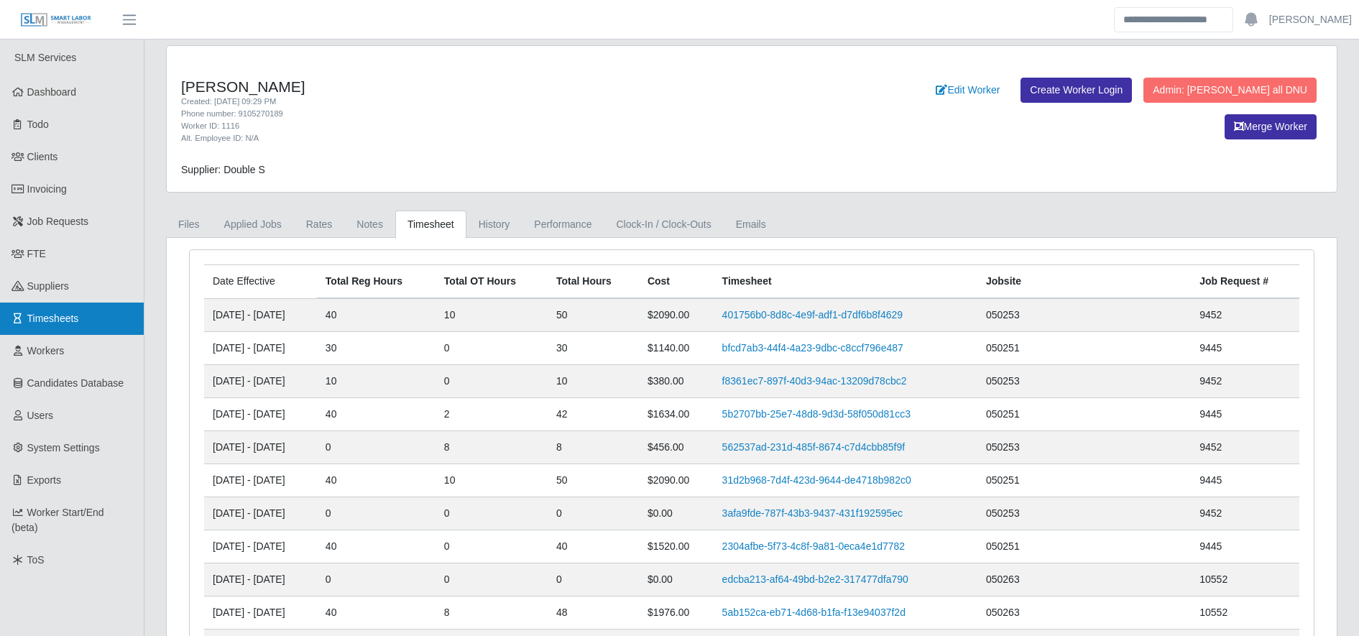
click at [121, 308] on link "Timesheets" at bounding box center [72, 319] width 144 height 32
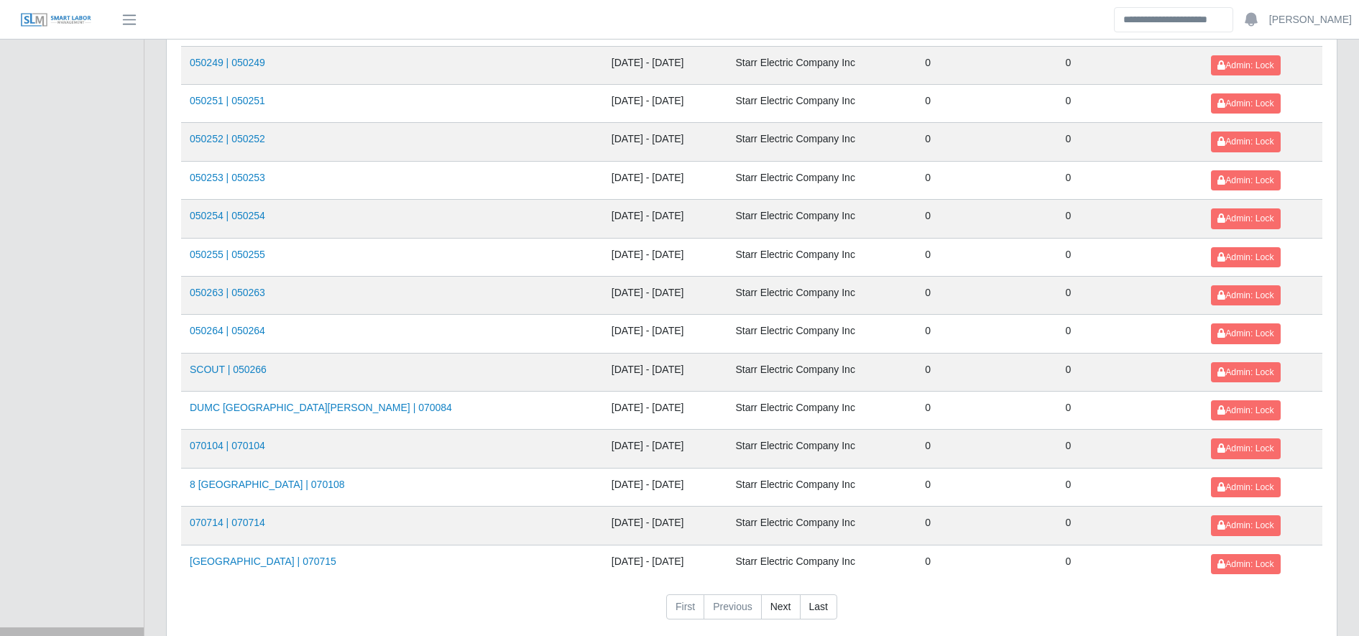
scroll to position [1568, 0]
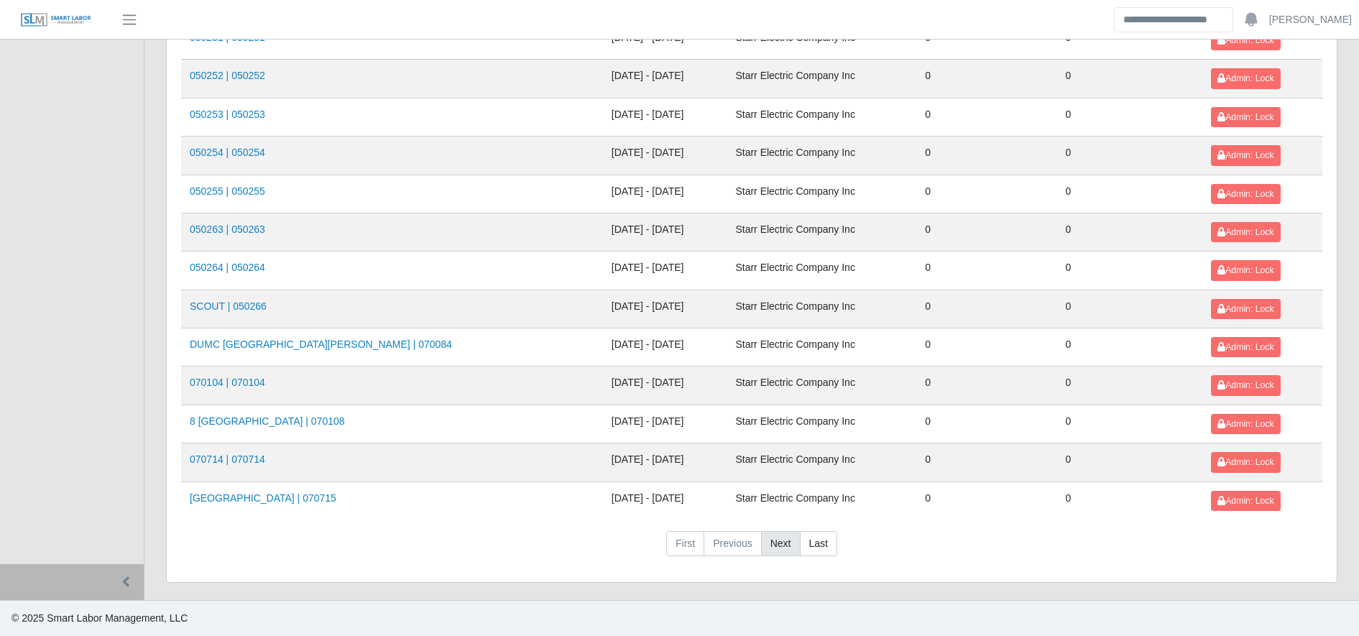
click at [778, 541] on link "Next" at bounding box center [781, 544] width 40 height 26
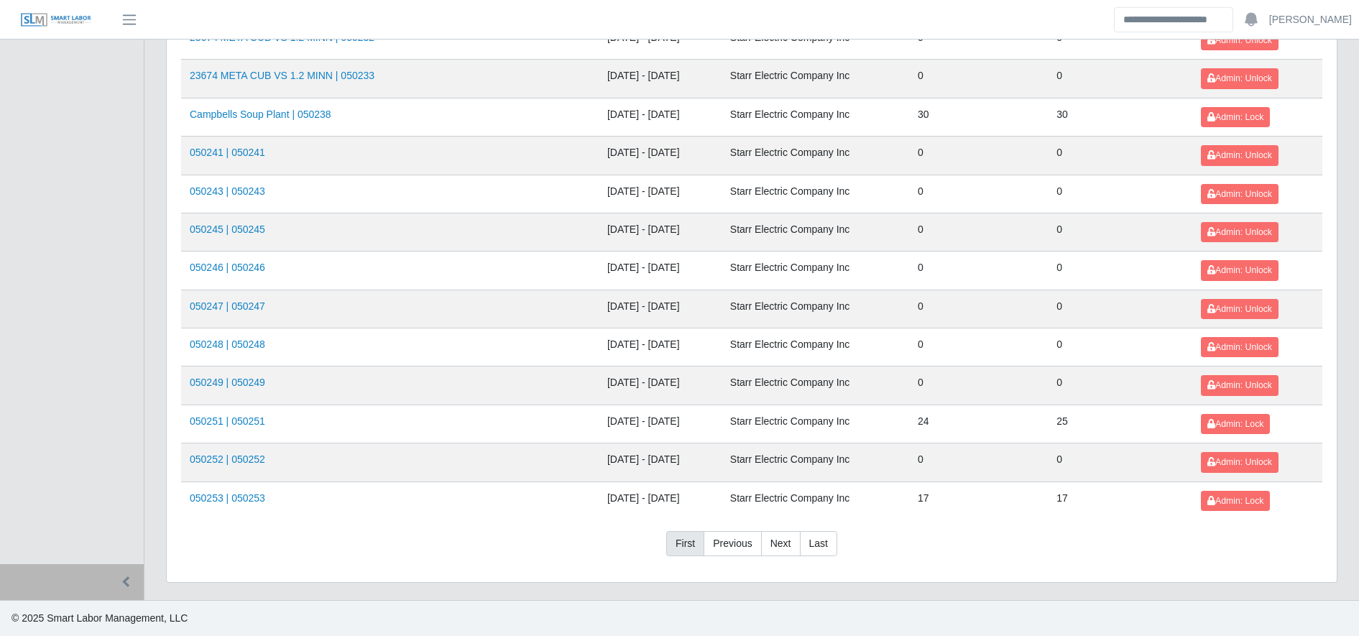
click at [685, 543] on link "First" at bounding box center [685, 544] width 38 height 26
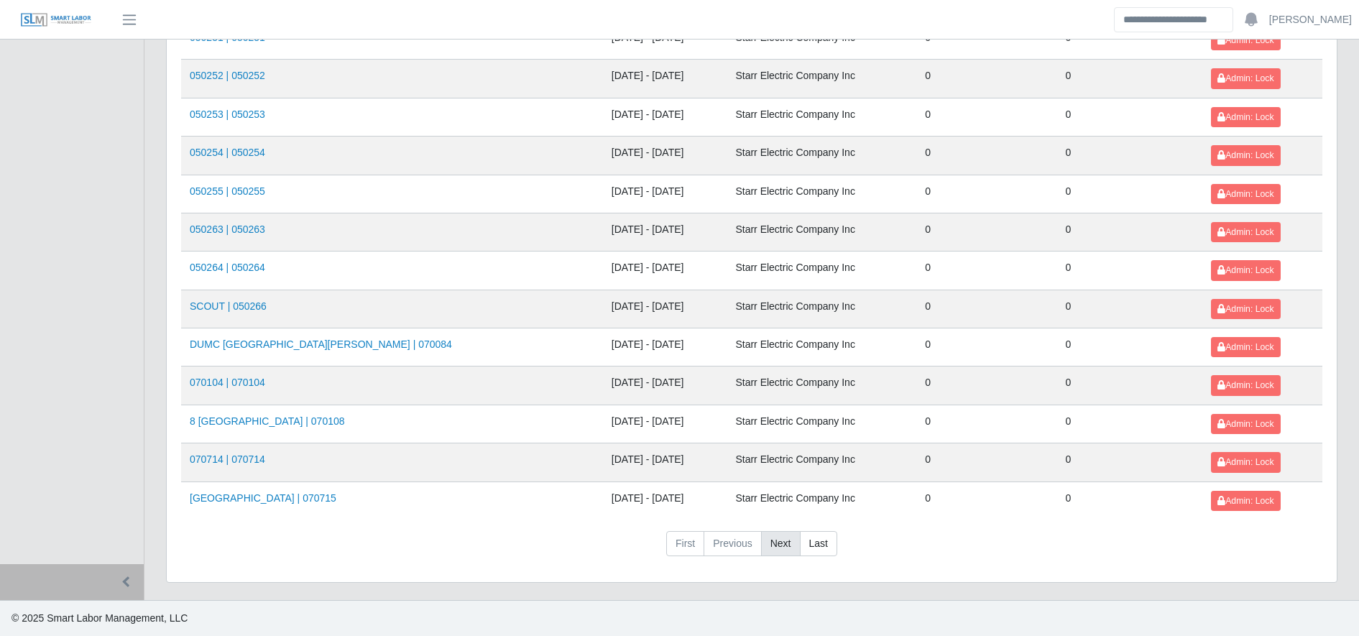
click at [775, 536] on link "Next" at bounding box center [781, 544] width 40 height 26
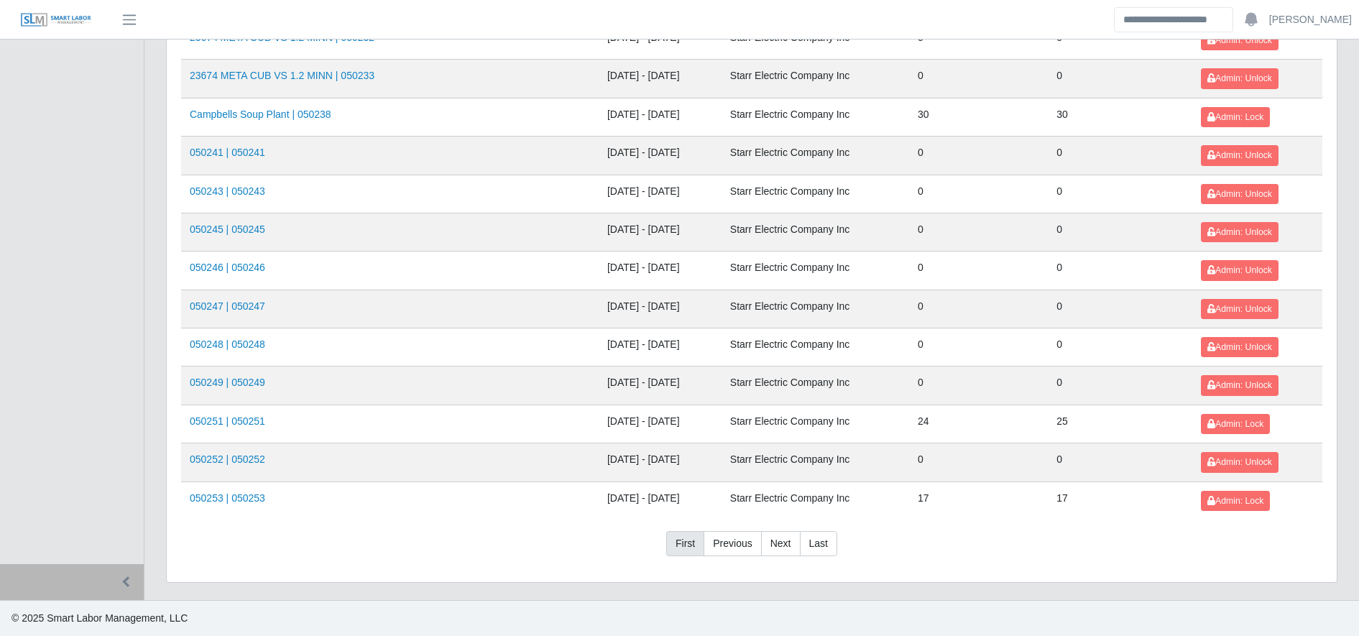
click at [700, 531] on link "First" at bounding box center [685, 544] width 38 height 26
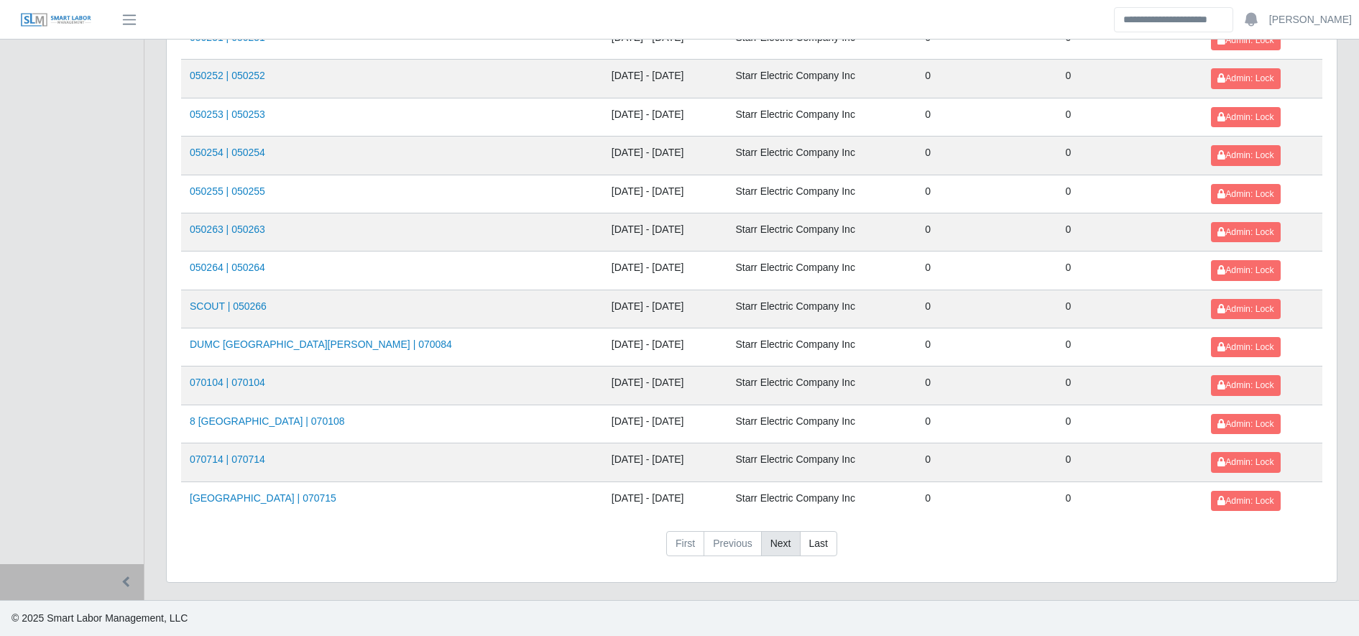
click at [776, 539] on link "Next" at bounding box center [781, 544] width 40 height 26
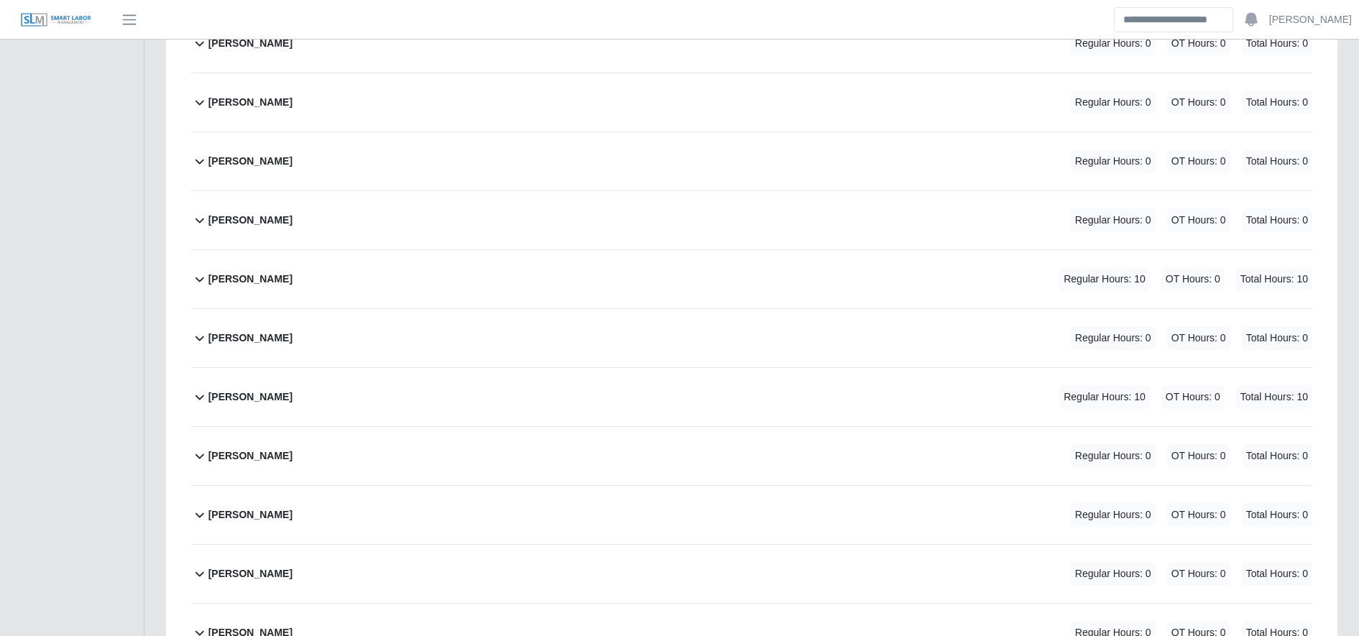
scroll to position [1606, 0]
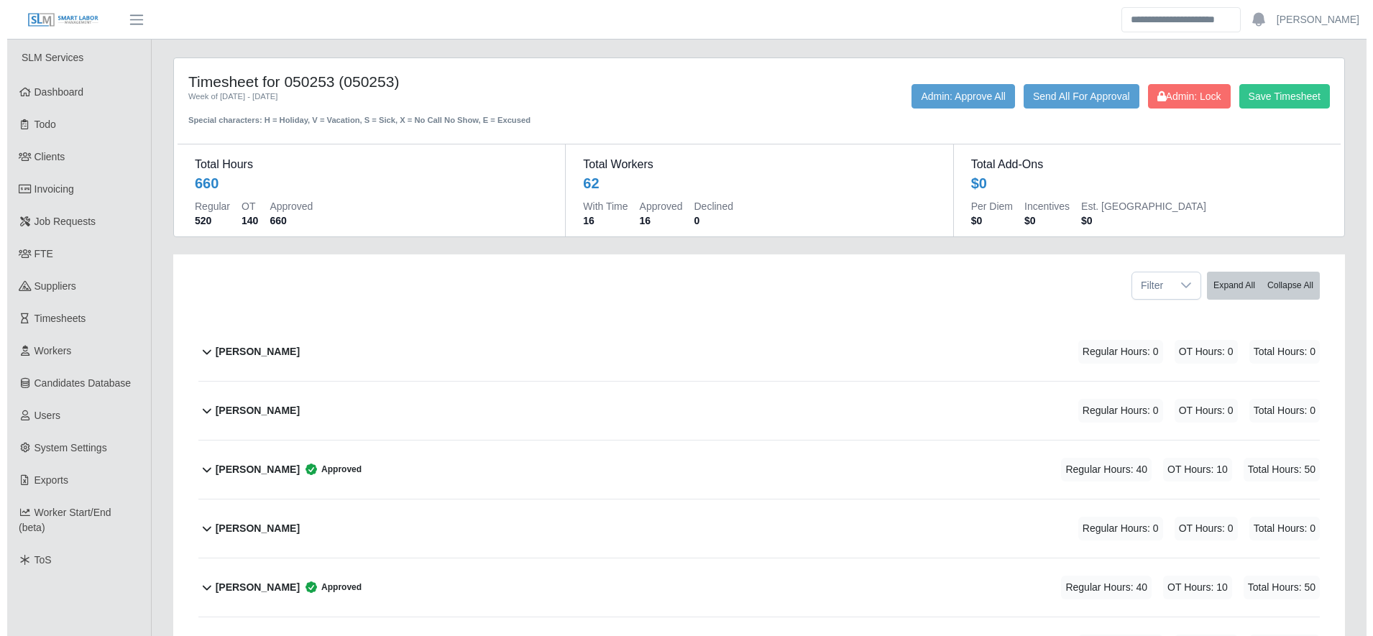
scroll to position [1147, 0]
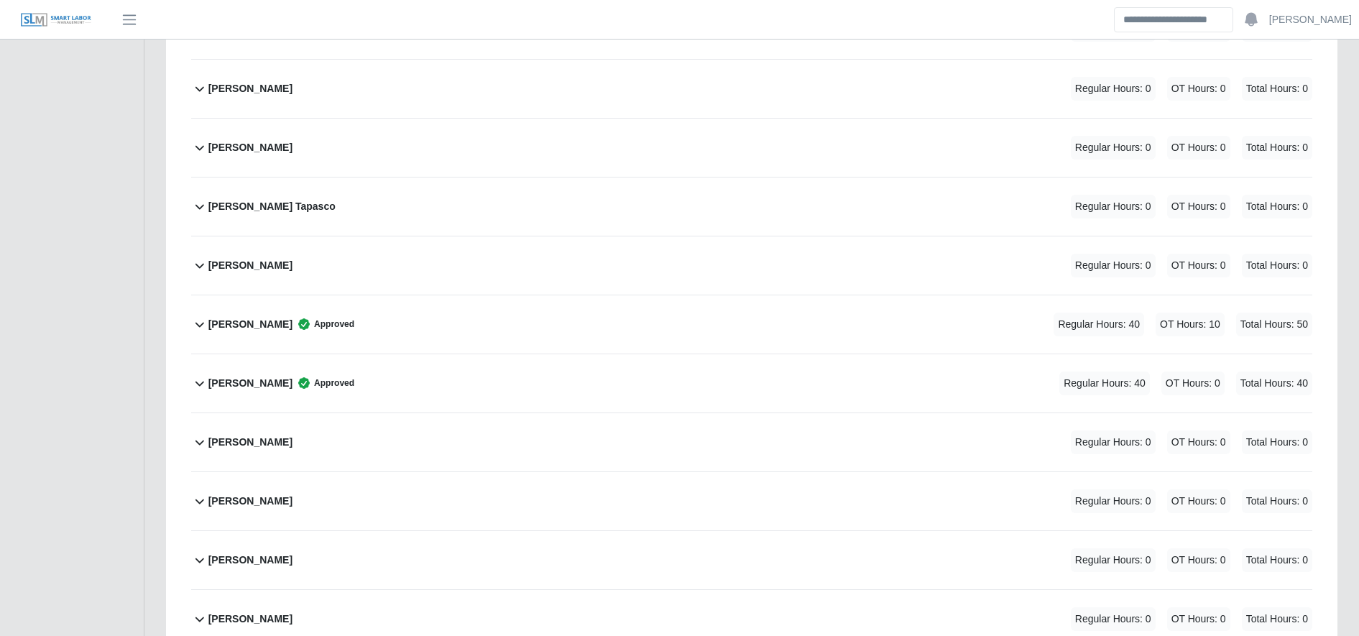
click at [538, 93] on div "Eduardo Ayala Regular Hours: 0 OT Hours: 0 Total Hours: 0" at bounding box center [760, 89] width 1104 height 58
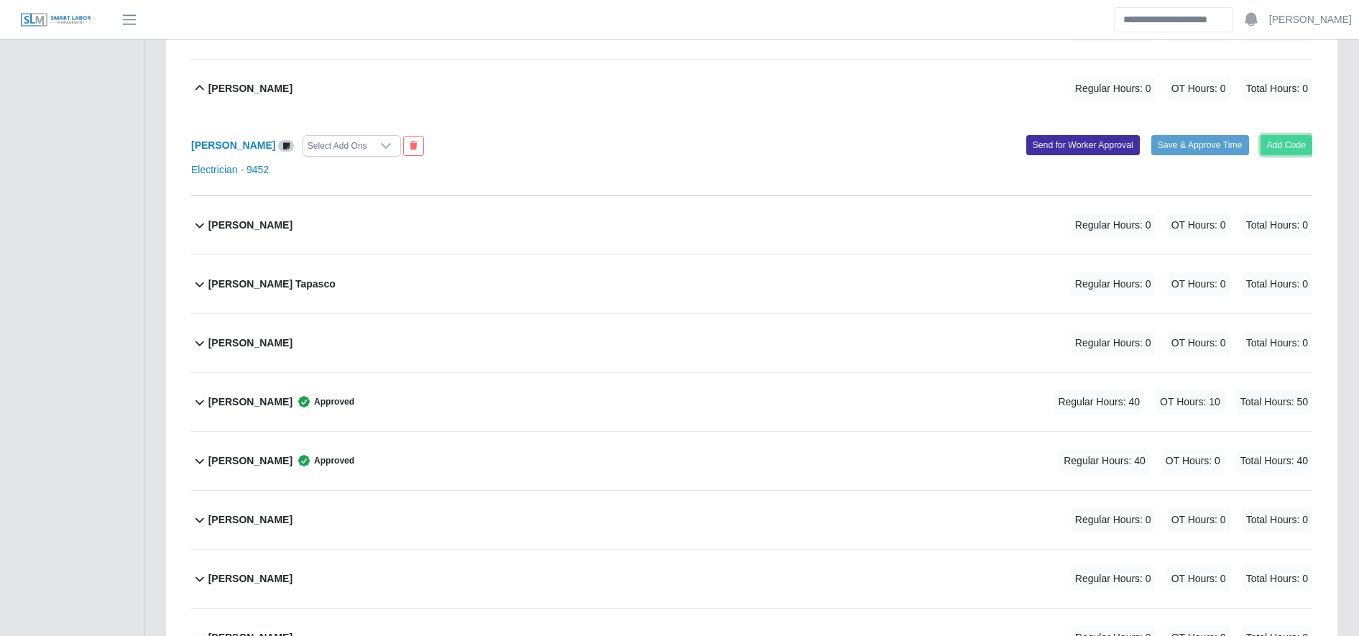
click at [1287, 135] on button "Add Code" at bounding box center [1287, 145] width 52 height 20
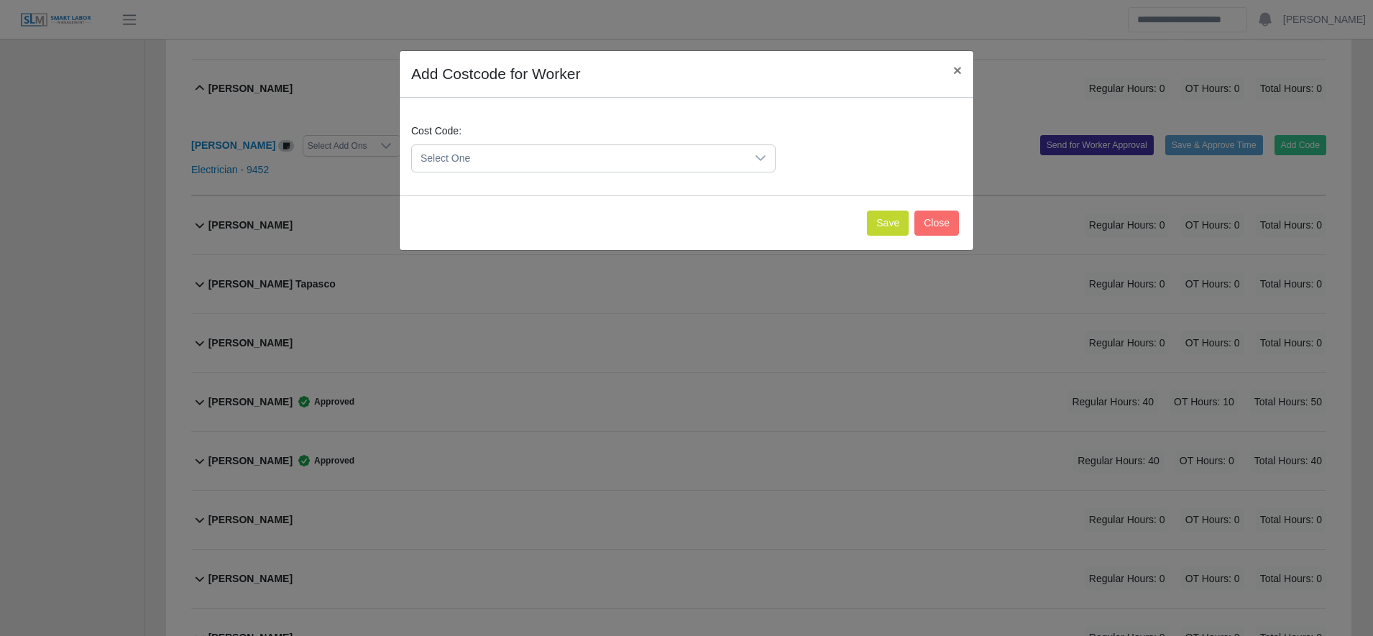
click at [561, 146] on span "Select One" at bounding box center [579, 158] width 334 height 27
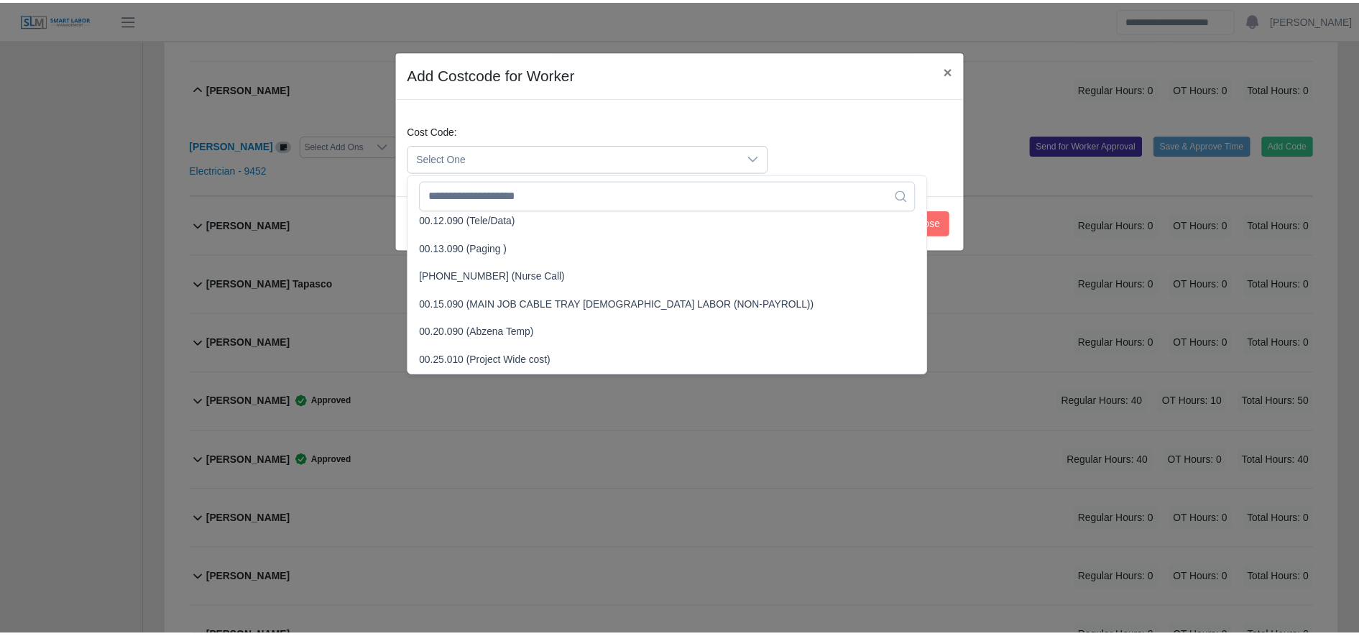
scroll to position [449, 0]
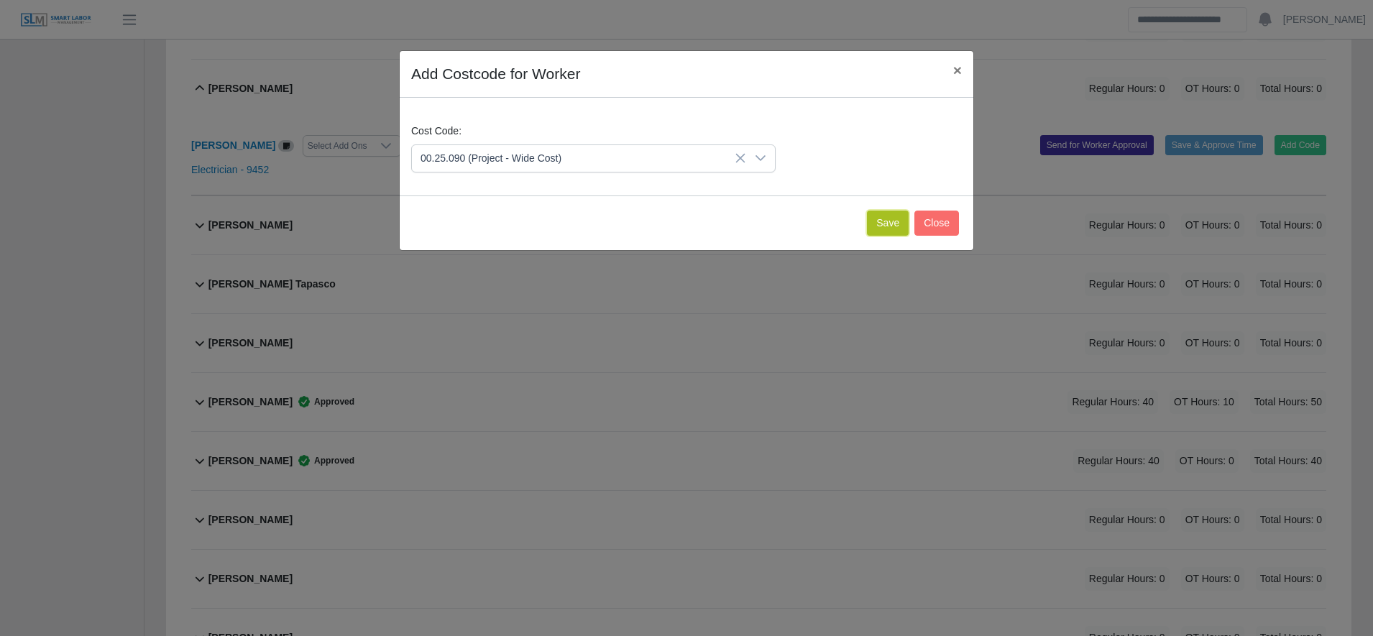
click at [895, 214] on button "Save" at bounding box center [888, 223] width 42 height 25
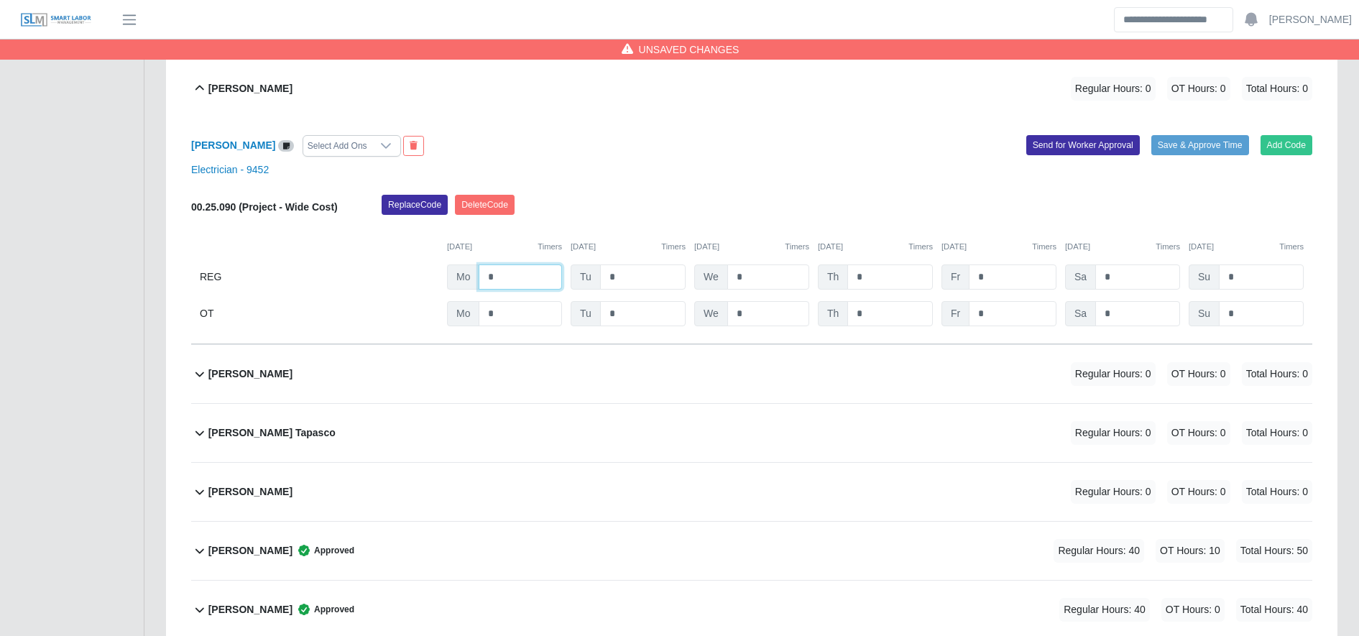
click at [521, 281] on input "*" at bounding box center [520, 277] width 83 height 25
type input "**"
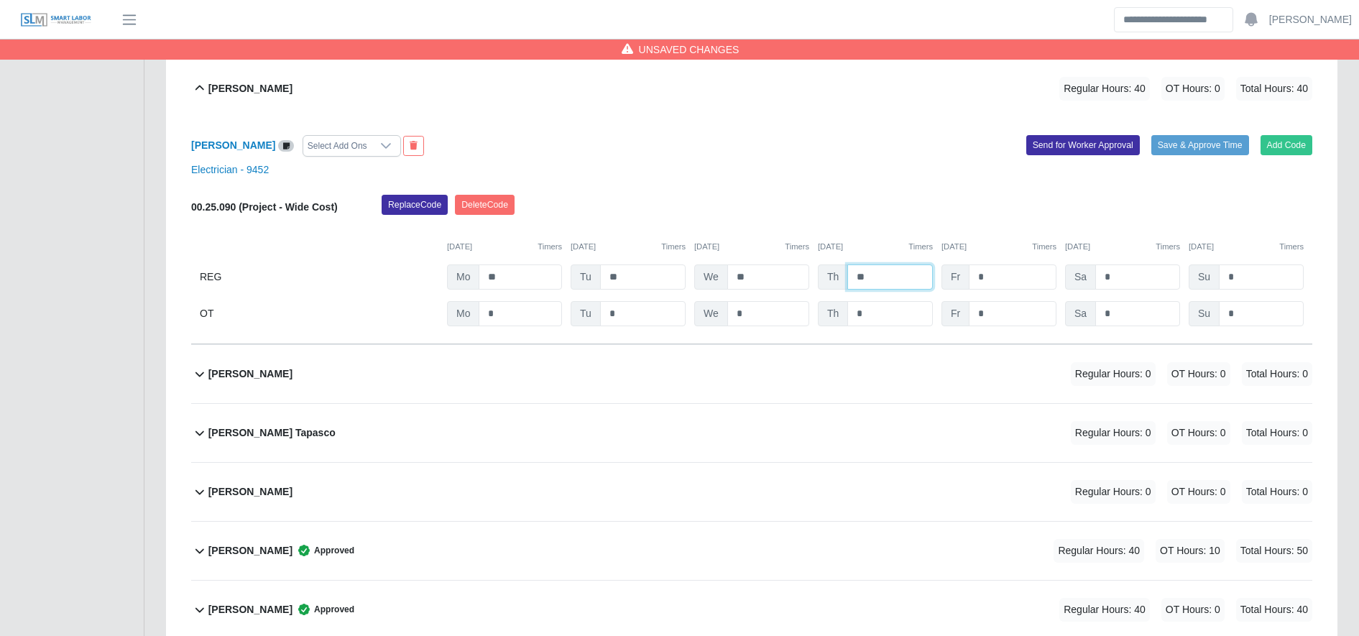
type input "**"
click at [924, 213] on div "Replace Code Delete Code" at bounding box center [847, 209] width 952 height 29
click at [987, 312] on input "*" at bounding box center [1013, 313] width 88 height 25
type input "**"
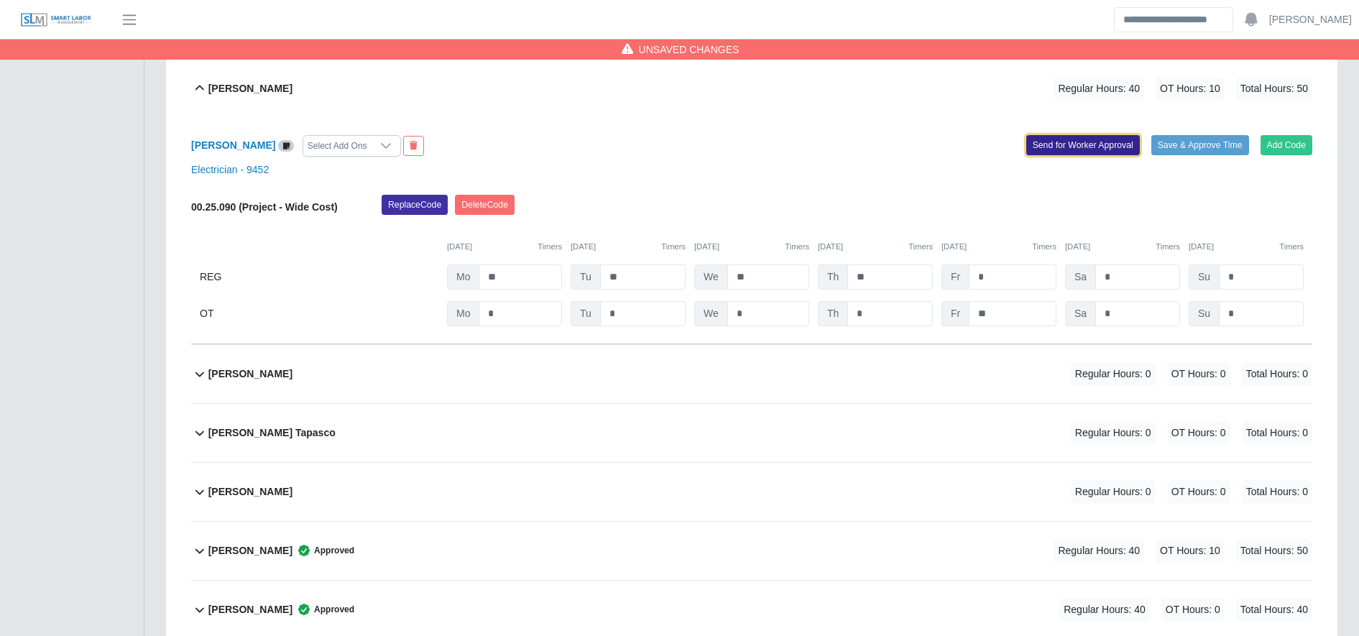
click at [1078, 135] on button "Send for Worker Approval" at bounding box center [1083, 145] width 114 height 20
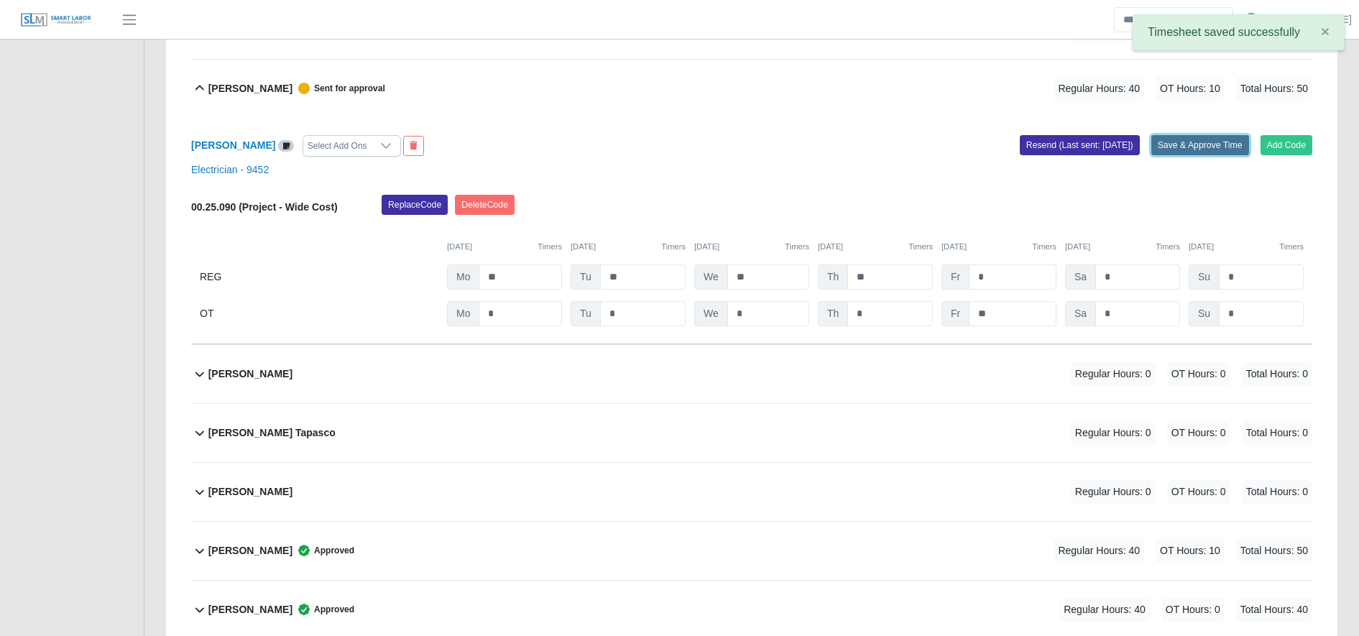
click at [1197, 135] on button "Save & Approve Time" at bounding box center [1200, 145] width 98 height 20
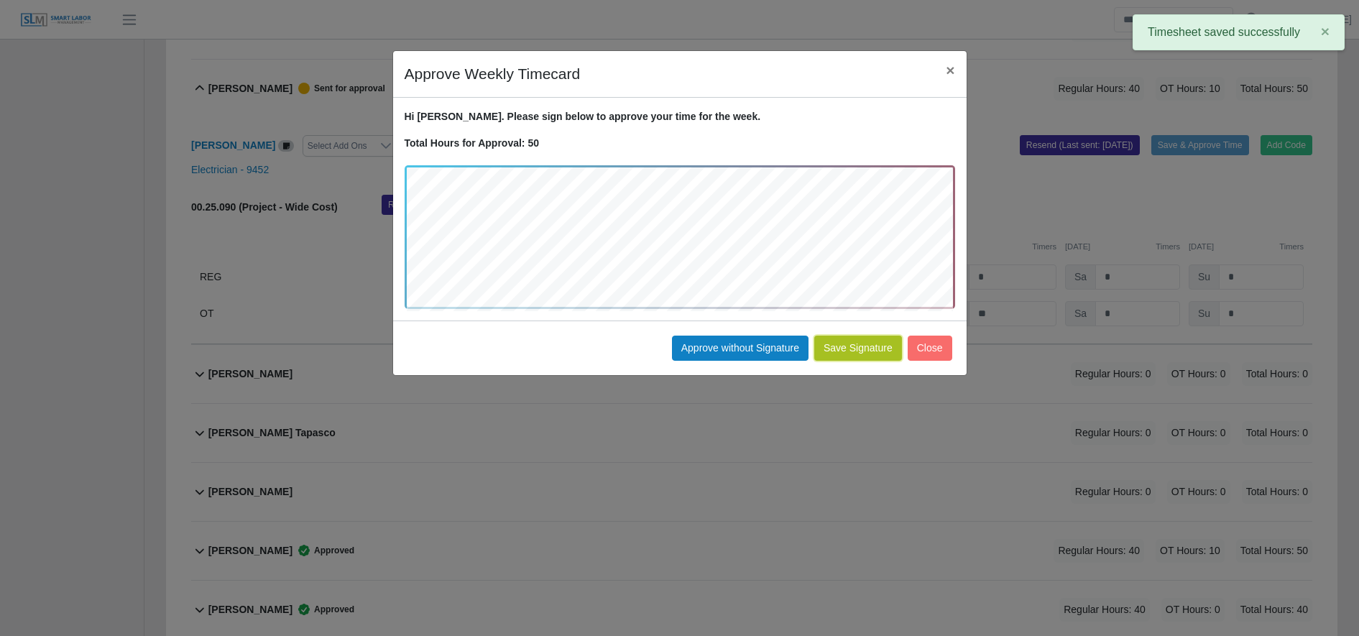
click at [845, 356] on button "Save Signature" at bounding box center [858, 348] width 88 height 25
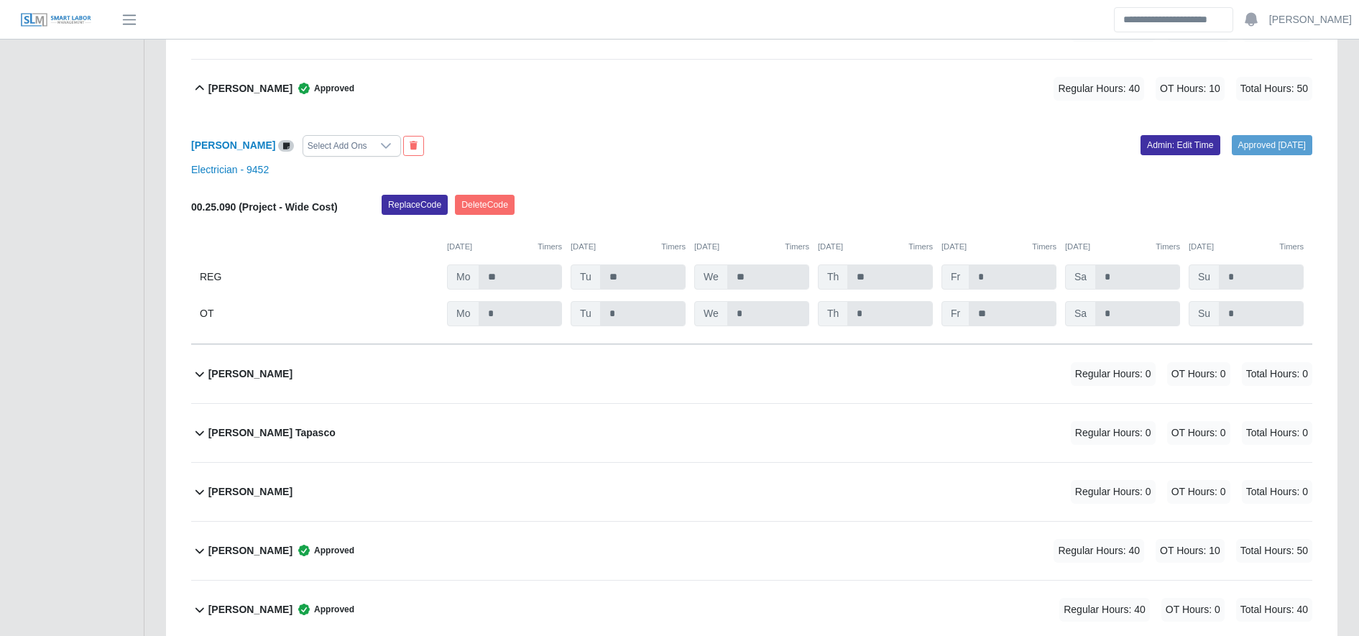
click at [311, 93] on span "Approved" at bounding box center [324, 88] width 62 height 14
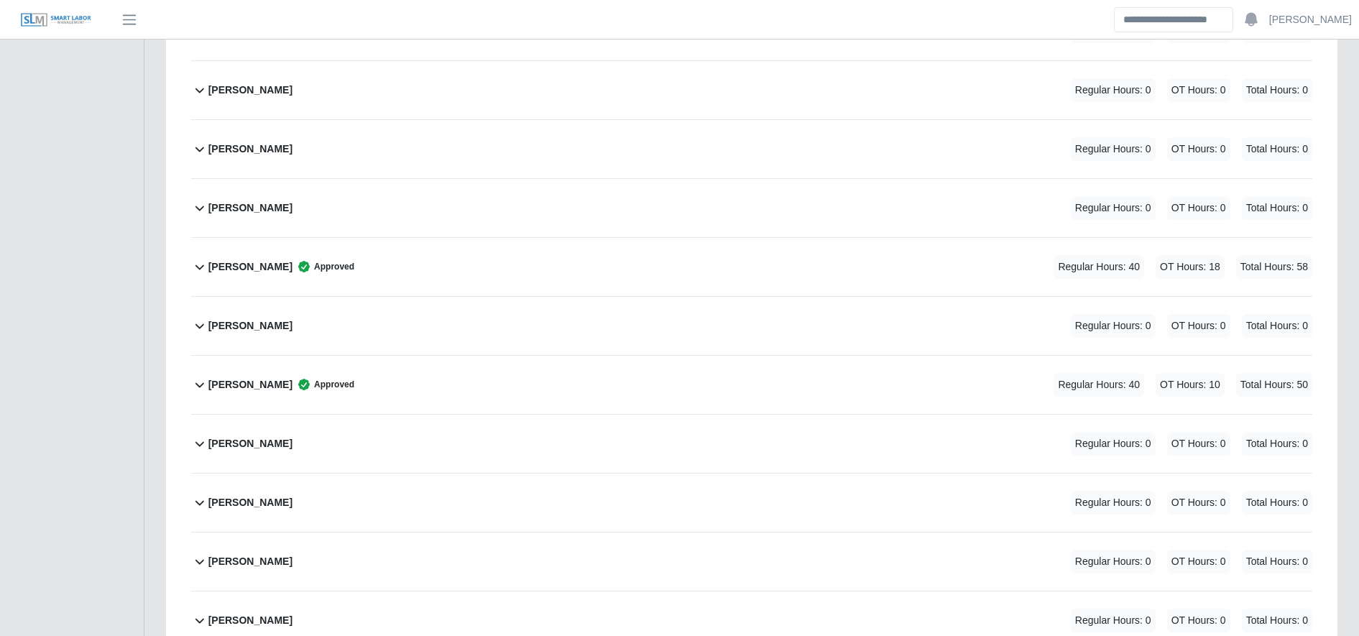
scroll to position [1570, 0]
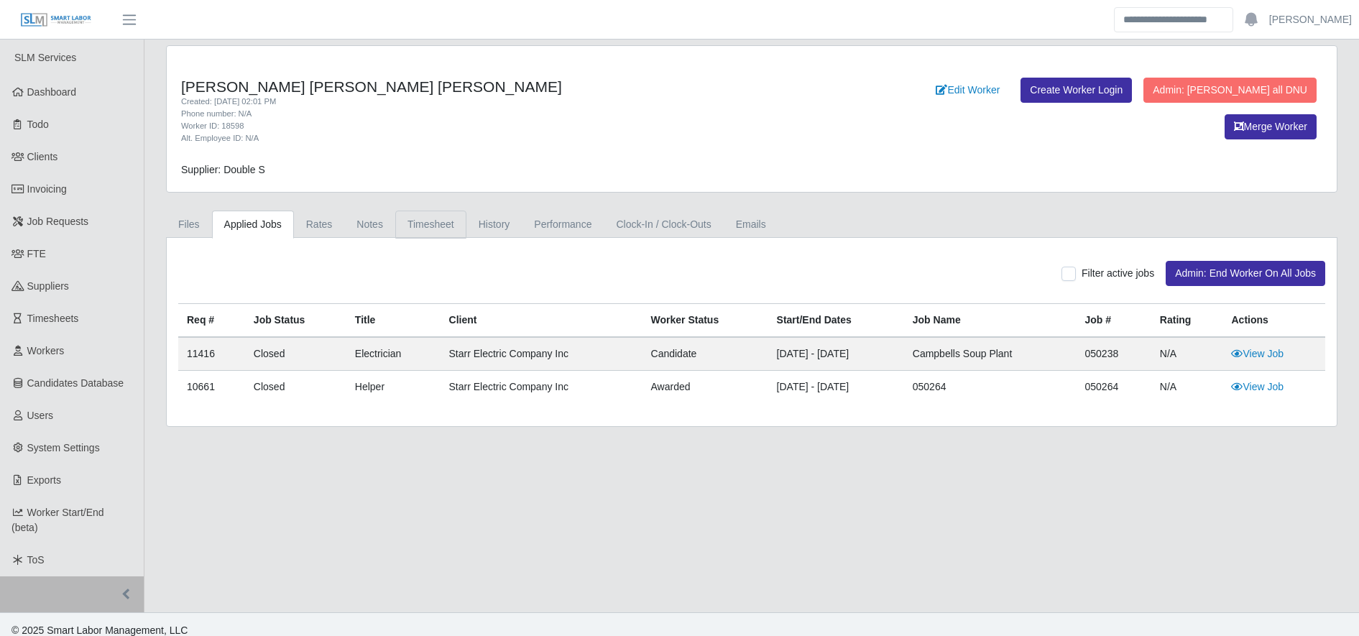
click at [439, 219] on link "Timesheet" at bounding box center [430, 225] width 71 height 28
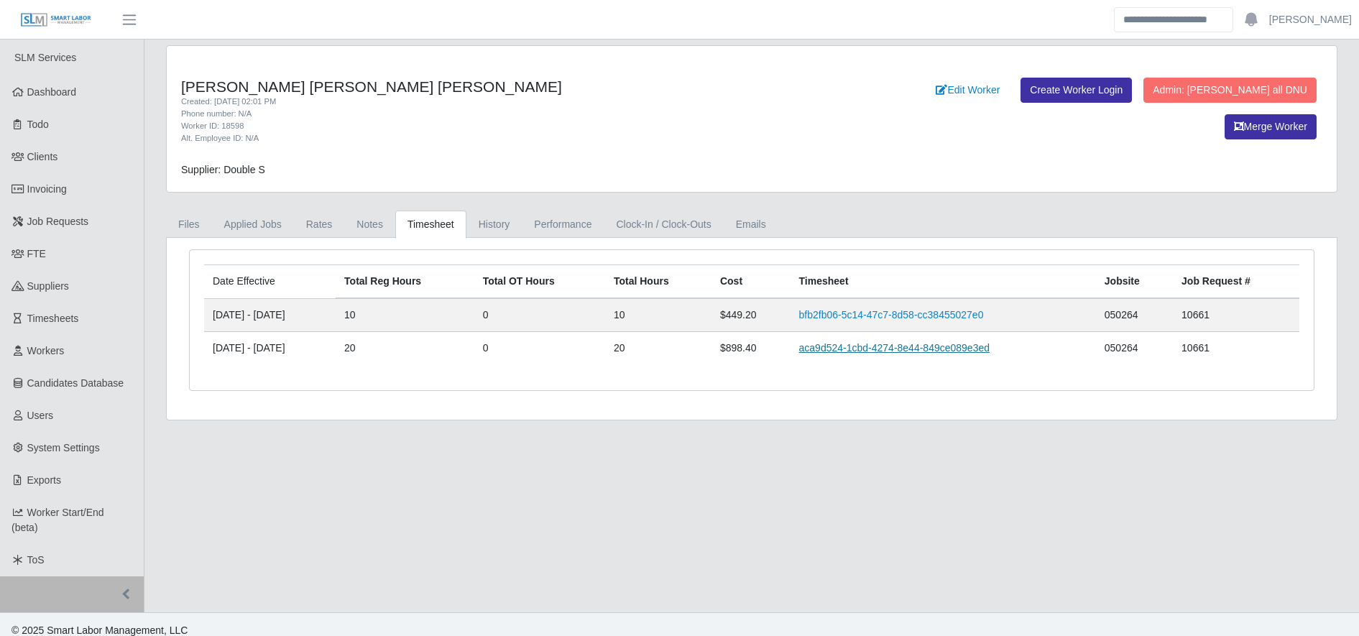
click at [912, 349] on link "aca9d524-1cbd-4274-8e44-849ce089e3ed" at bounding box center [894, 348] width 190 height 12
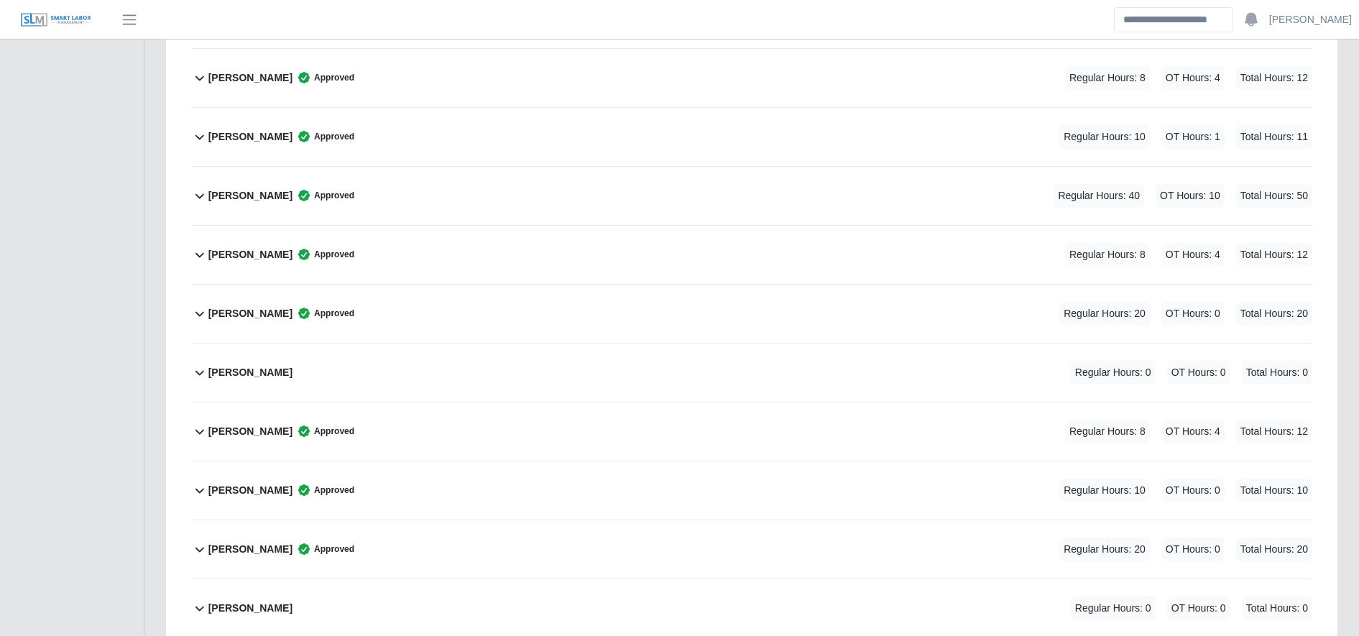
scroll to position [3161, 0]
click at [619, 305] on div "[PERSON_NAME] Approved Regular Hours: 20 OT Hours: 0 Total Hours: 20" at bounding box center [760, 314] width 1104 height 58
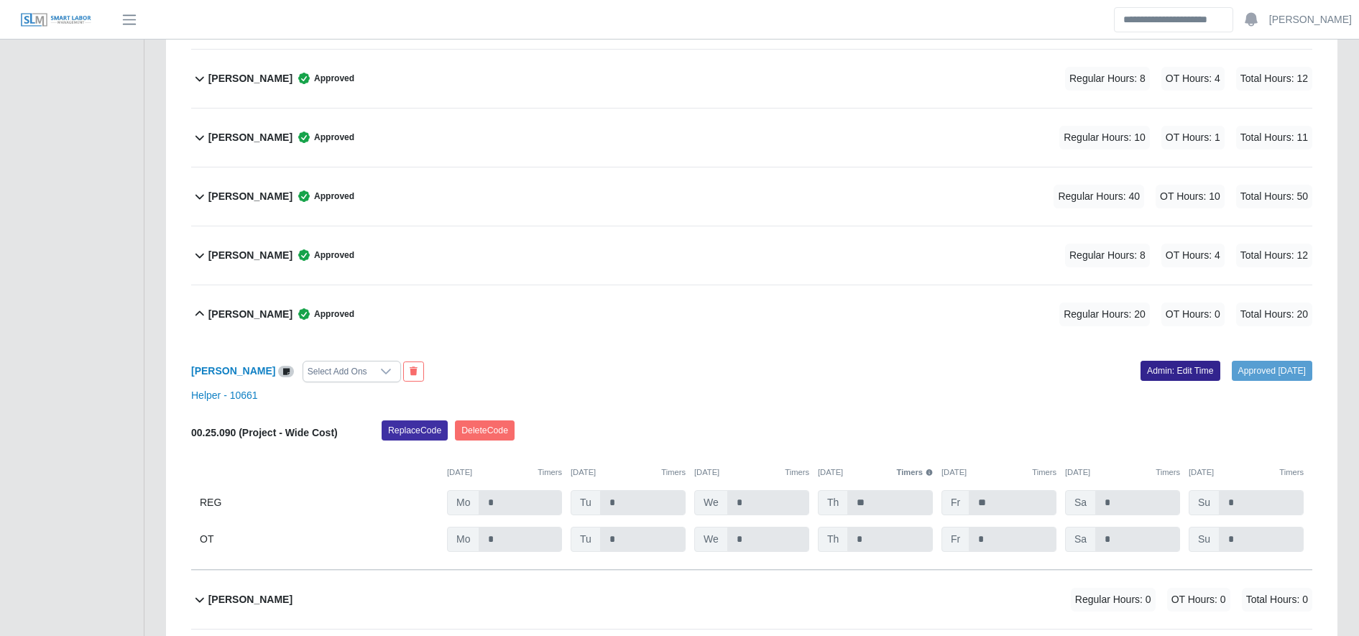
click at [1141, 364] on link "Admin: Edit Time" at bounding box center [1181, 371] width 80 height 20
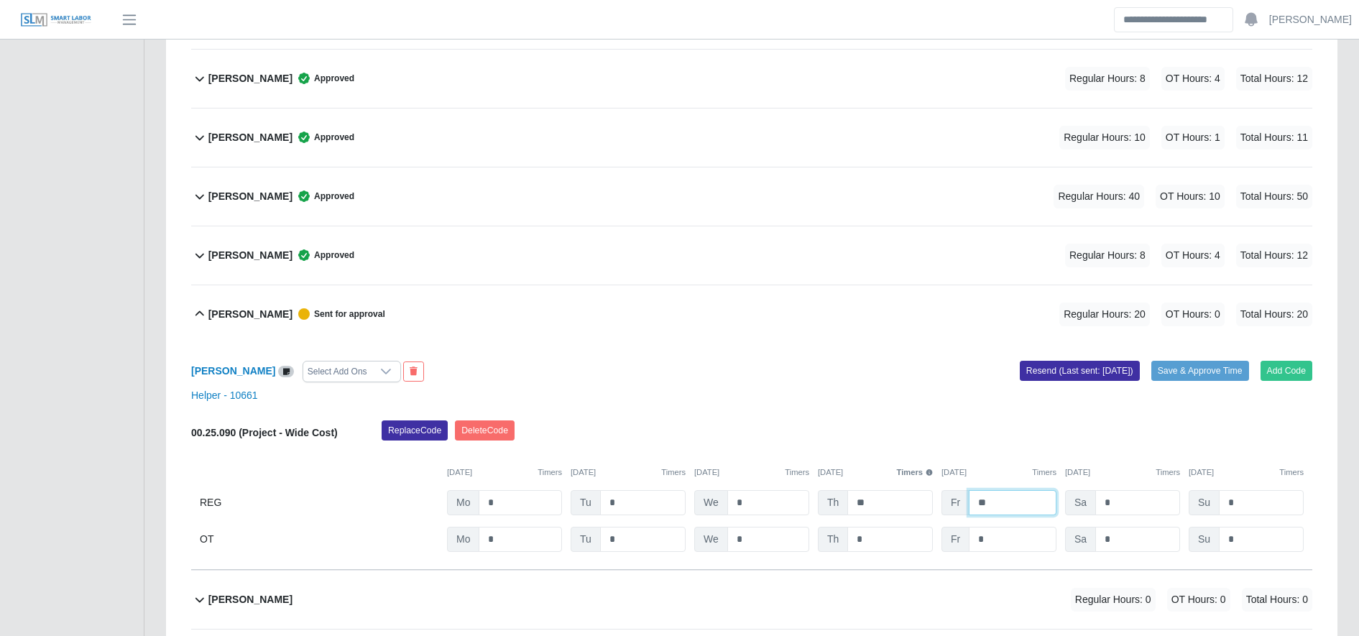
click at [1016, 502] on input "**" at bounding box center [1013, 502] width 88 height 25
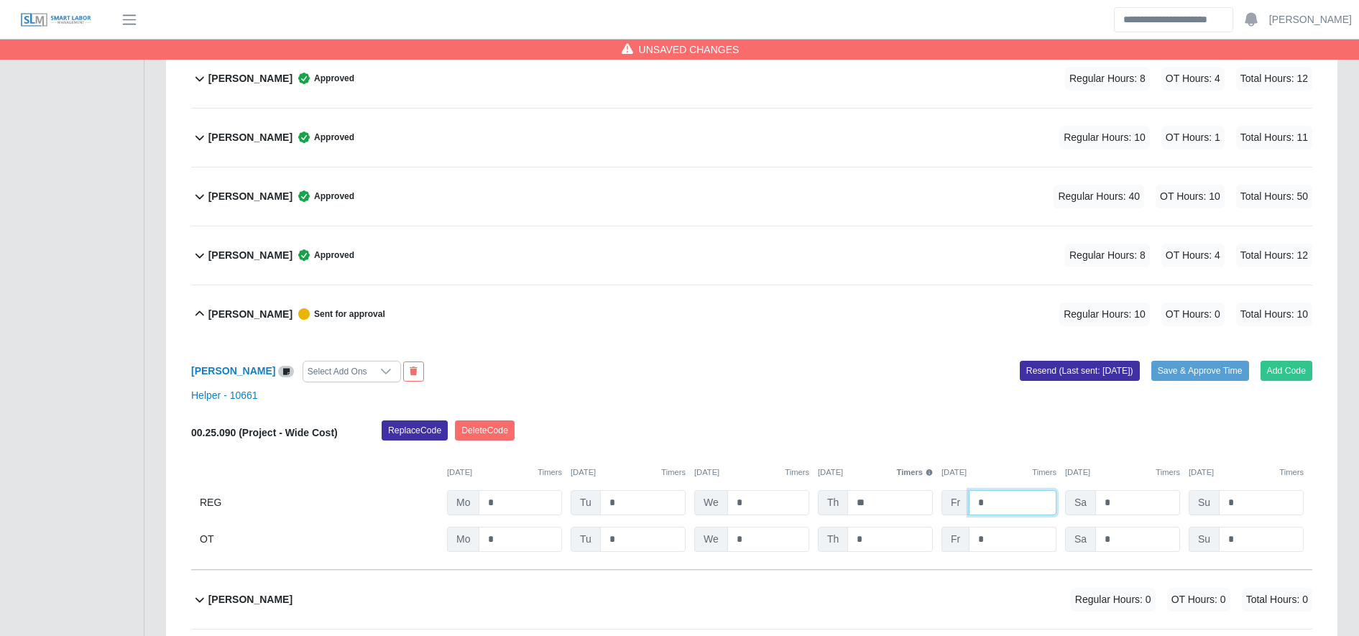
type input "*"
click at [1018, 532] on input "*" at bounding box center [1013, 539] width 88 height 25
type input "**"
drag, startPoint x: 529, startPoint y: 489, endPoint x: 532, endPoint y: 507, distance: 17.5
click at [532, 507] on div "00.25.090 (Project - Wide Cost) Replace Code Delete Code 10/06/2025 Timers 10/0…" at bounding box center [751, 486] width 1121 height 132
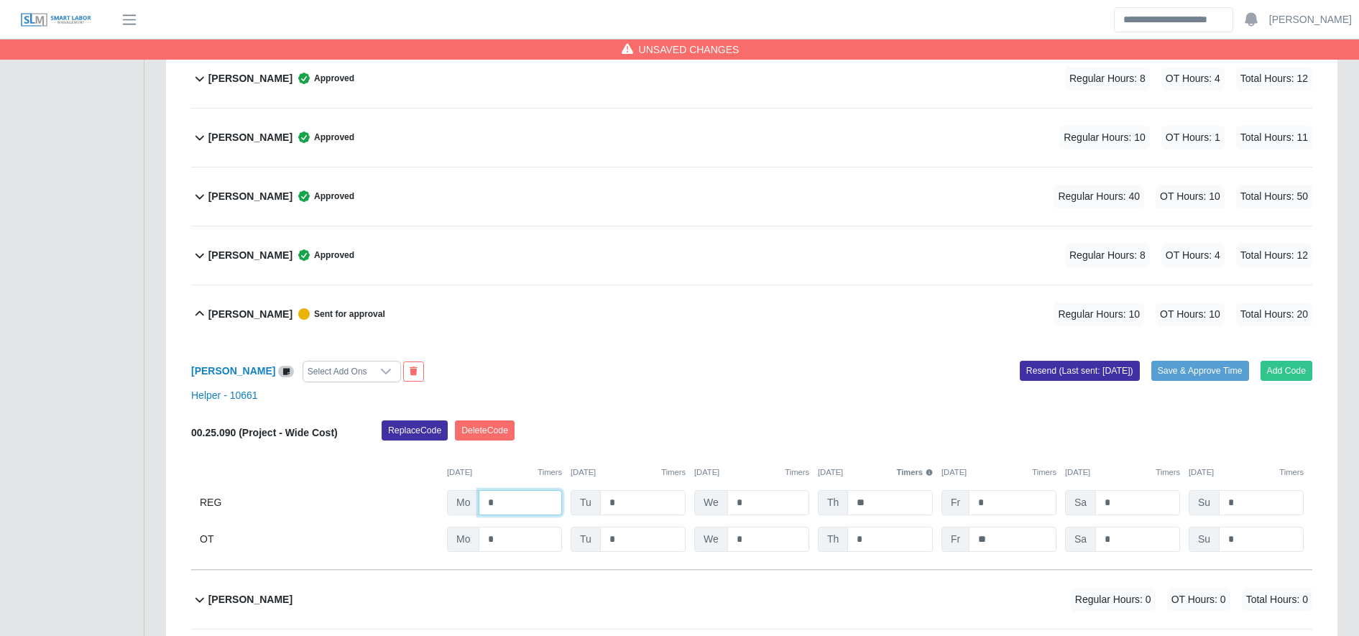
click at [532, 507] on input "*" at bounding box center [520, 502] width 83 height 25
type input "**"
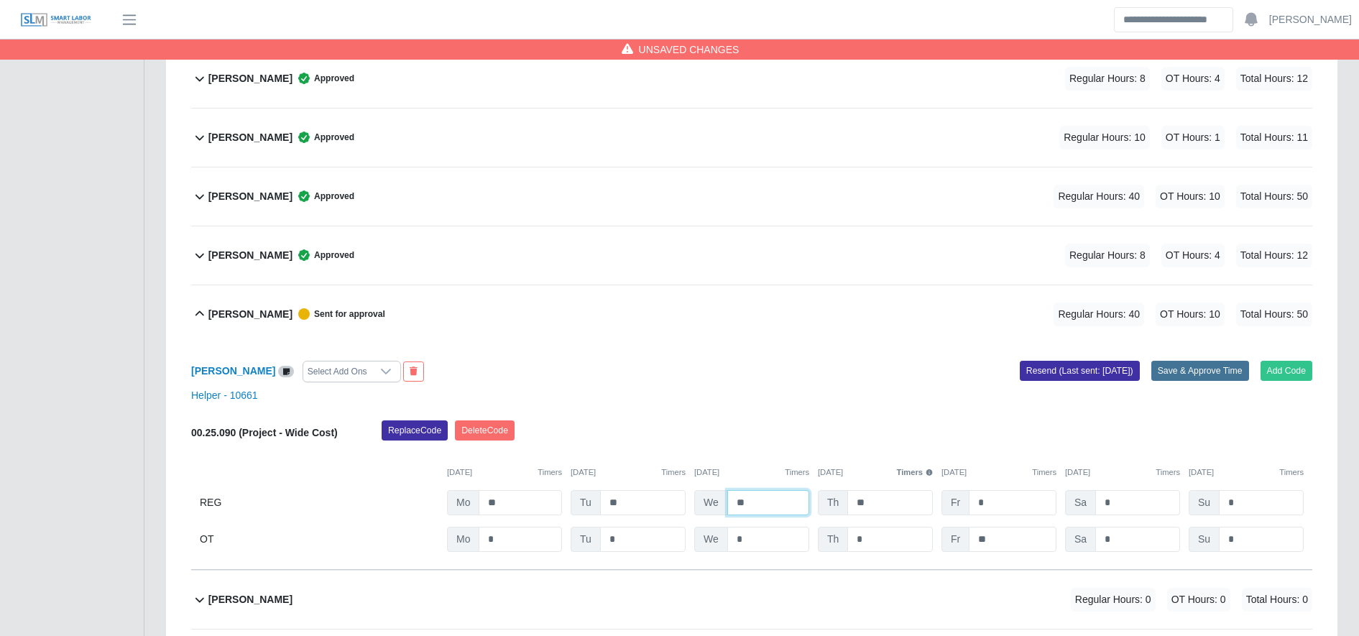
type input "**"
click at [1218, 368] on button "Save & Approve Time" at bounding box center [1200, 371] width 98 height 20
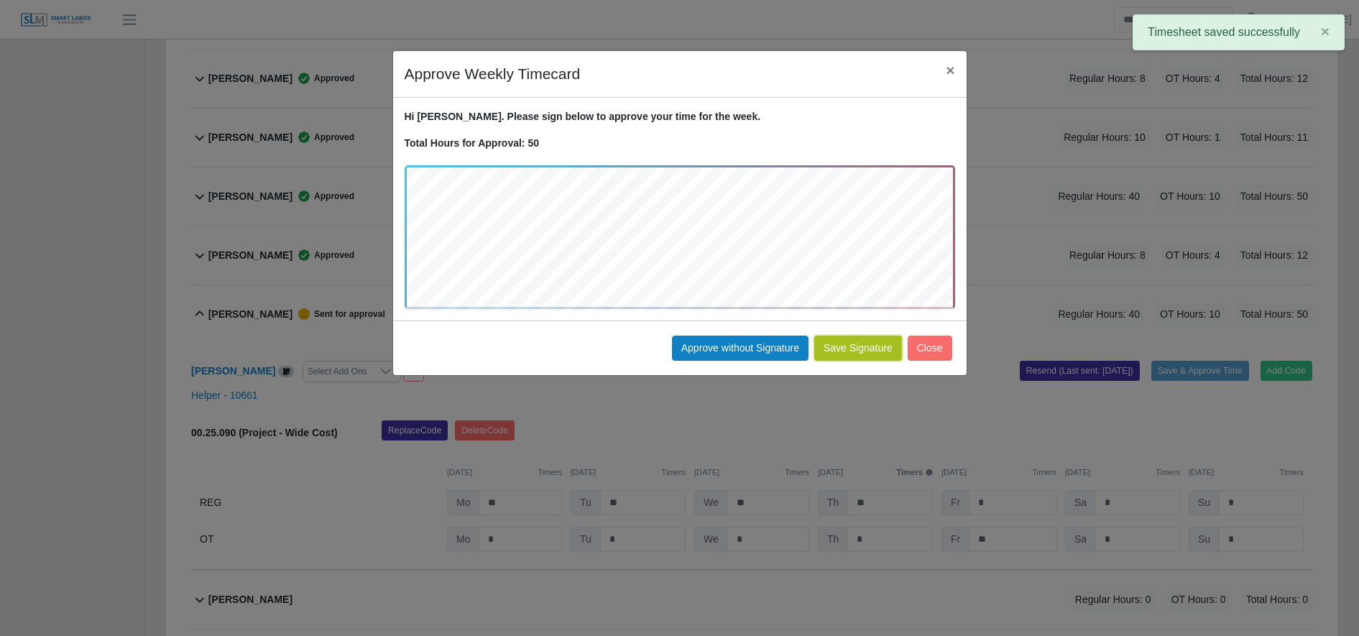
click at [868, 355] on button "Save Signature" at bounding box center [858, 348] width 88 height 25
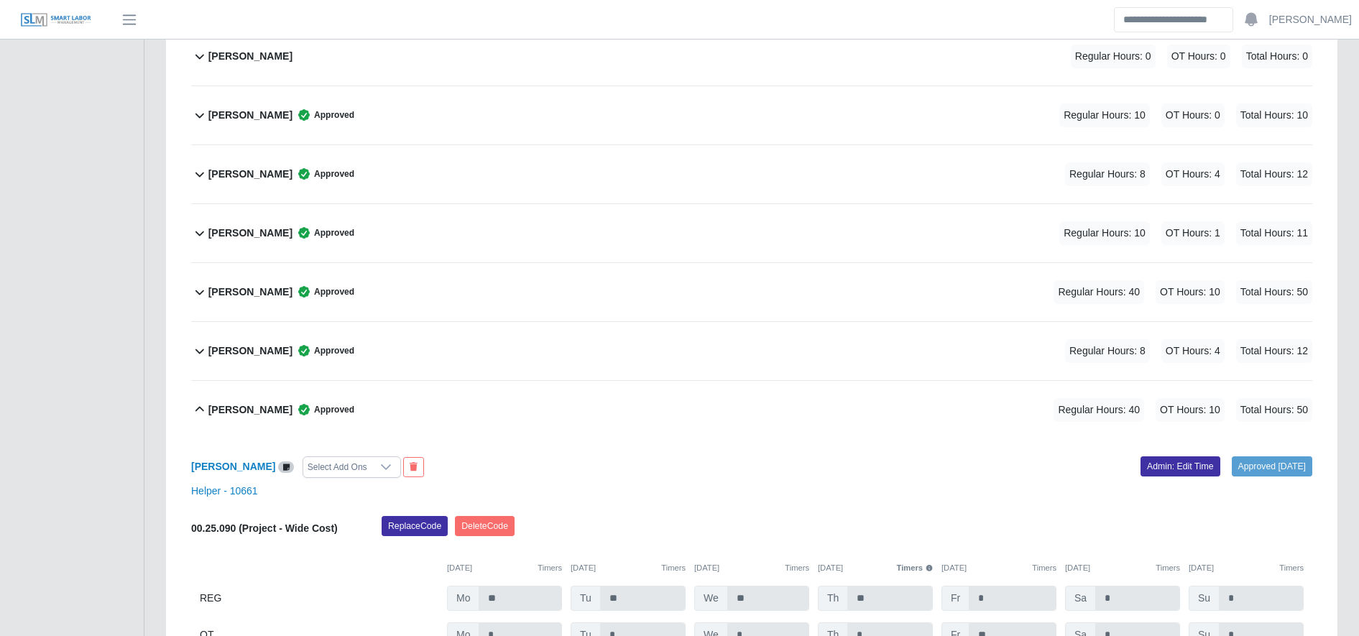
scroll to position [3058, 0]
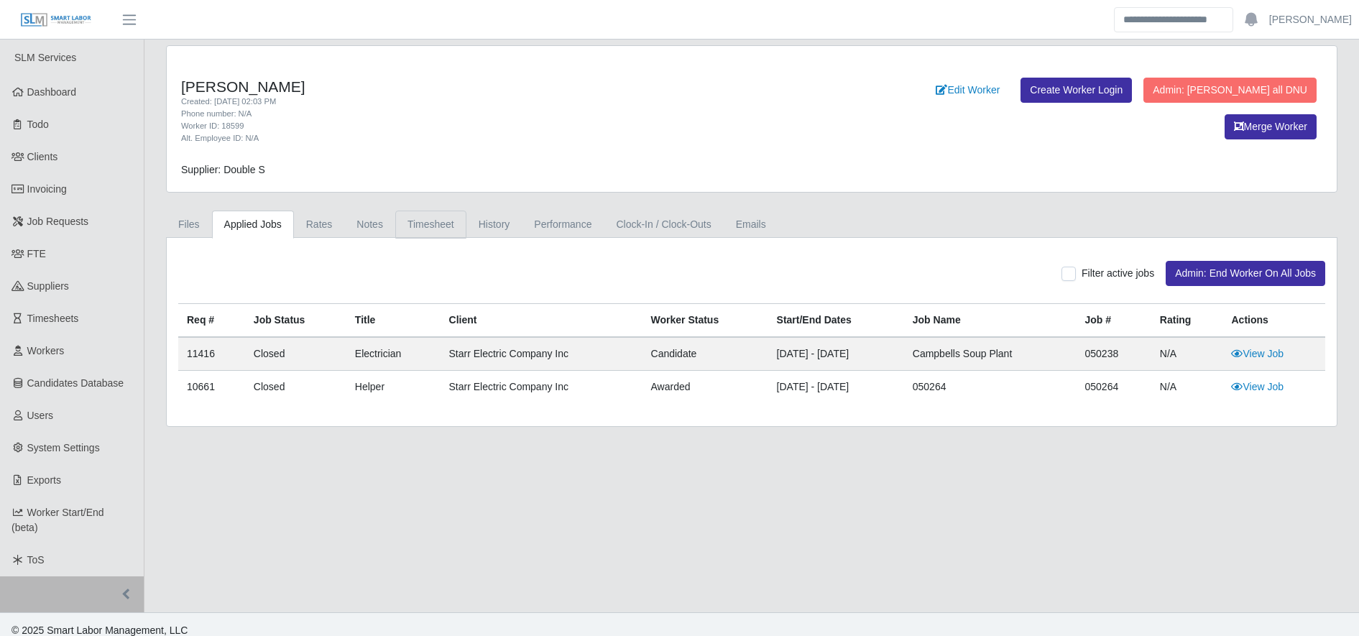
click at [429, 219] on link "Timesheet" at bounding box center [430, 225] width 71 height 28
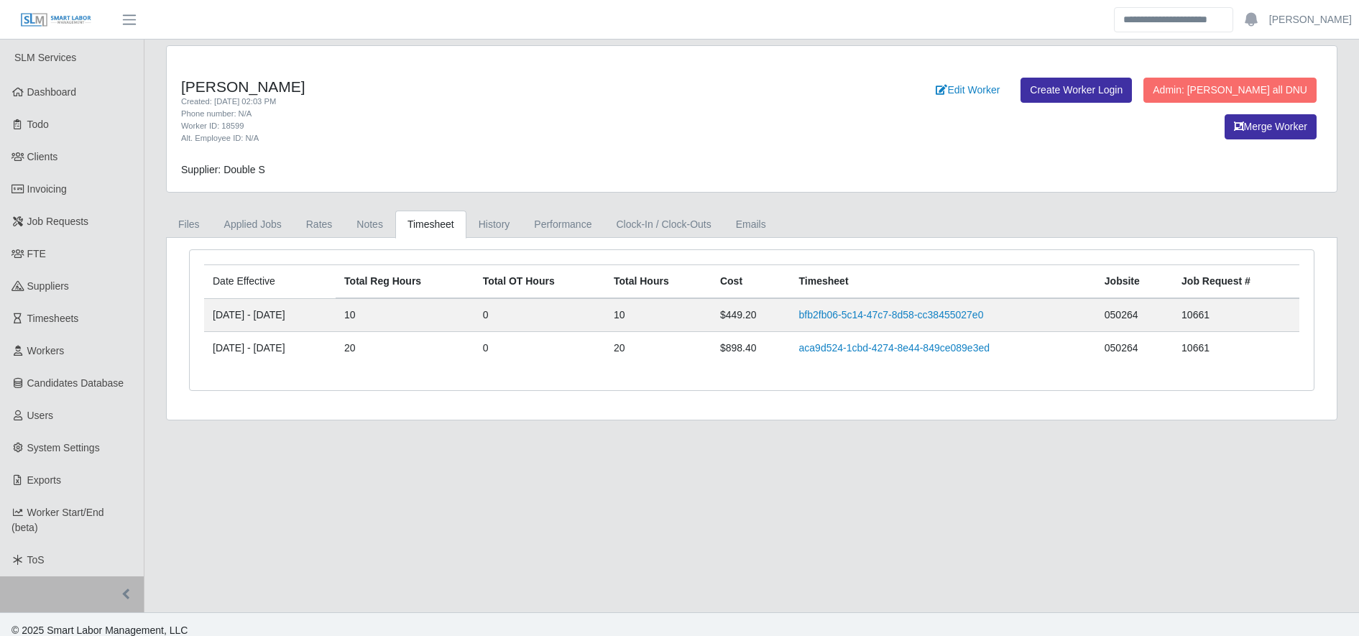
click at [429, 219] on link "Timesheet" at bounding box center [430, 225] width 71 height 28
click at [941, 356] on td "aca9d524-1cbd-4274-8e44-849ce089e3ed" at bounding box center [943, 348] width 305 height 33
click at [916, 345] on link "aca9d524-1cbd-4274-8e44-849ce089e3ed" at bounding box center [894, 348] width 190 height 12
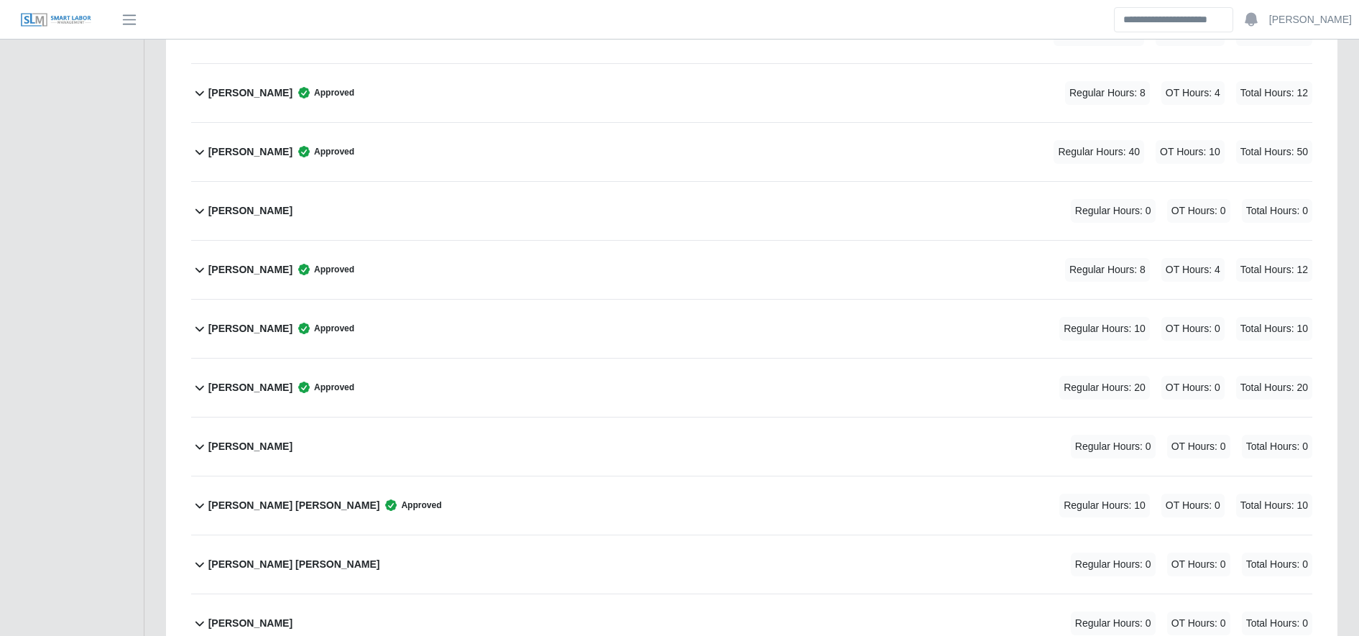
scroll to position [3324, 0]
click at [470, 369] on div "[PERSON_NAME] Approved Regular Hours: 20 OT Hours: 0 Total Hours: 20" at bounding box center [760, 387] width 1104 height 58
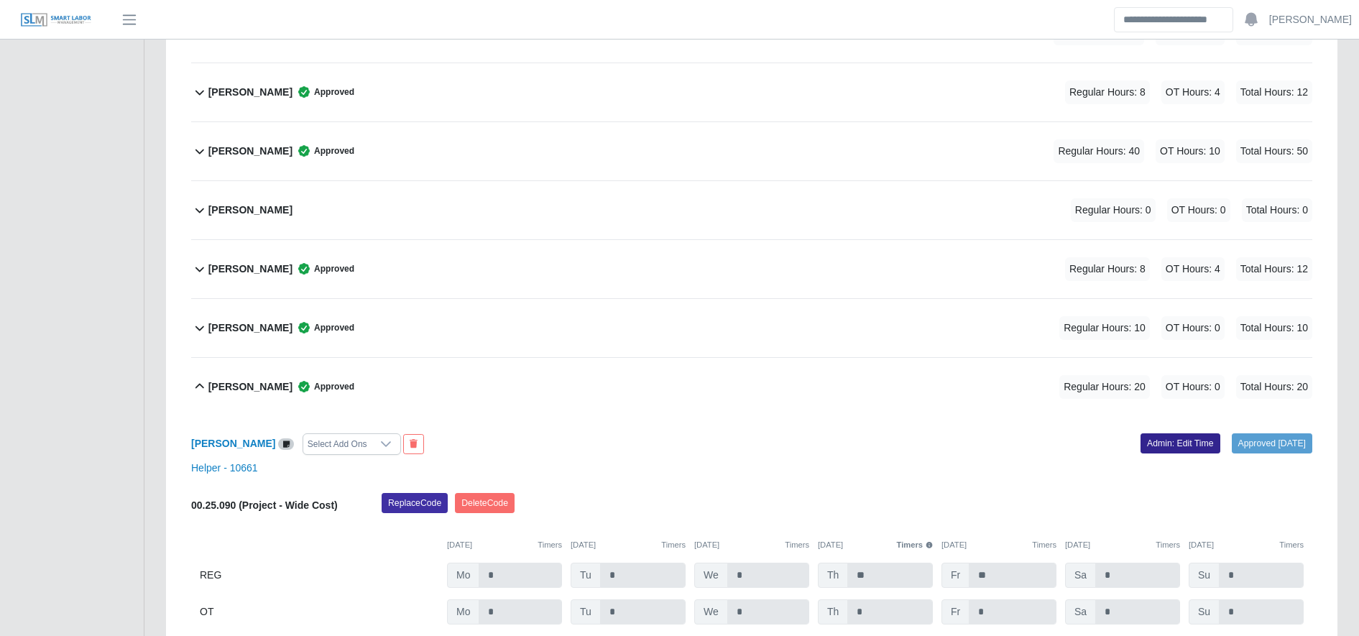
click at [1156, 436] on link "Admin: Edit Time" at bounding box center [1181, 443] width 80 height 20
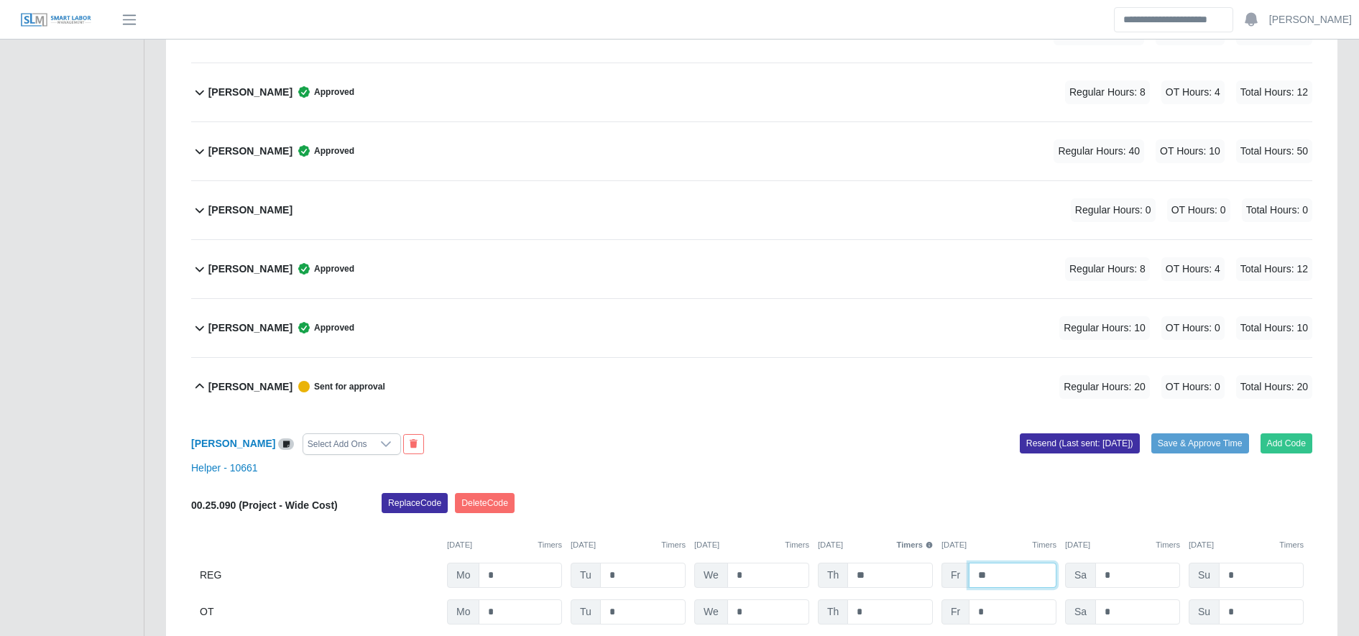
click at [978, 573] on input "**" at bounding box center [1013, 575] width 88 height 25
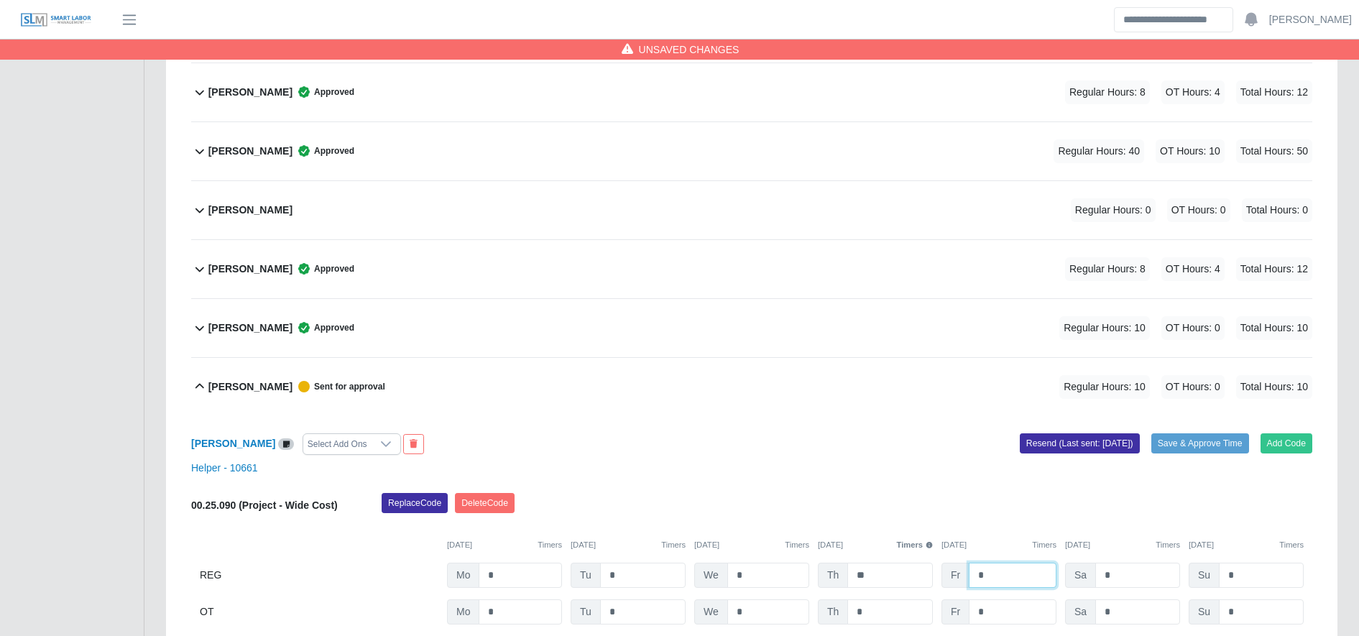
type input "*"
drag, startPoint x: 1000, startPoint y: 627, endPoint x: 995, endPoint y: 617, distance: 10.6
click at [995, 617] on div "Maria Ayala Select Add Ons Add Code Save & Approve Time Resend (Last sent: 10/1…" at bounding box center [751, 529] width 1121 height 226
click at [995, 617] on input "*" at bounding box center [1013, 611] width 88 height 25
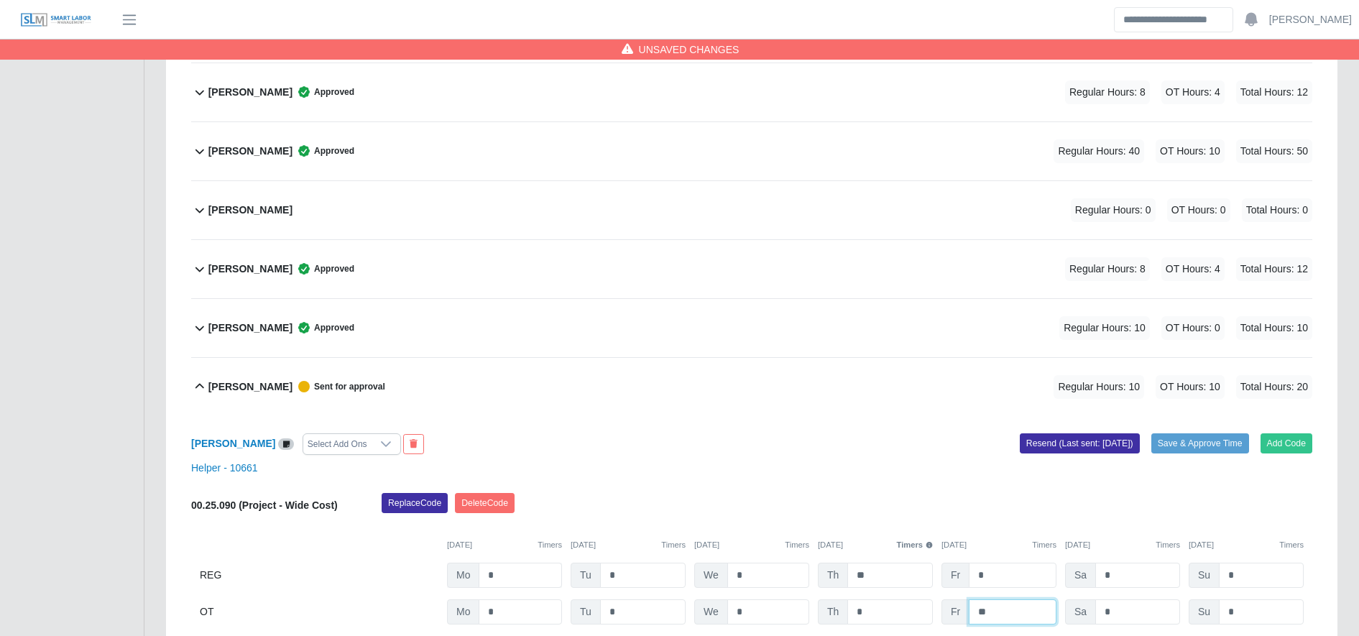
type input "**"
click at [525, 584] on input "*" at bounding box center [520, 575] width 83 height 25
click at [525, 584] on input "**" at bounding box center [520, 575] width 83 height 25
type input "**"
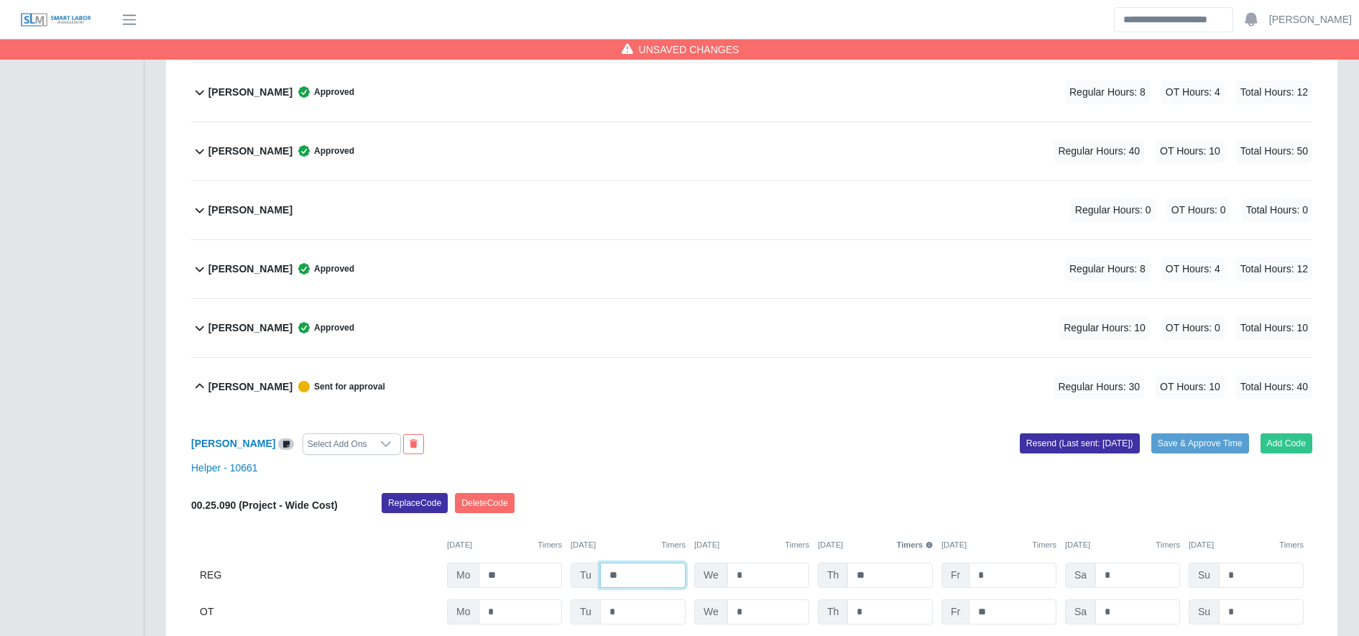
type input "**"
click at [1234, 446] on button "Save & Approve Time" at bounding box center [1200, 443] width 98 height 20
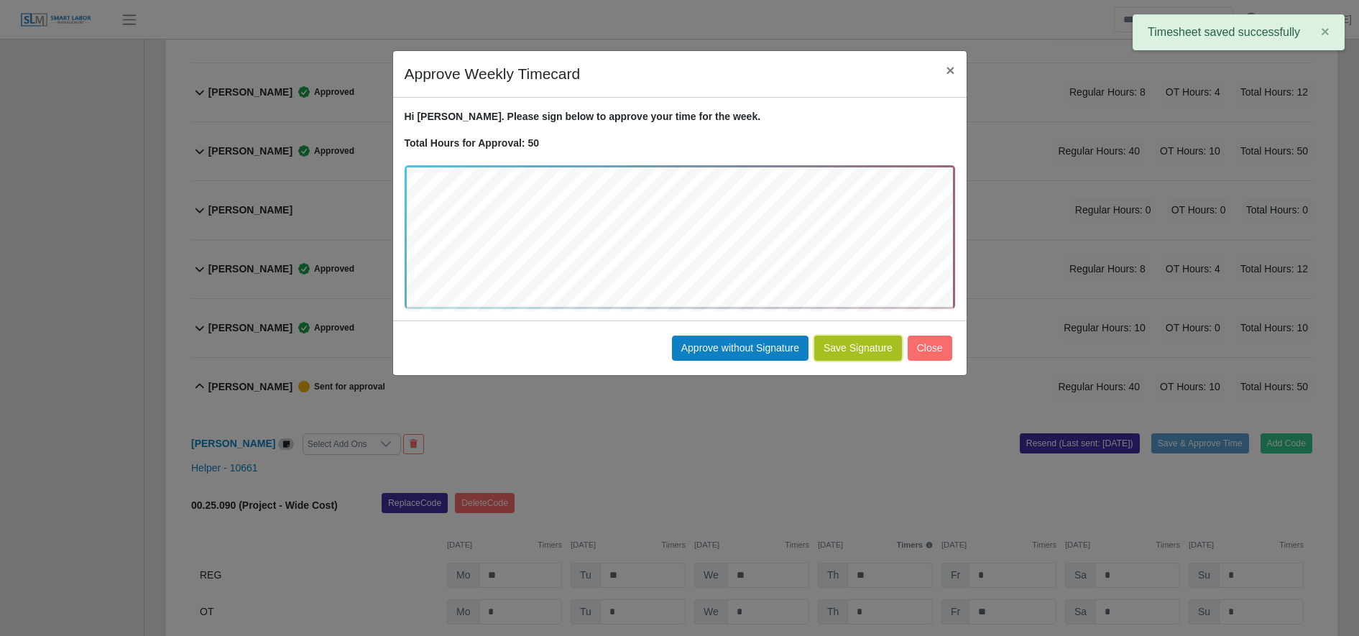
click at [868, 355] on button "Save Signature" at bounding box center [858, 348] width 88 height 25
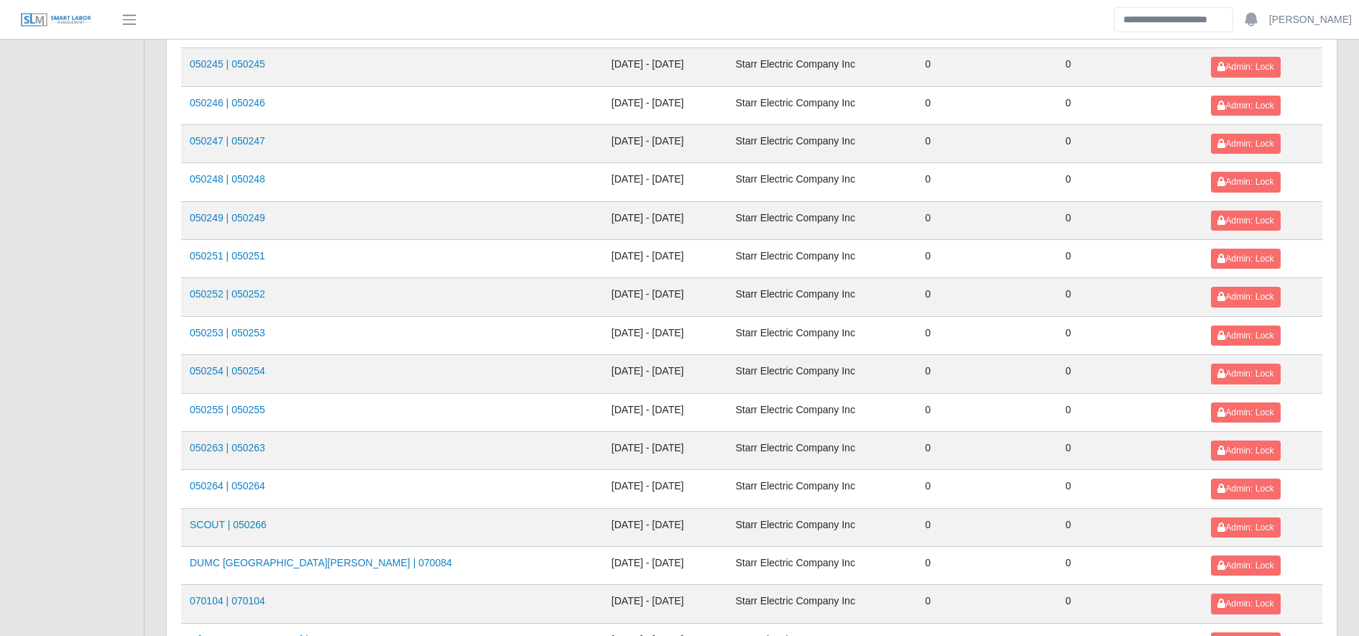
scroll to position [1568, 0]
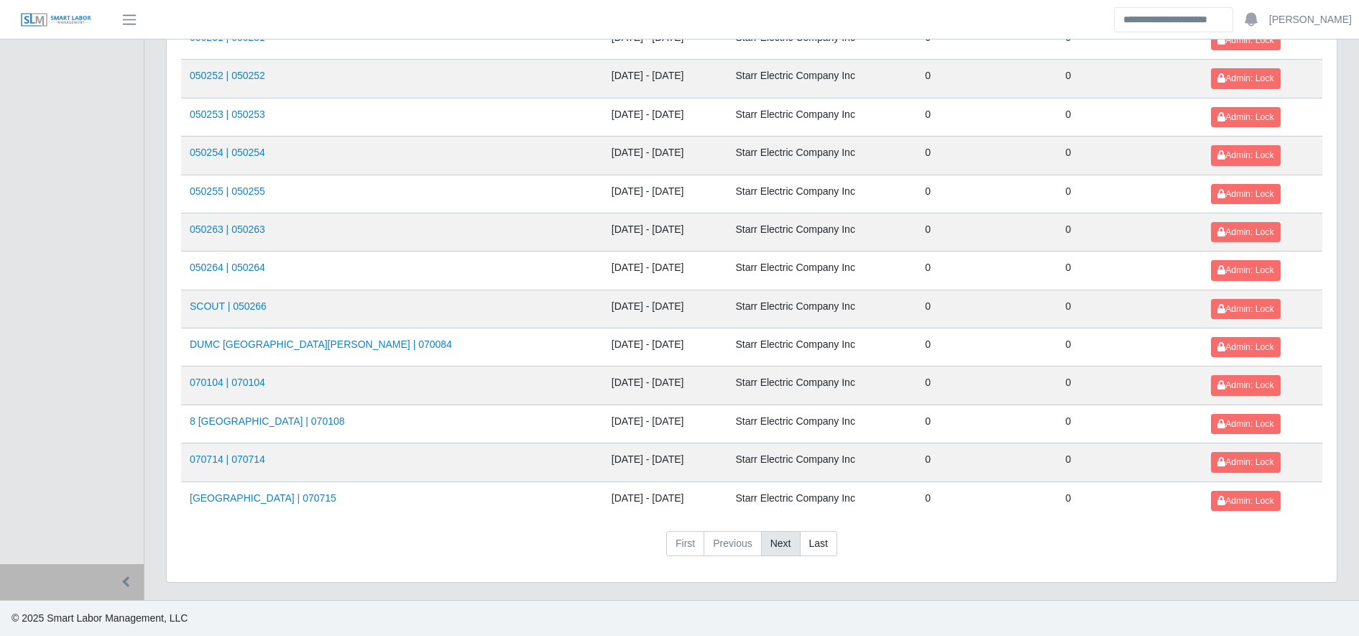
click at [787, 539] on link "Next" at bounding box center [781, 544] width 40 height 26
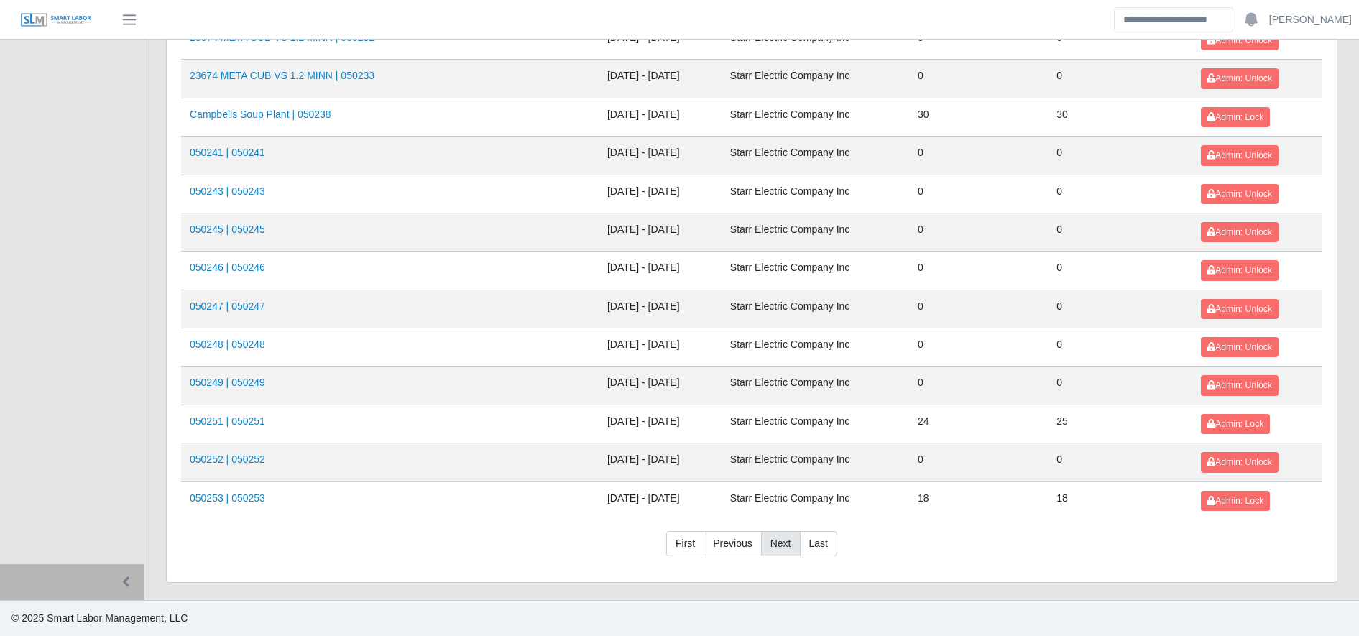
click at [787, 539] on link "Next" at bounding box center [781, 544] width 40 height 26
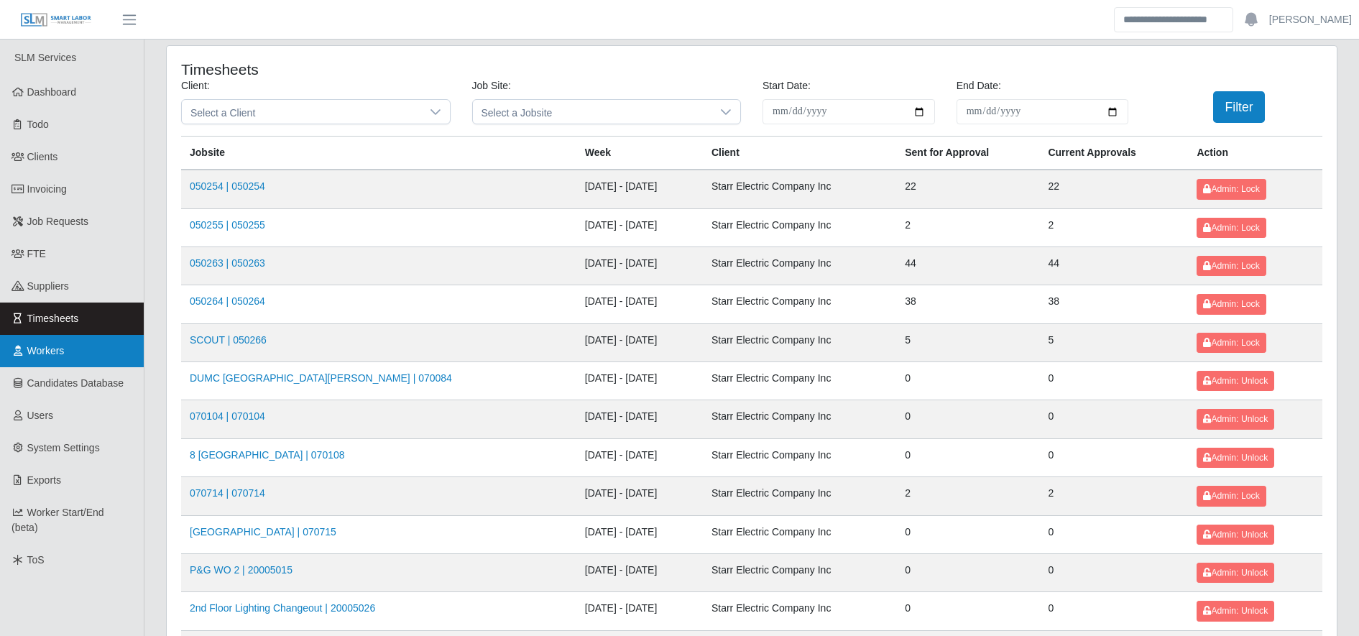
click at [72, 353] on link "Workers" at bounding box center [72, 351] width 144 height 32
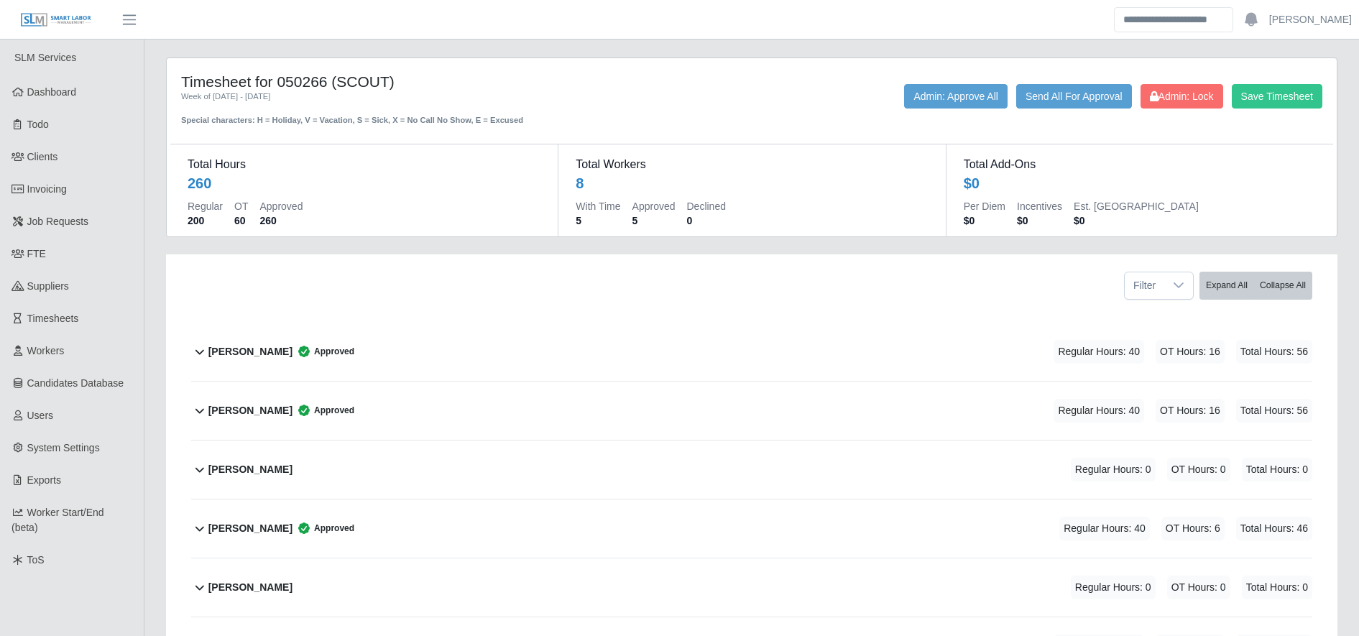
click at [303, 349] on icon at bounding box center [304, 352] width 12 height 12
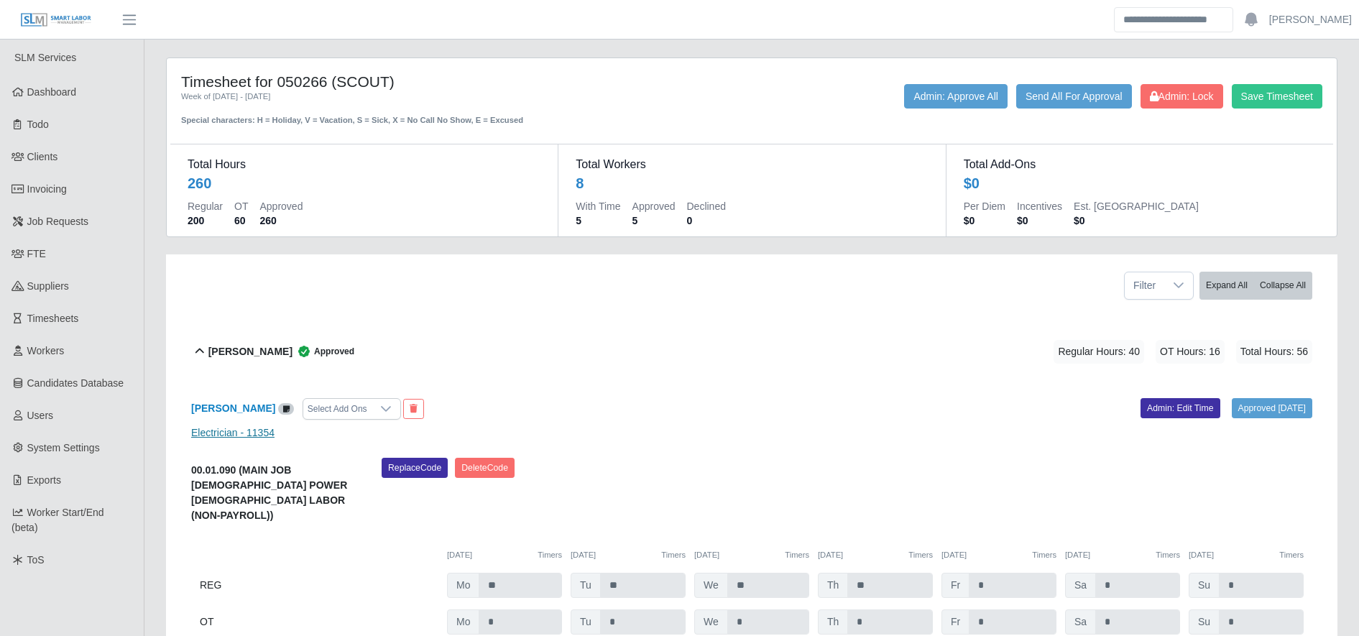
click at [219, 438] on link "Electrician - 11354" at bounding box center [232, 433] width 83 height 12
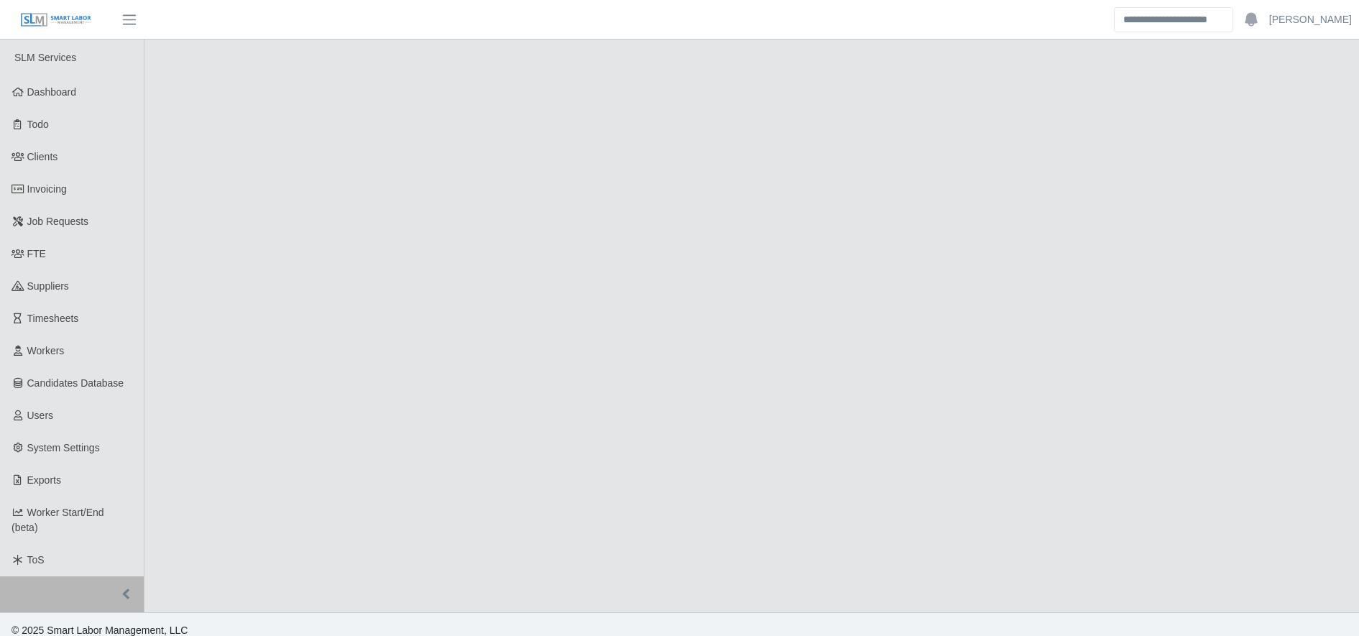
select select "****"
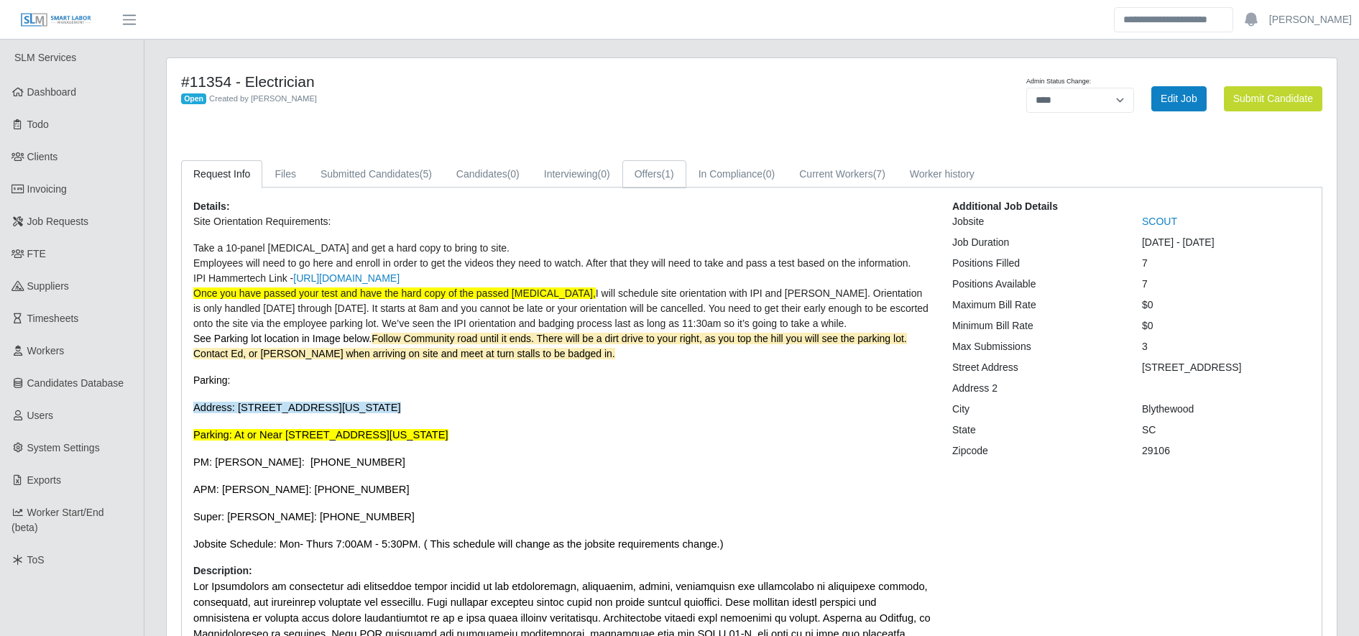
click at [647, 185] on link "Offers (1)" at bounding box center [654, 174] width 64 height 28
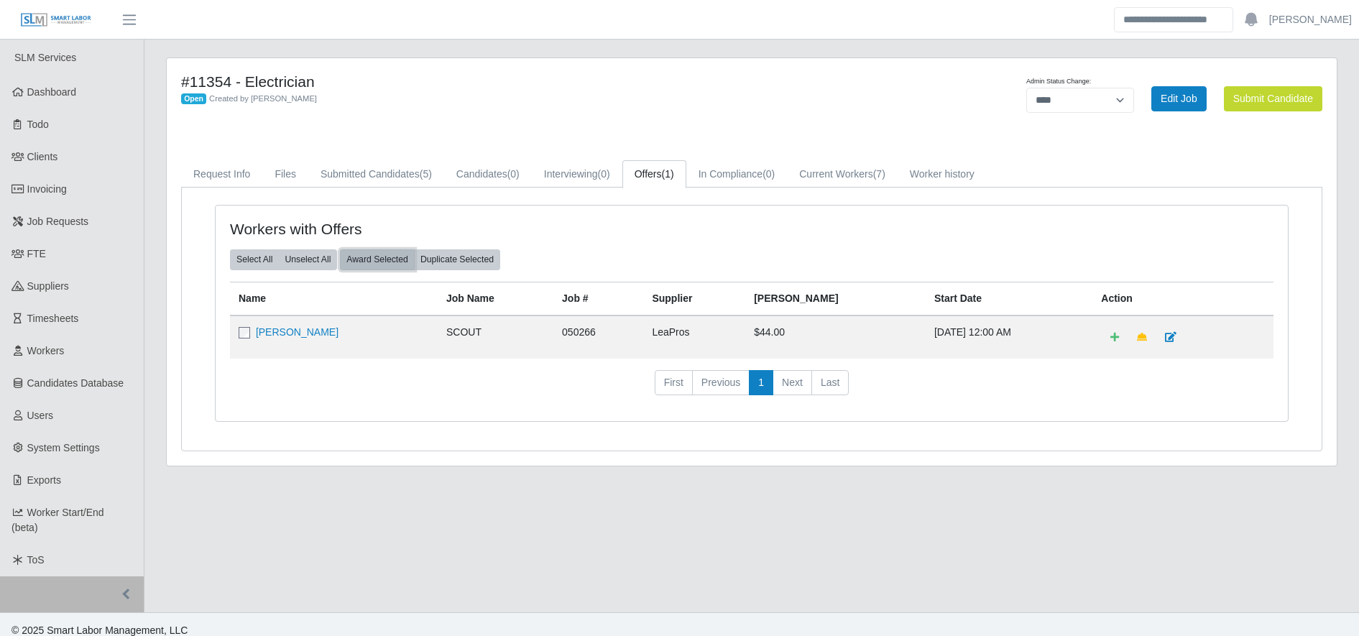
click at [376, 265] on button "Award Selected" at bounding box center [377, 259] width 75 height 20
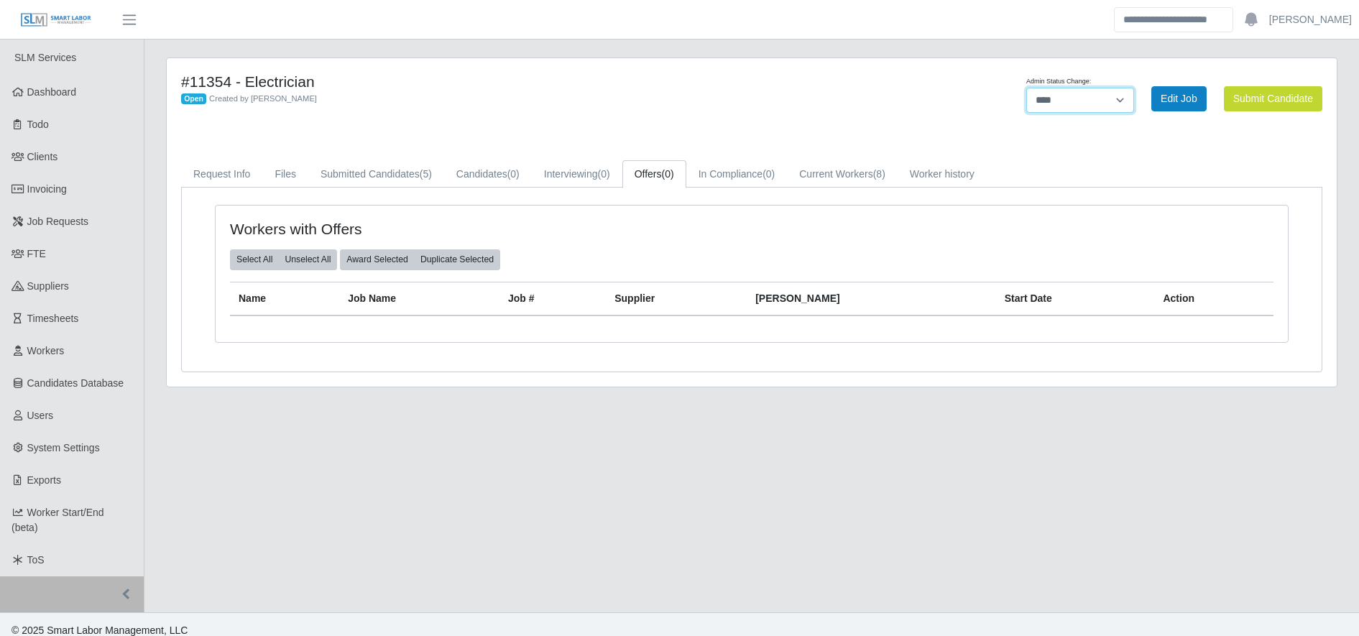
click at [1095, 99] on select "******* **** ******" at bounding box center [1080, 100] width 108 height 25
select select "******"
click at [1134, 88] on select "******* **** ******" at bounding box center [1080, 100] width 108 height 25
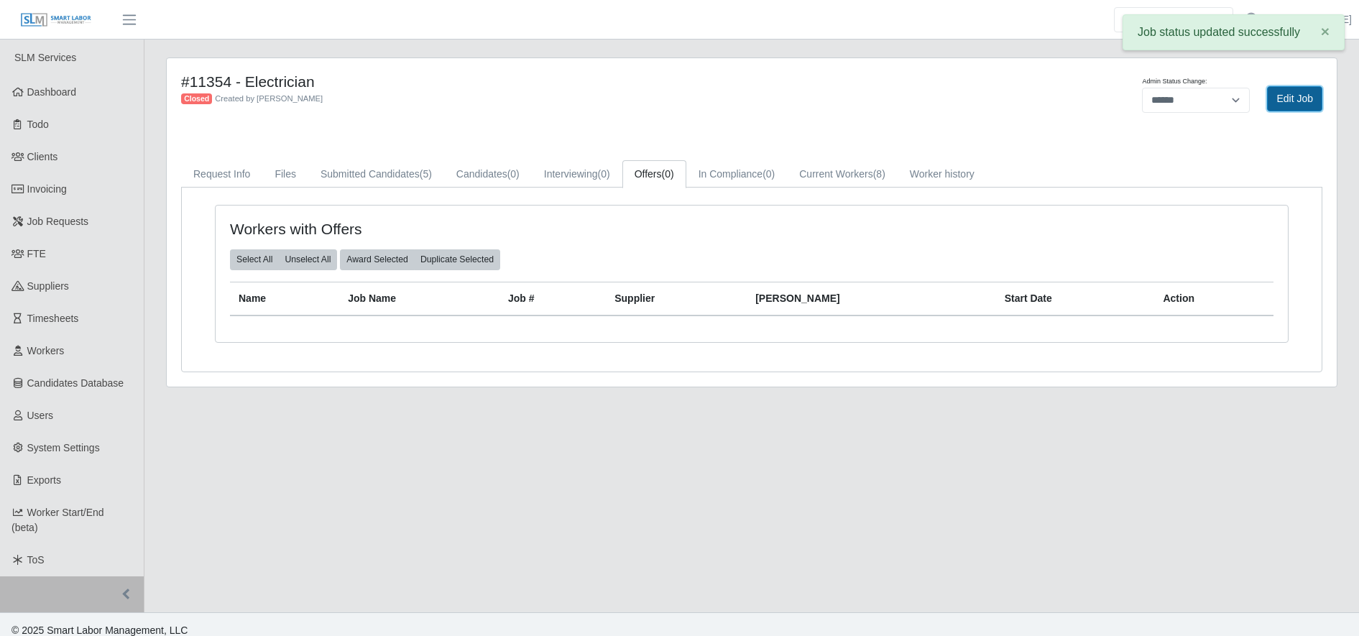
click at [1305, 96] on link "Edit Job" at bounding box center [1294, 98] width 55 height 25
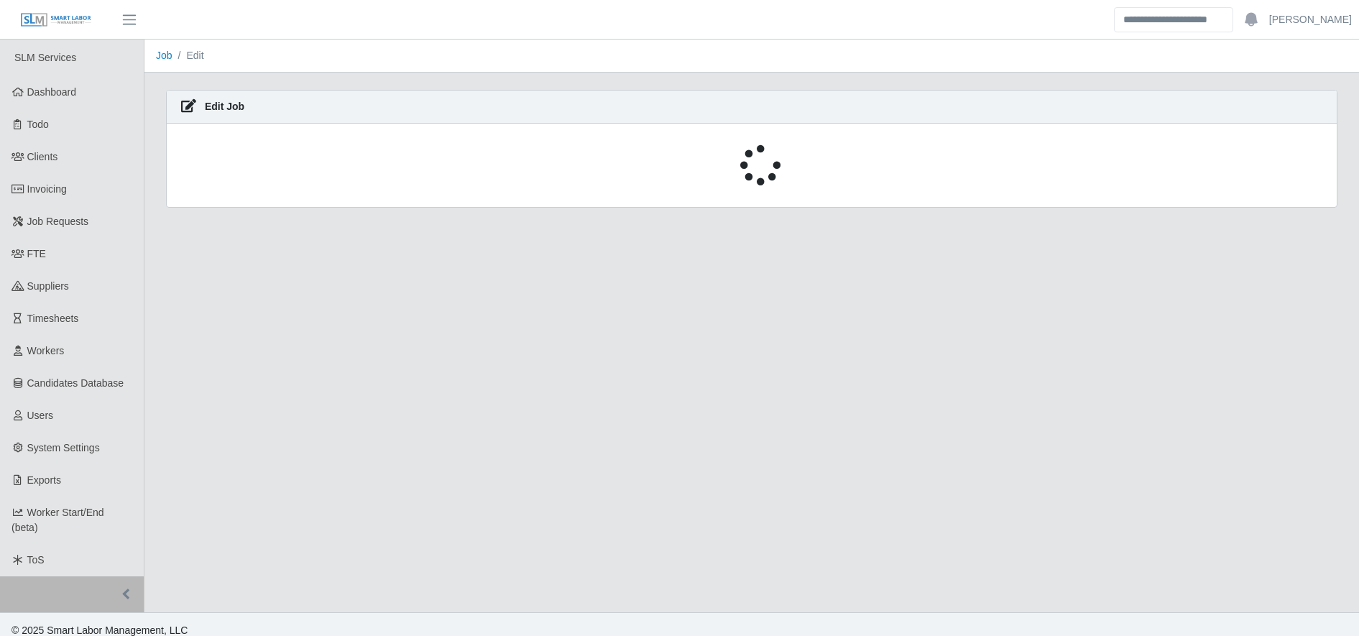
select select "******"
select select "****"
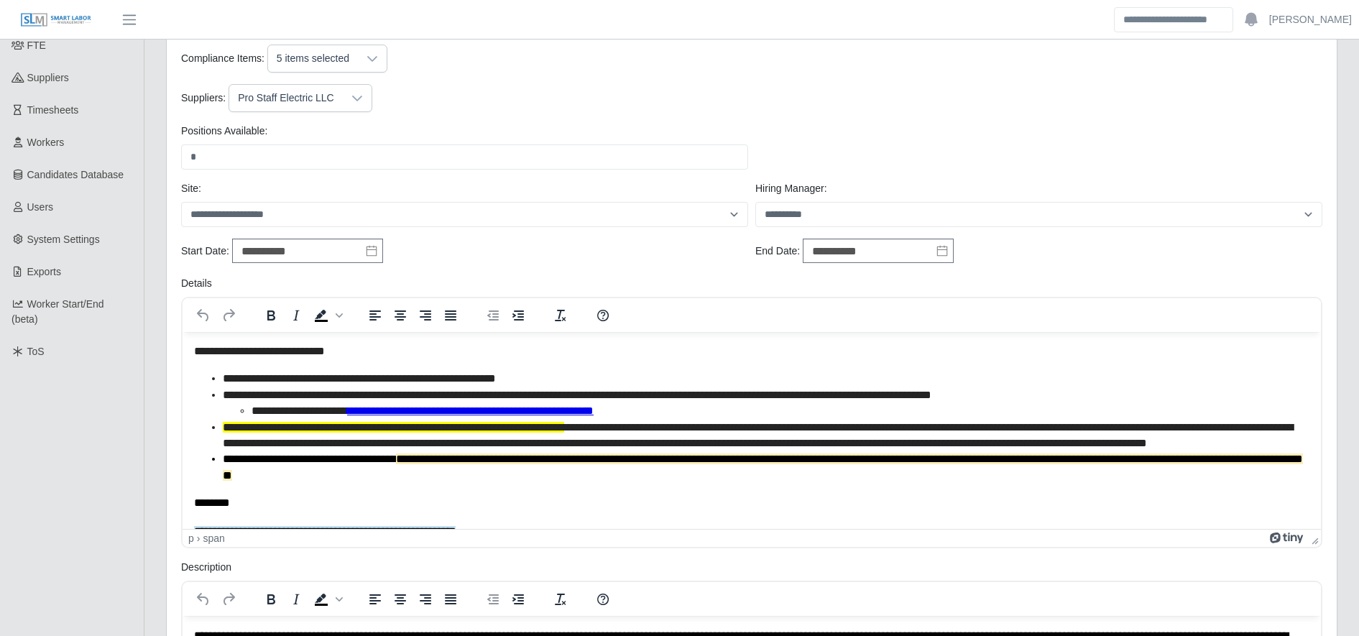
scroll to position [212, 0]
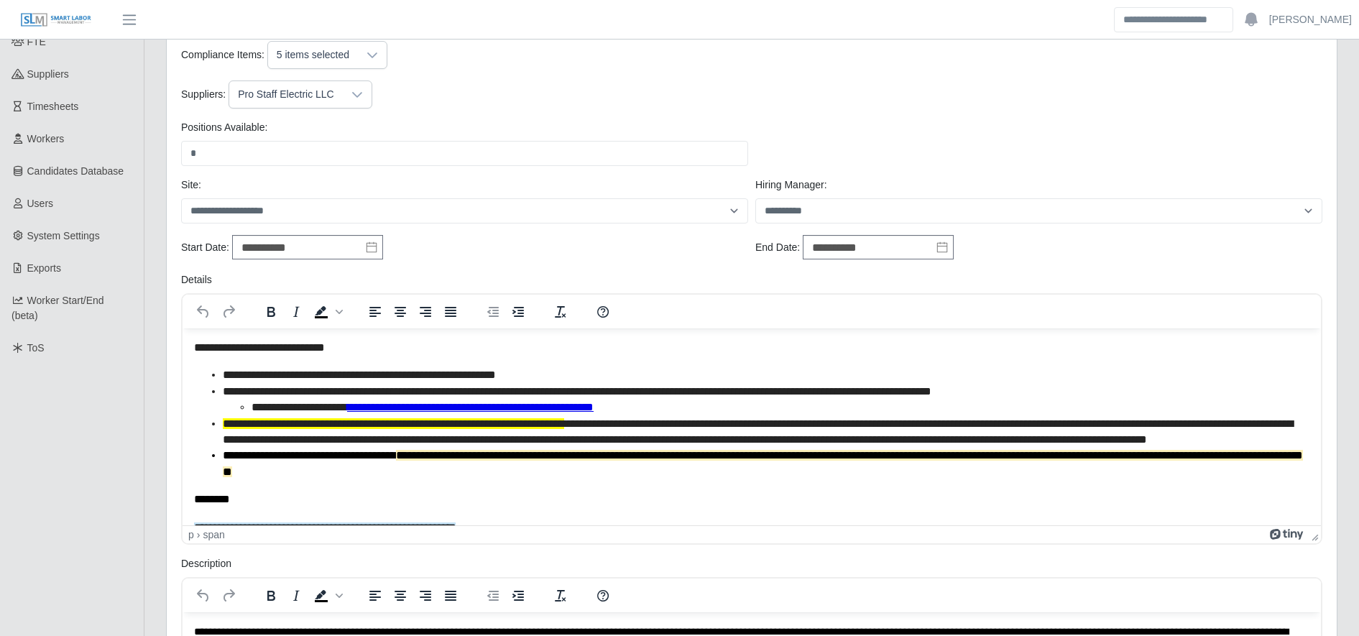
click at [546, 127] on div "Positions Available: * Please provide a valid position available number." at bounding box center [465, 143] width 574 height 46
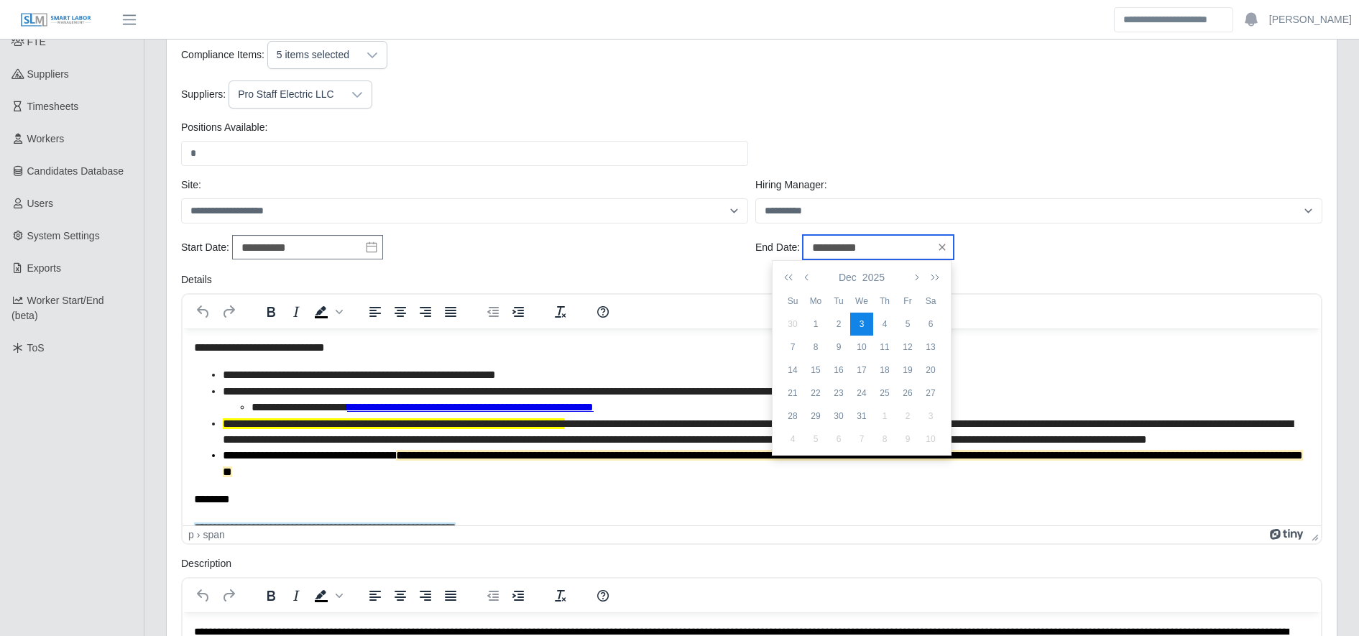
click at [853, 236] on input "**********" at bounding box center [878, 247] width 151 height 24
click at [891, 317] on td "4" at bounding box center [884, 324] width 23 height 23
type input "**********"
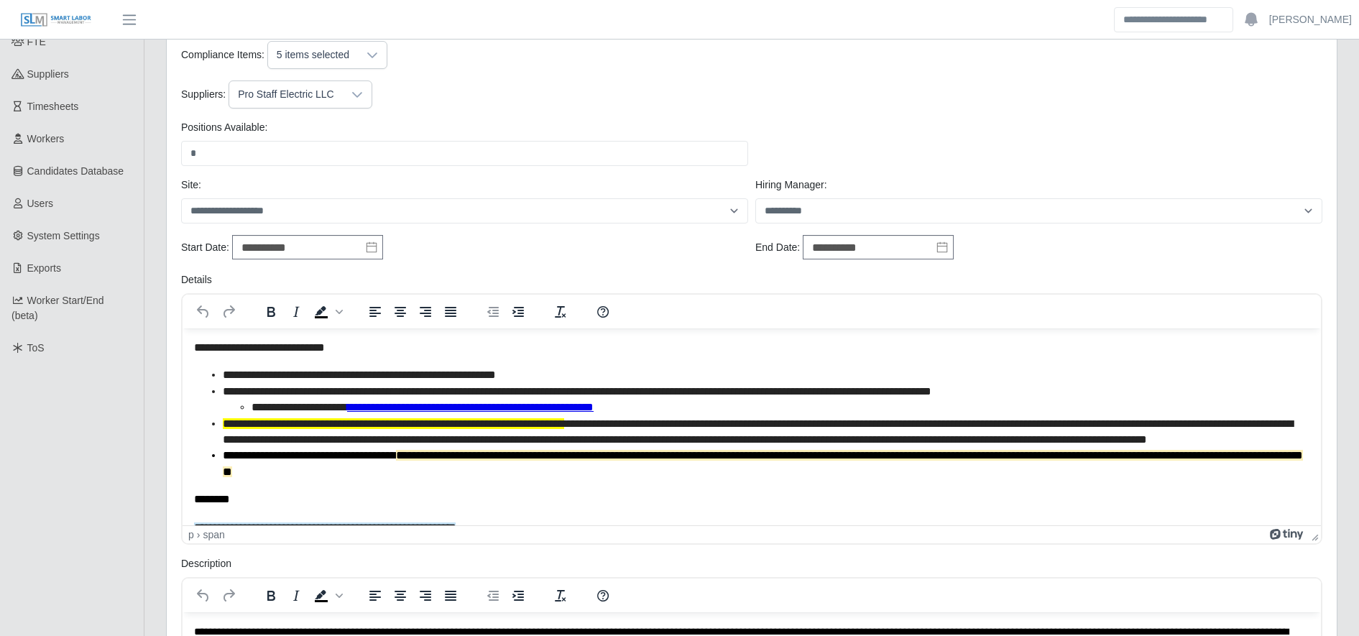
scroll to position [702, 0]
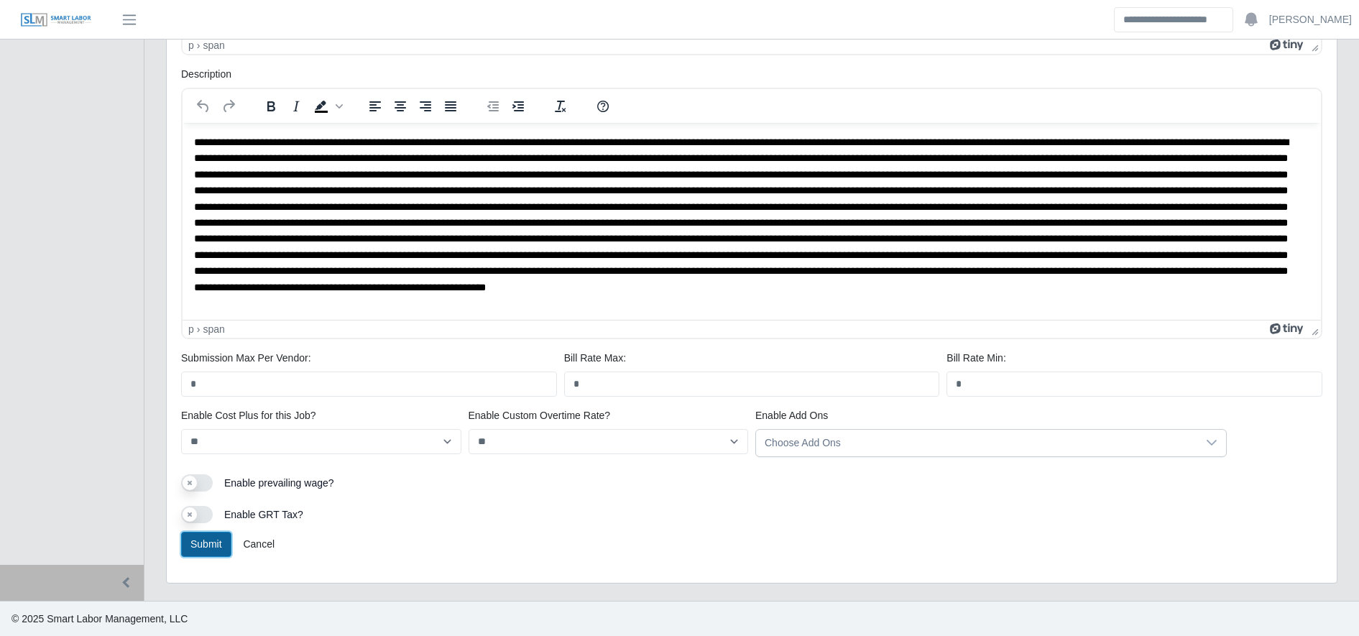
click at [208, 543] on button "Submit" at bounding box center [206, 544] width 50 height 25
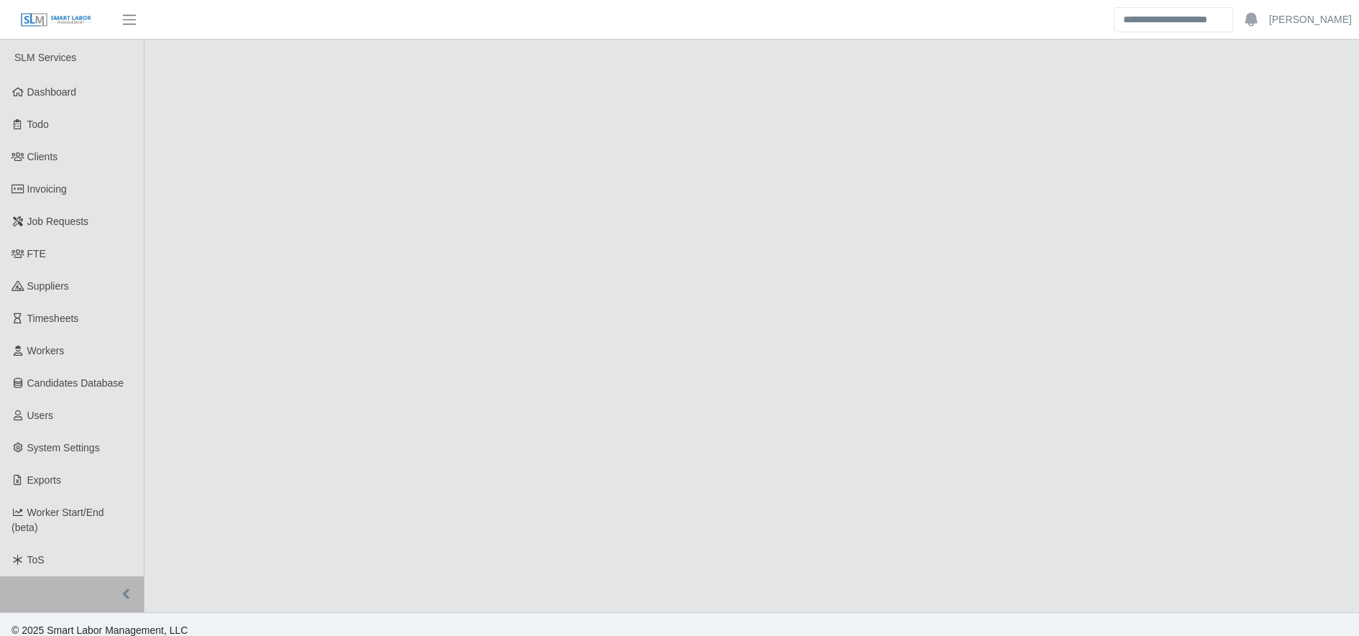
select select "******"
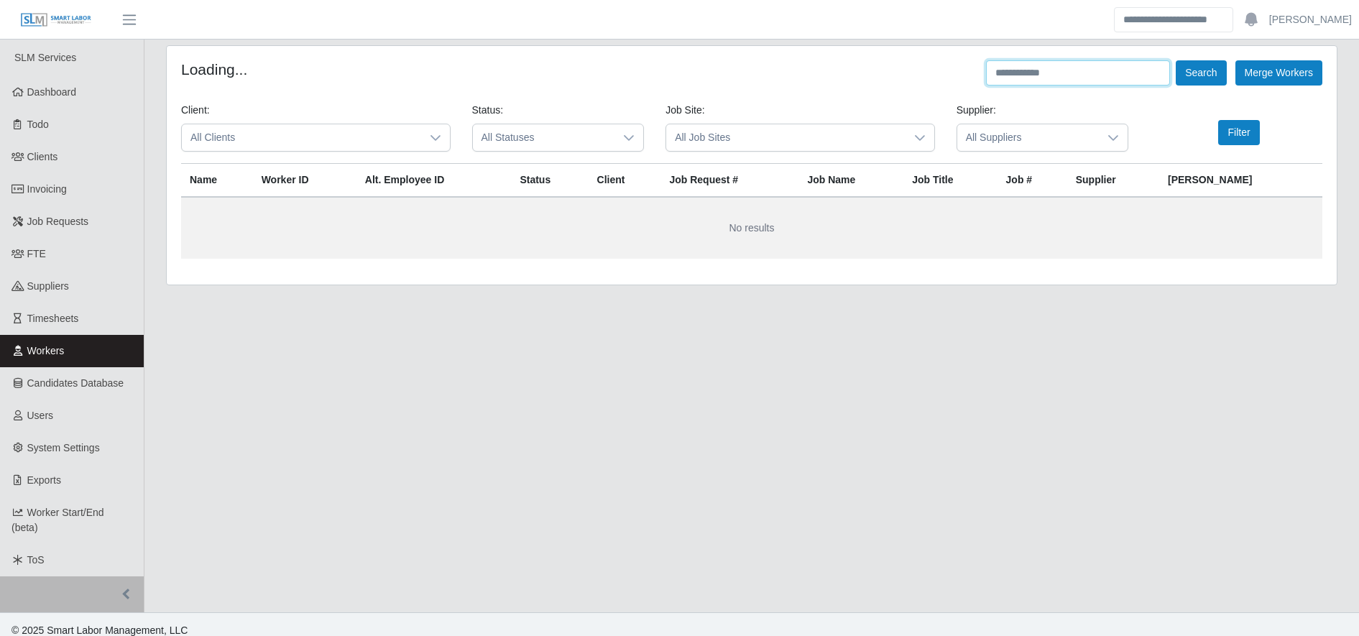
click at [1111, 66] on input "text" at bounding box center [1078, 72] width 184 height 25
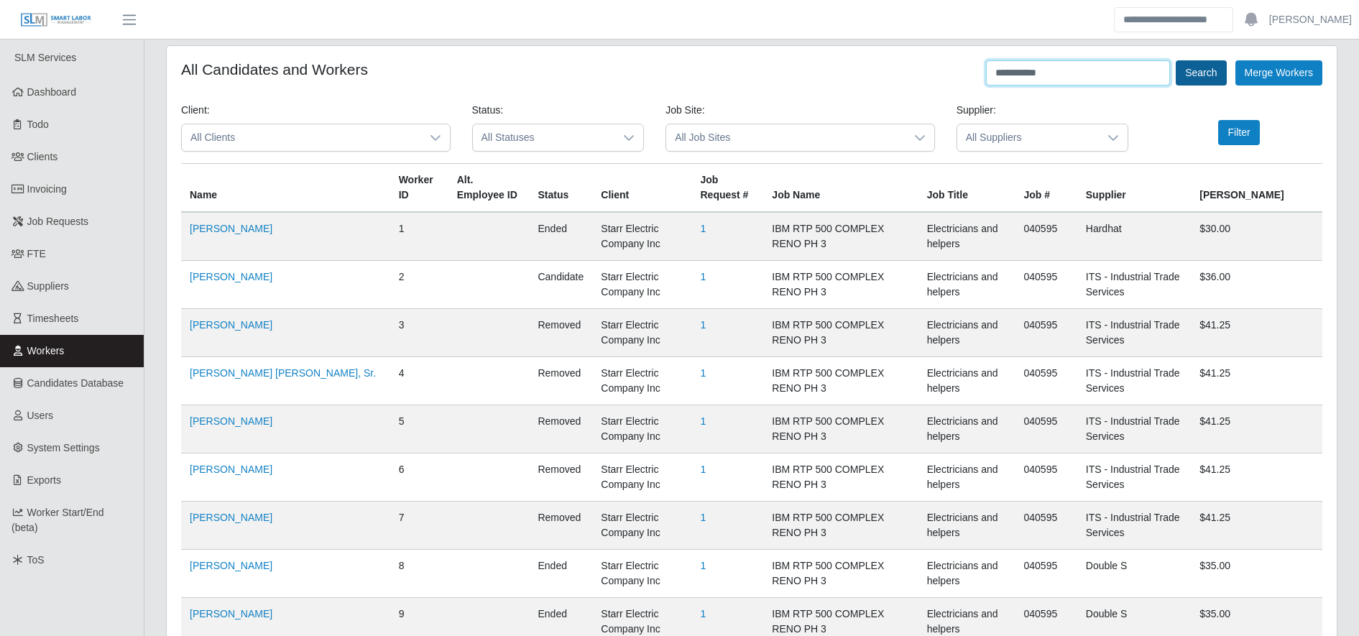
type input "**********"
click at [1212, 75] on button "Search" at bounding box center [1201, 72] width 50 height 25
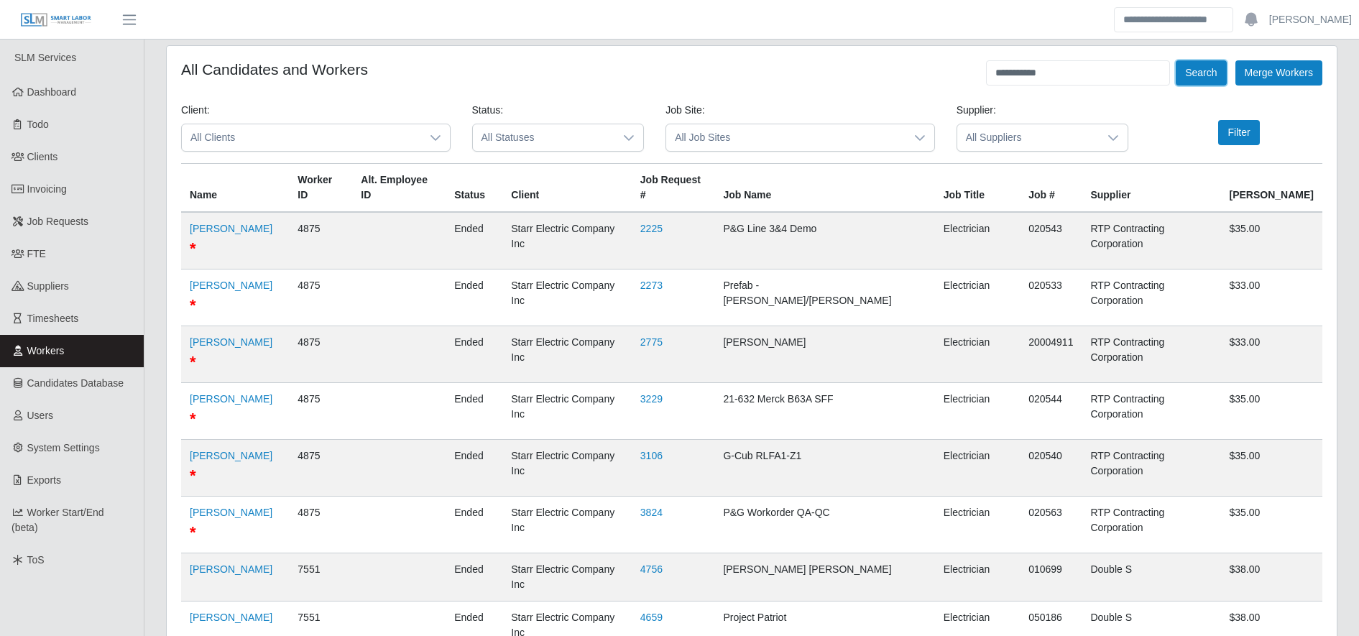
scroll to position [1019, 0]
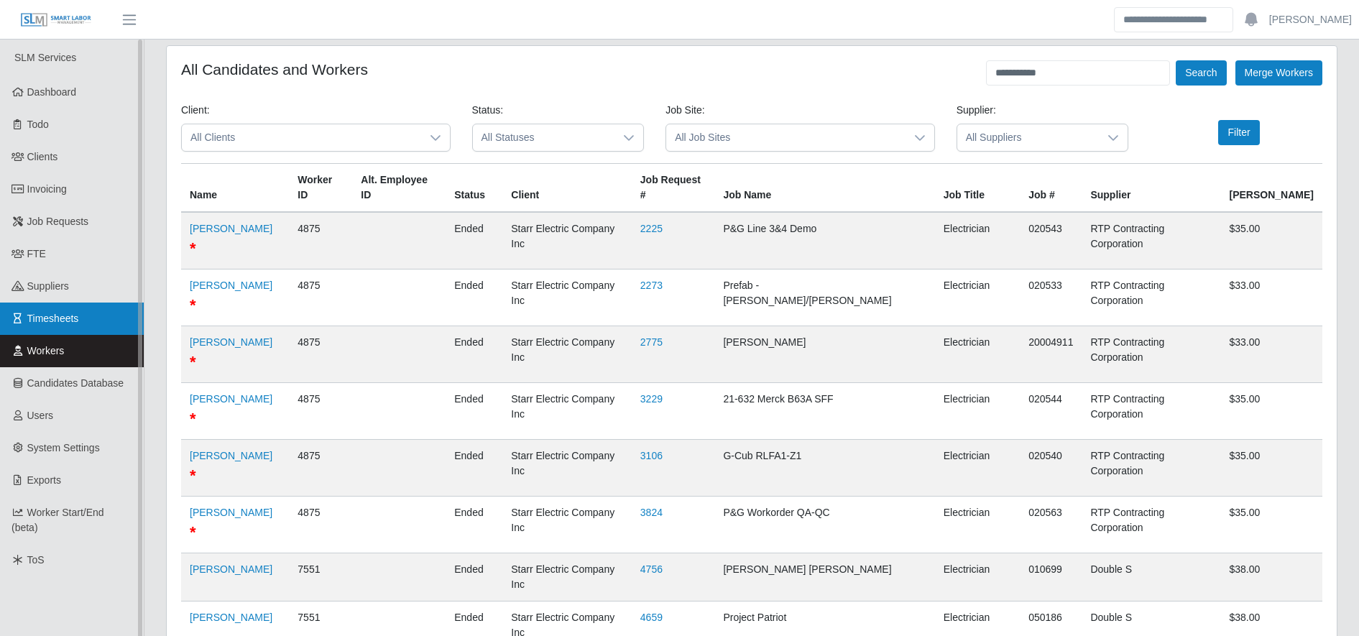
click at [97, 323] on link "Timesheets" at bounding box center [72, 319] width 144 height 32
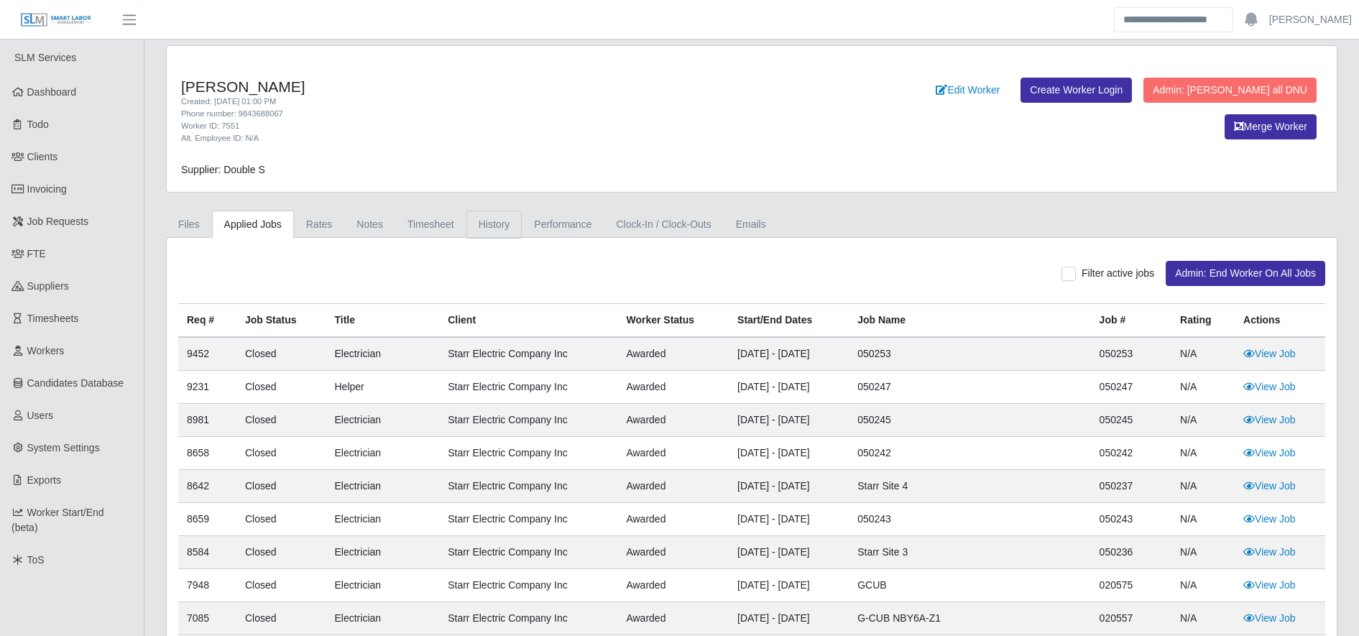
click at [466, 229] on link "History" at bounding box center [494, 225] width 56 height 28
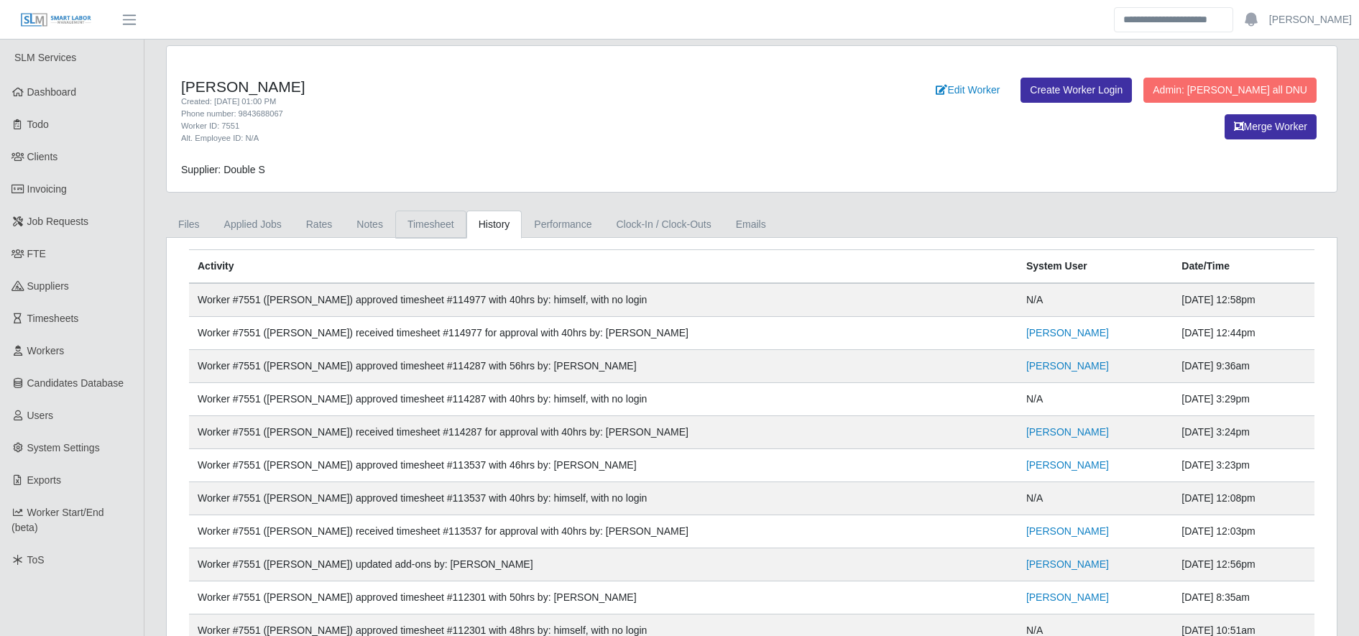
click at [427, 229] on link "Timesheet" at bounding box center [430, 225] width 71 height 28
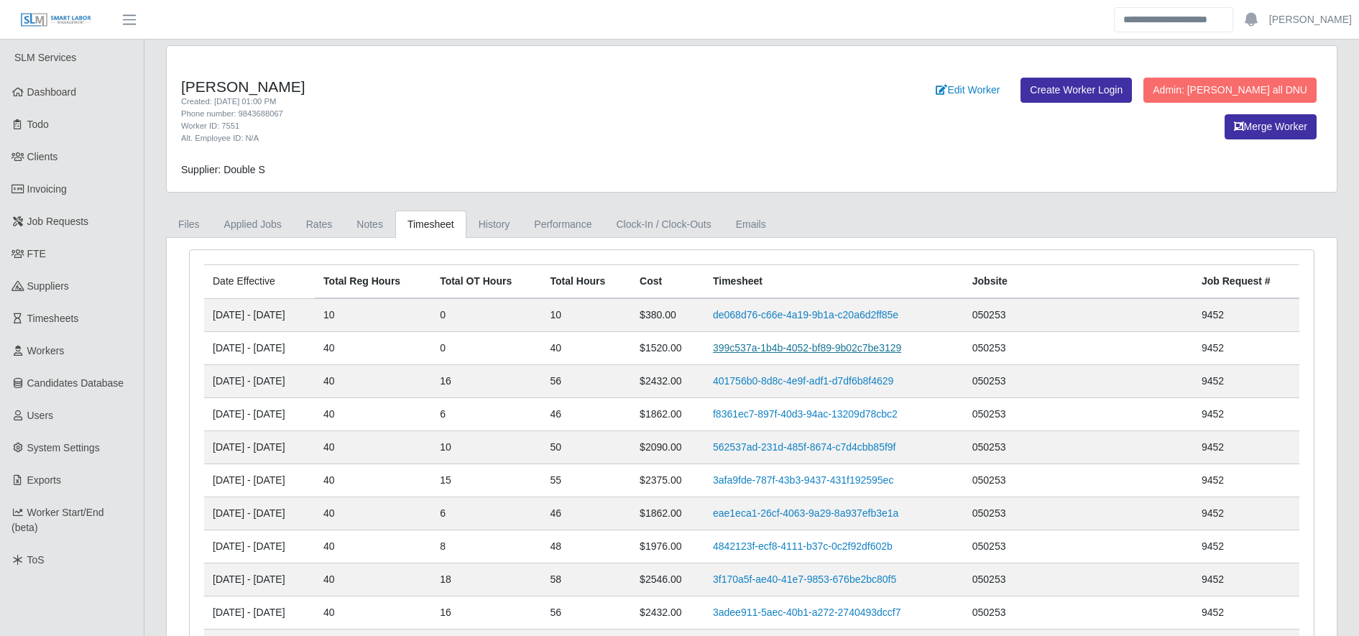
click at [815, 351] on link "399c537a-1b4b-4052-bf89-9b02c7be3129" at bounding box center [807, 348] width 188 height 12
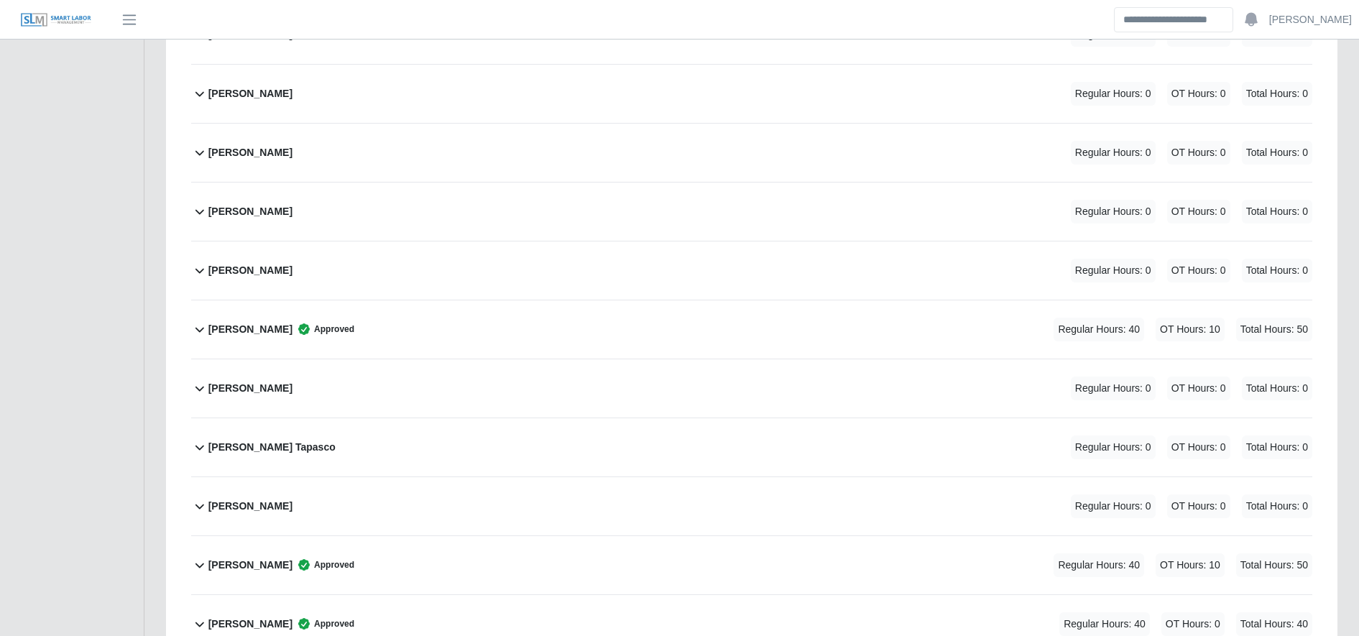
scroll to position [1036, 0]
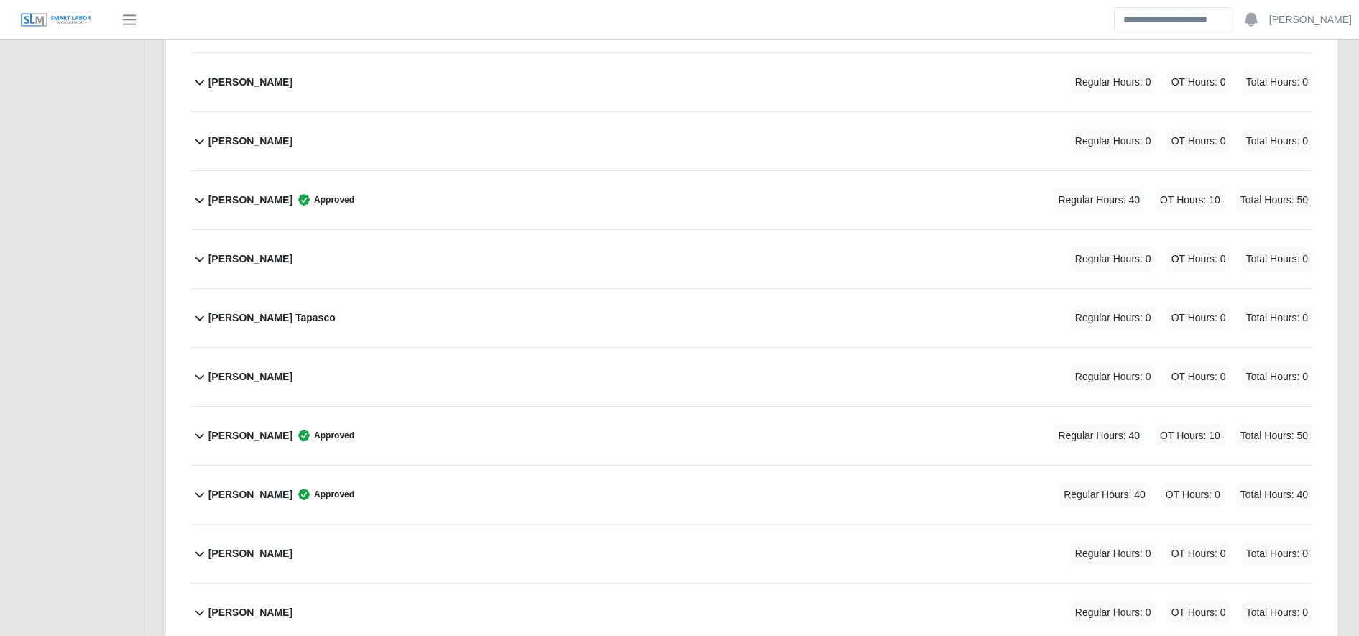
click at [426, 497] on div "Esbin Domingo Approved Regular Hours: 40 OT Hours: 0 Total Hours: 40" at bounding box center [760, 495] width 1104 height 58
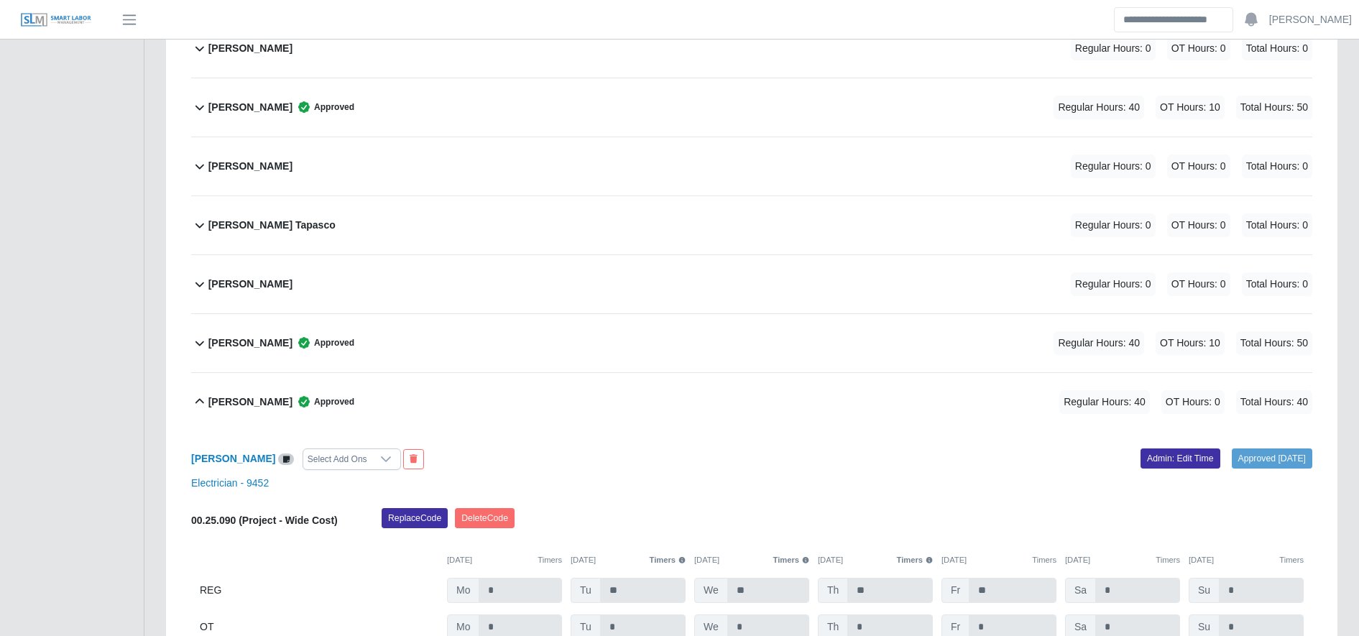
scroll to position [1129, 0]
click at [1163, 453] on link "Admin: Edit Time" at bounding box center [1181, 458] width 80 height 20
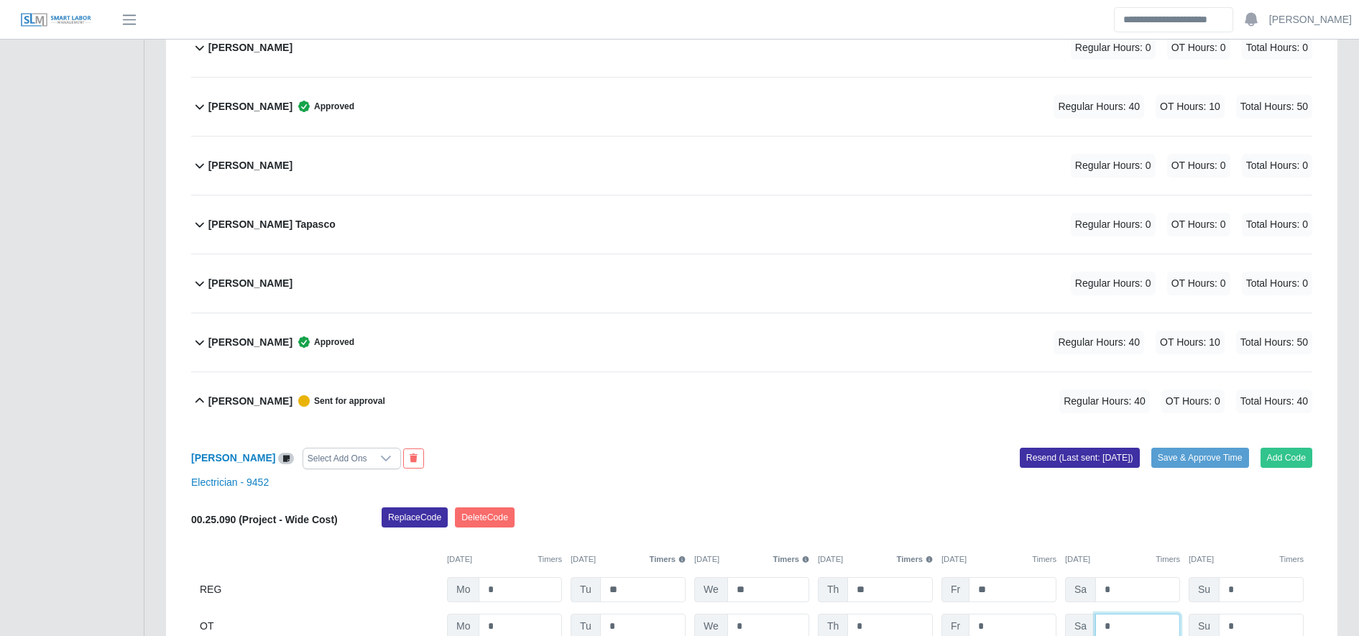
click at [1122, 627] on input "*" at bounding box center [1137, 626] width 85 height 25
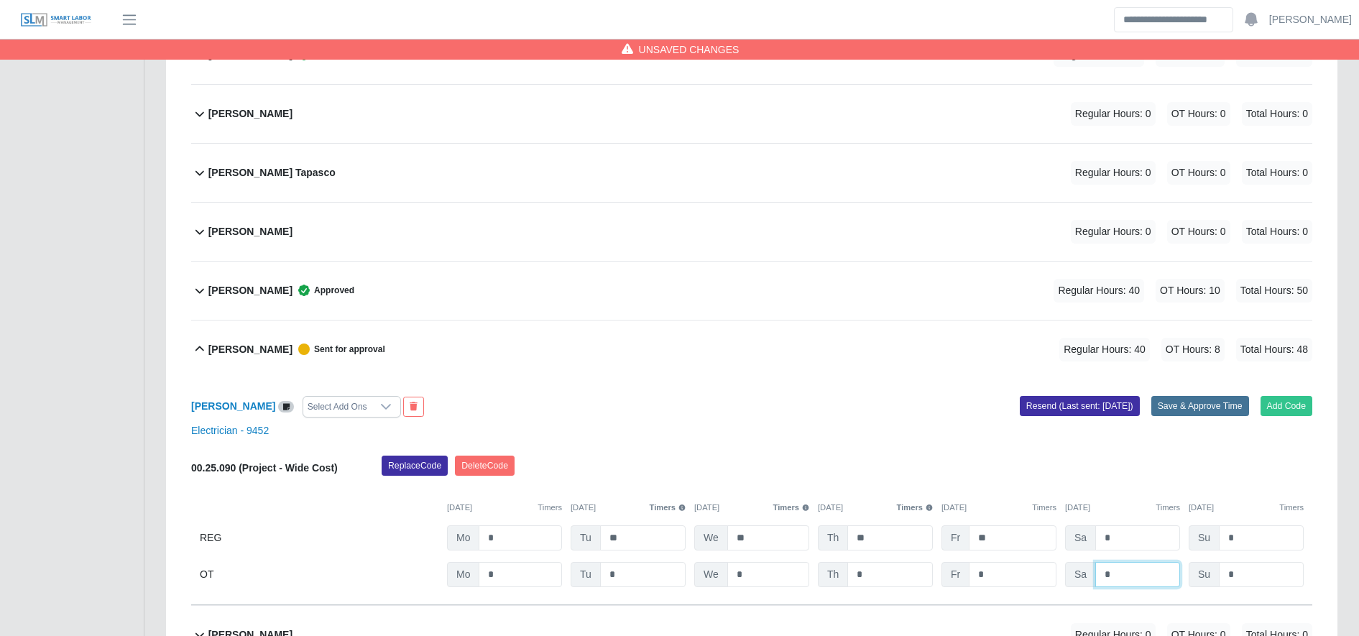
type input "*"
click at [1185, 403] on button "Save & Approve Time" at bounding box center [1200, 406] width 98 height 20
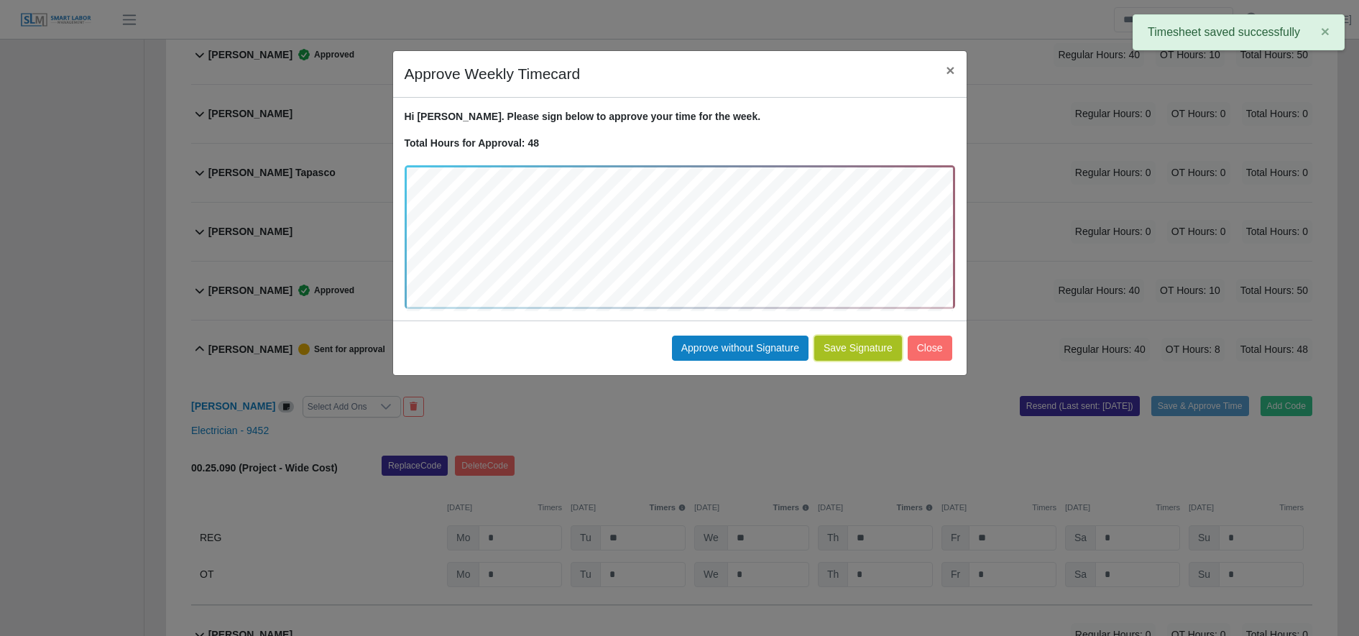
click at [864, 357] on button "Save Signature" at bounding box center [858, 348] width 88 height 25
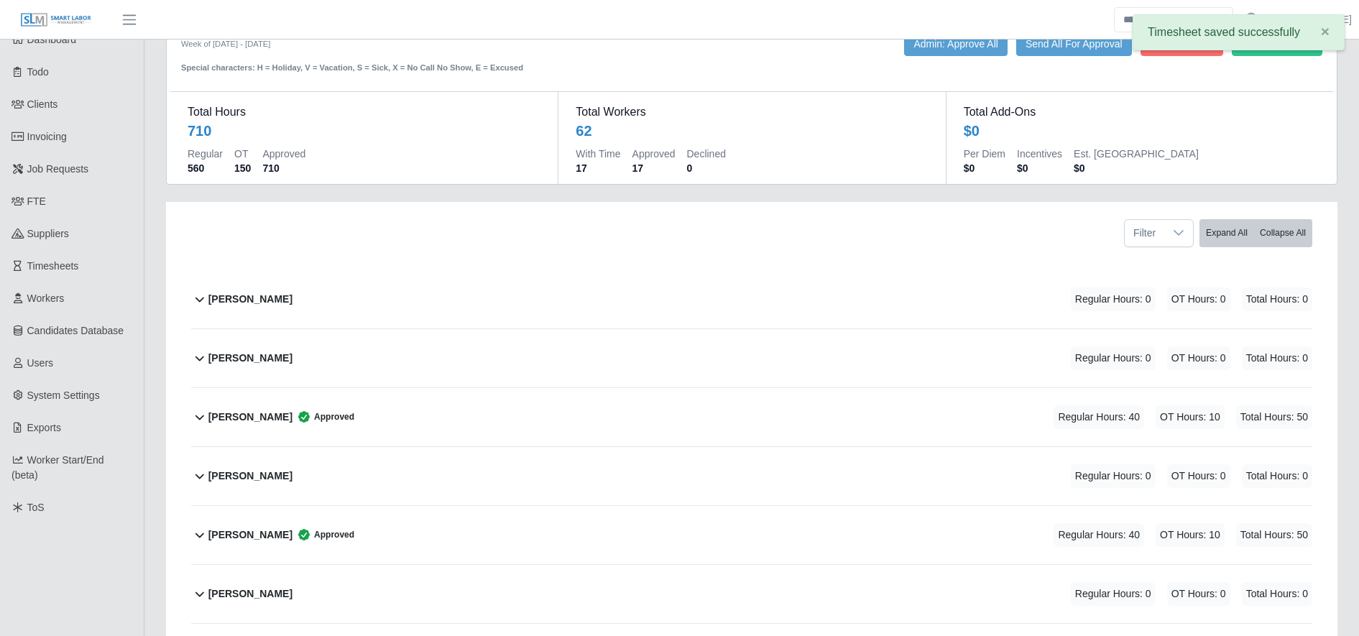
scroll to position [0, 0]
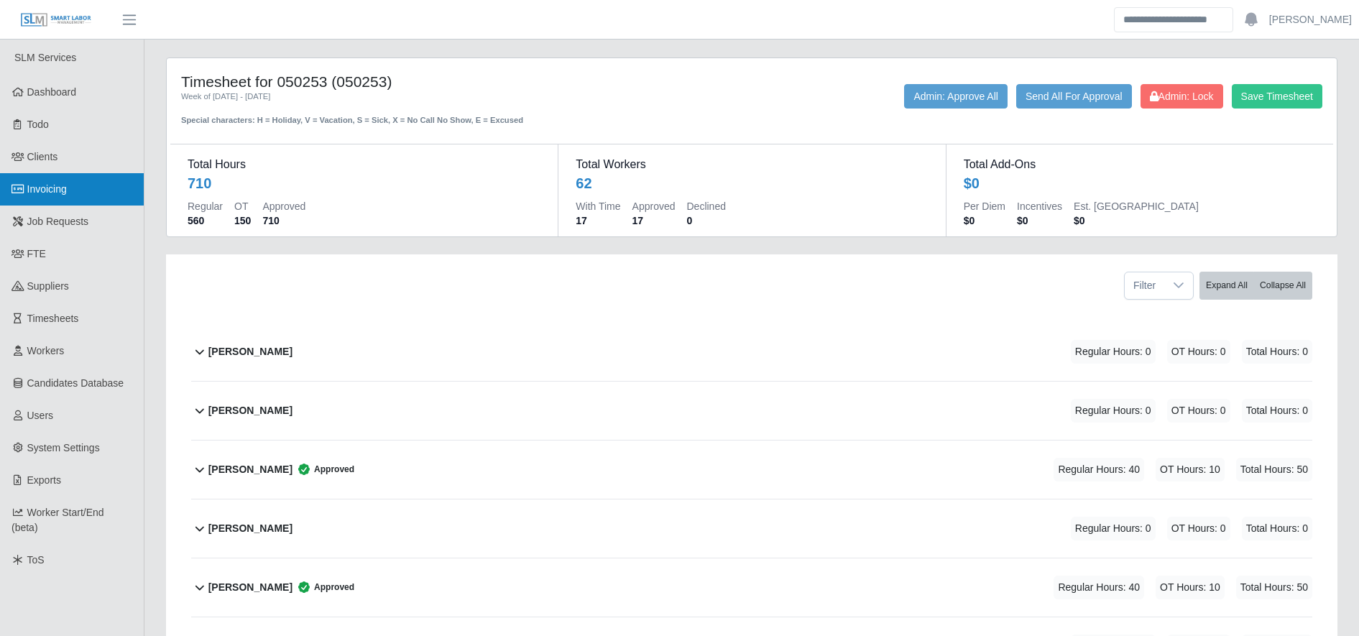
click at [96, 197] on link "Invoicing" at bounding box center [72, 189] width 144 height 32
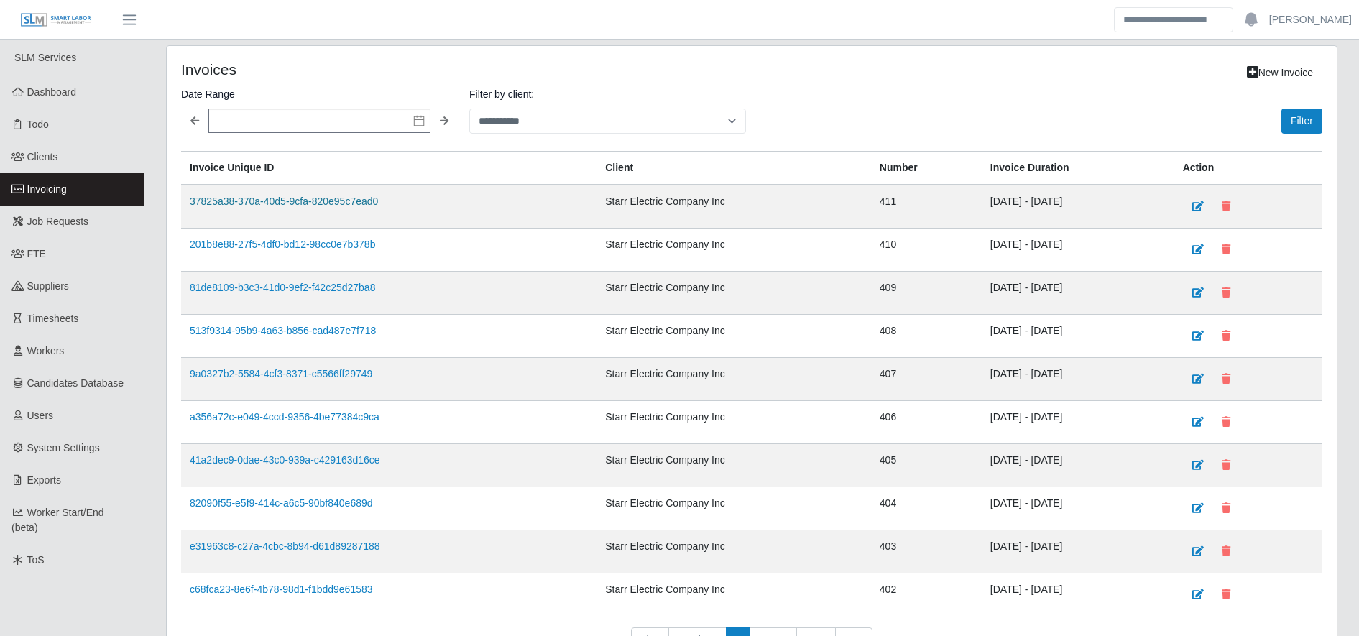
click at [305, 197] on link "37825a38-370a-40d5-9cfa-820e95c7ead0" at bounding box center [284, 202] width 188 height 12
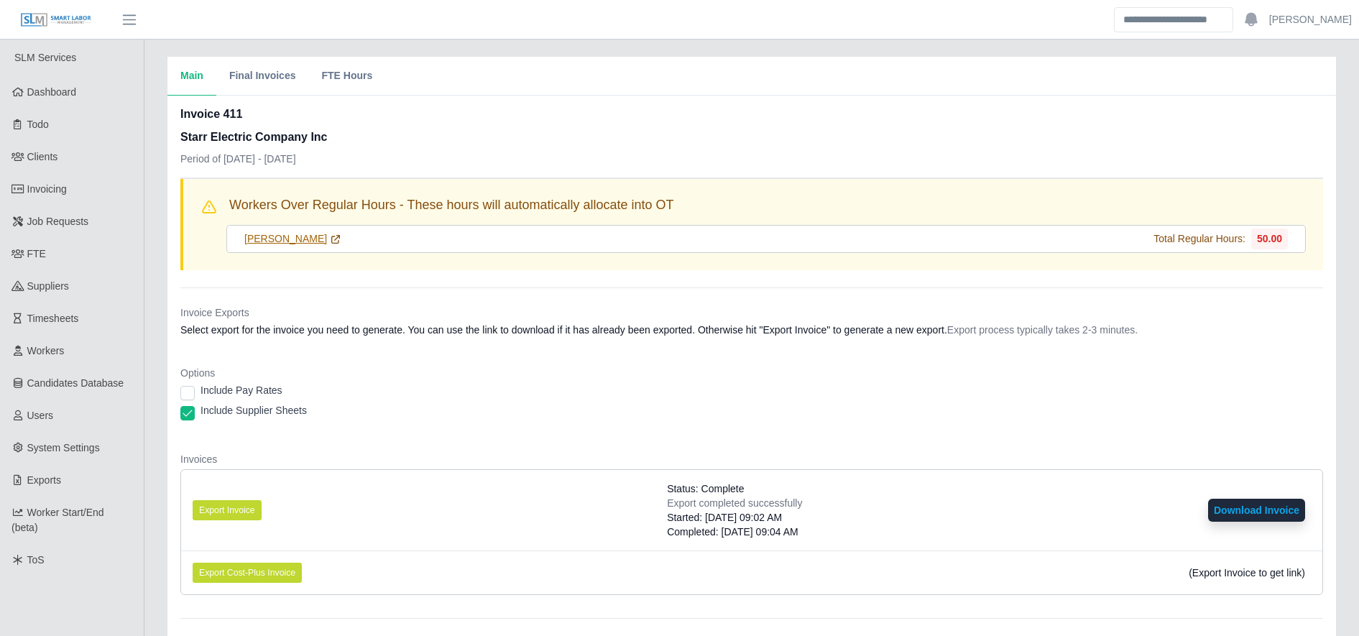
click at [332, 241] on icon at bounding box center [336, 239] width 8 height 8
click at [330, 234] on icon at bounding box center [336, 240] width 12 height 12
click at [320, 234] on link "Jose Montenegro" at bounding box center [292, 238] width 97 height 15
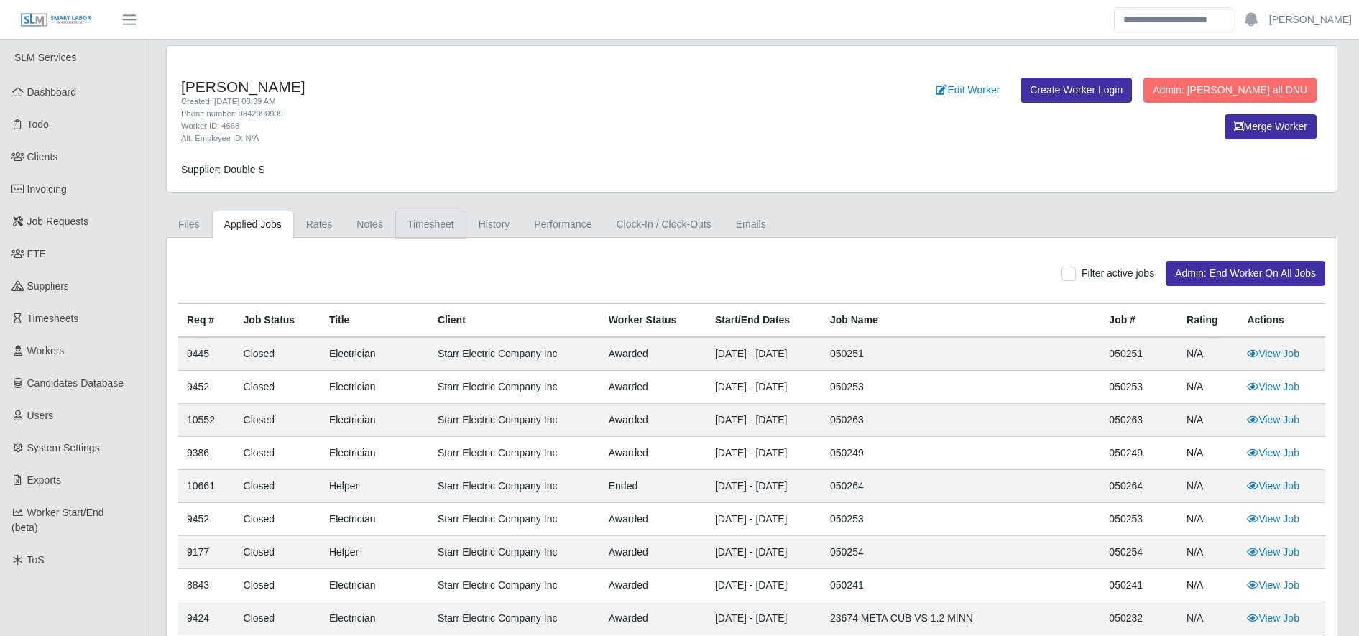
click at [412, 236] on link "Timesheet" at bounding box center [430, 225] width 71 height 28
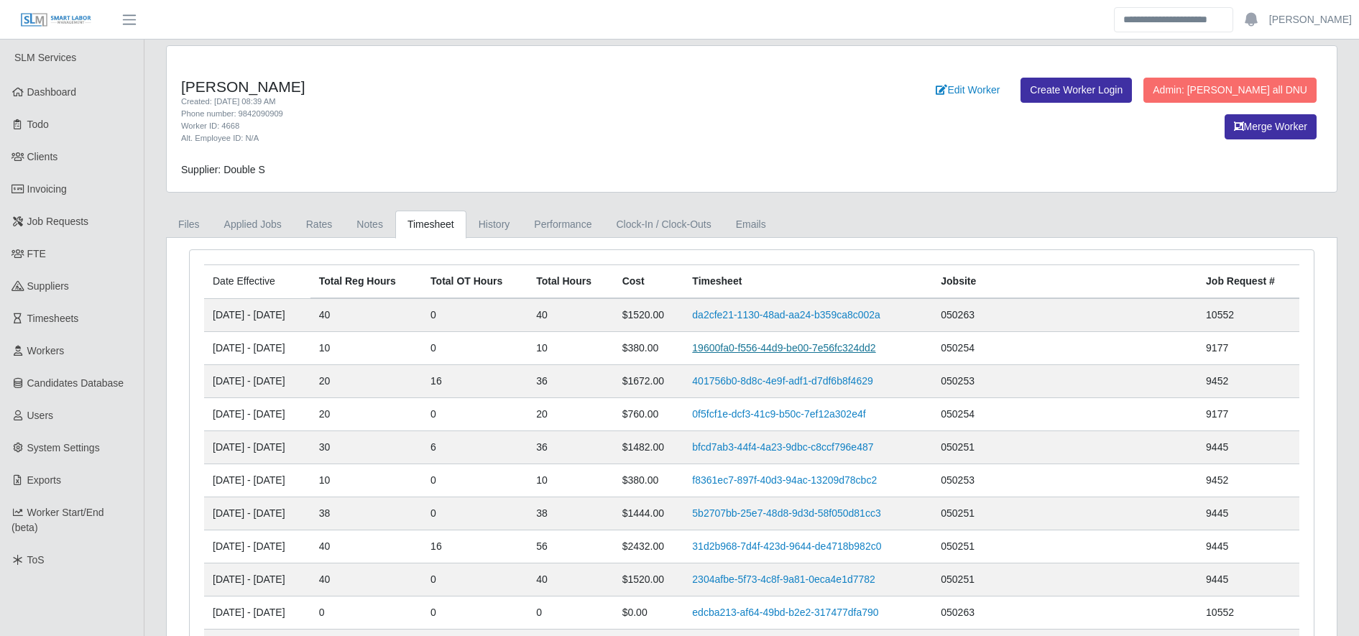
click at [772, 347] on link "19600fa0-f556-44d9-be00-7e56fc324dd2" at bounding box center [783, 348] width 183 height 12
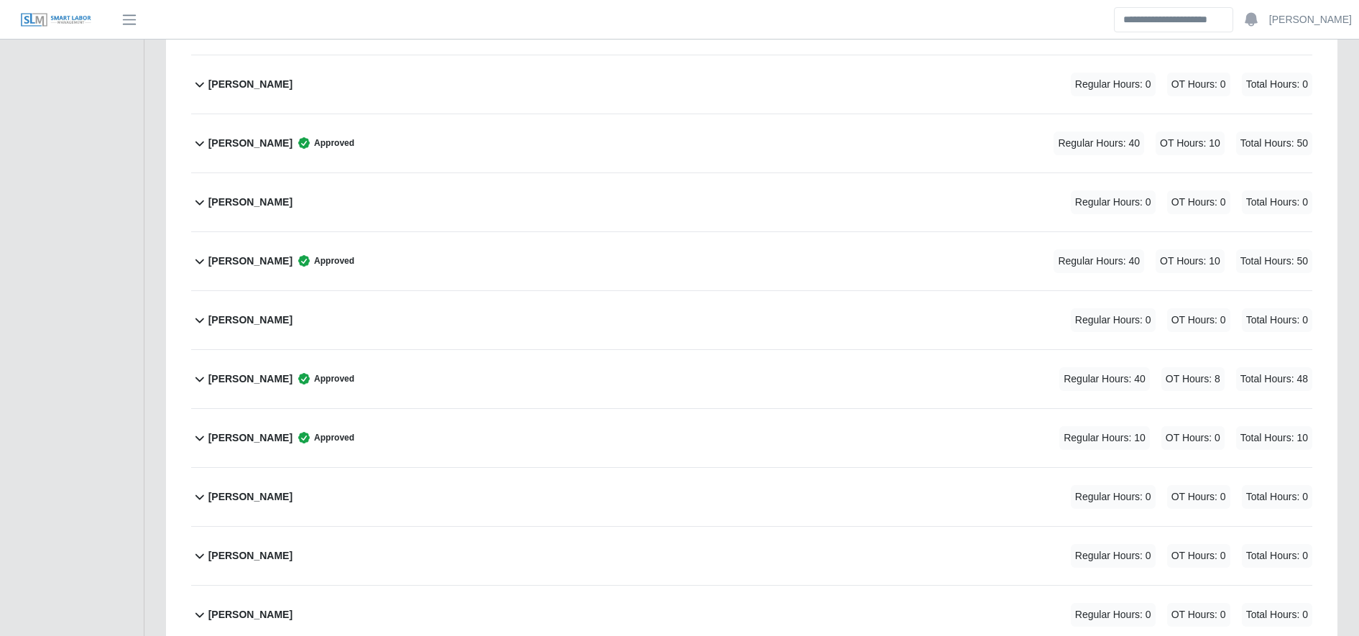
scroll to position [2432, 0]
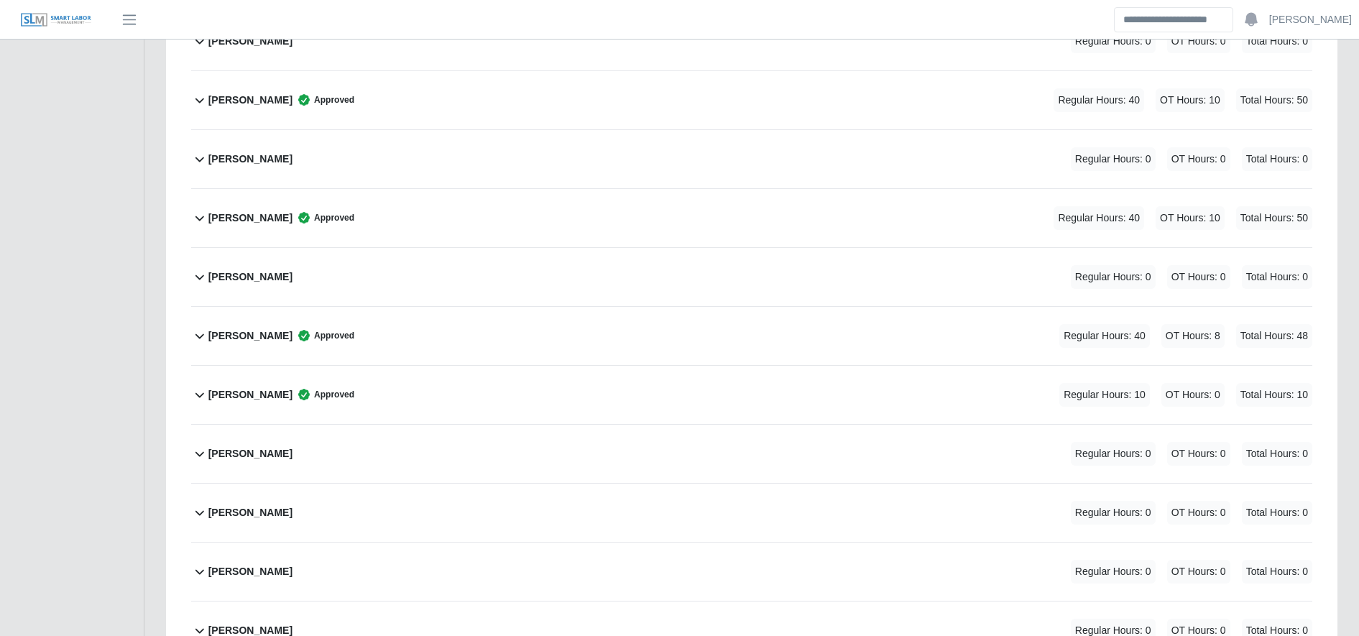
click at [438, 410] on div "[PERSON_NAME] Approved Regular Hours: 10 OT Hours: 0 Total Hours: 10" at bounding box center [760, 395] width 1104 height 58
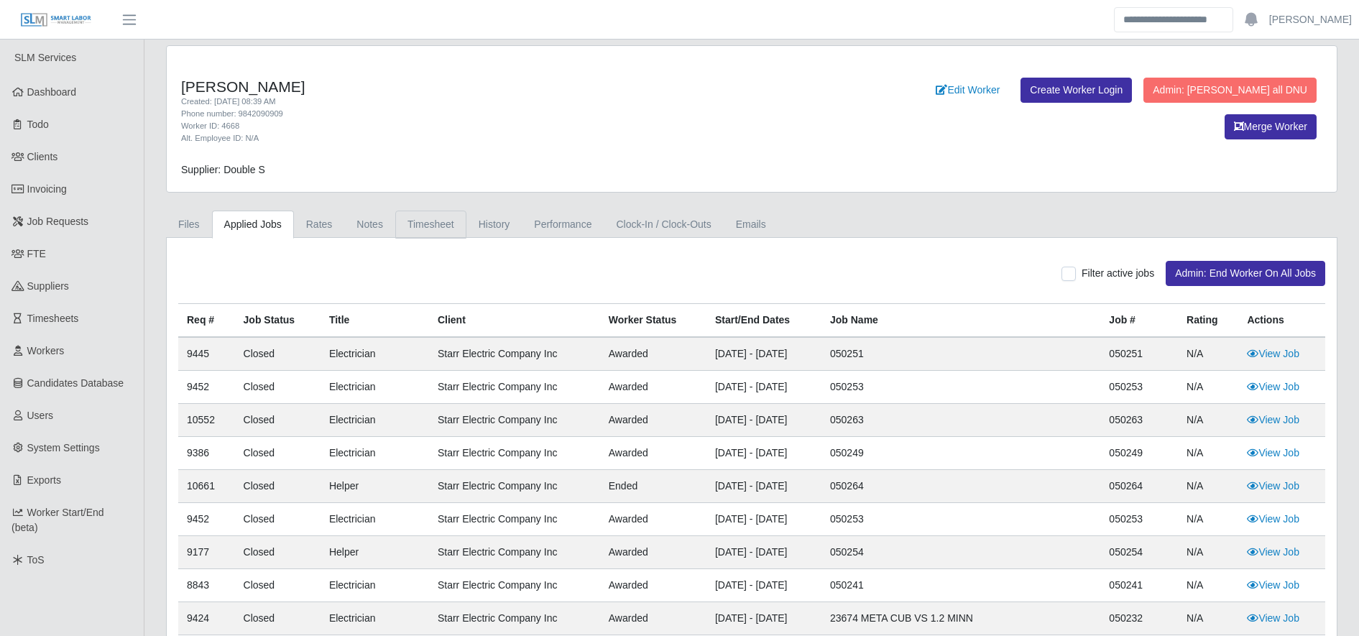
click at [428, 225] on link "Timesheet" at bounding box center [430, 225] width 71 height 28
click at [434, 221] on link "Timesheet" at bounding box center [430, 225] width 71 height 28
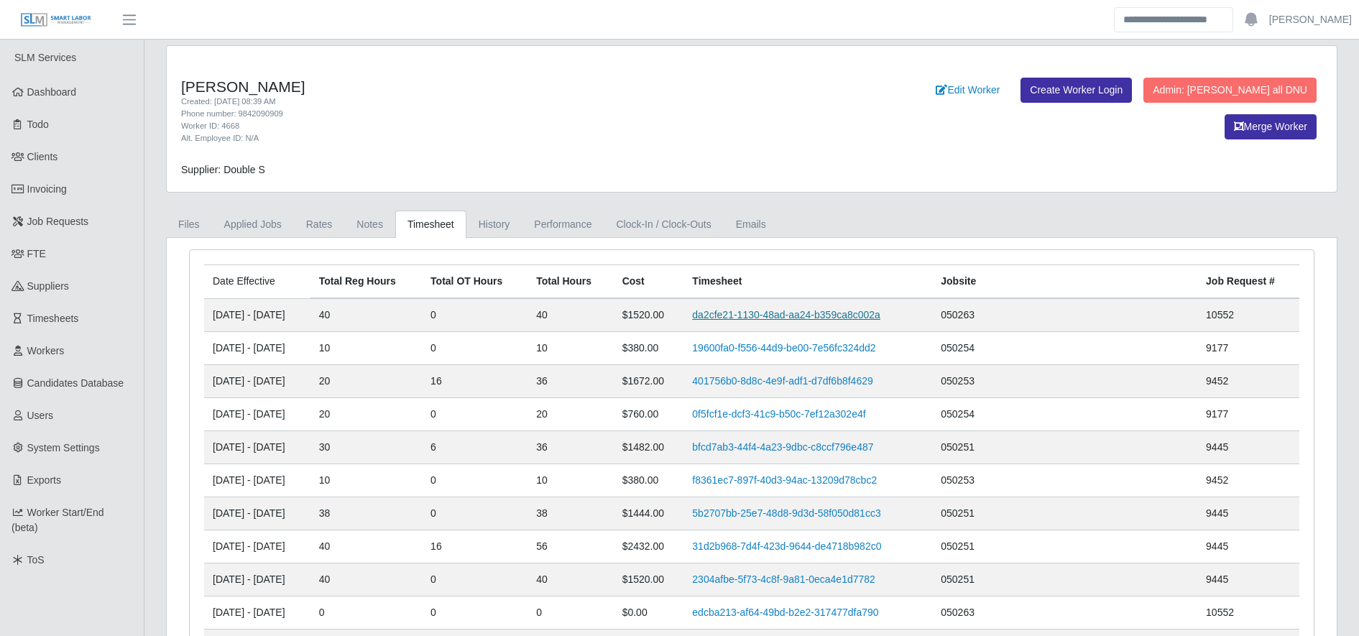
click at [819, 309] on link "da2cfe21-1130-48ad-aa24-b359ca8c002a" at bounding box center [786, 315] width 188 height 12
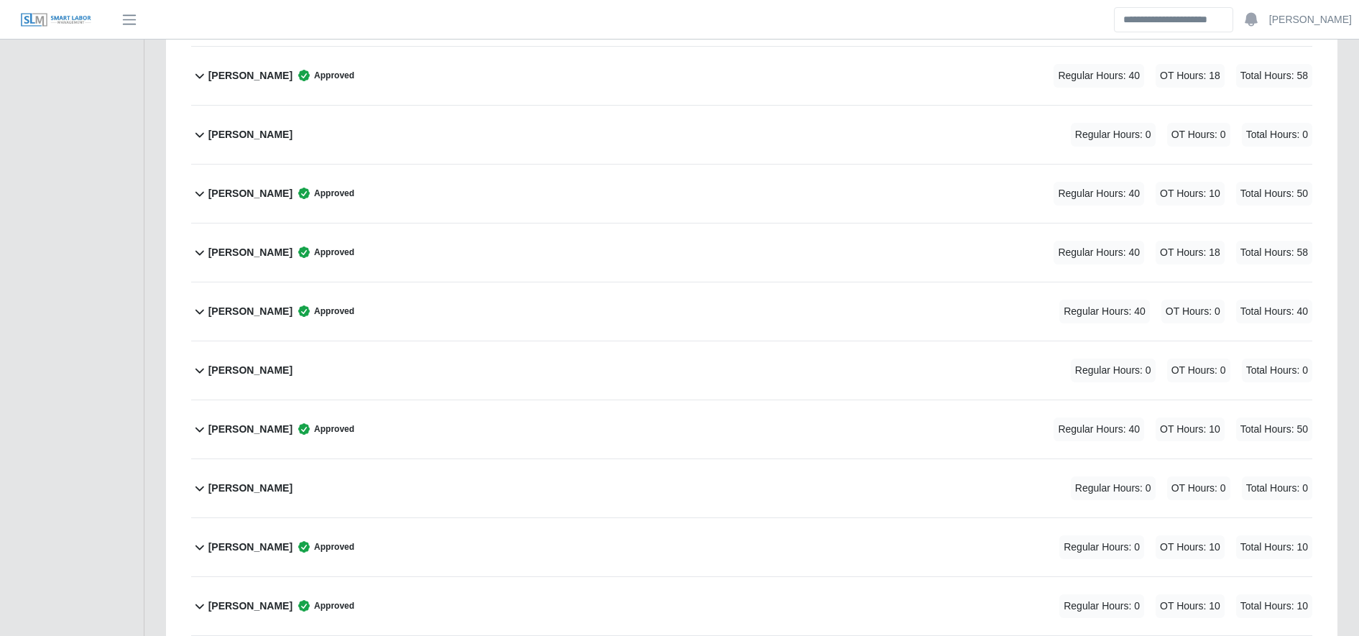
scroll to position [1635, 0]
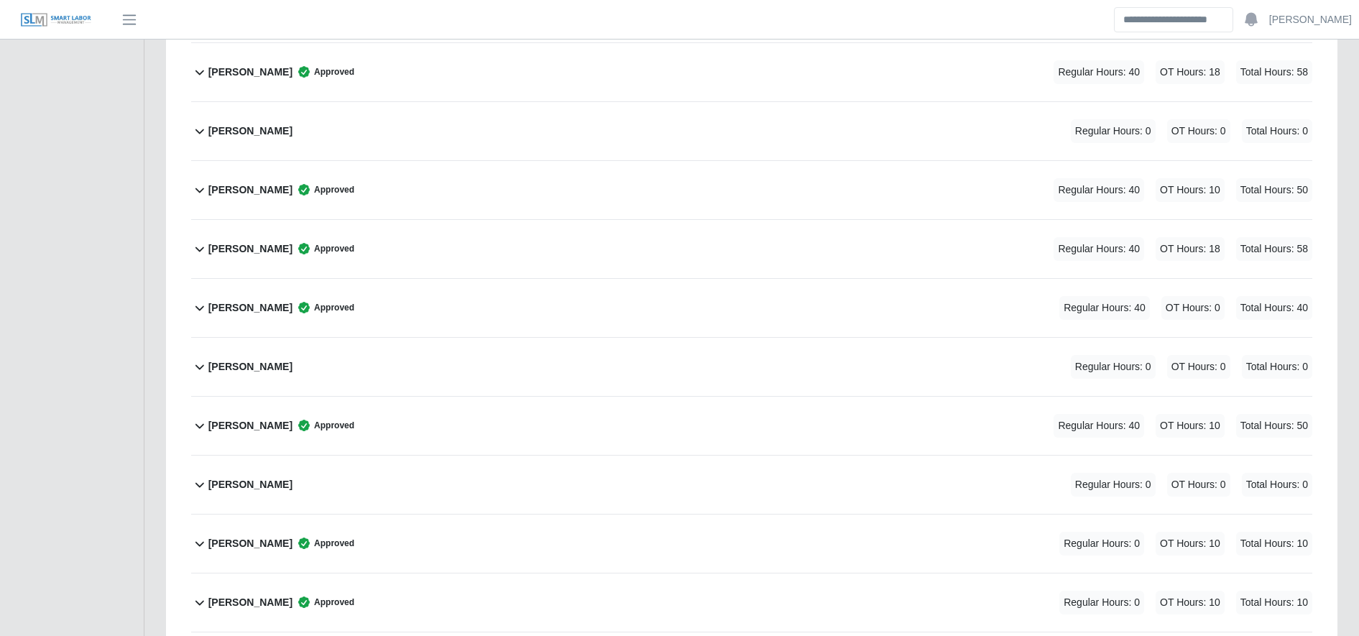
click at [489, 293] on div "Jose Montenegro Approved Regular Hours: 40 OT Hours: 0 Total Hours: 40" at bounding box center [760, 308] width 1104 height 58
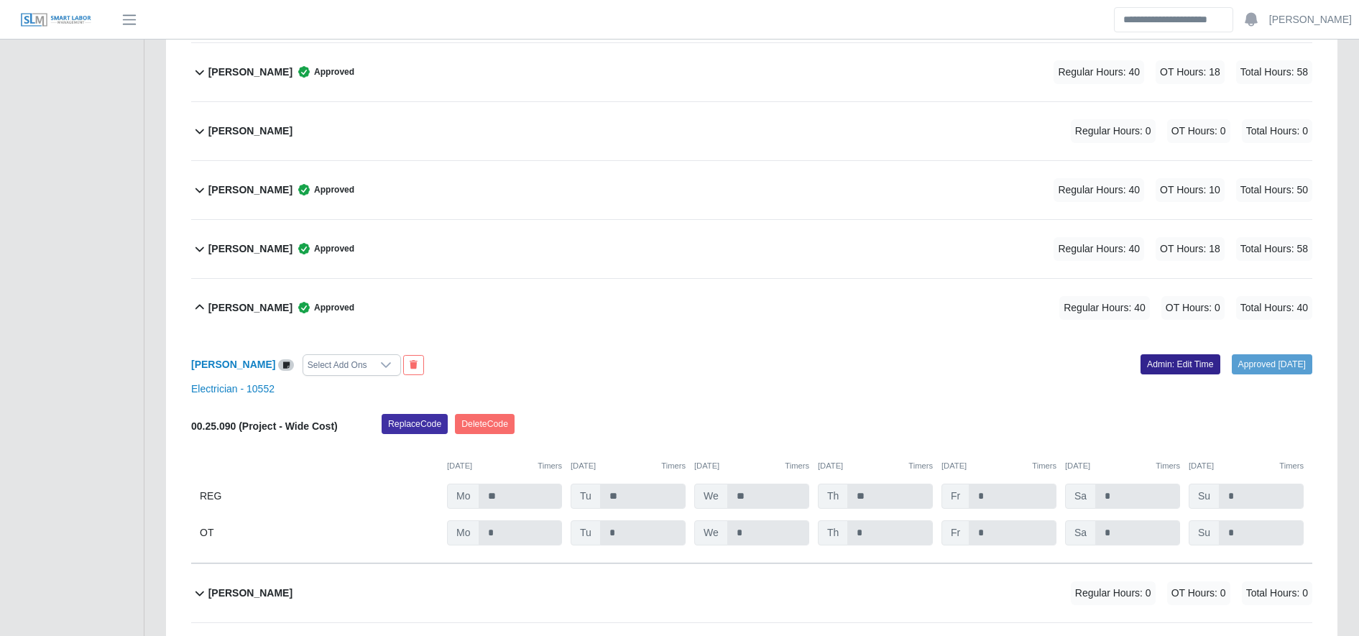
click at [1160, 367] on link "Admin: Edit Time" at bounding box center [1181, 364] width 80 height 20
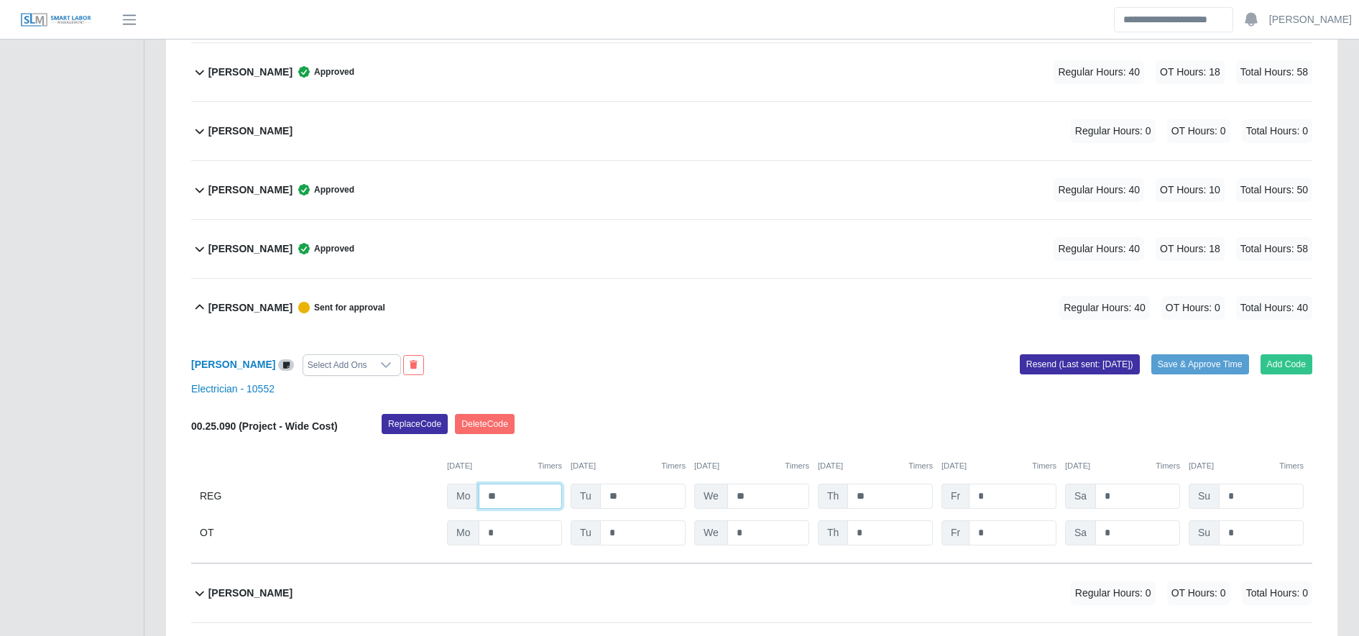
click at [500, 489] on input "**" at bounding box center [520, 496] width 83 height 25
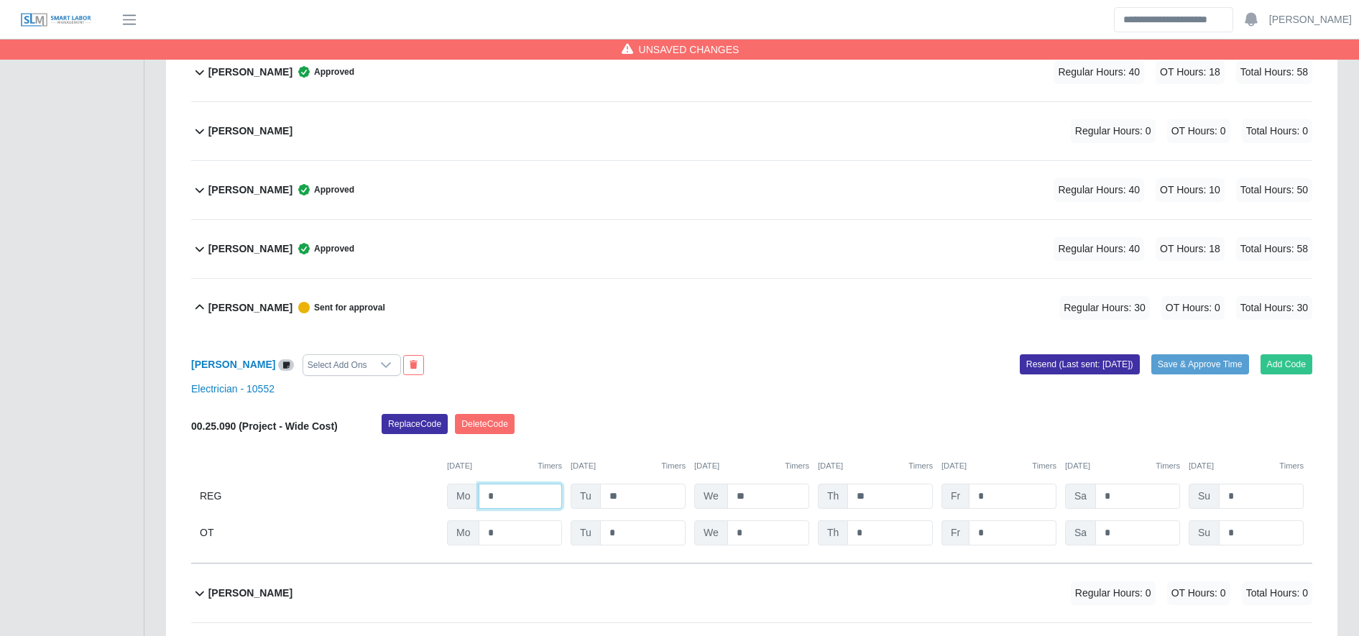
type input "*"
click at [1002, 521] on input "*" at bounding box center [1013, 532] width 88 height 25
type input "**"
click at [1227, 367] on button "Save & Approve Time" at bounding box center [1200, 364] width 98 height 20
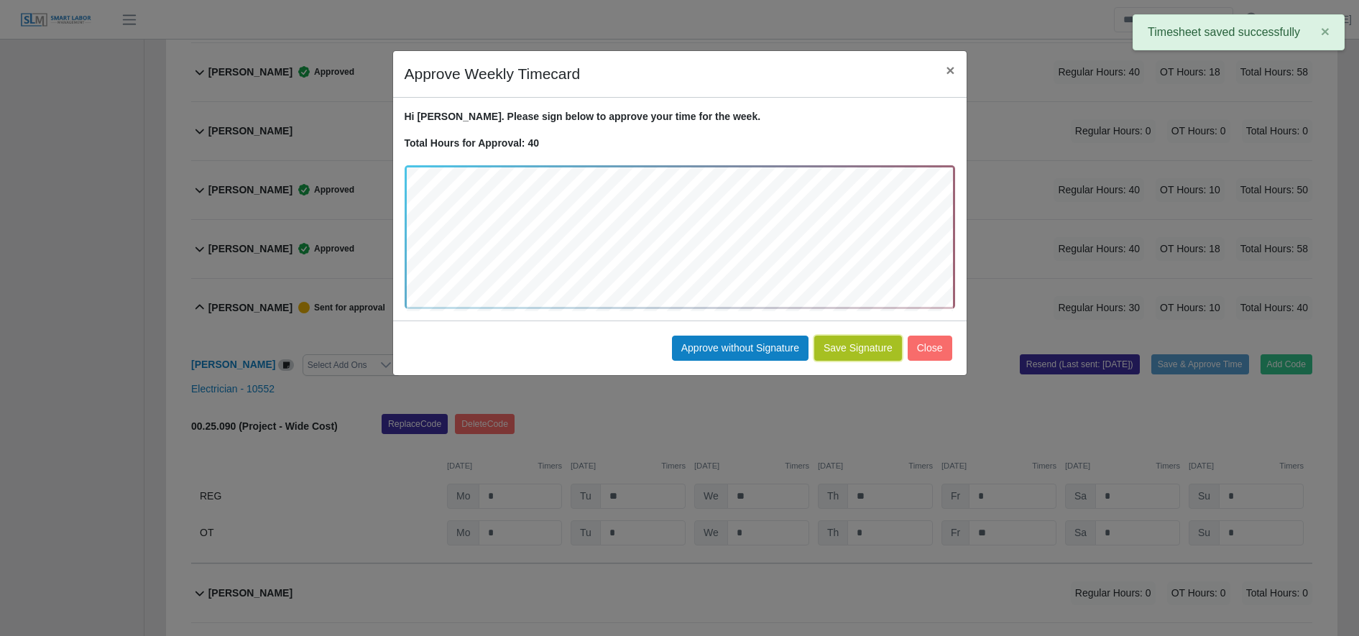
click at [864, 357] on button "Save Signature" at bounding box center [858, 348] width 88 height 25
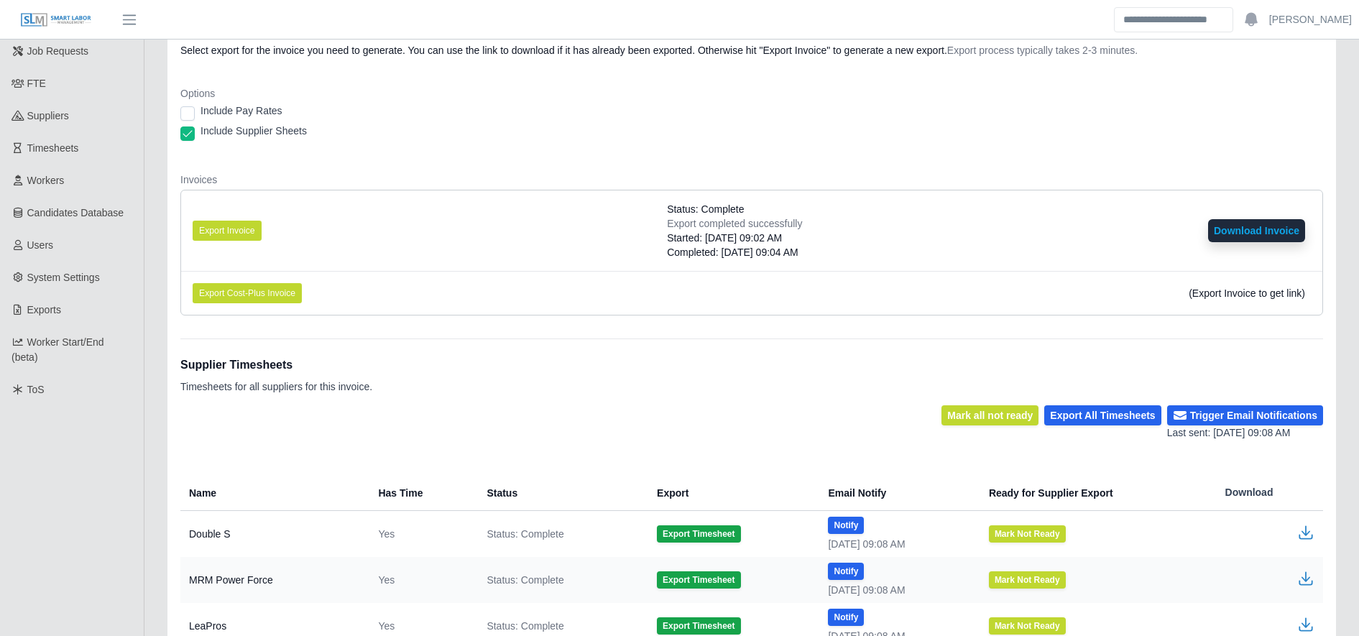
click at [523, 247] on li "Export Invoice Status: Complete Export completed successfully Started: [DATE] 0…" at bounding box center [751, 230] width 1141 height 81
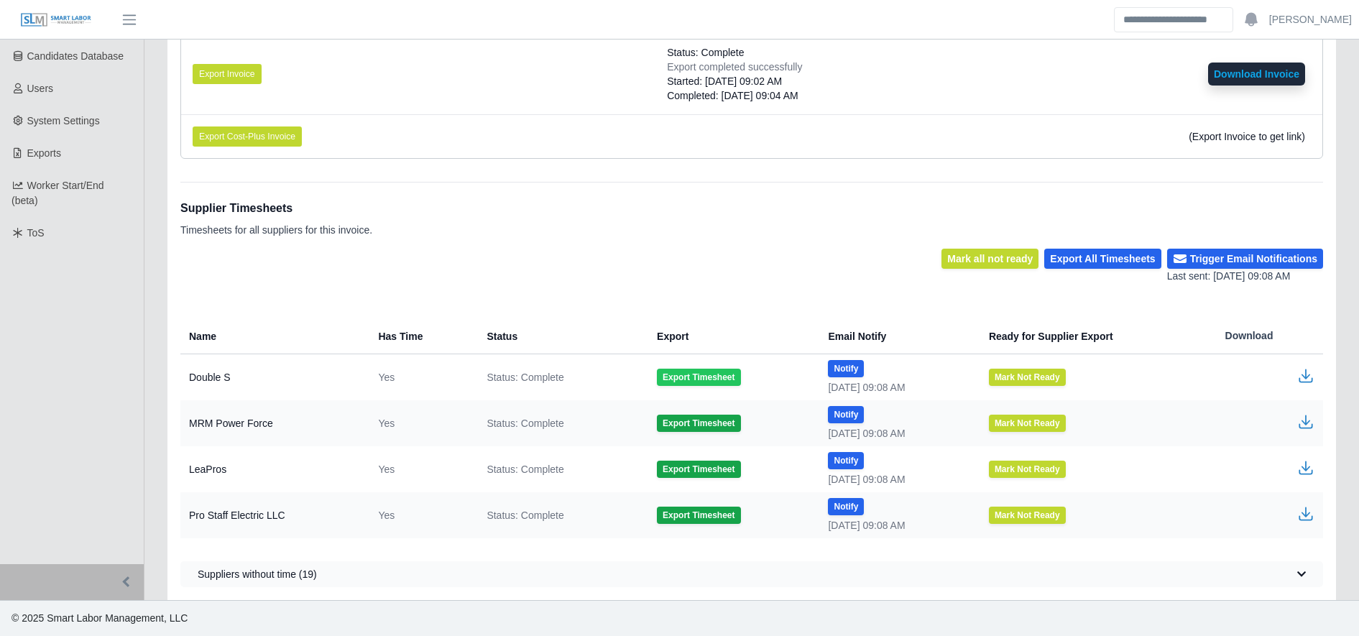
click at [681, 381] on button "Export Timesheet" at bounding box center [698, 377] width 83 height 17
click at [1307, 378] on icon "button" at bounding box center [1306, 374] width 9 height 10
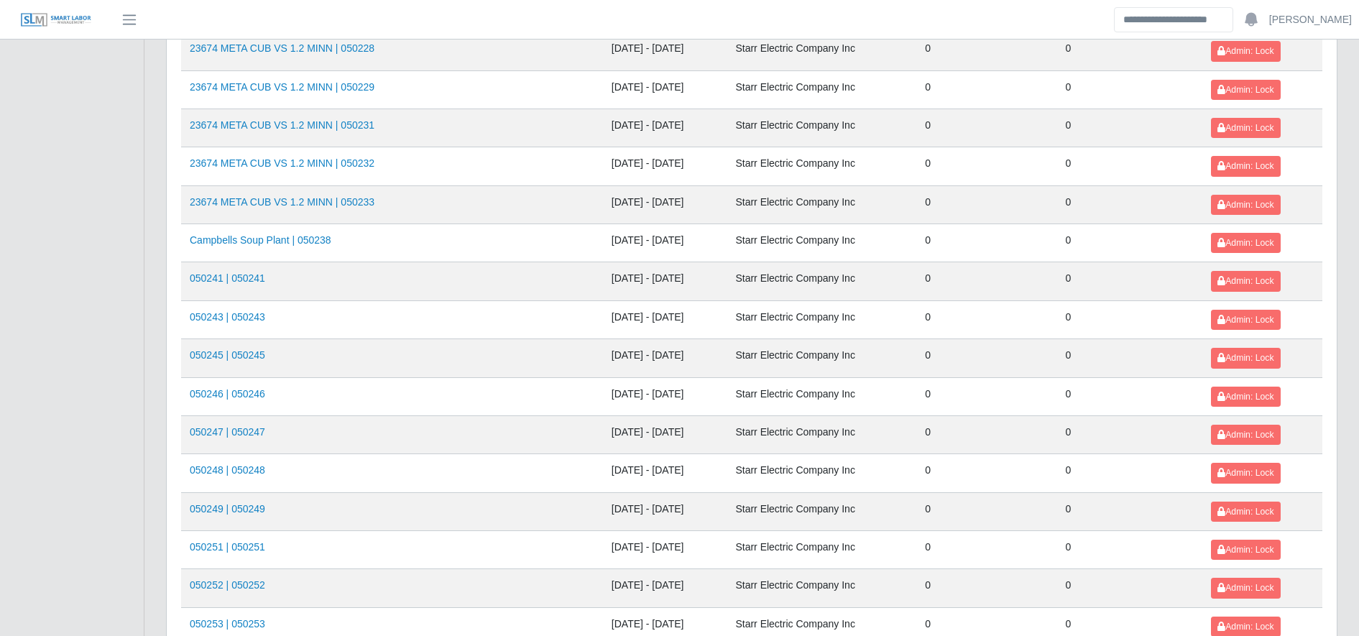
scroll to position [1568, 0]
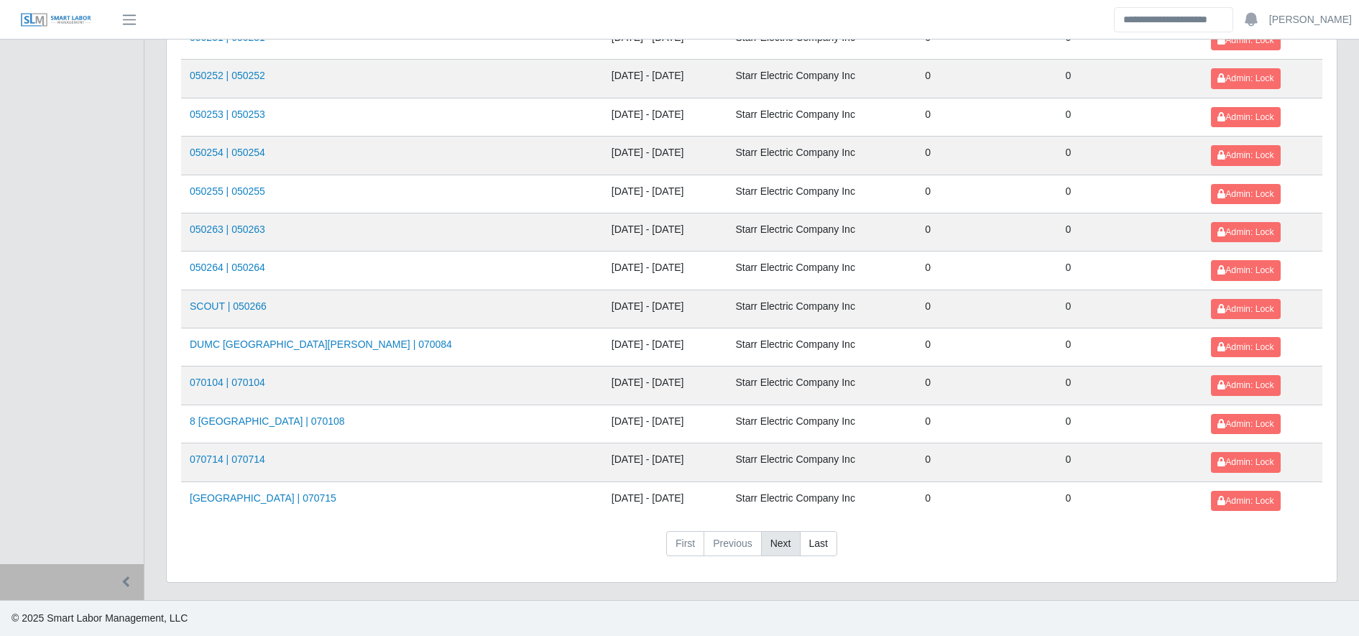
click at [785, 545] on link "Next" at bounding box center [781, 544] width 40 height 26
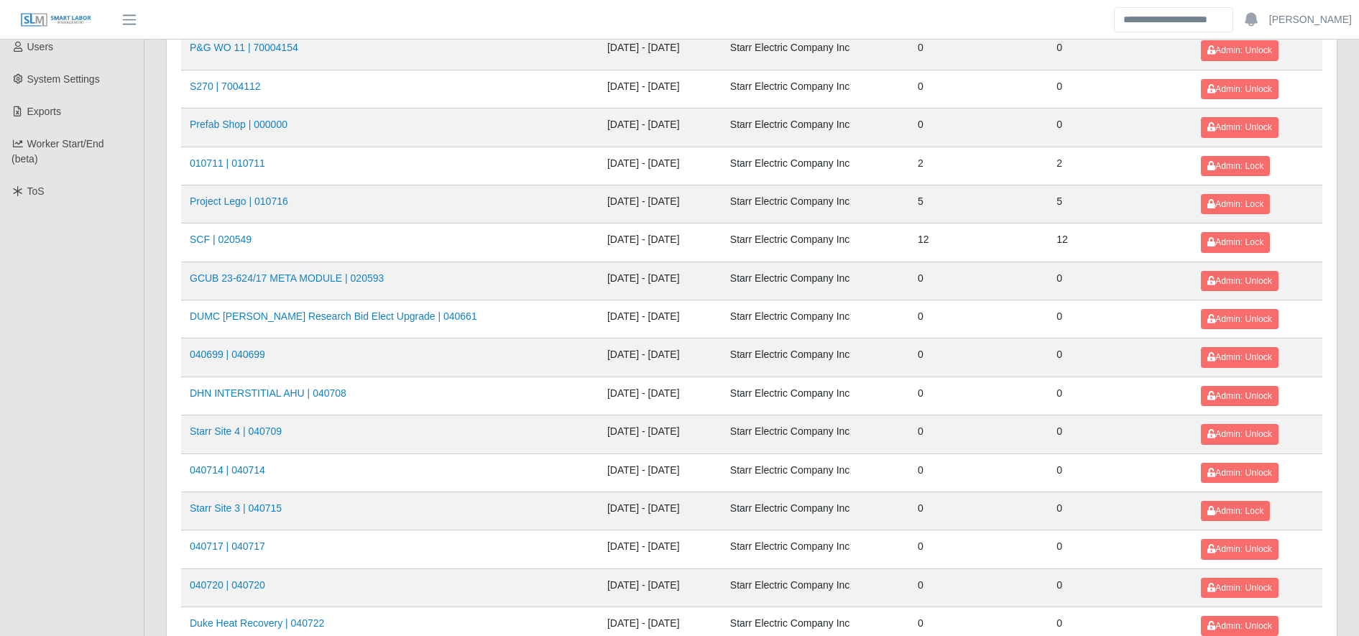
scroll to position [370, 0]
